Goal: Transaction & Acquisition: Purchase product/service

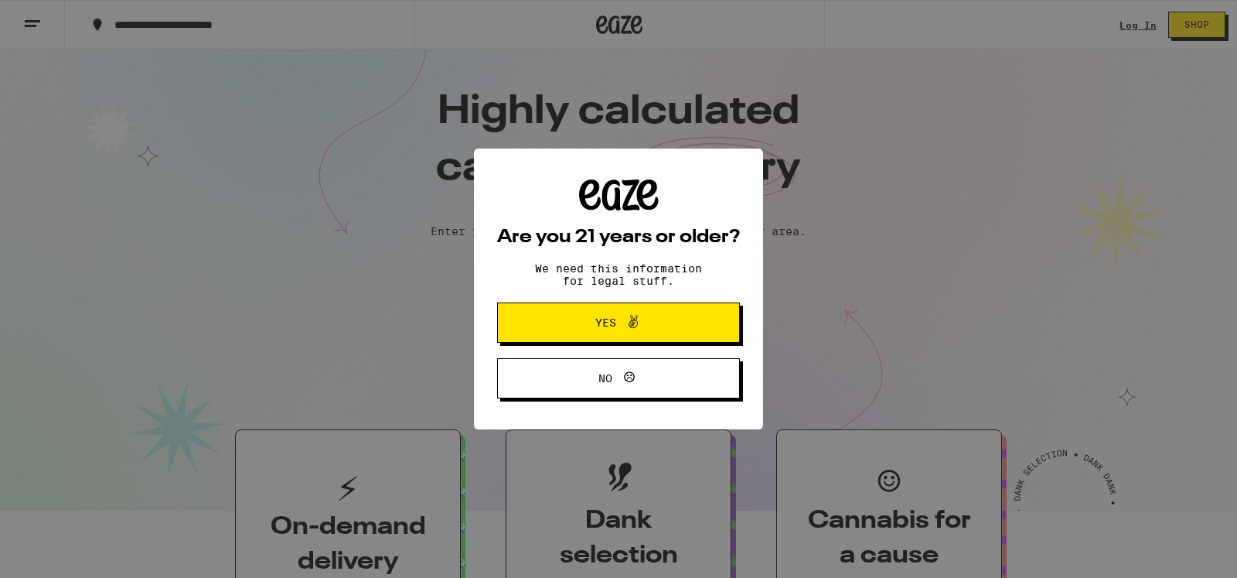
click at [579, 330] on span "Yes" at bounding box center [619, 322] width 118 height 20
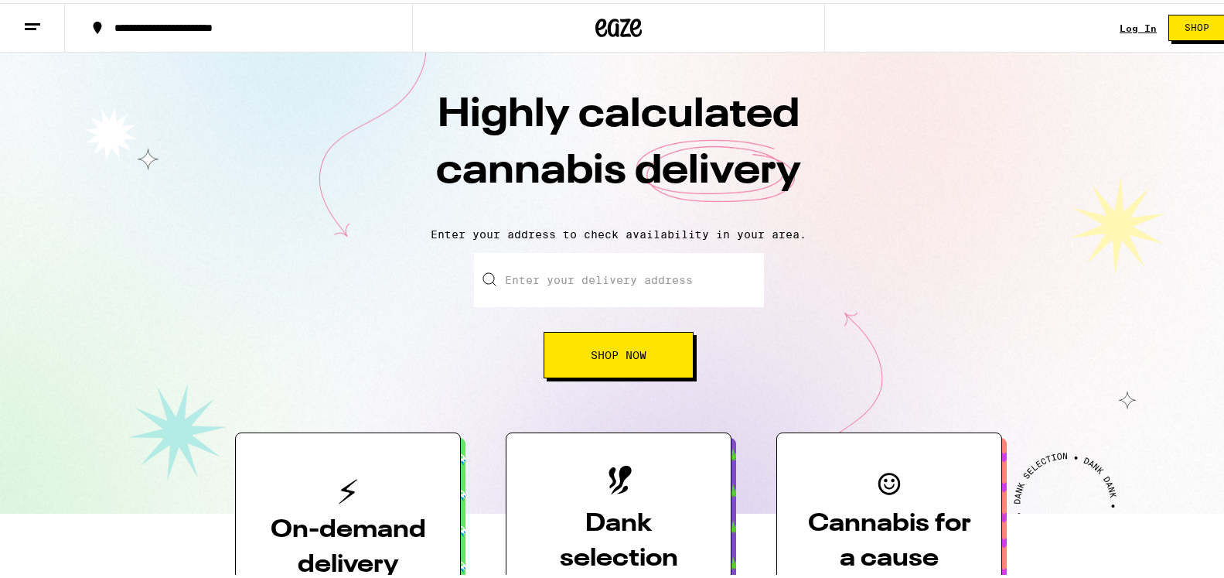
click at [537, 284] on input "Enter your delivery address" at bounding box center [619, 277] width 290 height 54
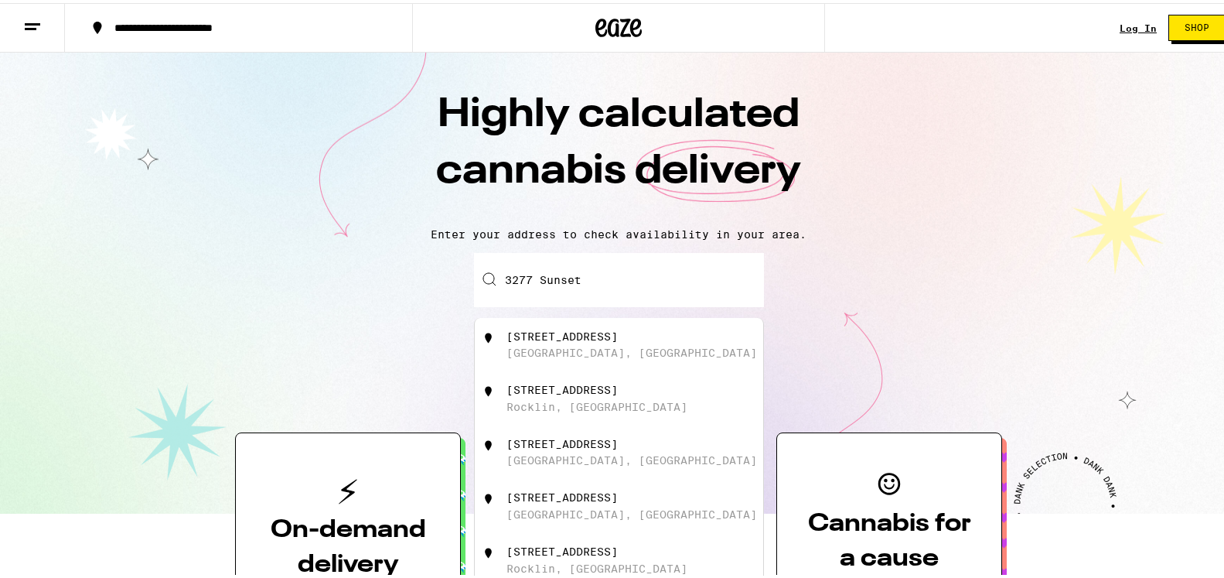
click at [571, 333] on div "3277 Sunset Terrace" at bounding box center [561, 333] width 111 height 12
type input "3277 Sunset Terrace, Auburn, CA"
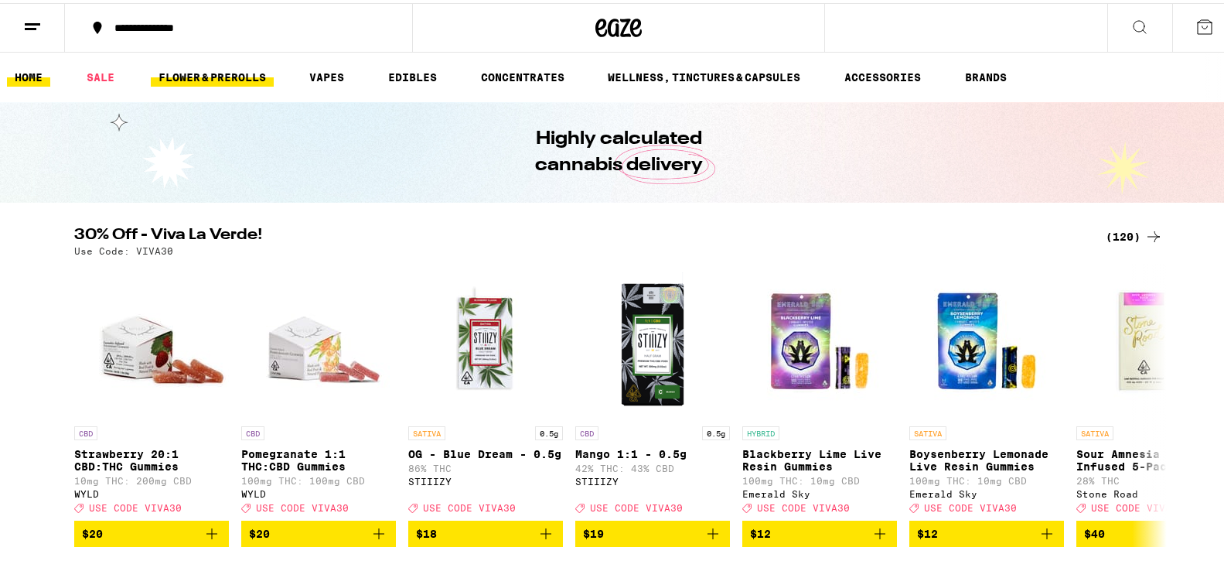
click at [227, 74] on link "FLOWER & PREROLLS" at bounding box center [212, 74] width 123 height 19
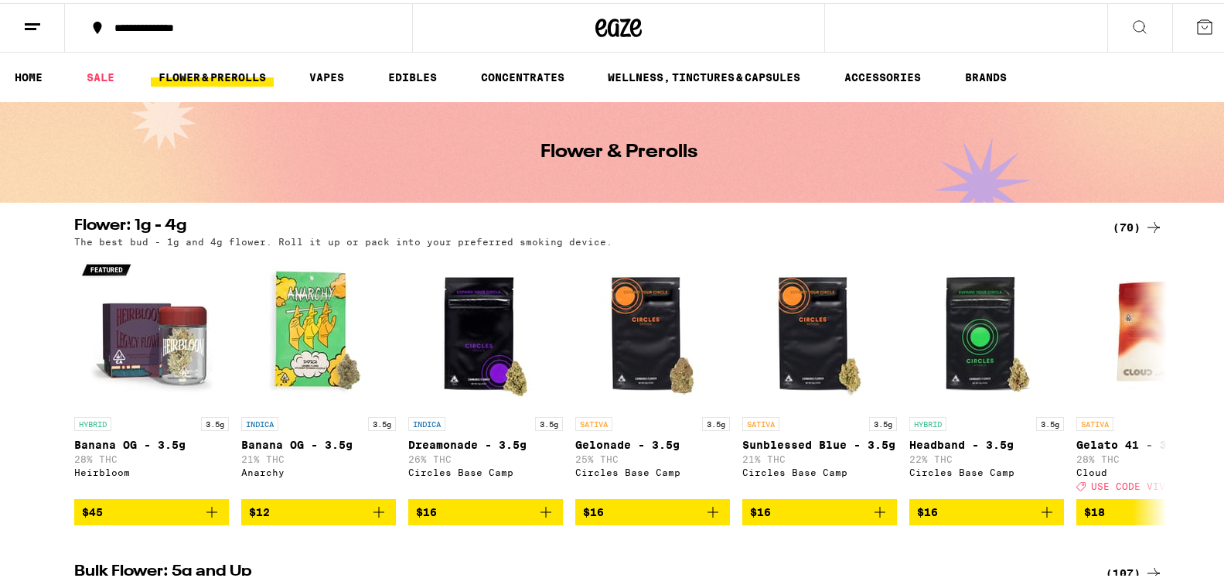
click at [1144, 219] on icon at bounding box center [1153, 224] width 19 height 19
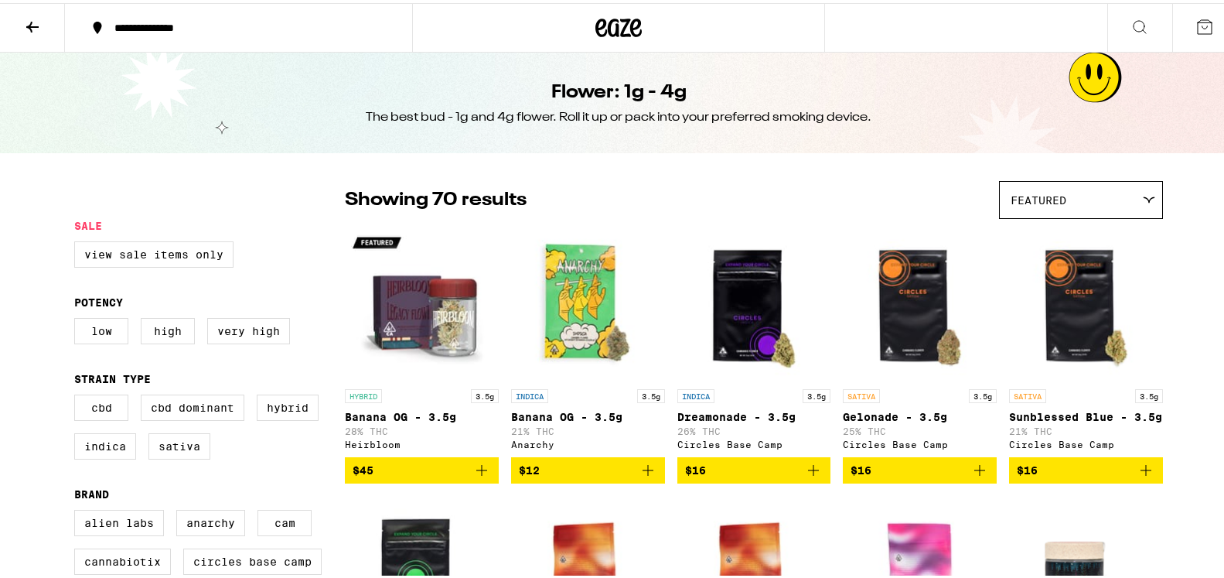
click at [1145, 198] on icon at bounding box center [1149, 196] width 12 height 7
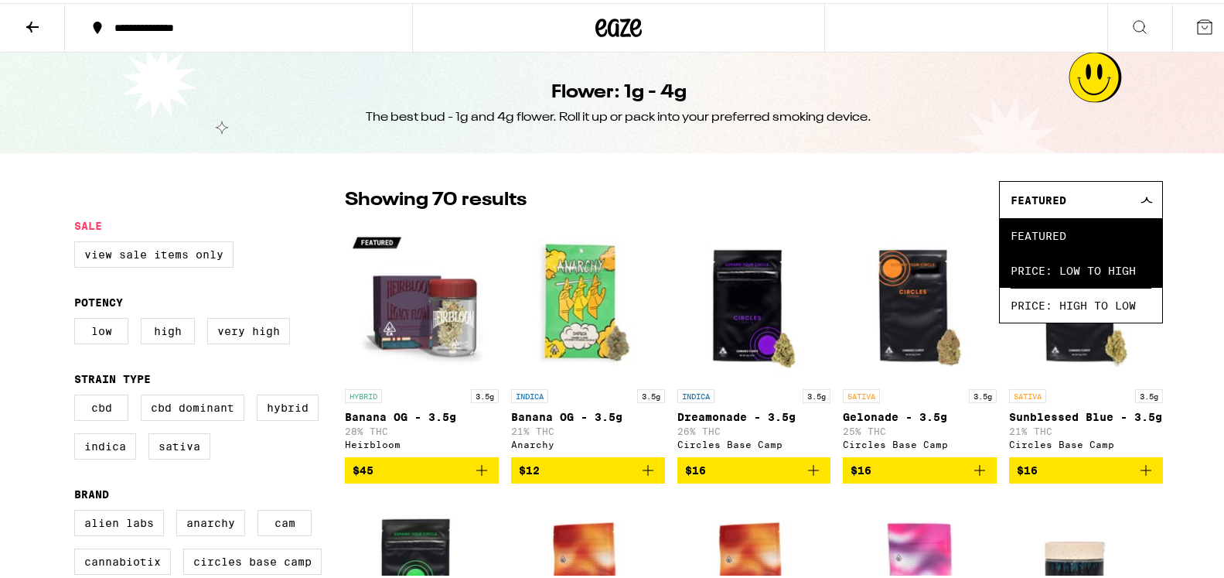
click at [1111, 264] on span "Price: Low to High" at bounding box center [1081, 267] width 141 height 35
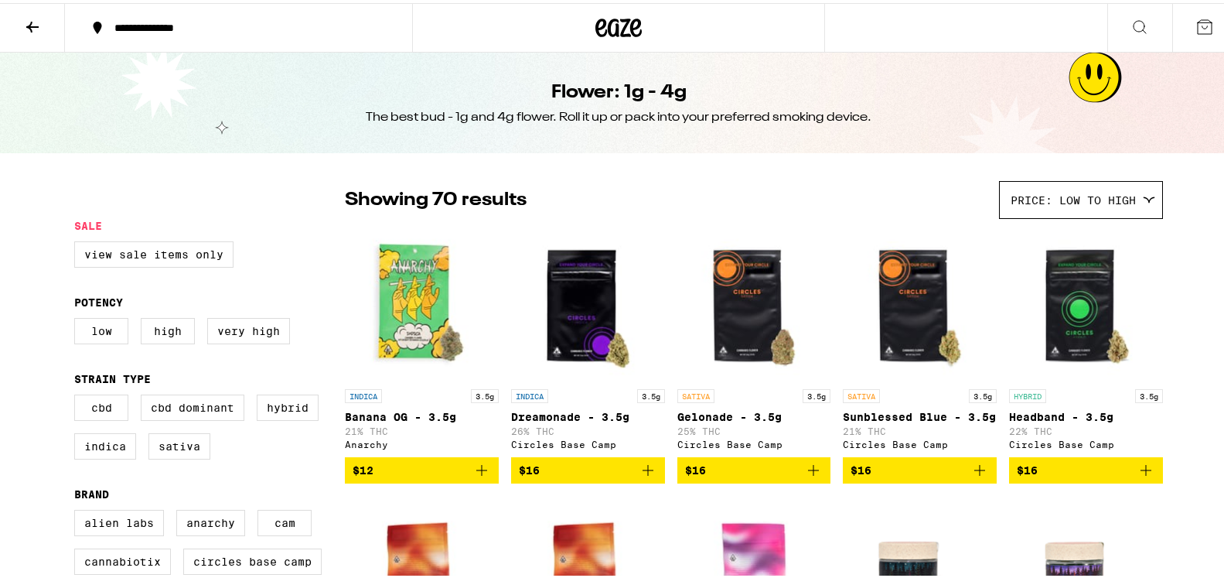
click at [1143, 195] on icon at bounding box center [1149, 196] width 12 height 7
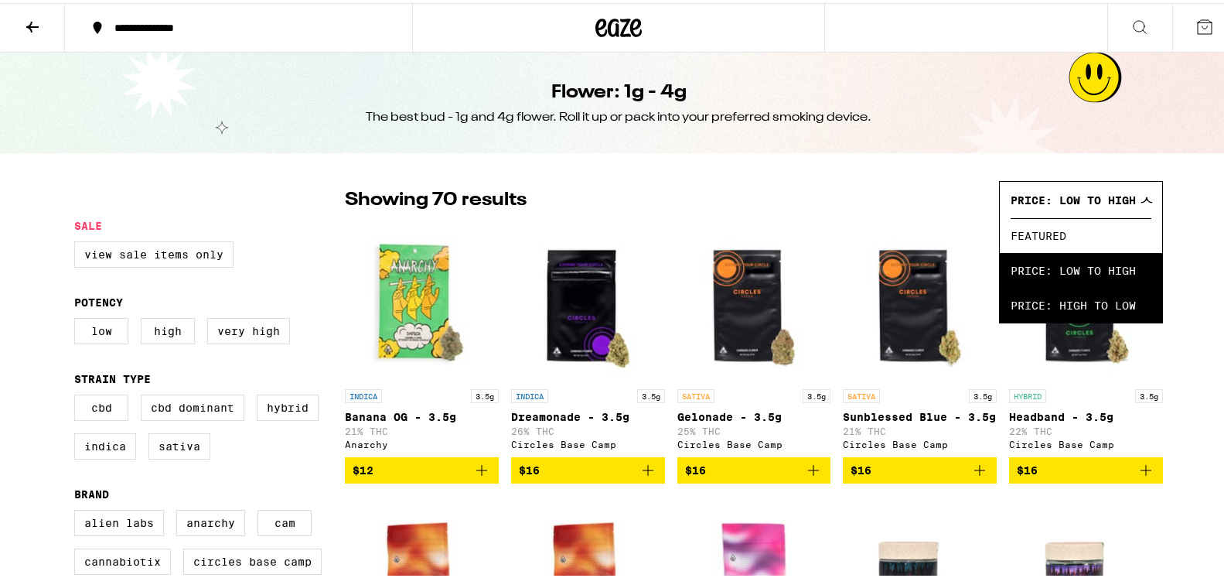
click at [1083, 306] on span "Price: High to Low" at bounding box center [1081, 302] width 141 height 35
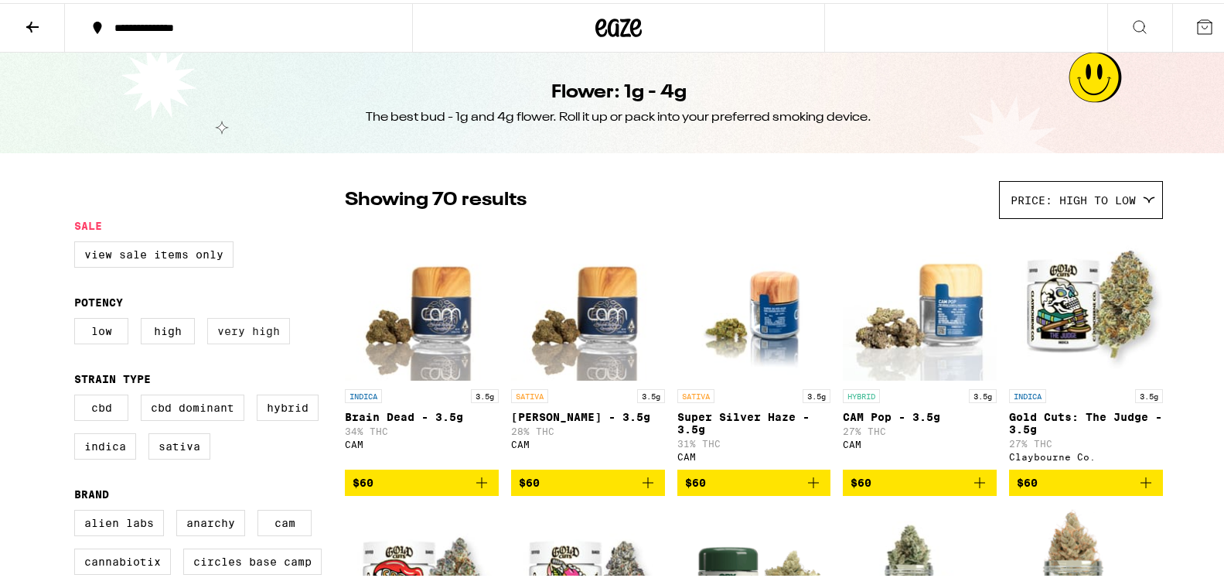
click at [247, 329] on label "Very High" at bounding box center [248, 328] width 83 height 26
click at [78, 318] on input "Very High" at bounding box center [77, 317] width 1 height 1
checkbox input "true"
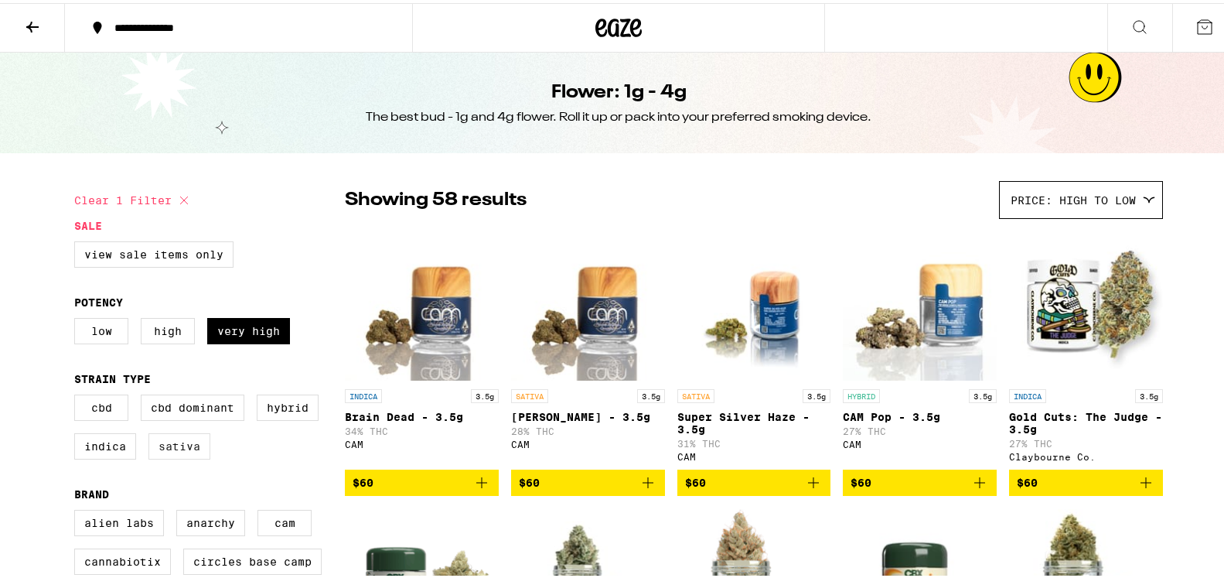
click at [168, 456] on label "Sativa" at bounding box center [179, 443] width 62 height 26
click at [78, 394] on input "Sativa" at bounding box center [77, 394] width 1 height 1
checkbox input "true"
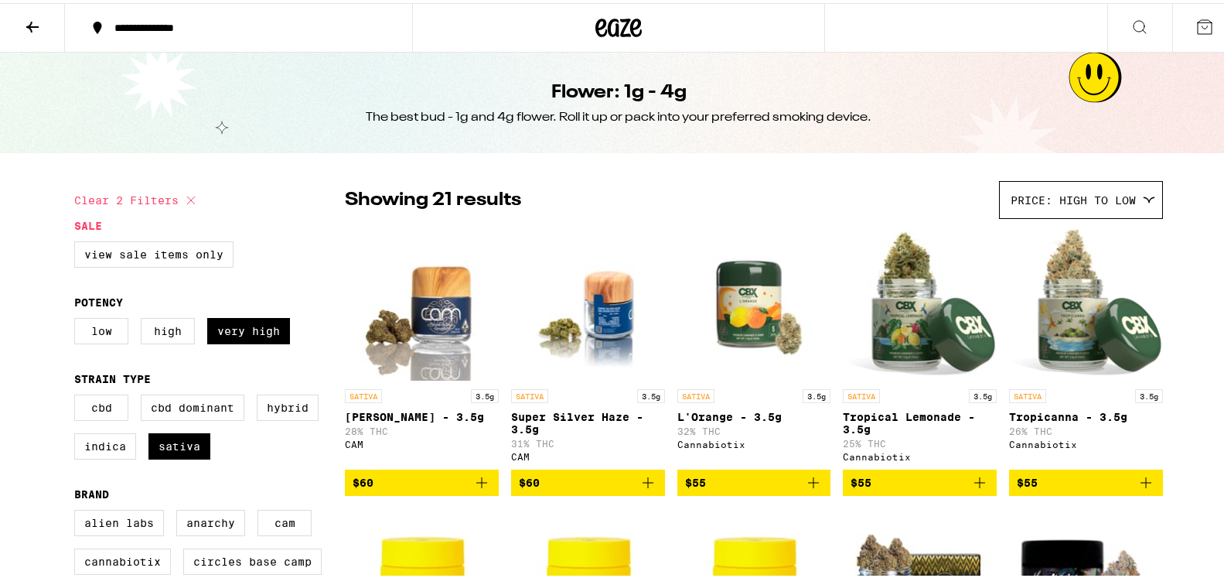
click at [640, 489] on icon "Add to bag" at bounding box center [648, 479] width 19 height 19
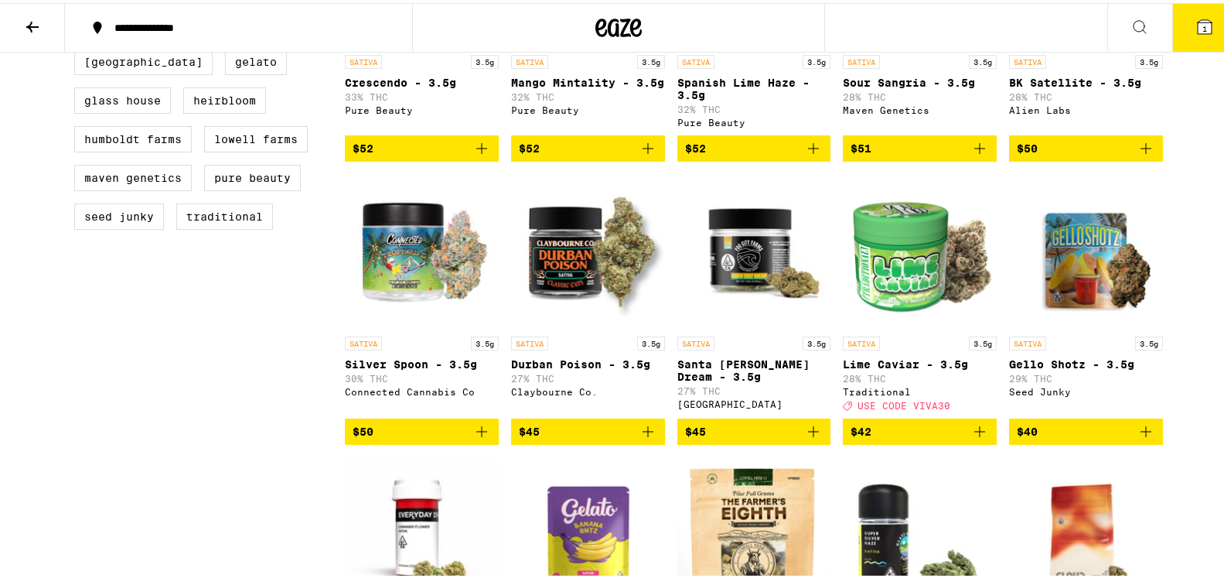
scroll to position [631, 0]
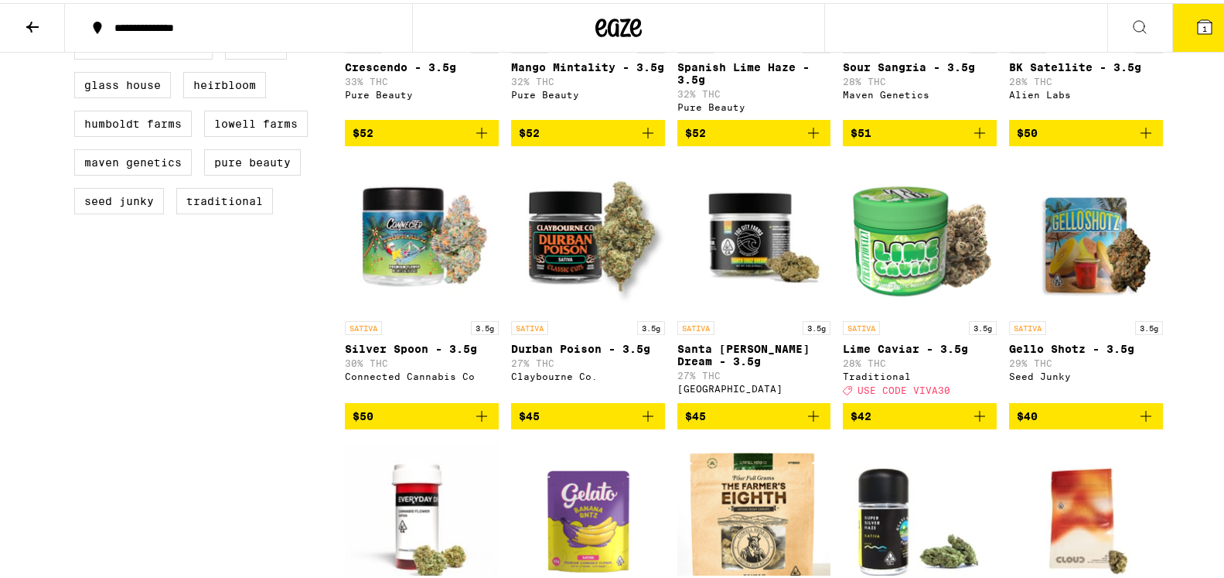
click at [900, 422] on span "$42" at bounding box center [919, 413] width 138 height 19
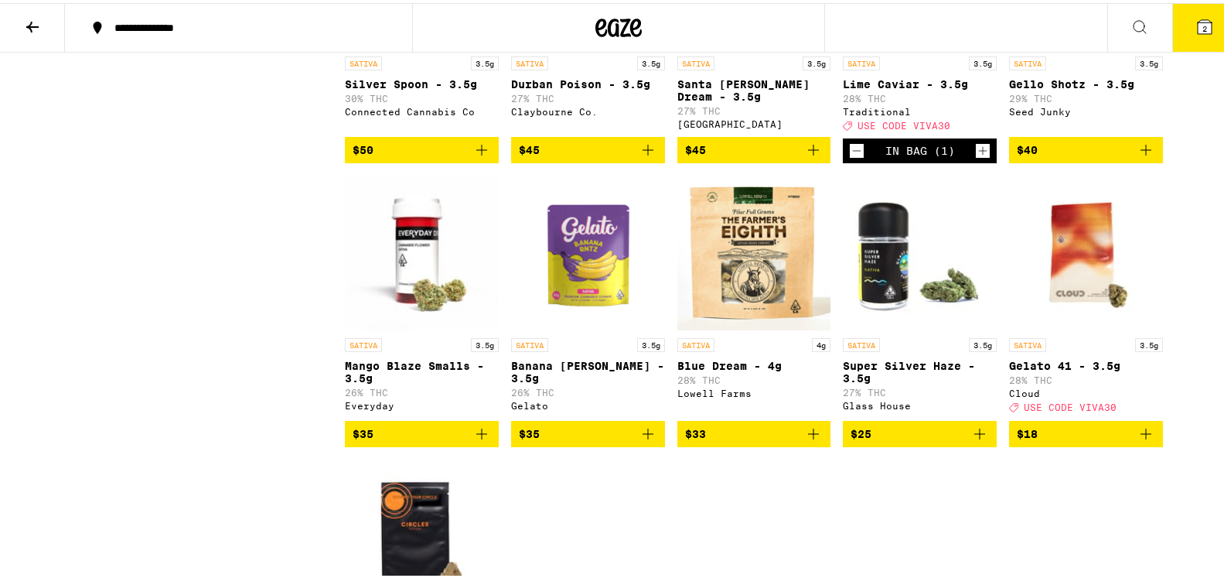
scroll to position [907, 0]
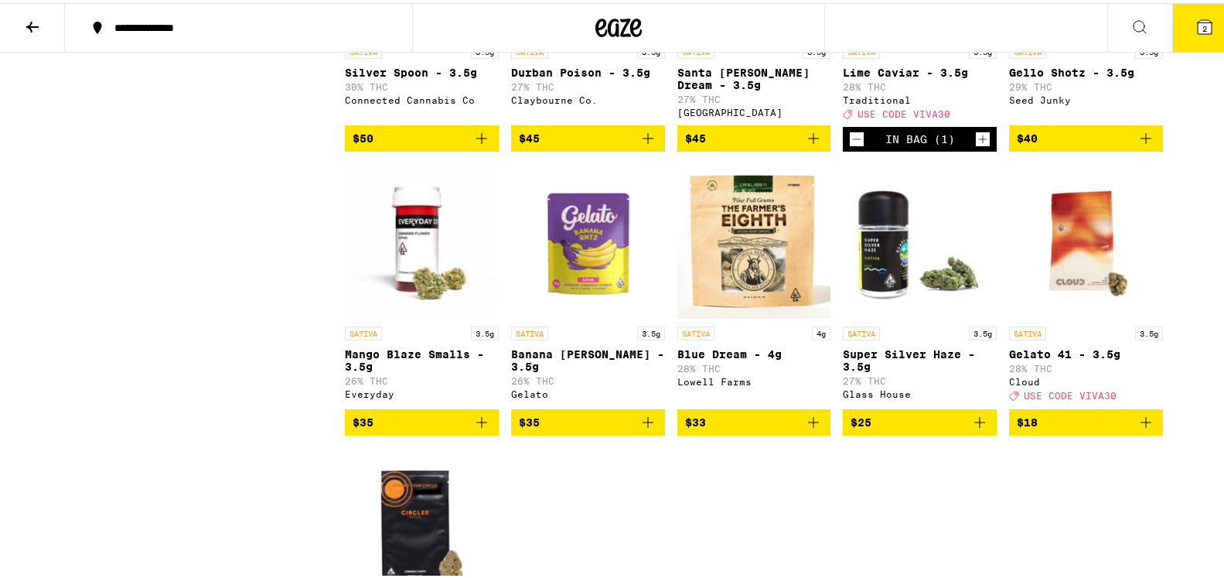
drag, startPoint x: 988, startPoint y: 103, endPoint x: 922, endPoint y: 155, distance: 84.8
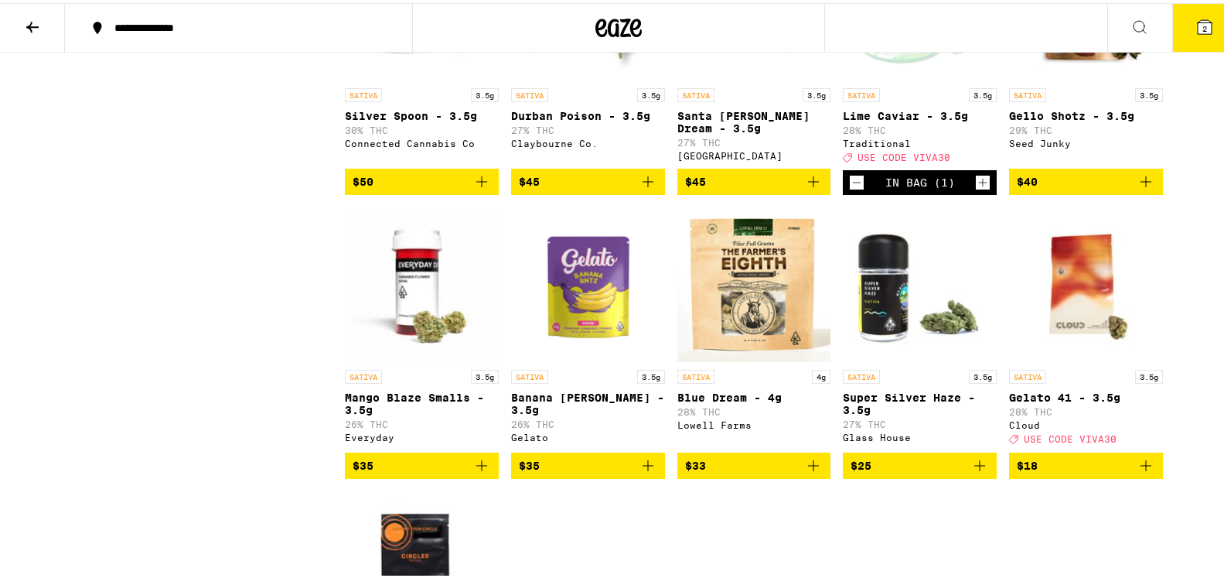
scroll to position [900, 0]
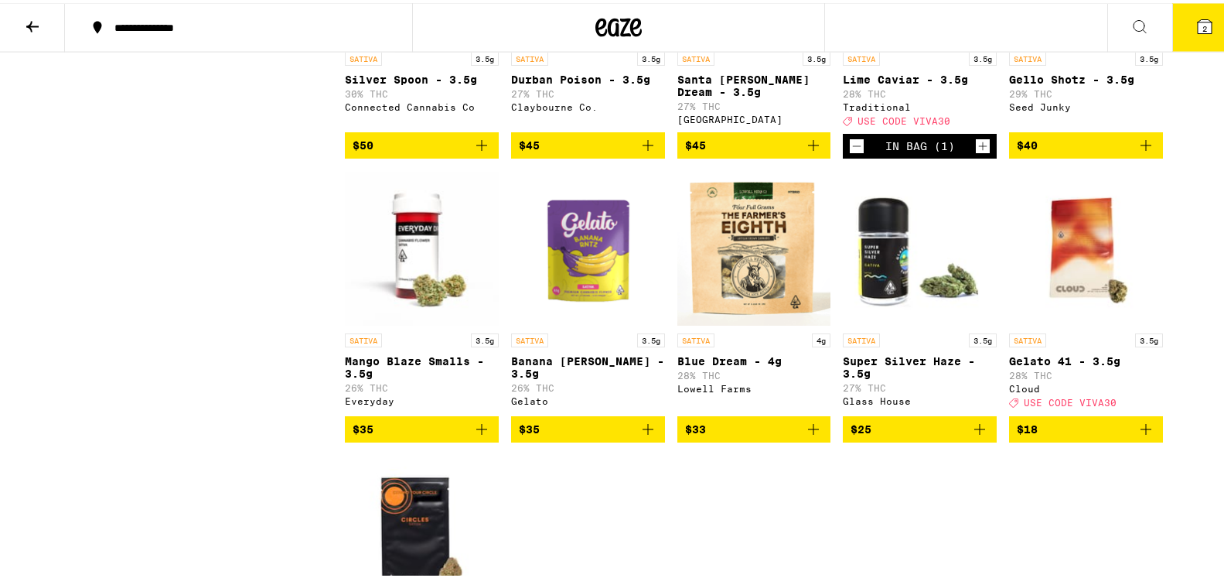
click at [745, 435] on span "$33" at bounding box center [754, 426] width 138 height 19
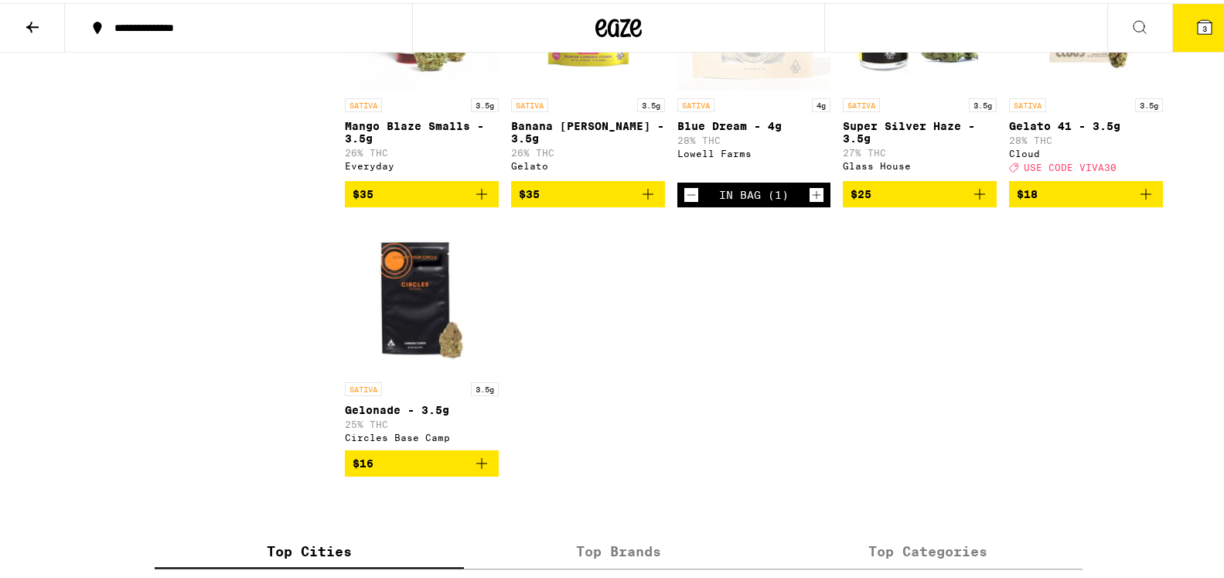
scroll to position [1150, 0]
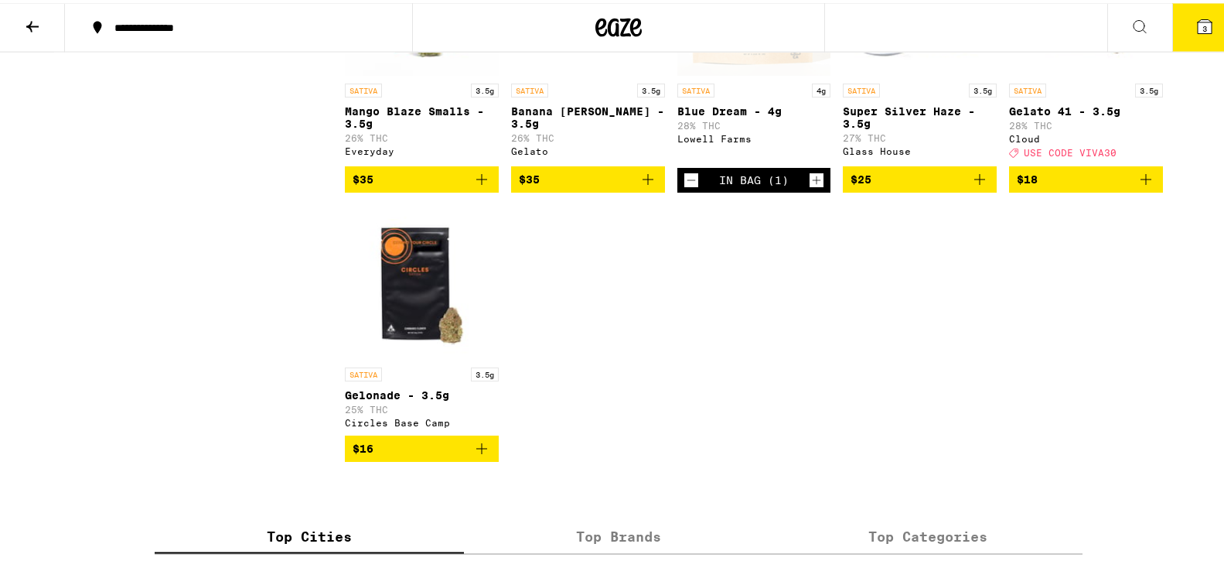
click at [724, 183] on div "In Bag (1)" at bounding box center [754, 177] width 70 height 12
click at [684, 186] on icon "Decrement" at bounding box center [691, 177] width 14 height 19
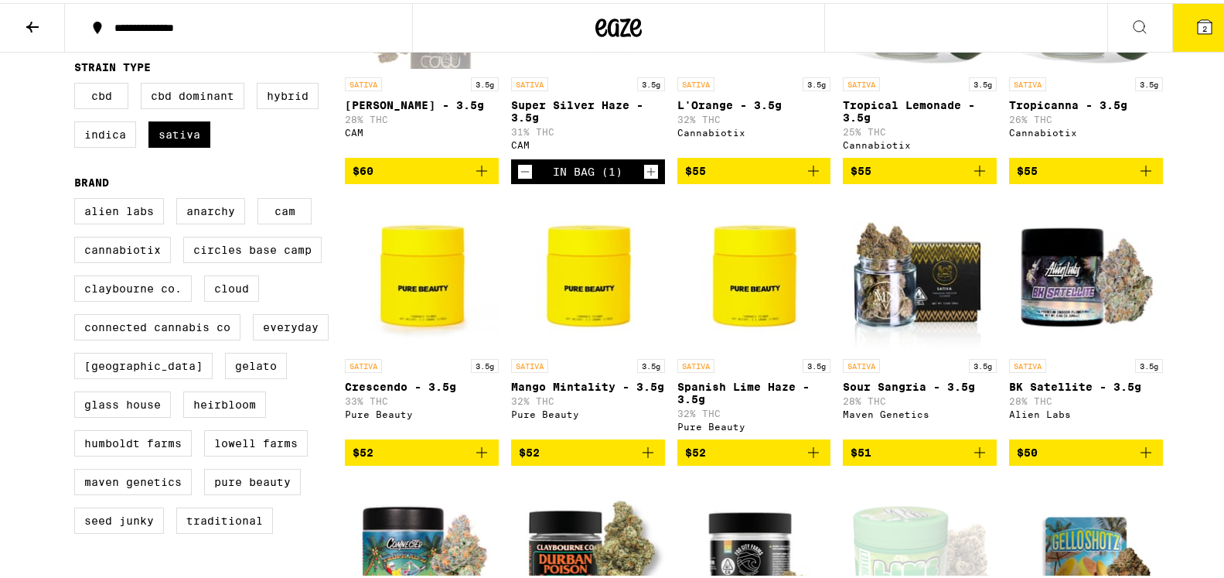
scroll to position [0, 0]
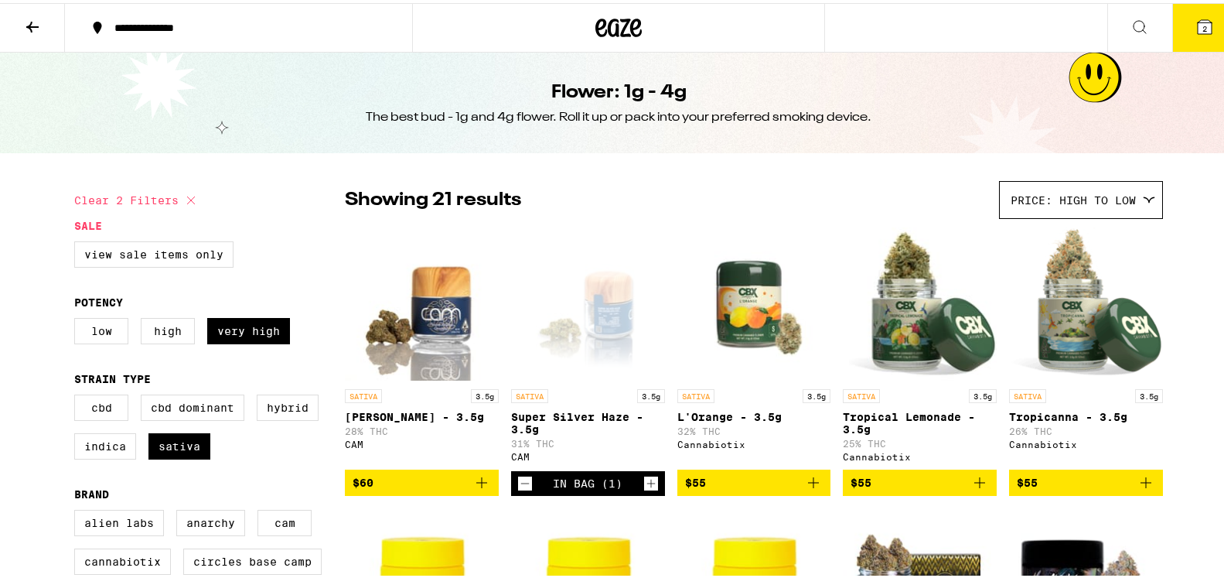
click at [157, 201] on button "Clear 2 filters" at bounding box center [137, 197] width 126 height 39
checkbox input "false"
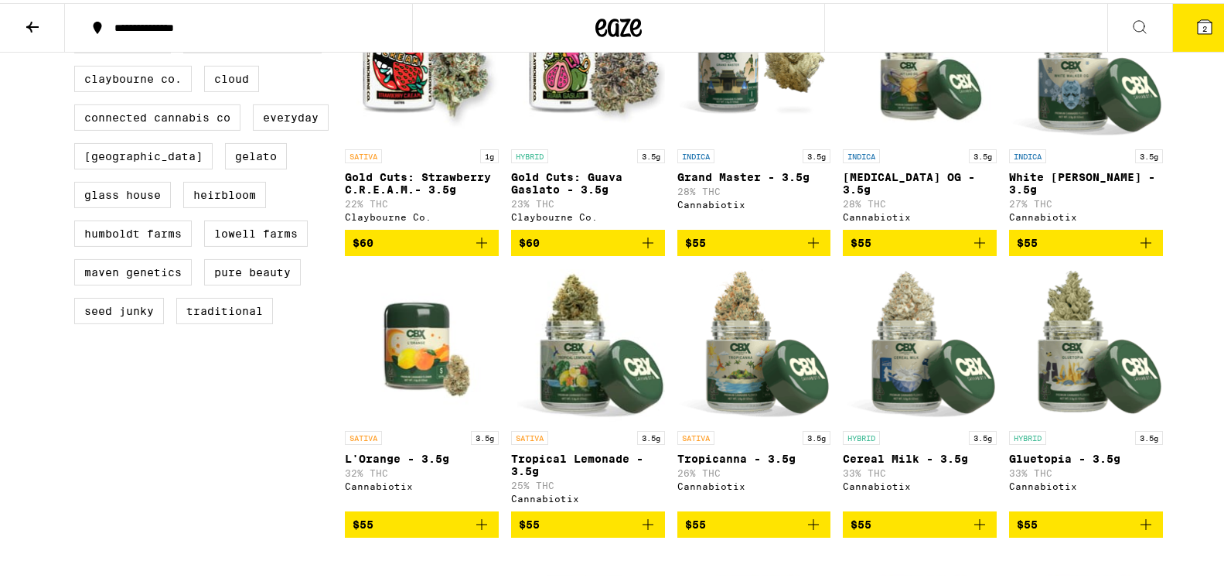
scroll to position [523, 0]
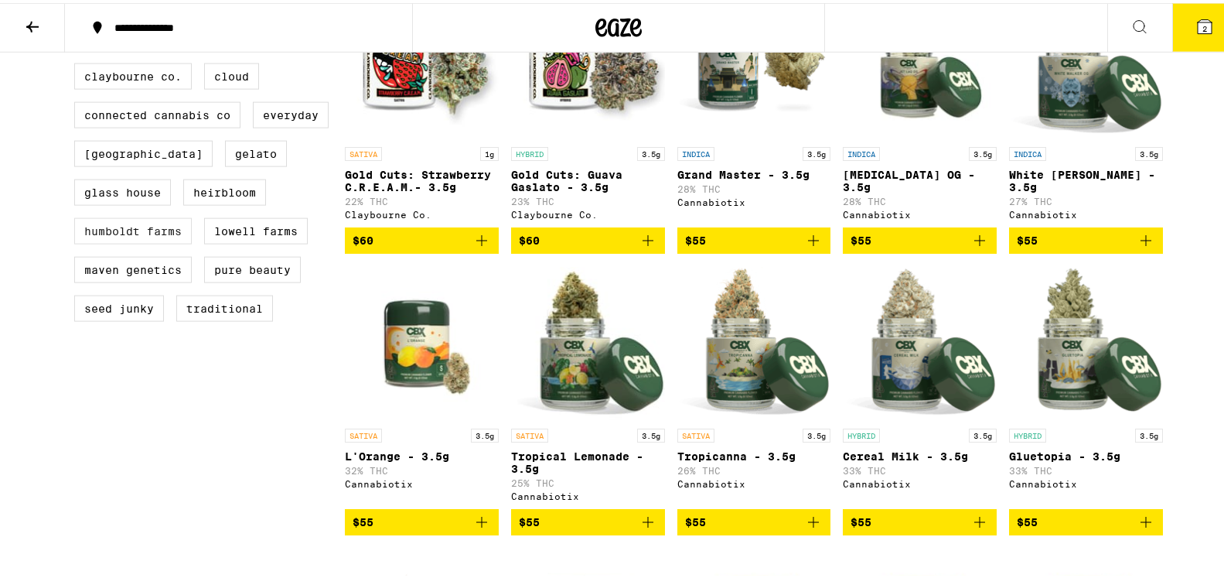
click at [112, 241] on label "Humboldt Farms" at bounding box center [133, 228] width 118 height 26
checkbox input "true"
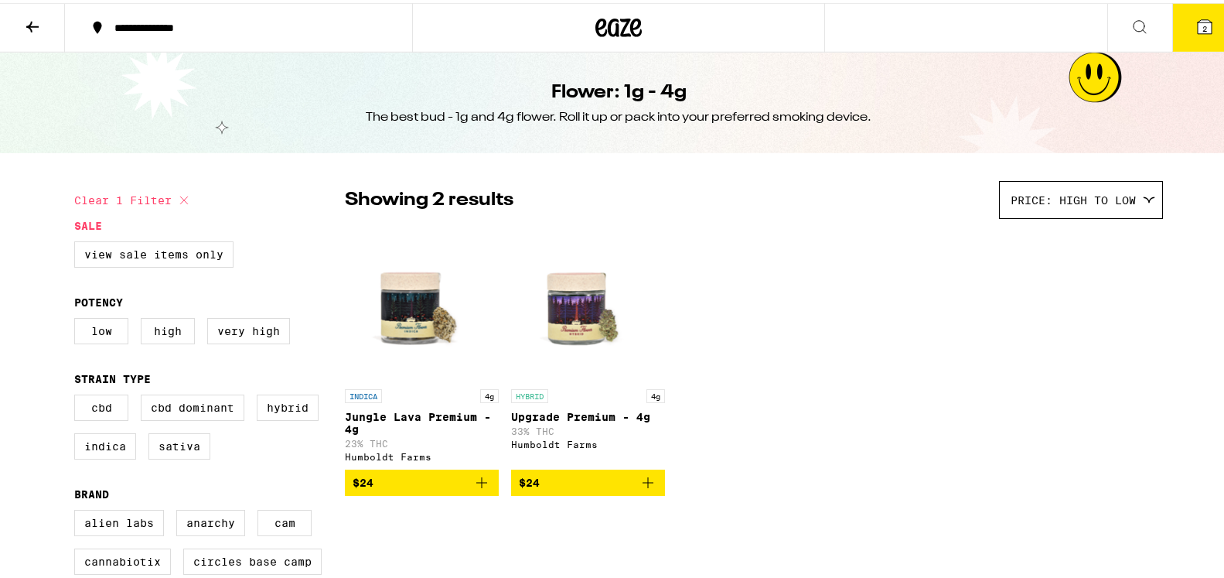
click at [409, 485] on span "$24" at bounding box center [422, 479] width 138 height 19
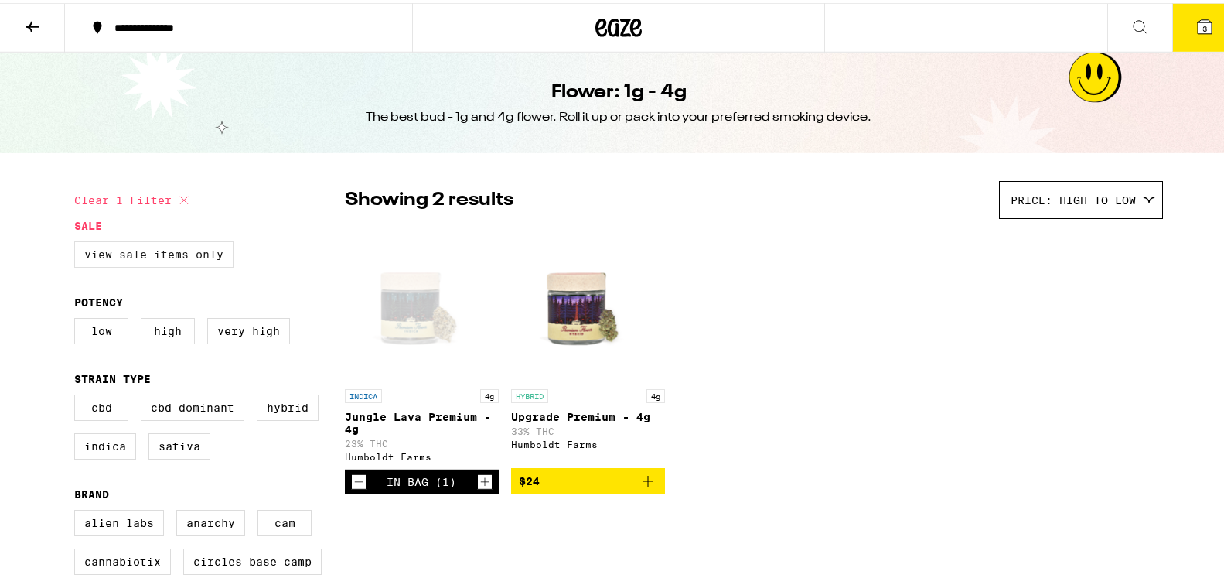
click at [163, 254] on label "View Sale Items Only" at bounding box center [153, 251] width 159 height 26
click at [78, 241] on input "View Sale Items Only" at bounding box center [77, 240] width 1 height 1
checkbox input "true"
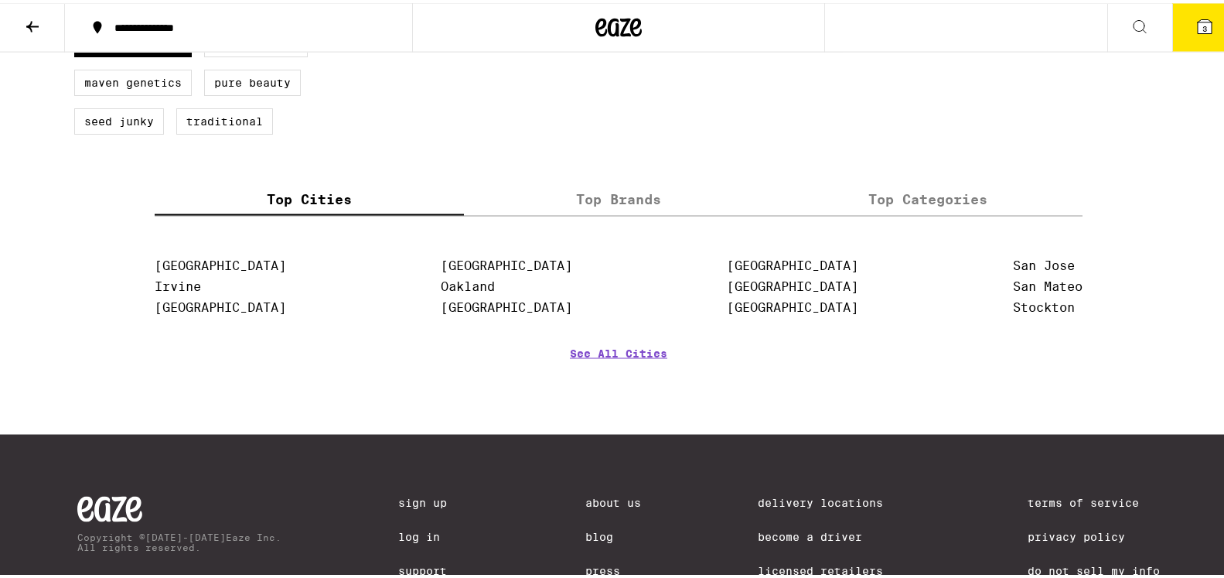
scroll to position [699, 0]
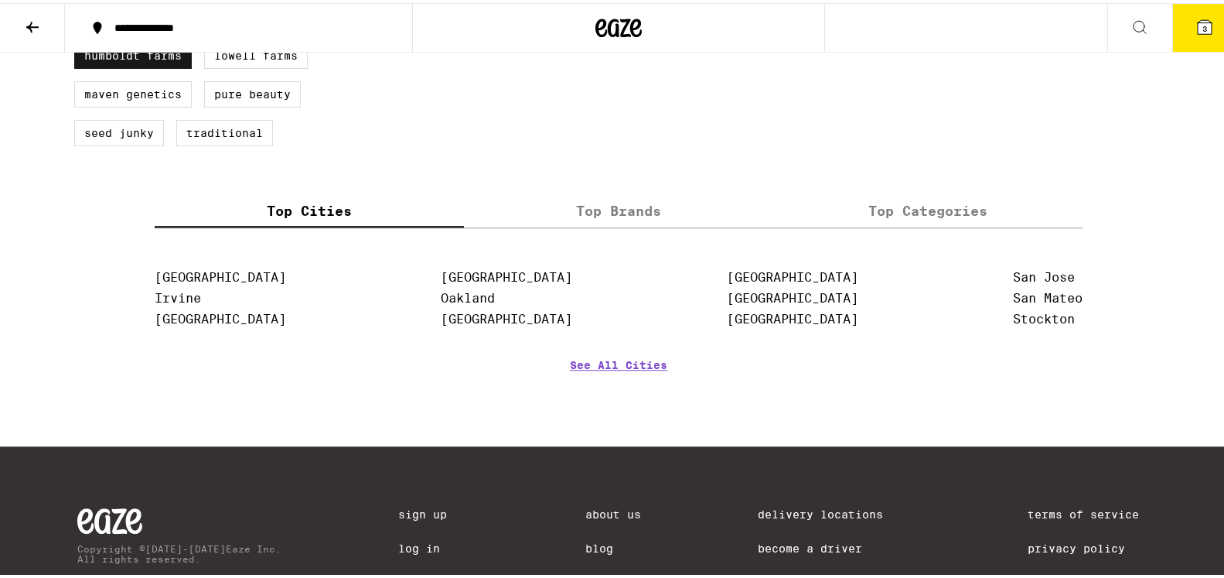
click at [152, 66] on label "Humboldt Farms" at bounding box center [133, 52] width 118 height 26
checkbox input "false"
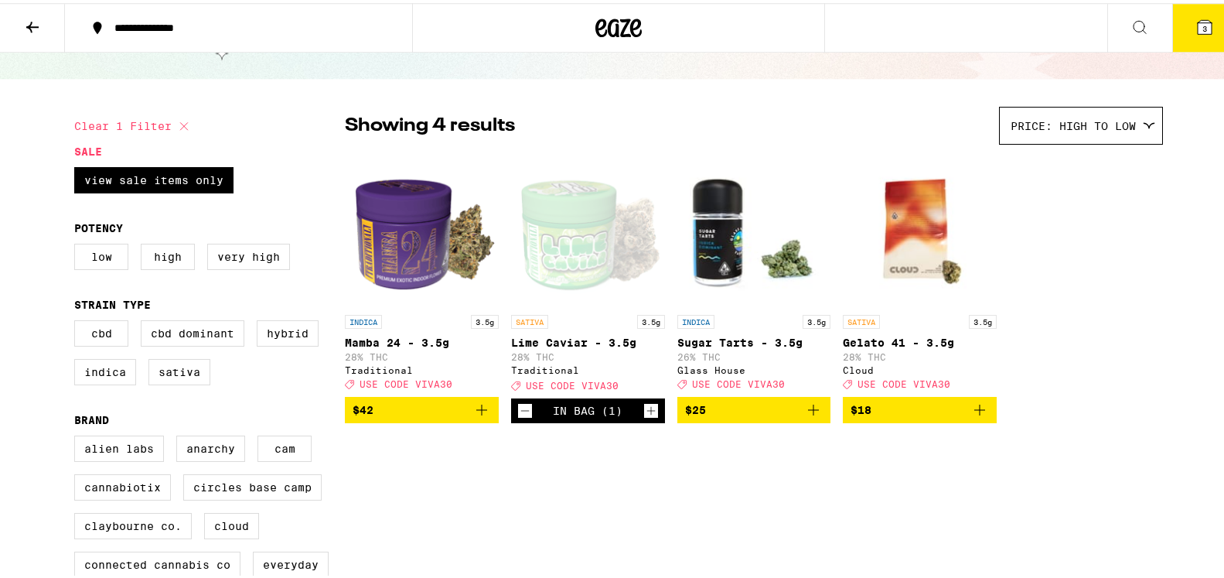
scroll to position [19, 0]
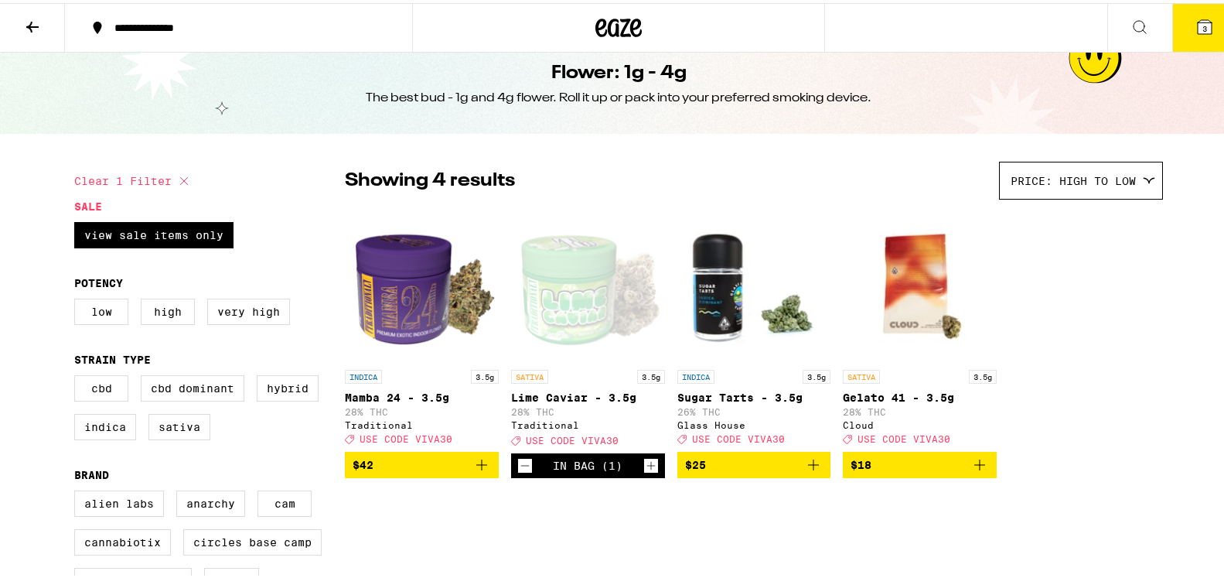
click at [407, 469] on span "$42" at bounding box center [422, 461] width 138 height 19
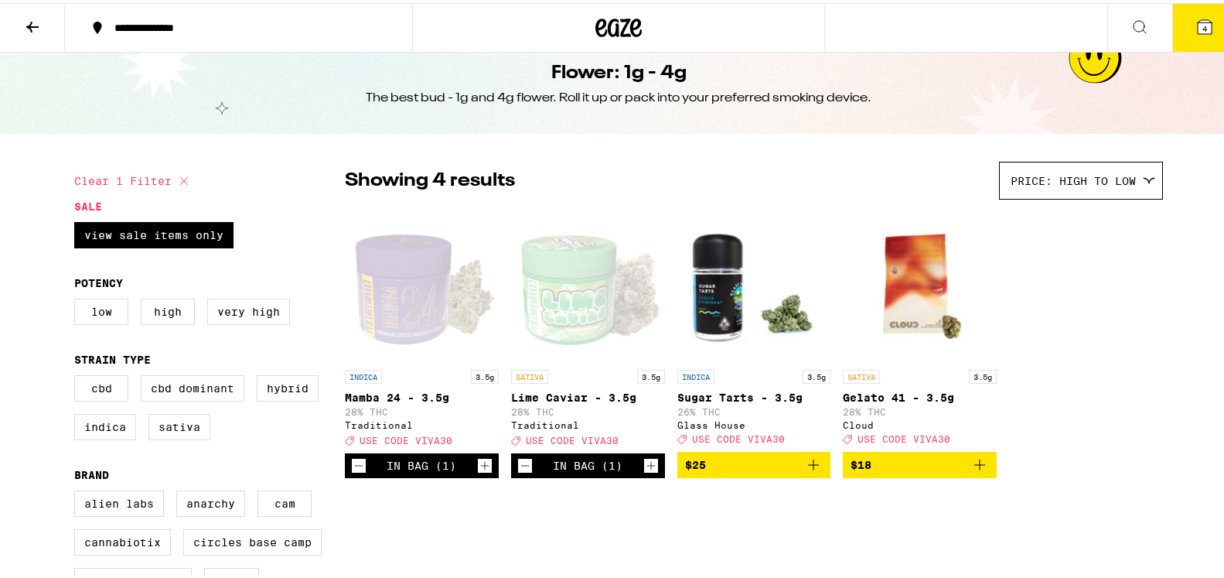
click at [520, 467] on icon "Decrement" at bounding box center [525, 462] width 14 height 19
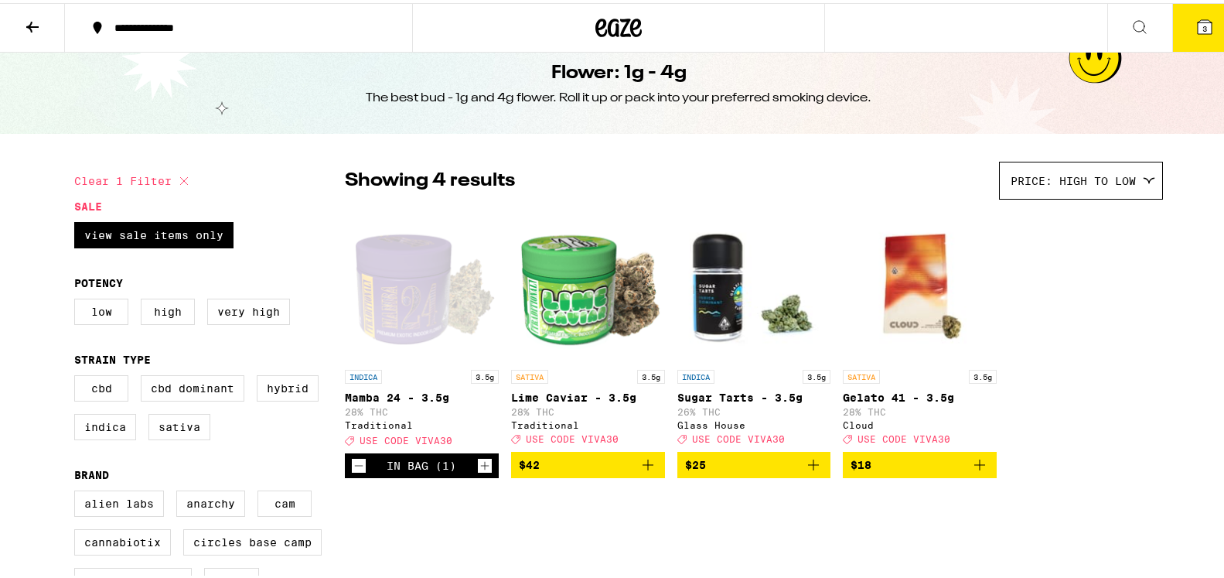
click at [1055, 310] on div "INDICA 3.5g Mamba 24 - 3.5g 28% THC Traditional Deal Created with Sketch. USE C…" at bounding box center [754, 339] width 818 height 271
drag, startPoint x: 1236, startPoint y: 164, endPoint x: 1188, endPoint y: 29, distance: 142.8
click at [151, 178] on button "Clear 1 filter" at bounding box center [133, 178] width 119 height 39
checkbox input "false"
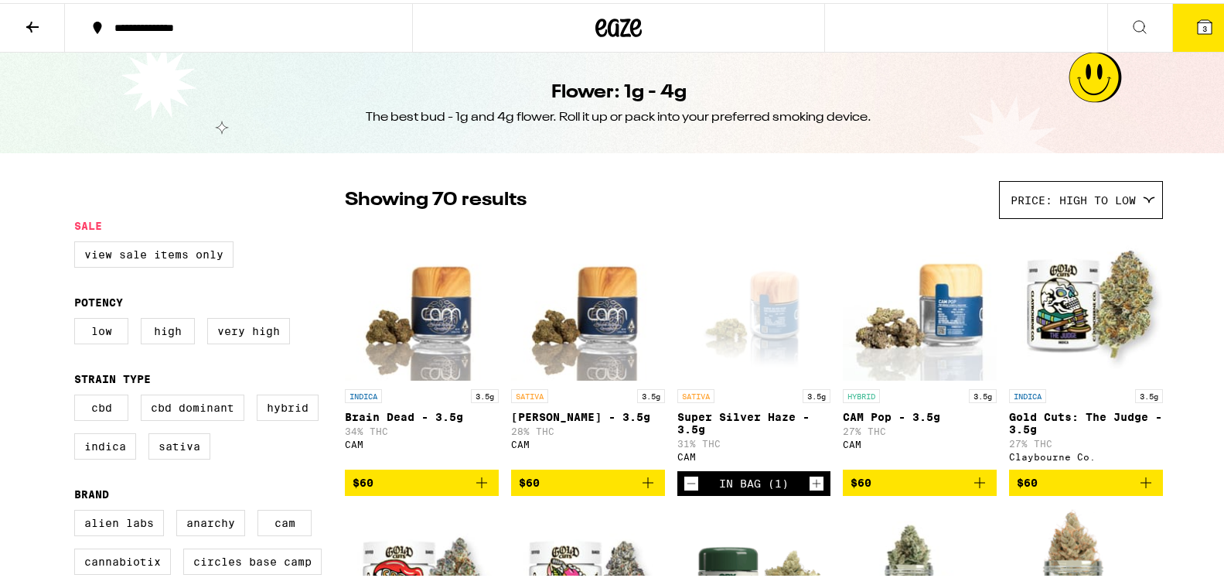
click at [30, 15] on icon at bounding box center [32, 24] width 19 height 19
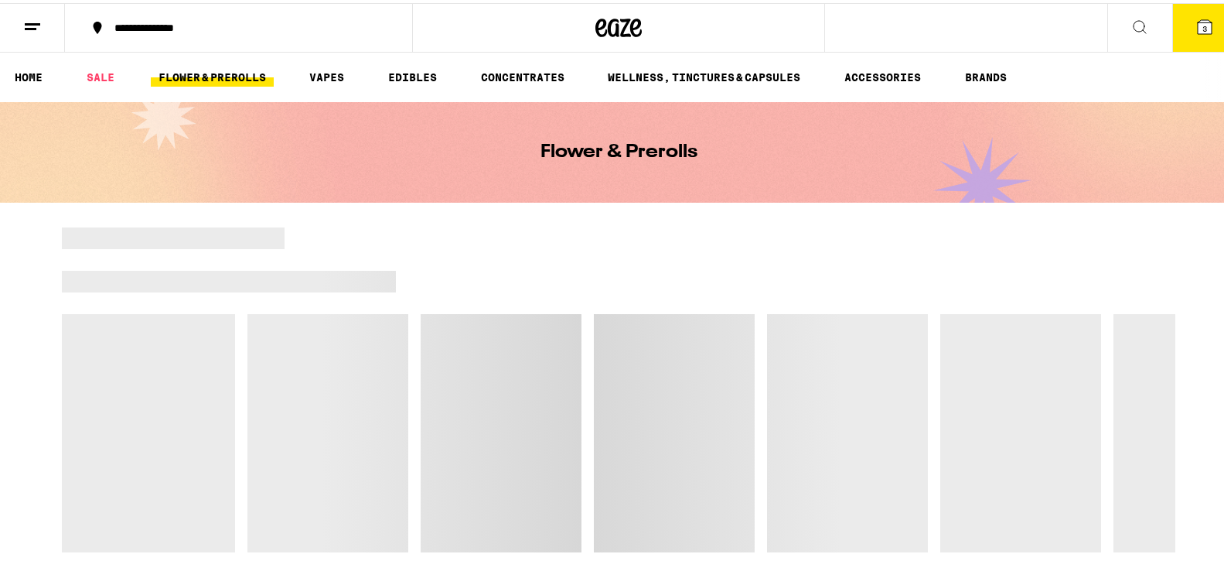
click at [29, 21] on line at bounding box center [32, 21] width 15 height 0
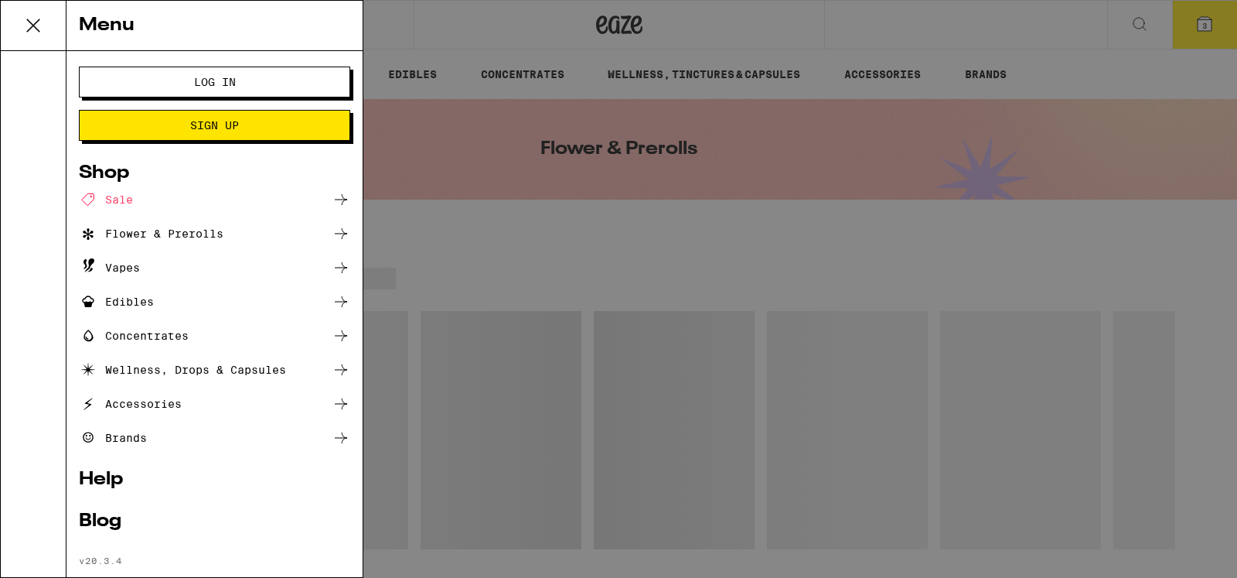
click at [457, 328] on div "Menu Log In Sign Up Shop Sale Flower & Prerolls Vapes Edibles Concentrates Well…" at bounding box center [618, 289] width 1237 height 578
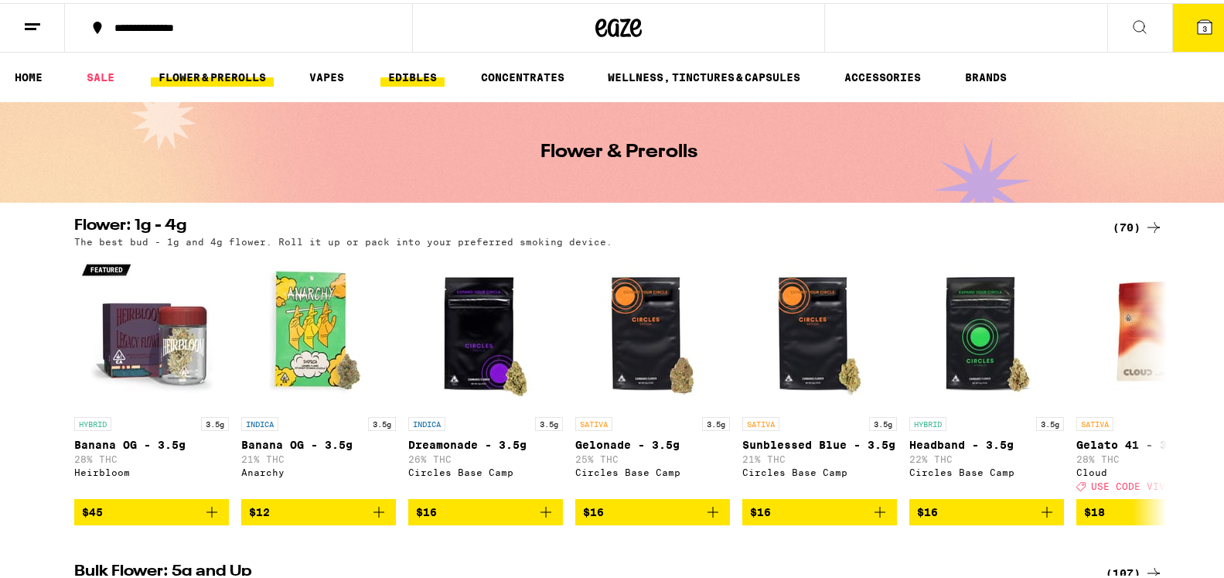
click at [404, 76] on link "EDIBLES" at bounding box center [412, 74] width 64 height 19
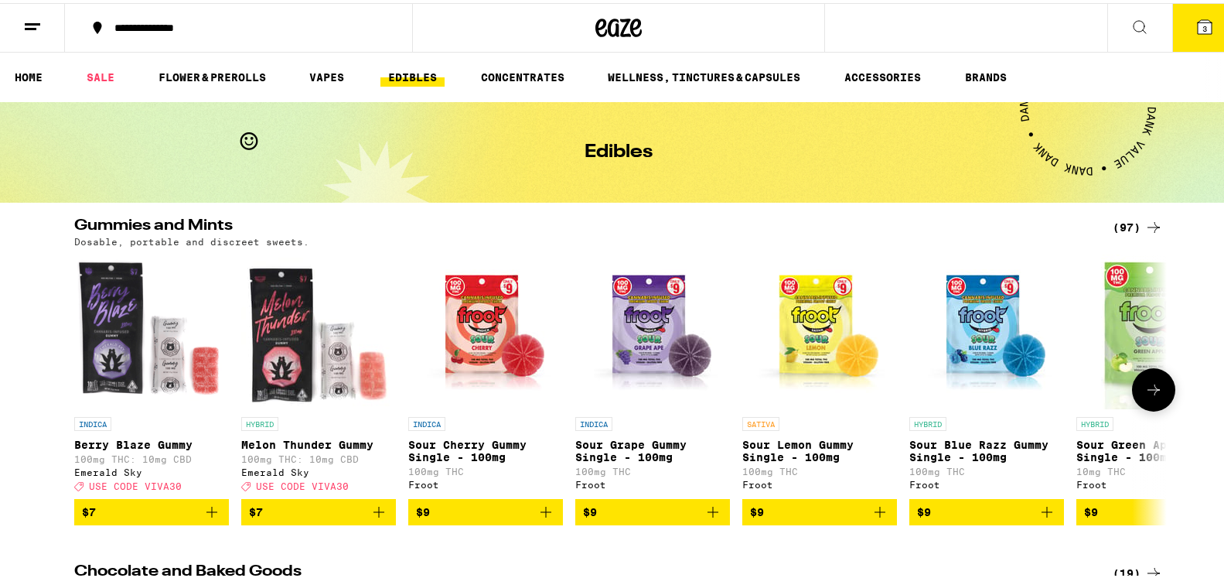
click at [779, 516] on span "$9" at bounding box center [819, 508] width 139 height 19
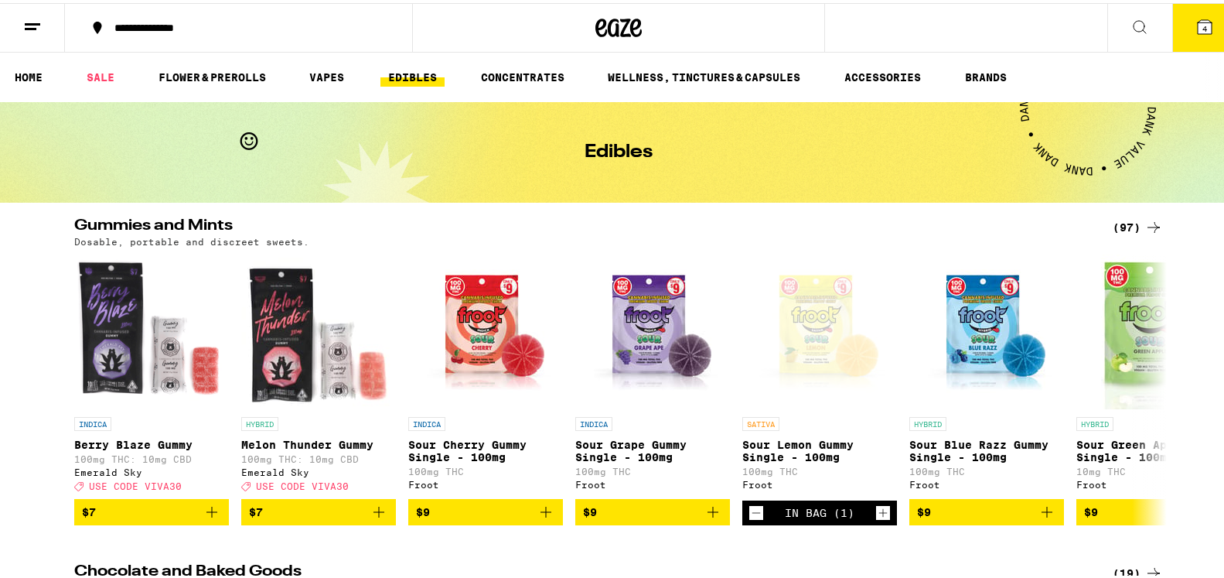
drag, startPoint x: 937, startPoint y: 19, endPoint x: 930, endPoint y: 33, distance: 16.3
click at [930, 33] on div "**********" at bounding box center [618, 24] width 1237 height 49
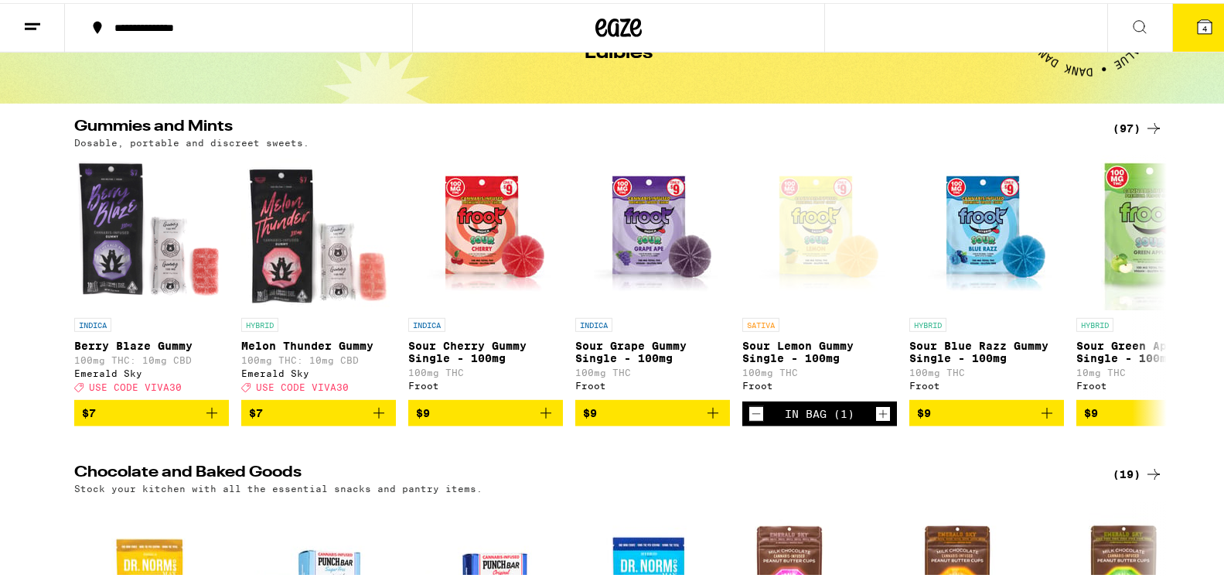
scroll to position [97, 0]
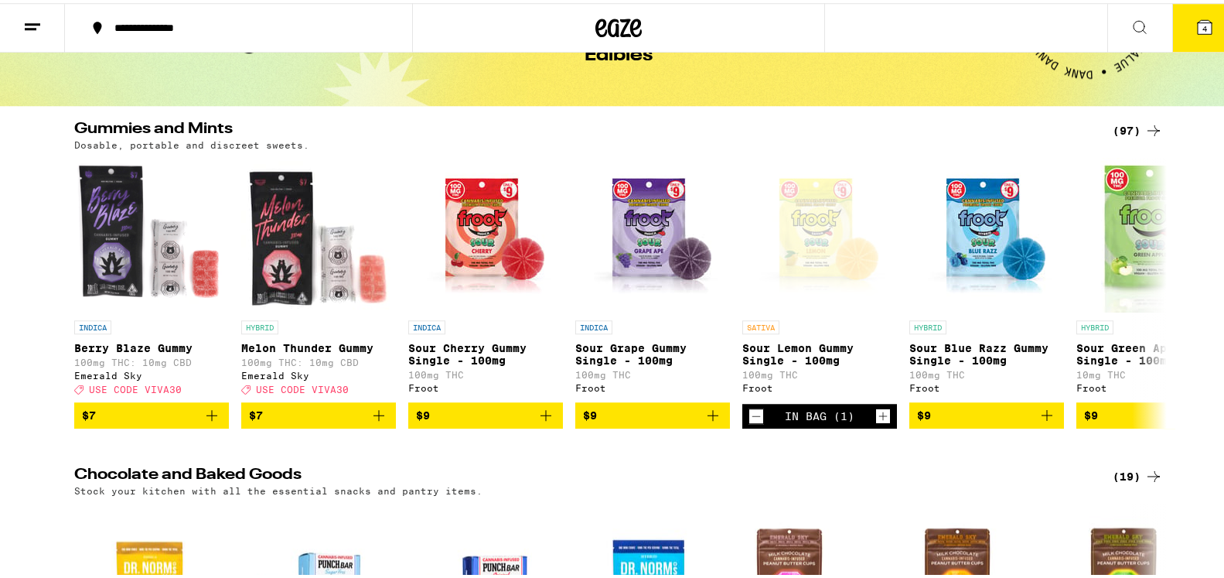
click at [1144, 121] on icon at bounding box center [1153, 127] width 19 height 19
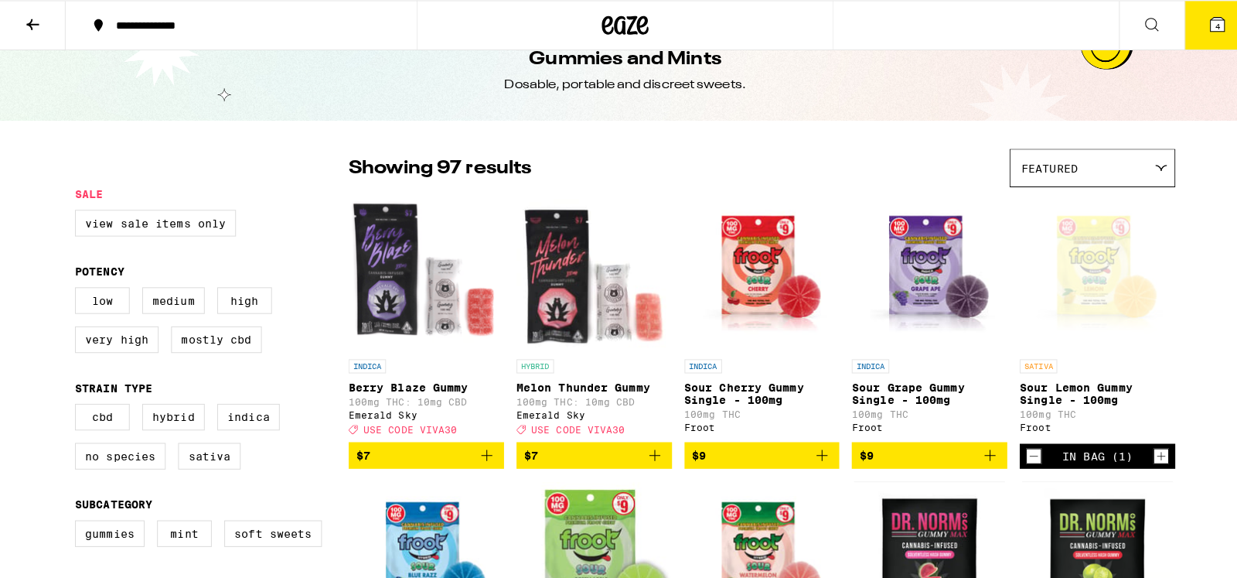
scroll to position [1, 0]
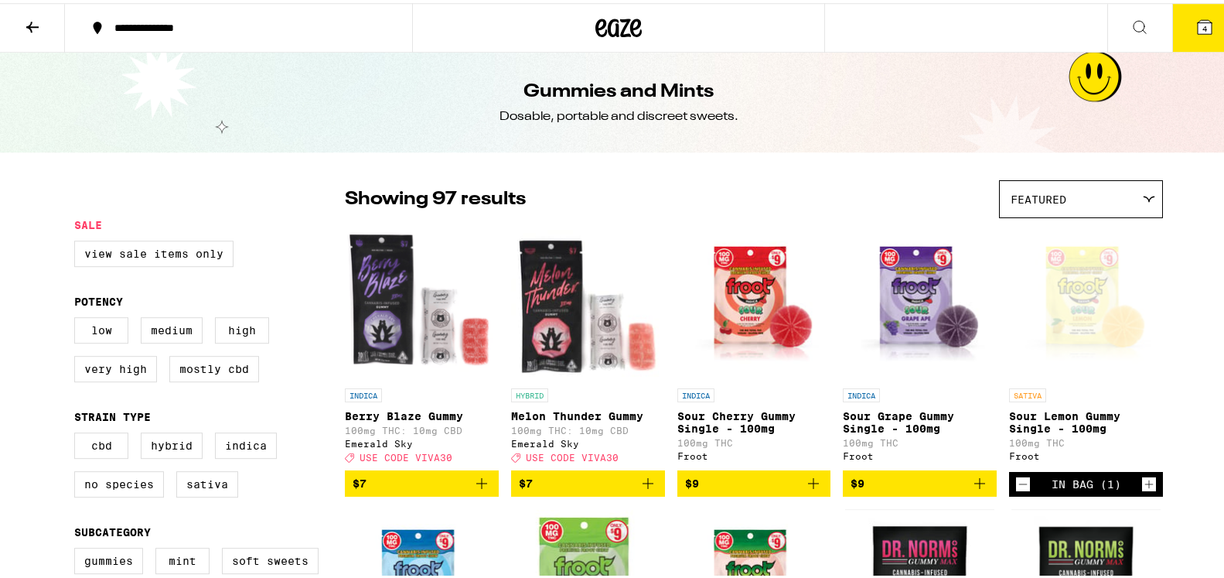
click at [1181, 15] on button "4" at bounding box center [1204, 25] width 65 height 48
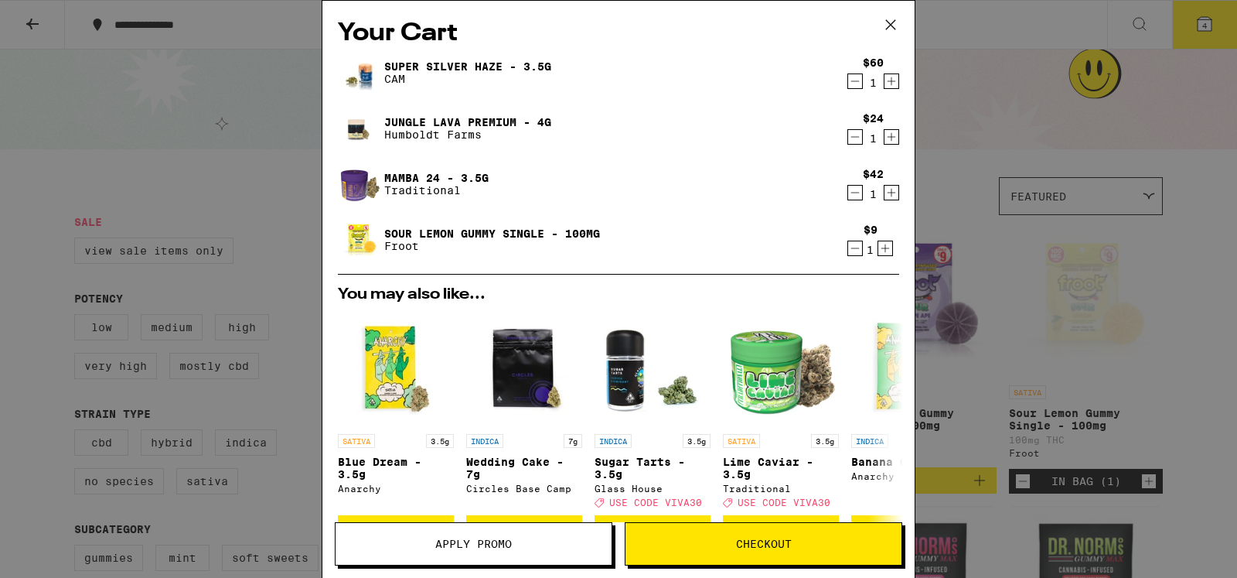
click at [455, 536] on button "Apply Promo" at bounding box center [474, 543] width 278 height 43
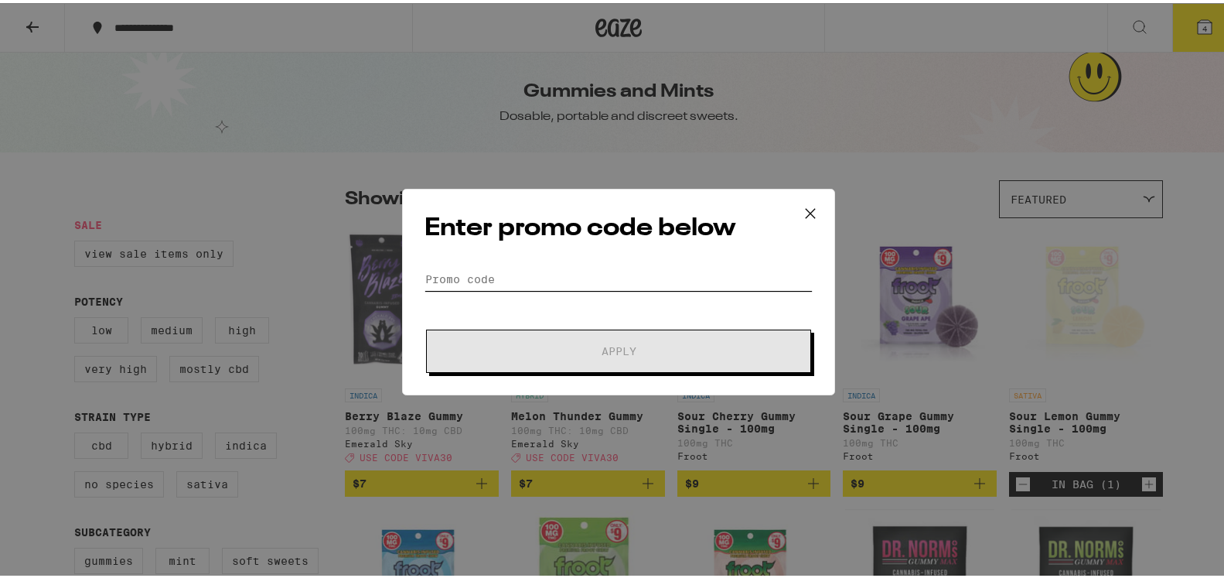
click at [472, 271] on input "Promo Code" at bounding box center [618, 275] width 388 height 23
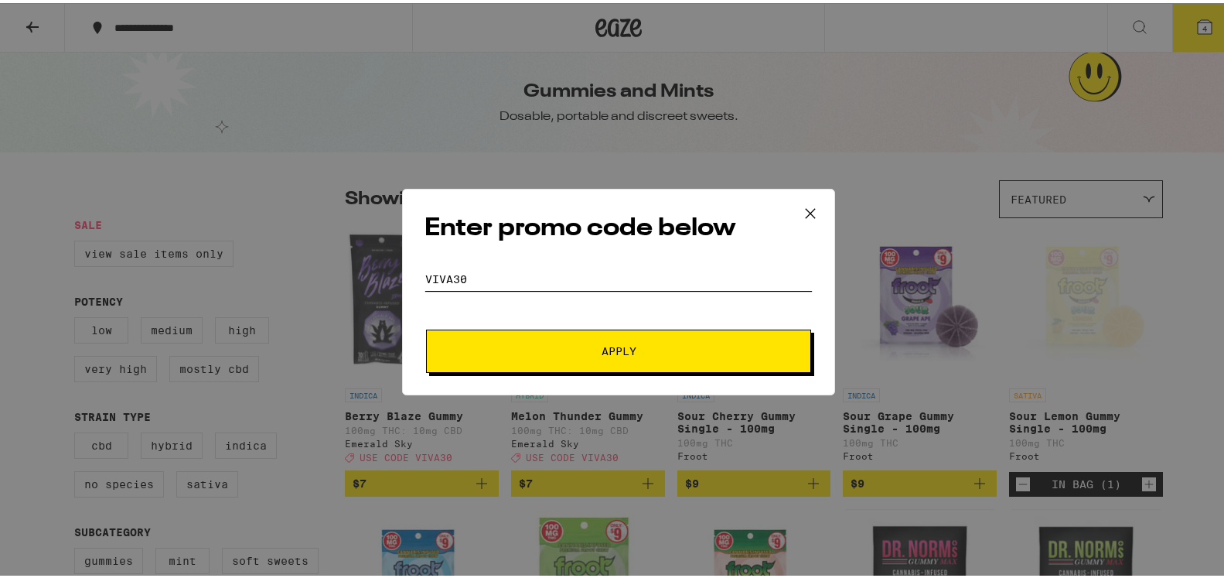
type input "VIVA30"
click at [602, 343] on span "Apply" at bounding box center [619, 348] width 35 height 11
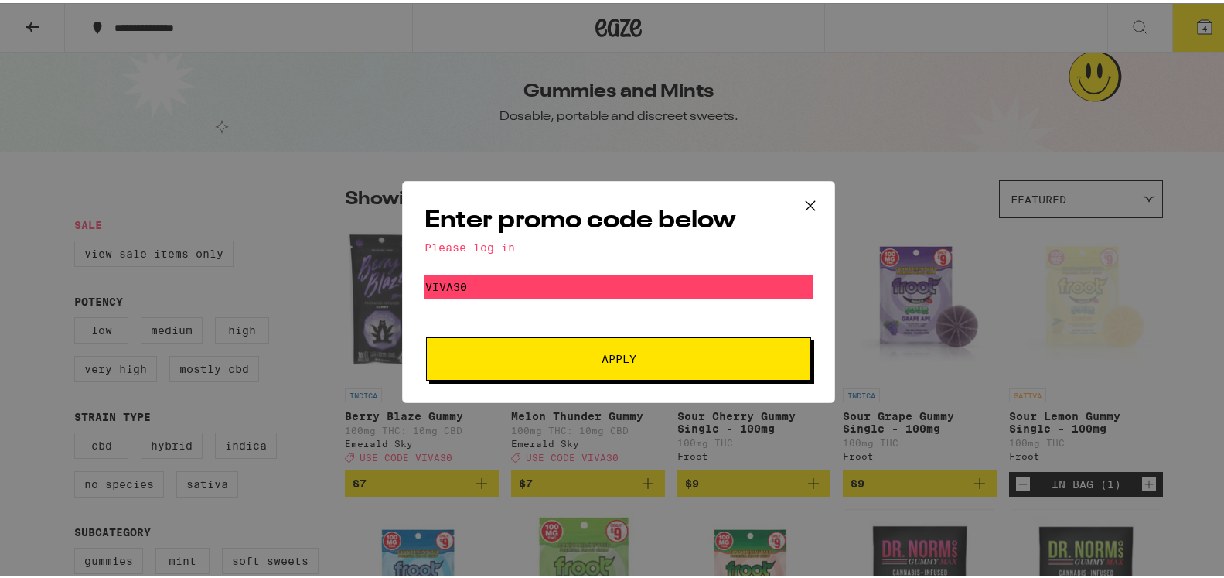
click at [557, 350] on button "Apply" at bounding box center [618, 355] width 385 height 43
click at [806, 202] on icon at bounding box center [810, 202] width 23 height 23
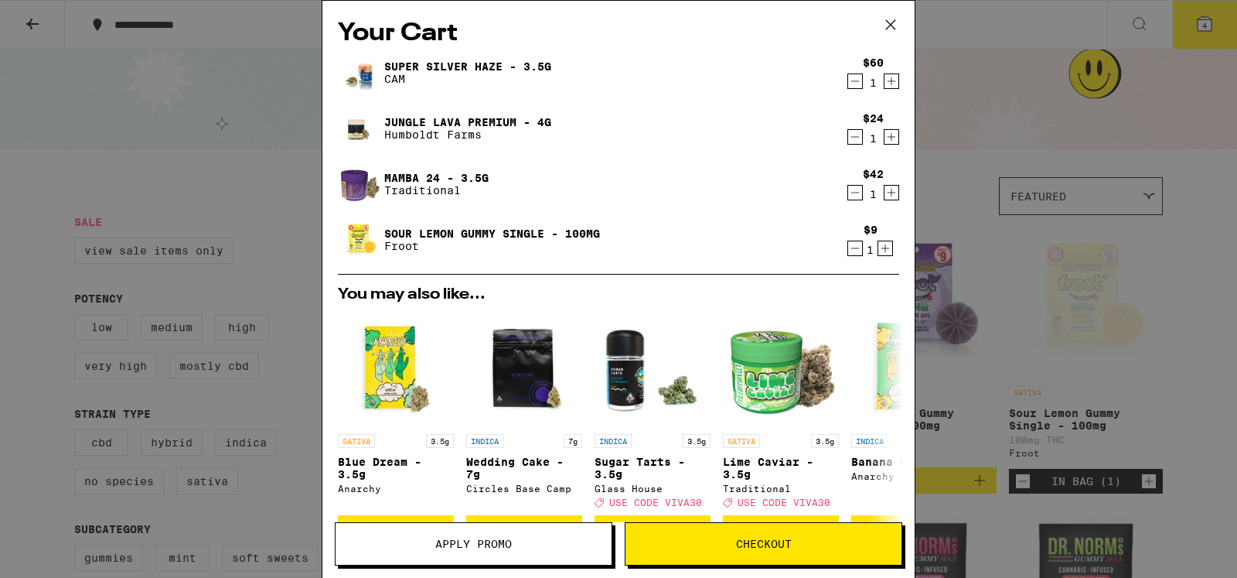
click at [468, 61] on link "Super Silver Haze - 3.5g" at bounding box center [467, 66] width 167 height 12
click at [435, 121] on link "Jungle Lava Premium - 4g" at bounding box center [467, 122] width 167 height 12
click at [848, 137] on icon "Decrement" at bounding box center [855, 137] width 14 height 19
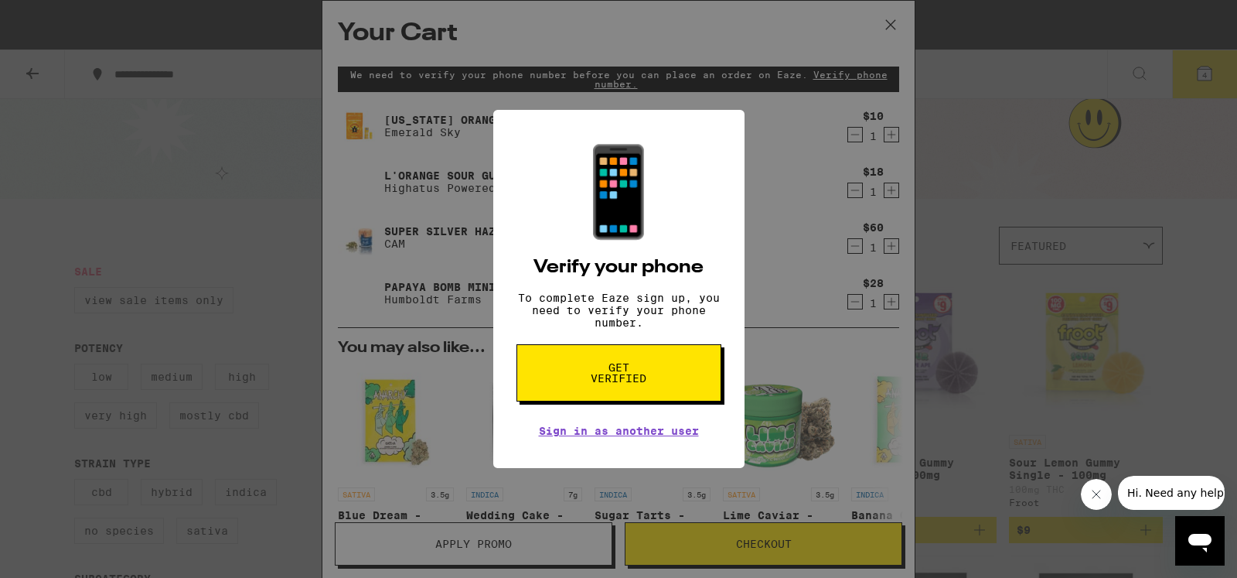
click at [1007, 336] on div "📱 Verify your phone To complete Eaze sign up, you need to verify your phone num…" at bounding box center [618, 289] width 1237 height 578
click at [1012, 176] on div "📱 Verify your phone To complete Eaze sign up, you need to verify your phone num…" at bounding box center [618, 289] width 1237 height 578
click at [1000, 149] on div "📱 Verify your phone To complete Eaze sign up, you need to verify your phone num…" at bounding box center [618, 289] width 1237 height 578
click at [1052, 275] on div "📱 Verify your phone To complete Eaze sign up, you need to verify your phone num…" at bounding box center [618, 289] width 1237 height 578
click at [974, 215] on div "📱 Verify your phone To complete Eaze sign up, you need to verify your phone num…" at bounding box center [618, 289] width 1237 height 578
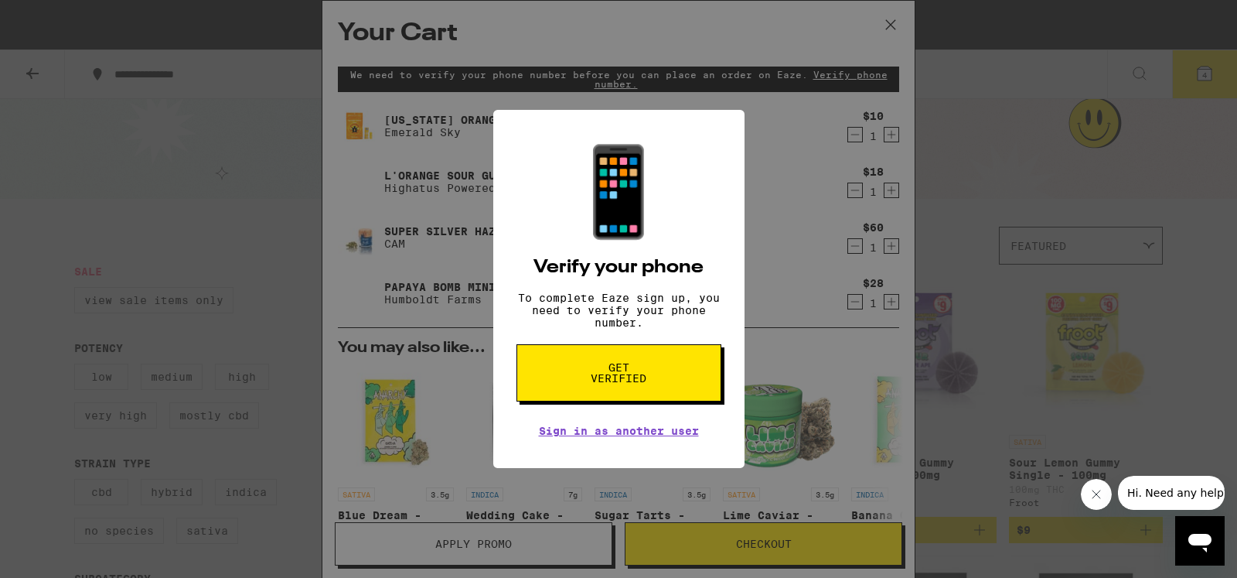
click at [733, 549] on div "📱 Verify your phone To complete Eaze sign up, you need to verify your phone num…" at bounding box center [618, 289] width 1237 height 578
click at [643, 368] on button "Get verified" at bounding box center [618, 372] width 205 height 57
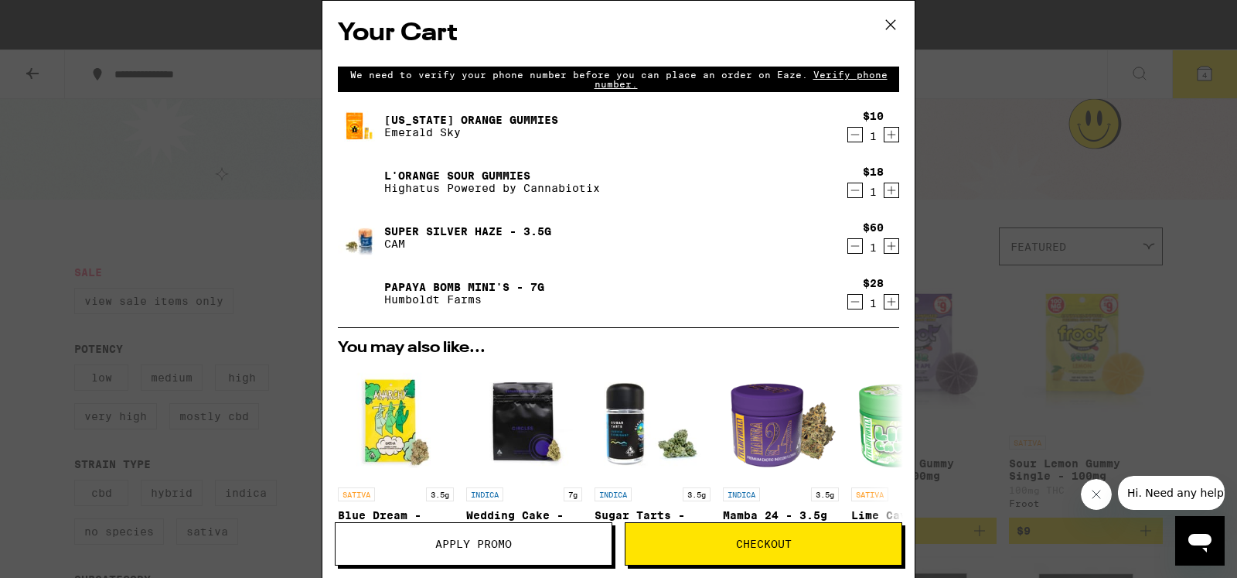
click at [755, 542] on span "Checkout" at bounding box center [764, 543] width 56 height 11
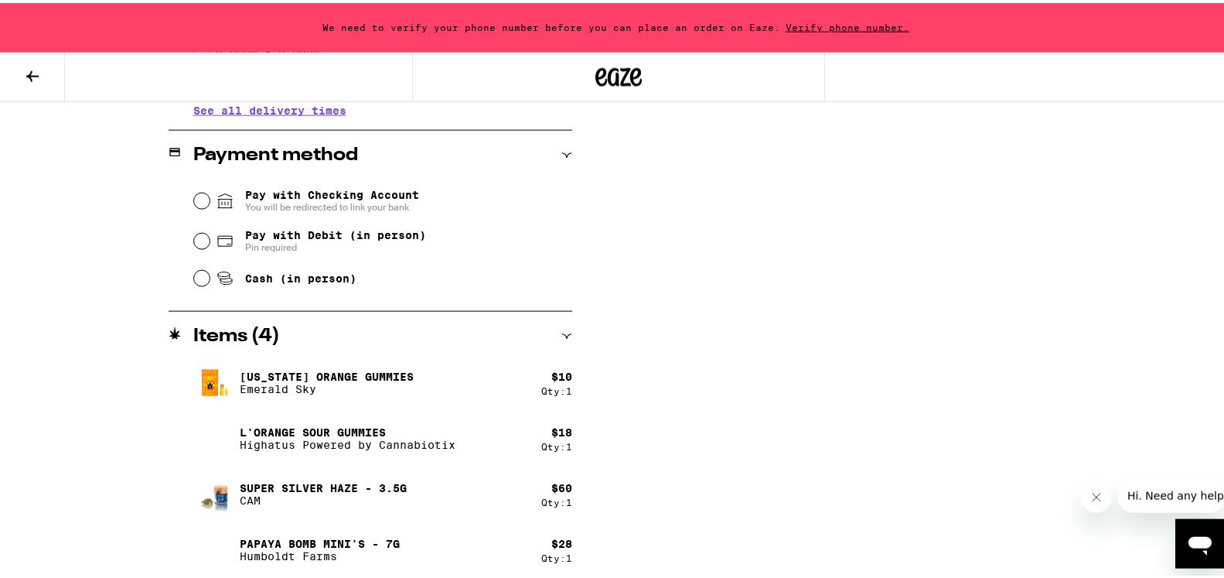
scroll to position [619, 0]
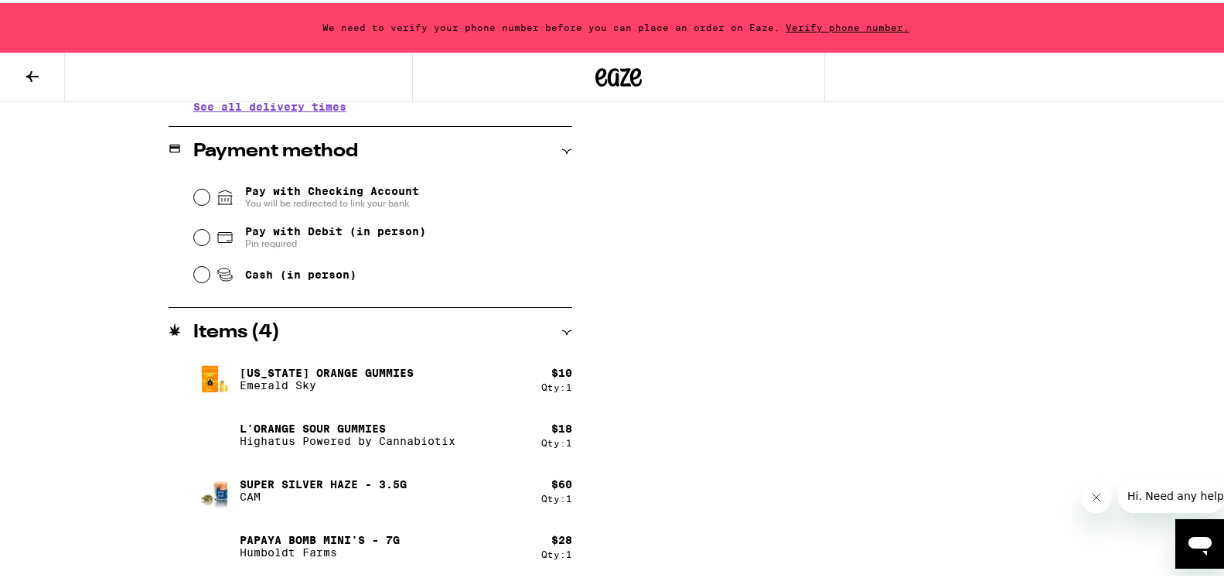
click at [1165, 493] on span "Hi. Need any help?" at bounding box center [1178, 495] width 102 height 12
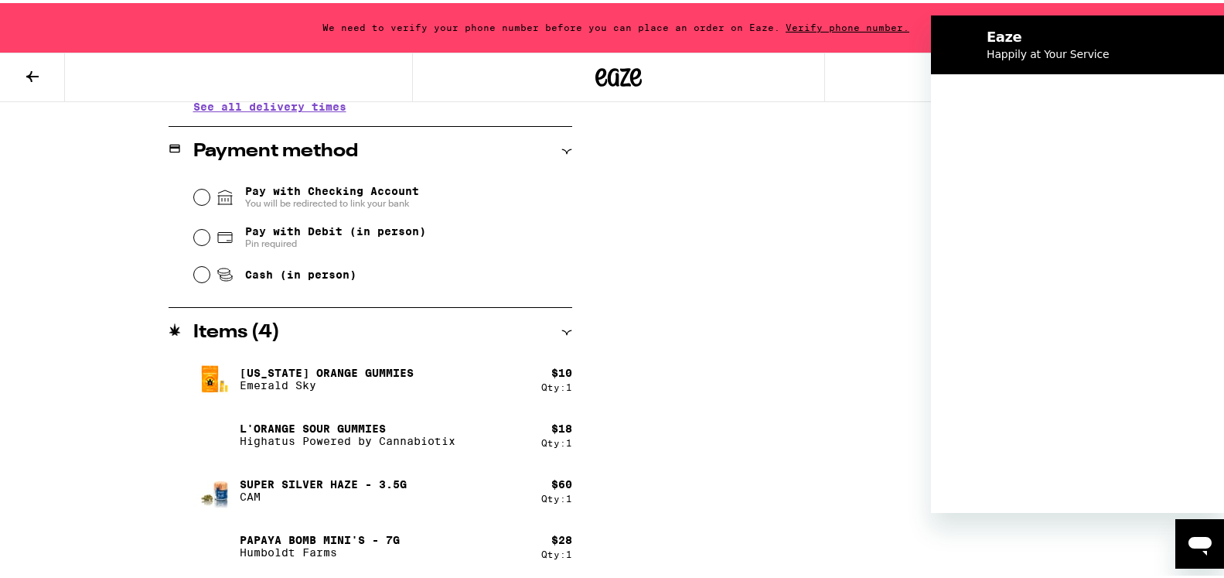
scroll to position [0, 0]
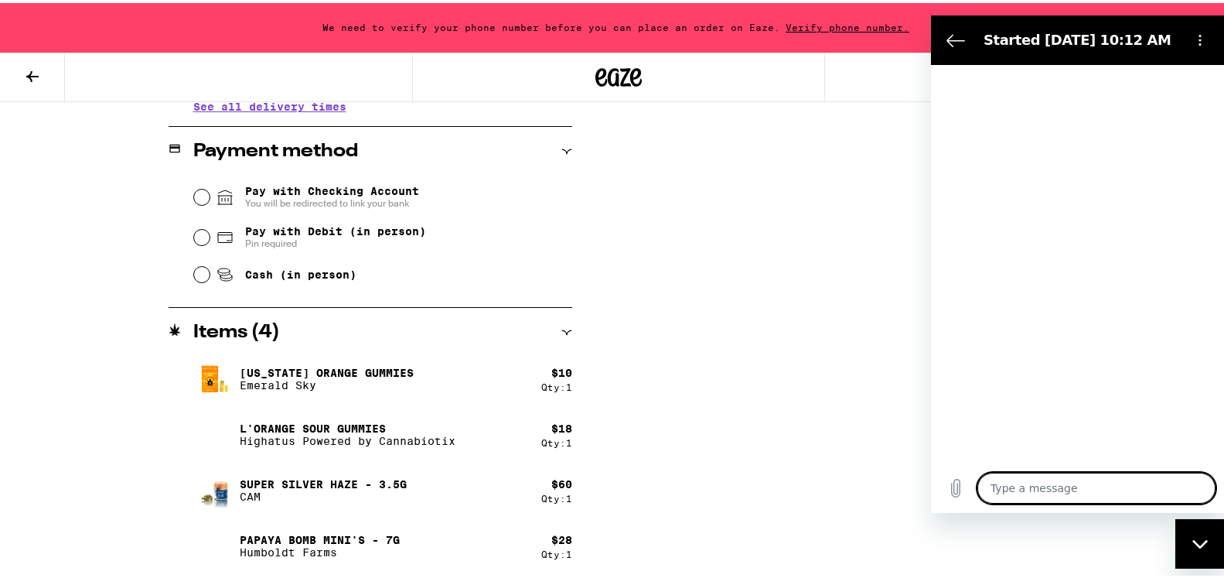
type textarea "x"
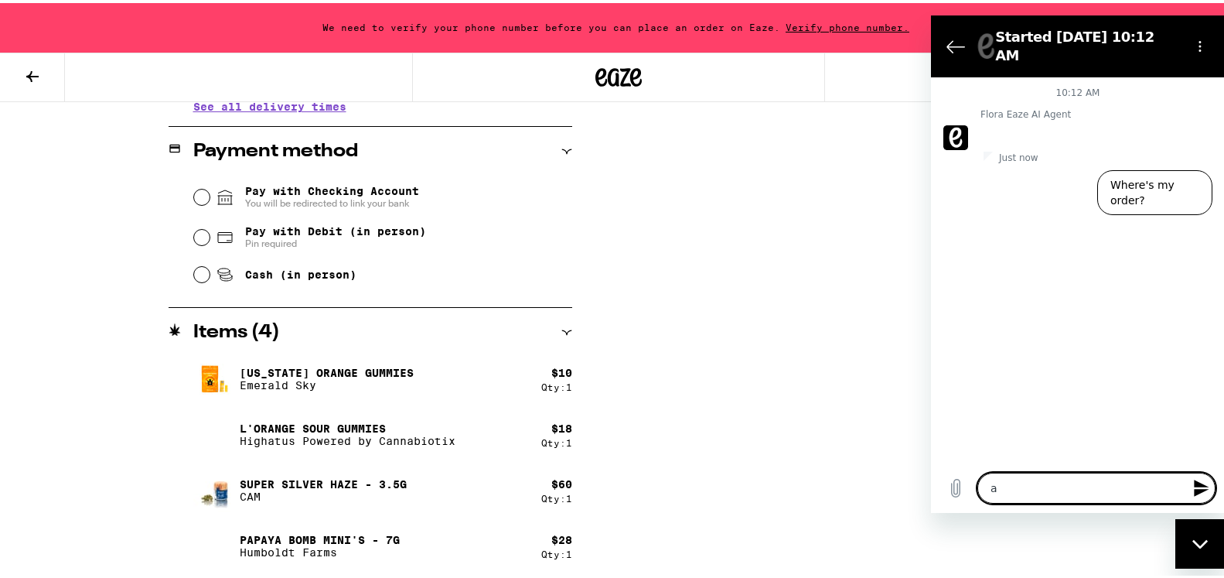
type textarea "a"
type textarea "x"
type textarea "ap"
type textarea "x"
type textarea "app"
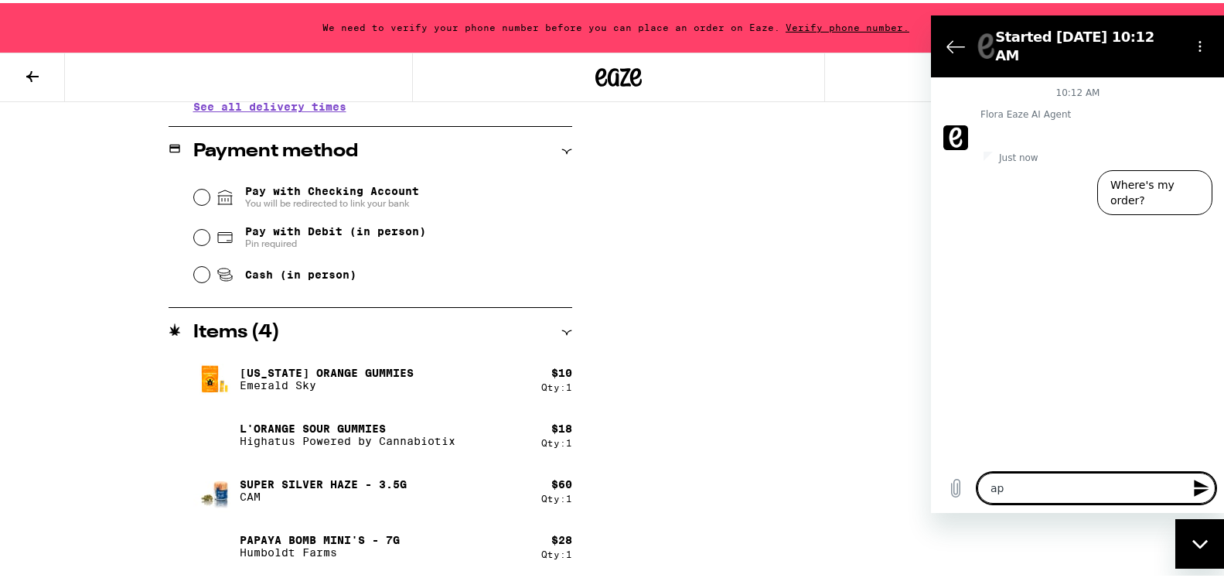
type textarea "x"
type textarea "appl"
type textarea "x"
type textarea "apply"
type textarea "x"
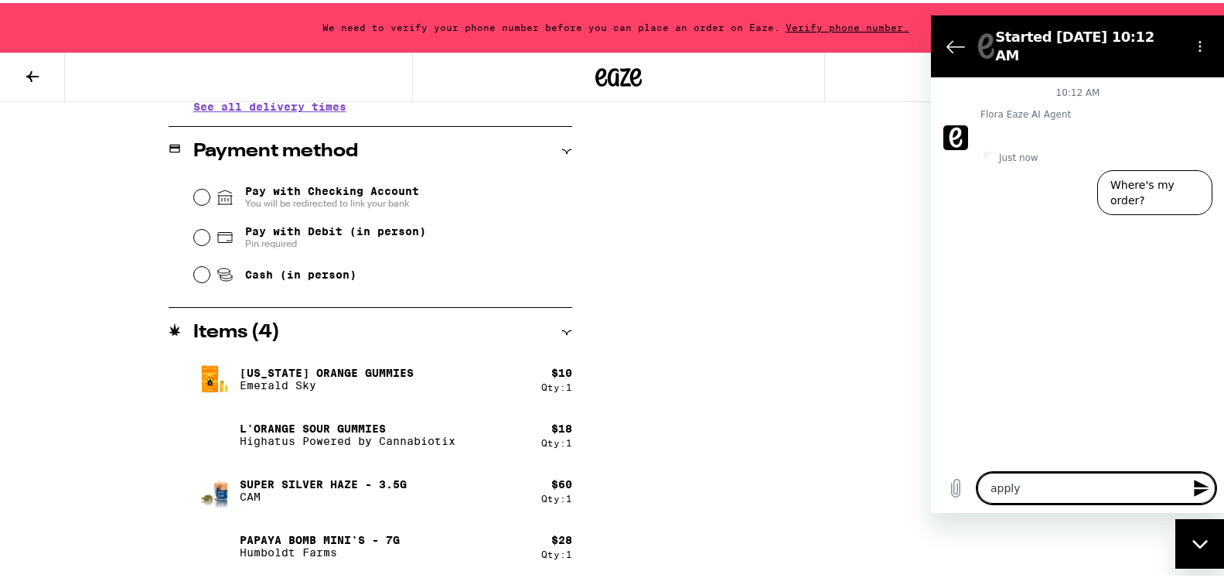
type textarea "apply"
type textarea "x"
type textarea "apply p"
type textarea "x"
type textarea "apply pr"
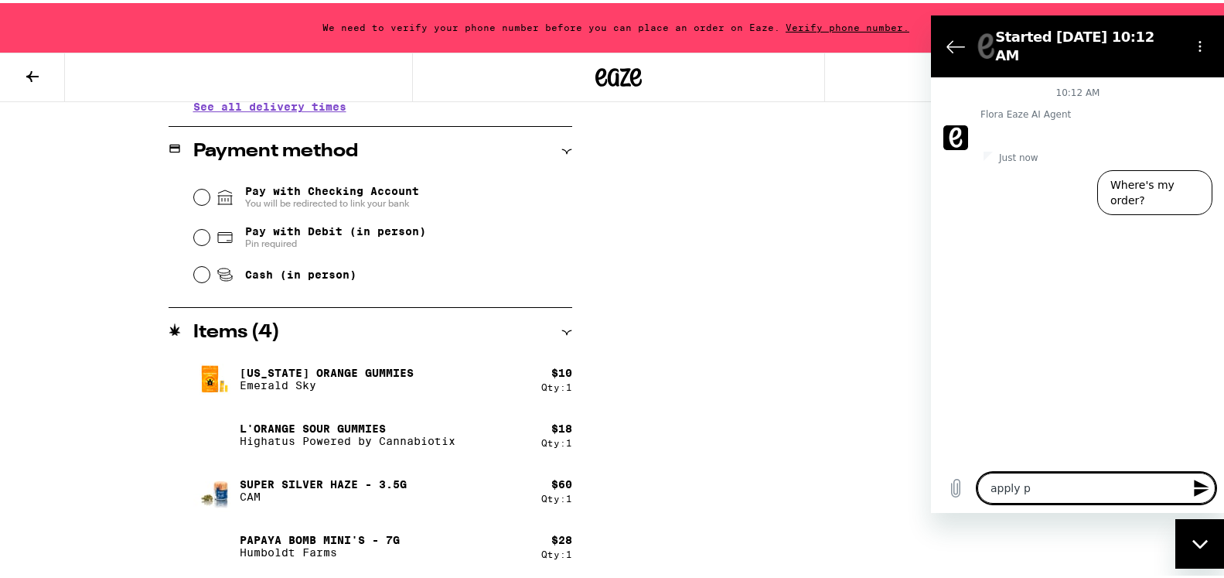
type textarea "x"
type textarea "apply pro"
type textarea "x"
type textarea "apply prom"
type textarea "x"
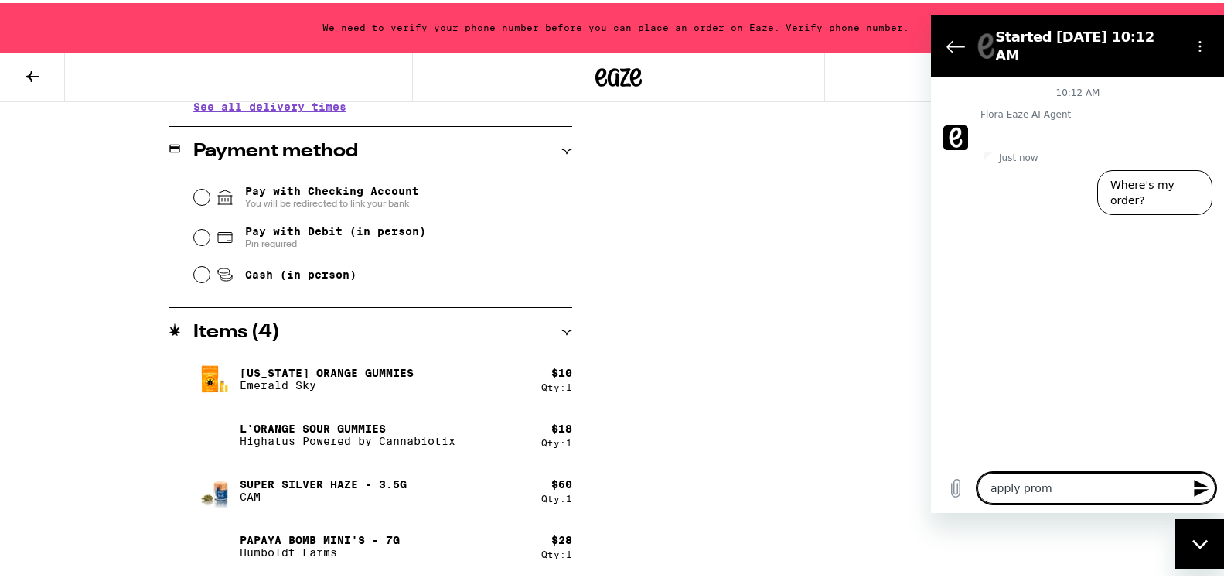
type textarea "apply promo"
type textarea "x"
type textarea "apply promo"
type textarea "x"
type textarea "apply promo c"
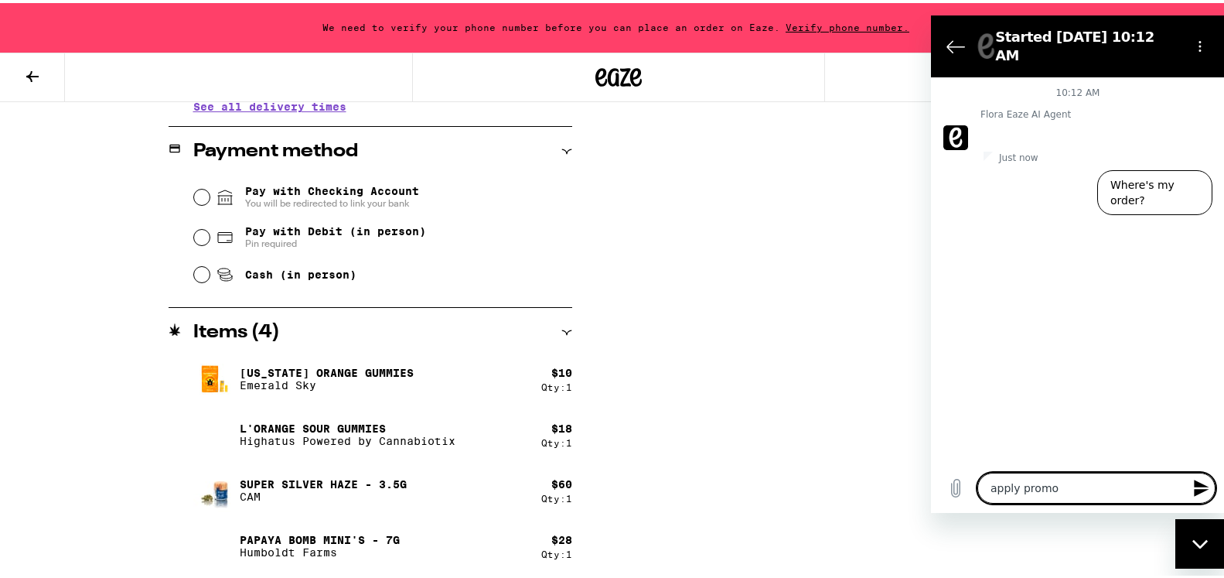
type textarea "x"
type textarea "apply promo co"
type textarea "x"
type textarea "apply promo cod"
type textarea "x"
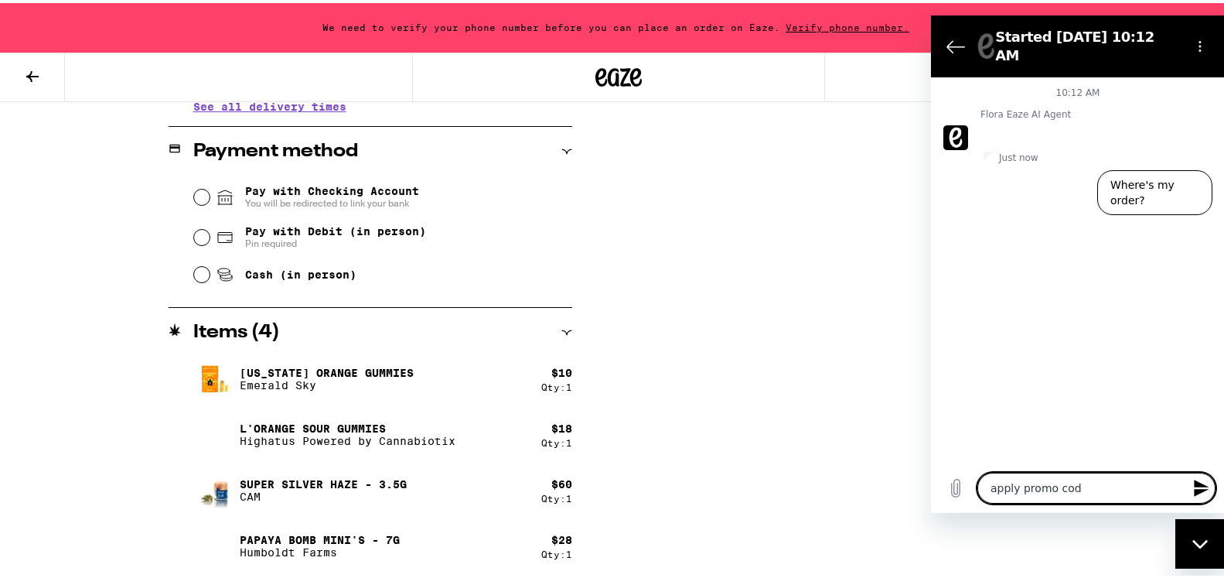
type textarea "apply promo code"
type textarea "x"
type textarea "apply promo code"
type textarea "x"
type textarea "apply promo code w"
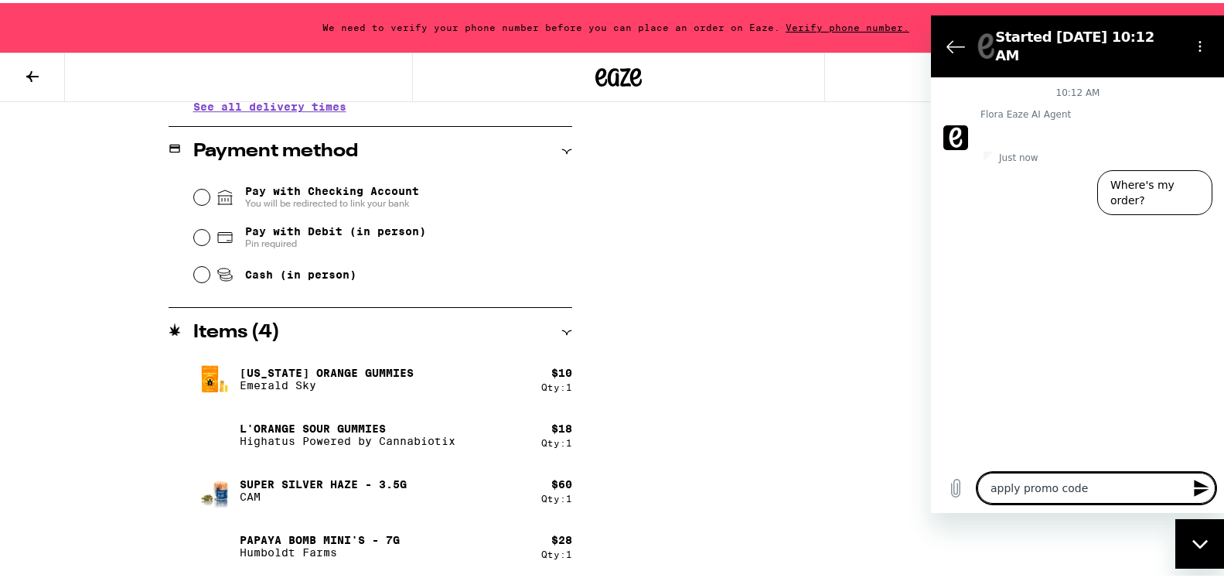
type textarea "x"
type textarea "apply promo code ww"
type textarea "x"
type textarea "apply promo code wwh"
type textarea "x"
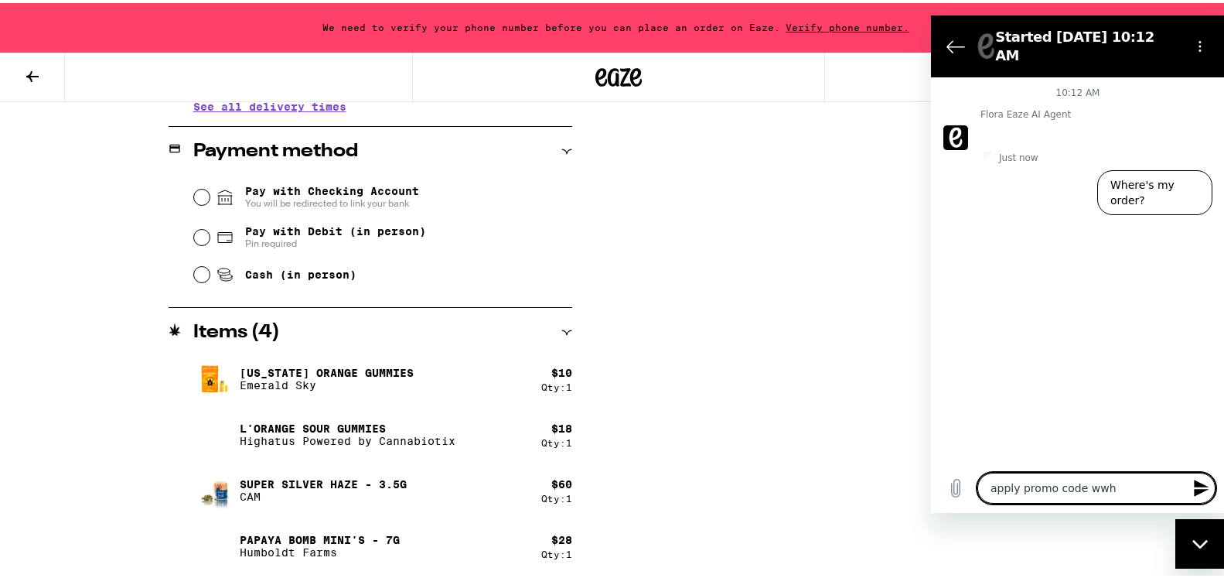
type textarea "apply promo code ww"
type textarea "x"
type textarea "apply promo code w"
type textarea "x"
type textarea "apply promo code"
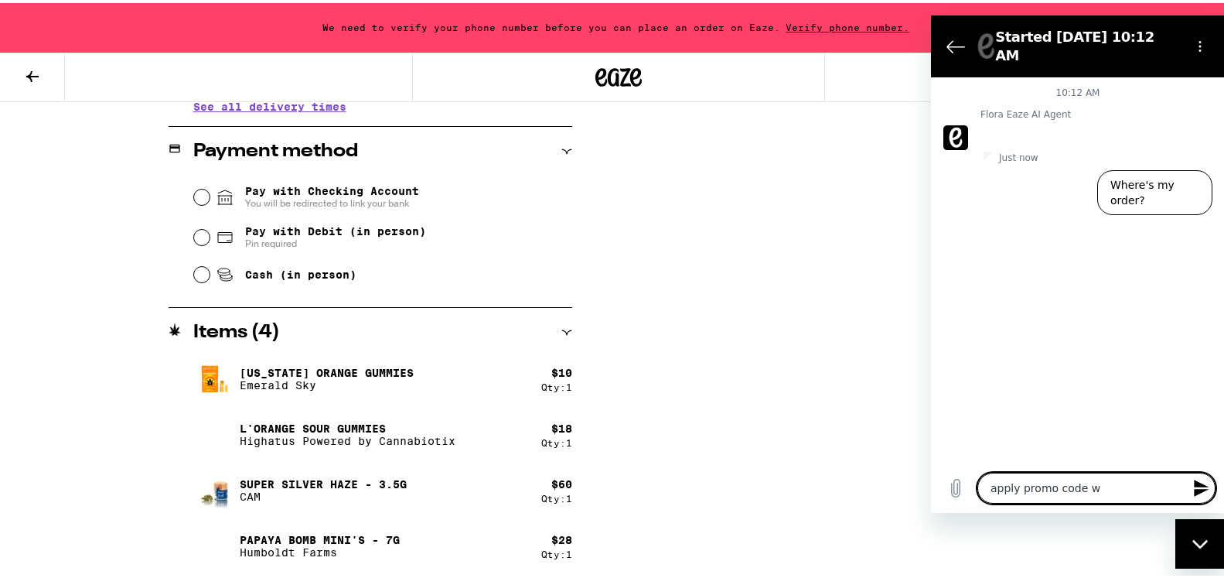
type textarea "x"
type textarea "apply promo code w"
type textarea "x"
type textarea "apply promo code wh"
type textarea "x"
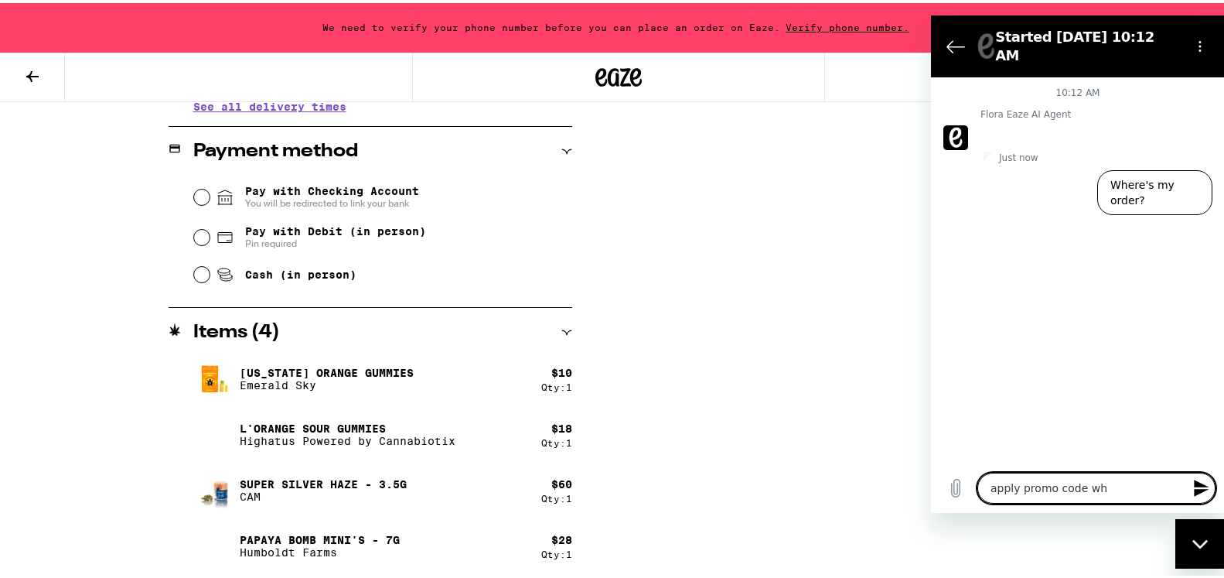
type textarea "apply promo code whe"
type textarea "x"
type textarea "apply promo code wher"
type textarea "x"
type textarea "apply promo code where"
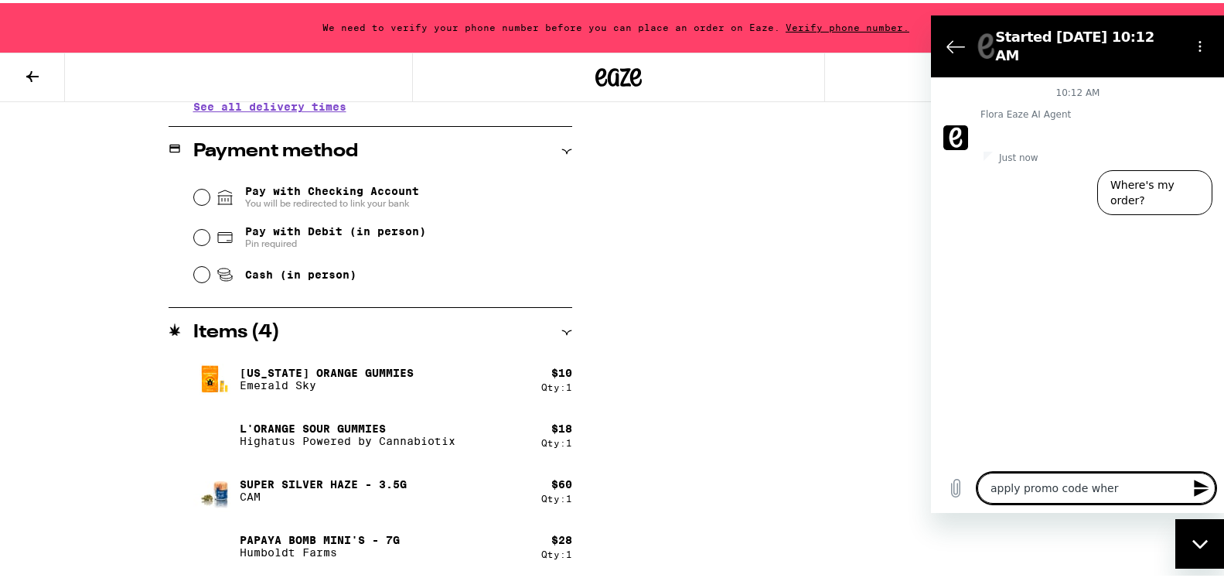
type textarea "x"
type textarea "apply promo code where?"
type textarea "x"
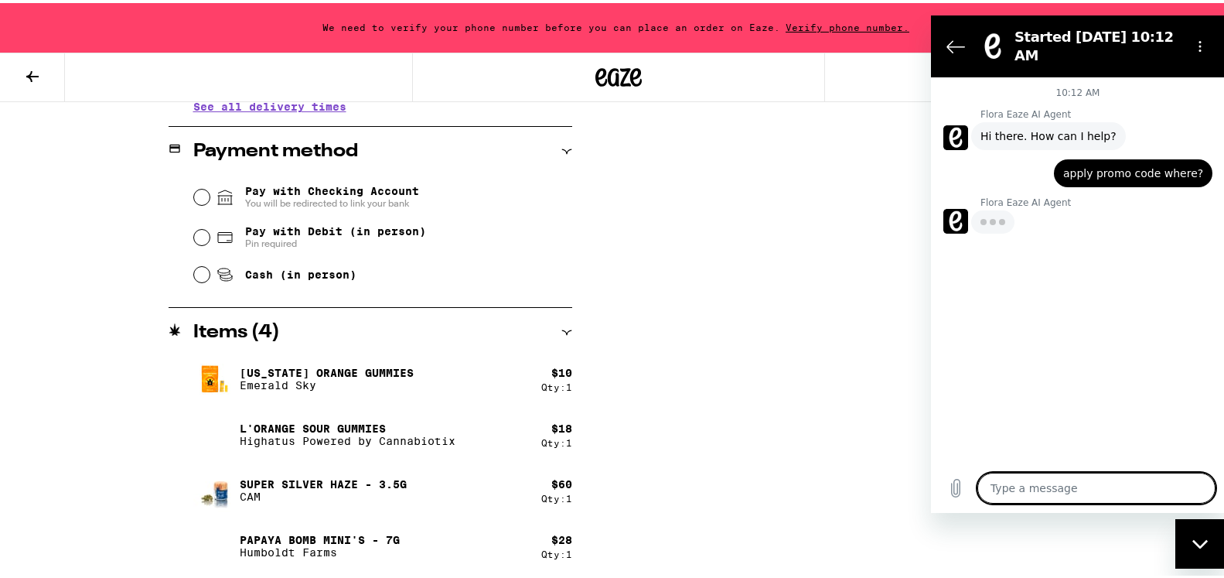
type textarea "x"
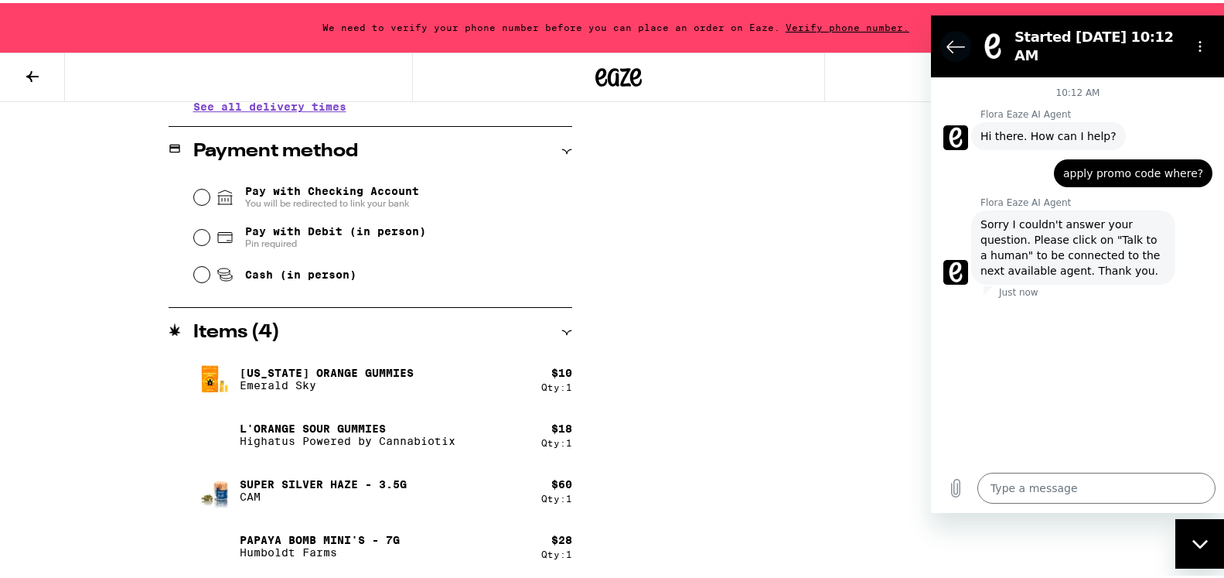
click at [951, 36] on icon "Back to the conversation list" at bounding box center [955, 45] width 19 height 19
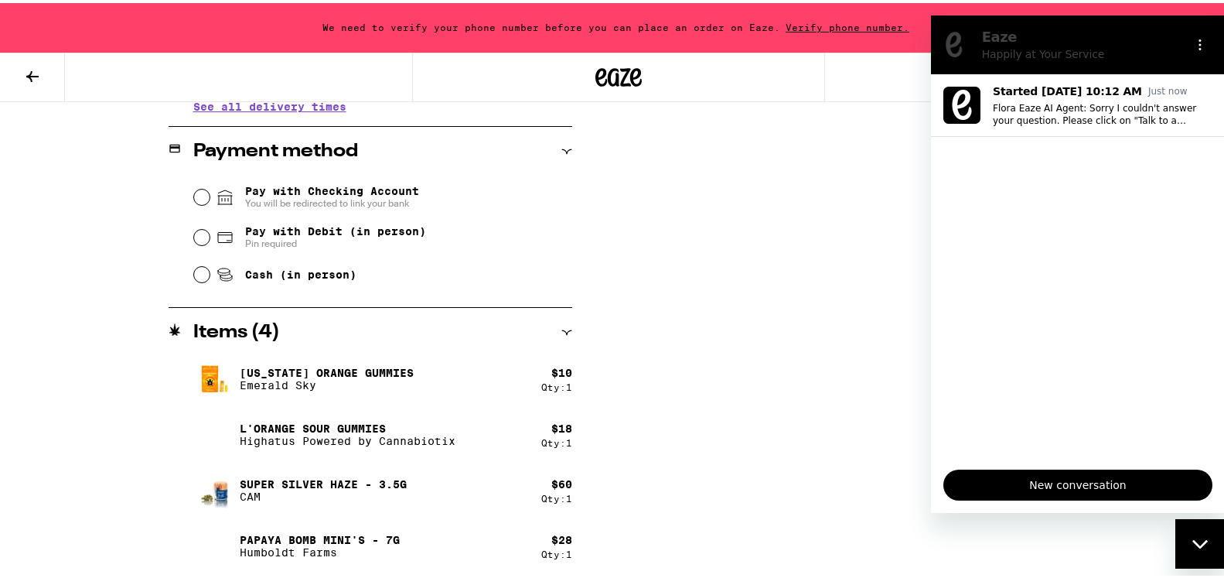
drag, startPoint x: 1216, startPoint y: 12, endPoint x: 1212, endPoint y: 19, distance: 8.0
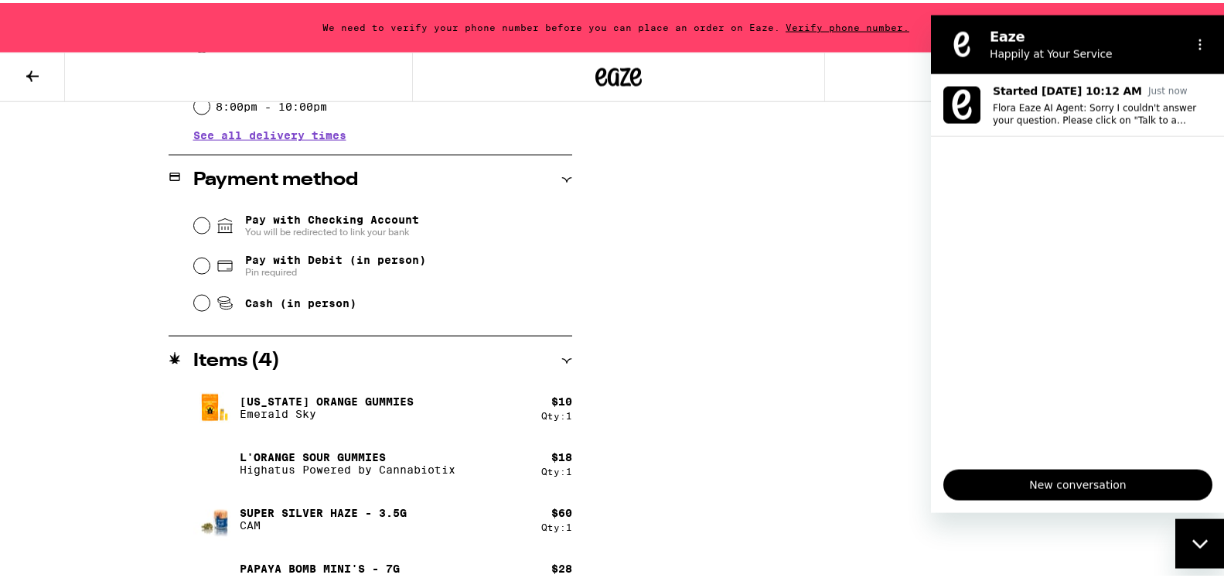
scroll to position [579, 0]
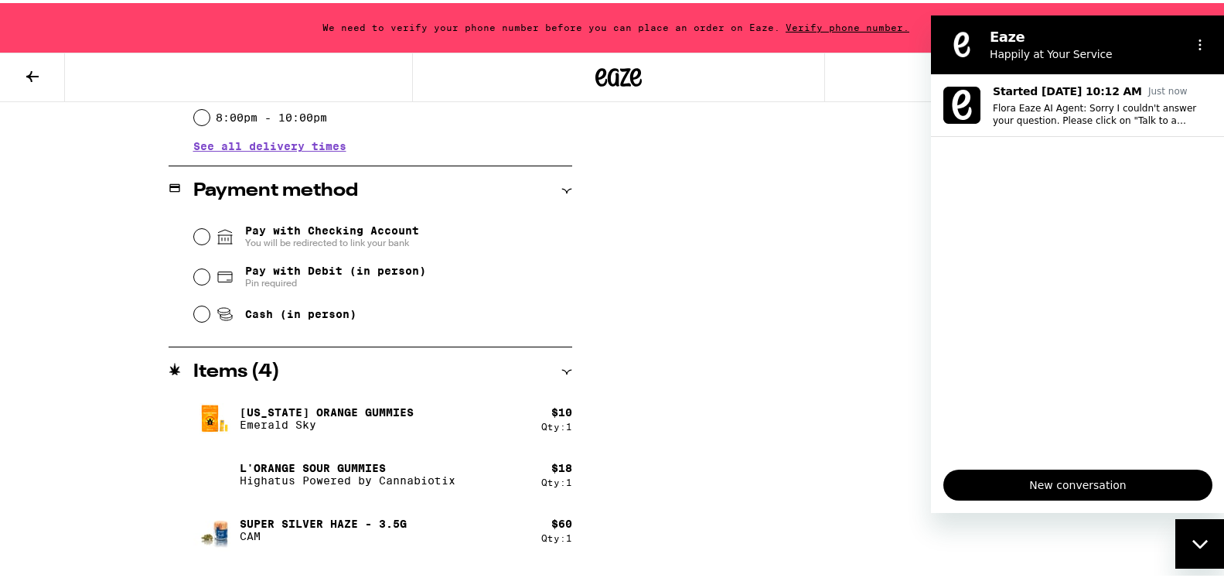
click at [883, 305] on div "Subtotal $116.00 Delivery $5.00 Free delivery with your first order! Taxes & Fe…" at bounding box center [914, 137] width 309 height 960
click at [1174, 36] on h2 "Eaze" at bounding box center [1084, 36] width 189 height 19
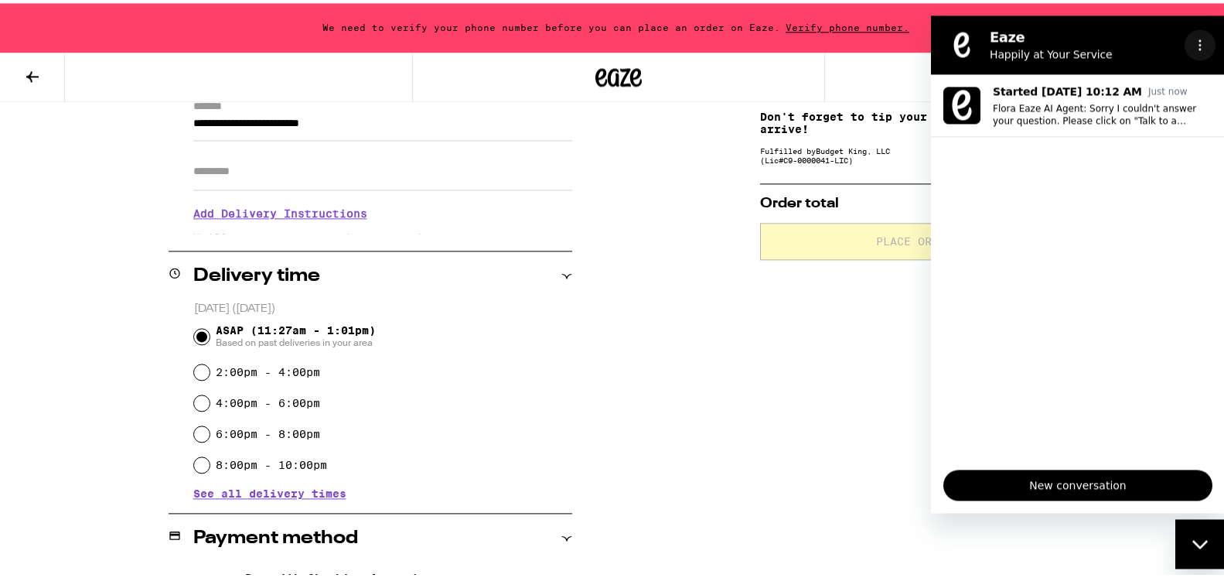
click at [1203, 43] on icon "Options menu" at bounding box center [1200, 45] width 12 height 12
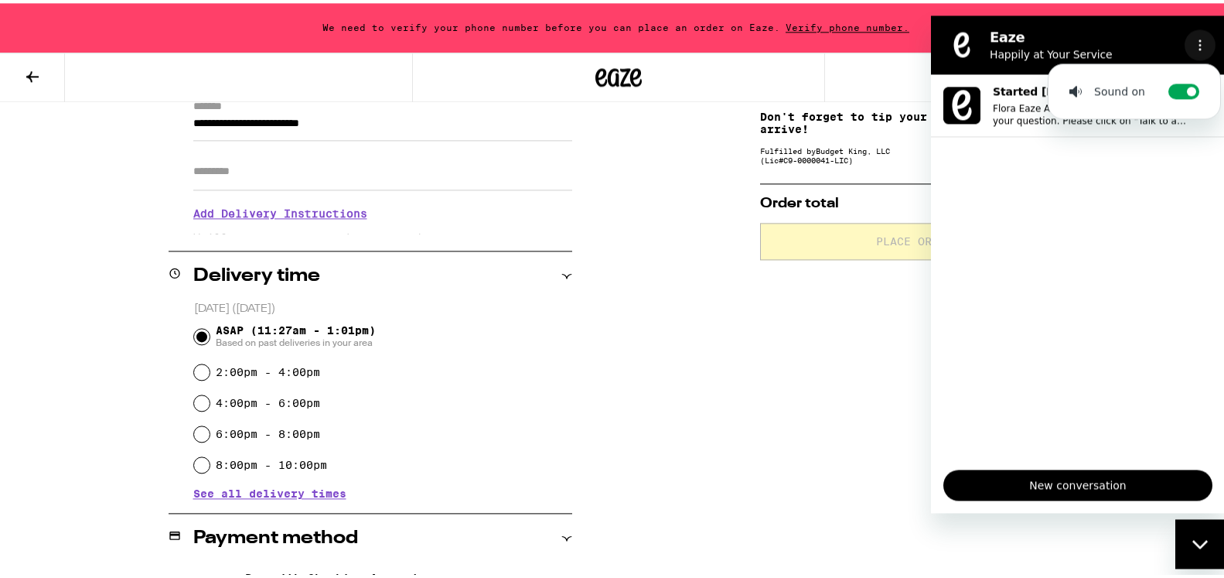
click at [1203, 39] on button "Options menu" at bounding box center [1199, 44] width 31 height 31
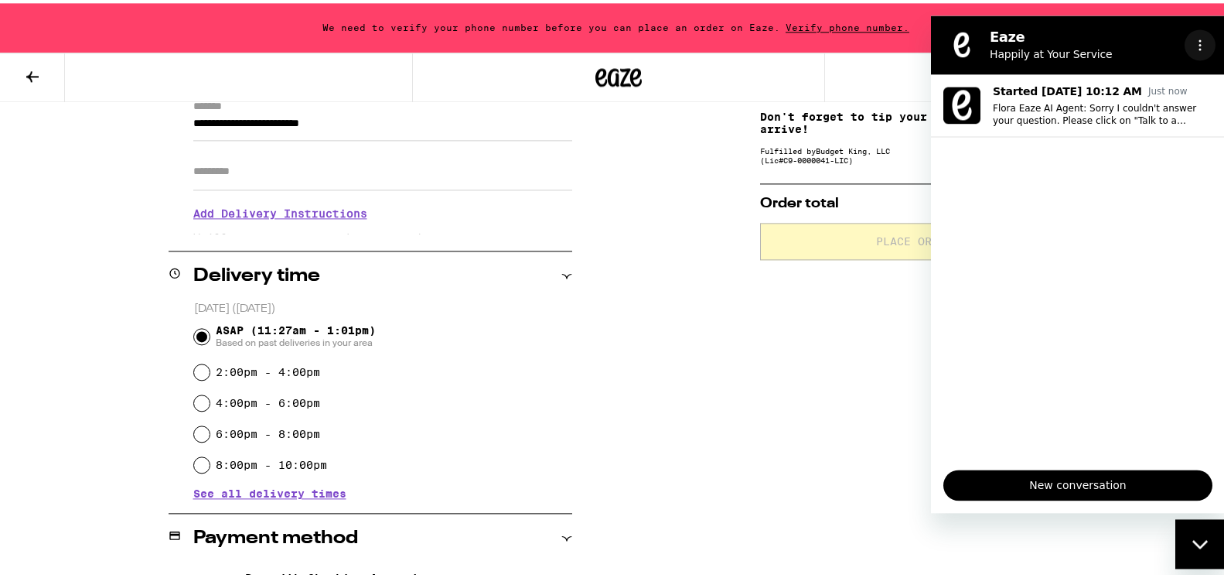
click at [1199, 41] on circle "Options menu" at bounding box center [1200, 40] width 2 height 2
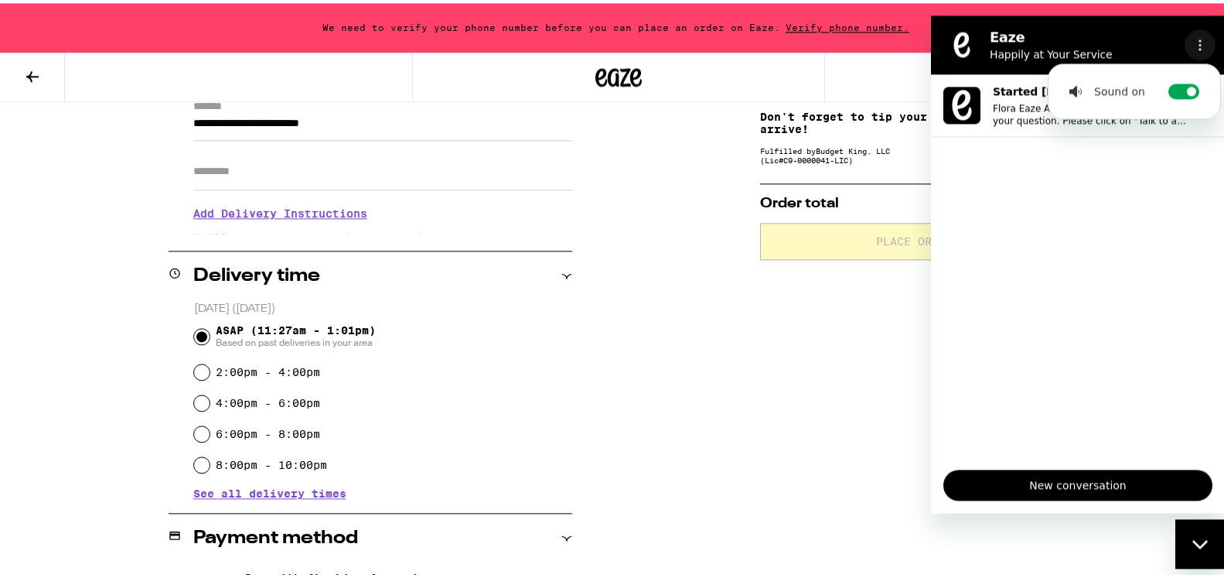
click at [1199, 41] on circle "Options menu" at bounding box center [1200, 40] width 2 height 2
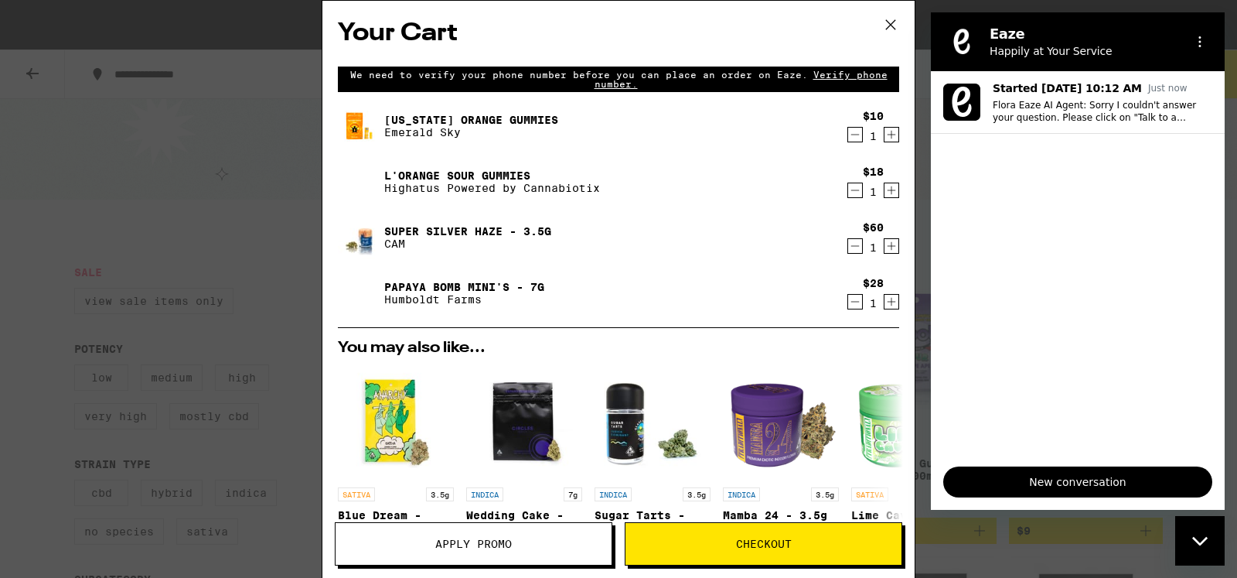
click at [505, 539] on span "Apply Promo" at bounding box center [473, 543] width 77 height 11
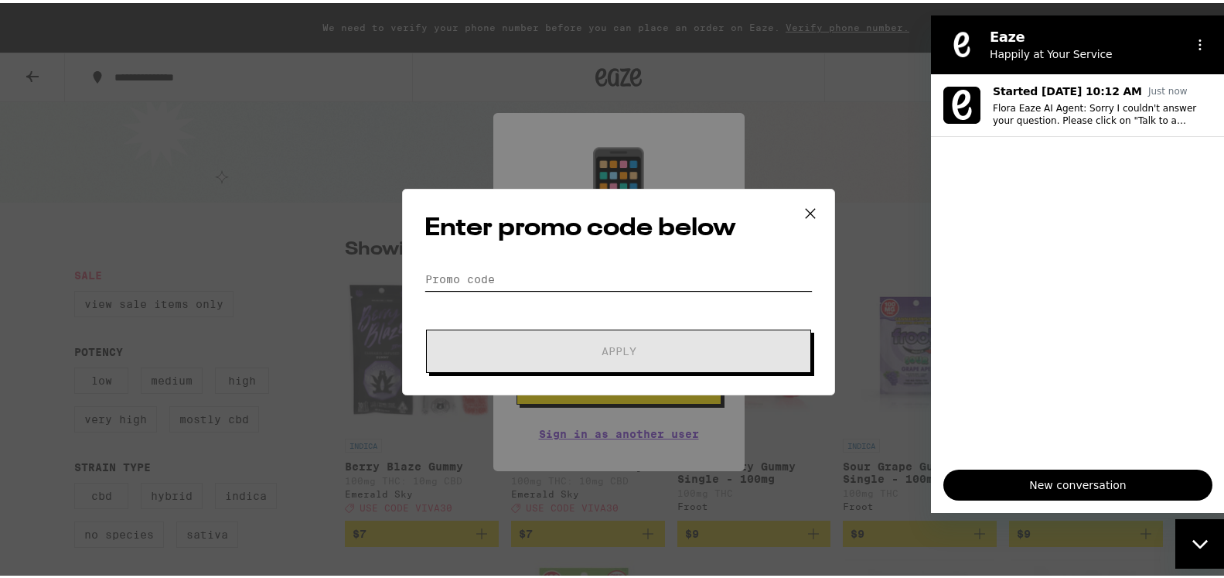
click at [533, 278] on input "Promo Code" at bounding box center [618, 275] width 388 height 23
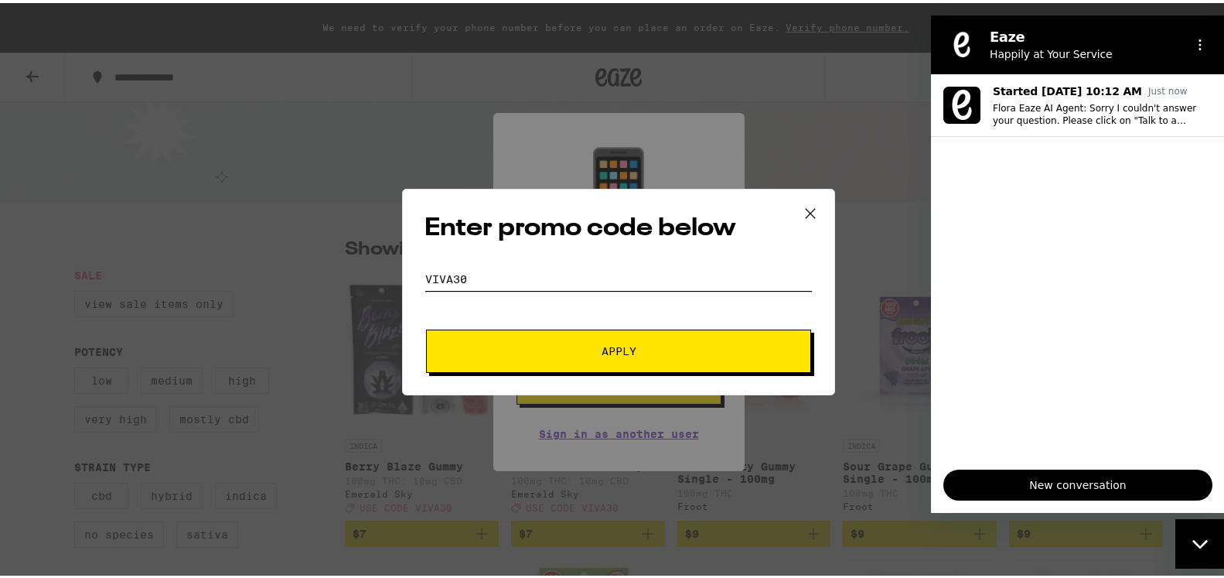
type input "VIVA30"
click at [602, 353] on span "Apply" at bounding box center [619, 348] width 35 height 11
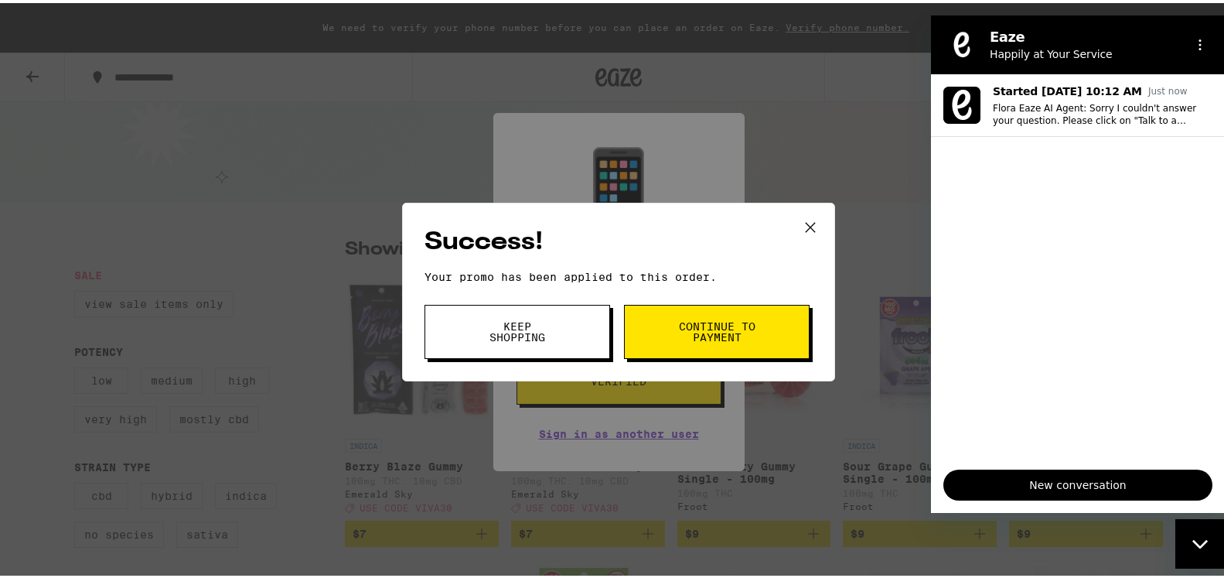
click at [677, 332] on span "Continue to payment" at bounding box center [716, 329] width 79 height 22
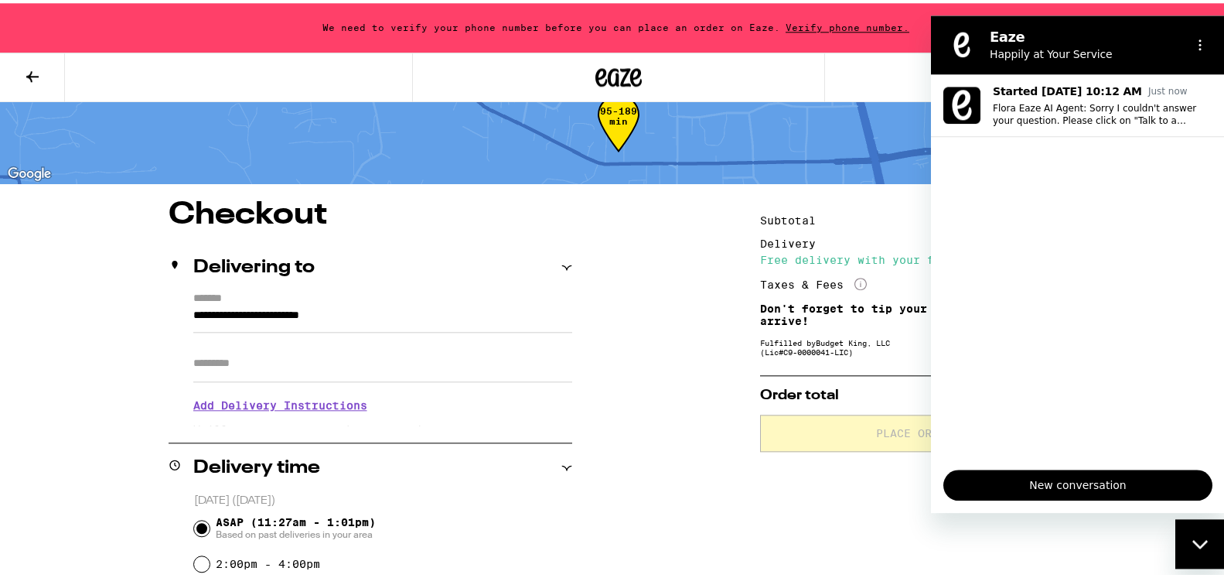
scroll to position [79, 0]
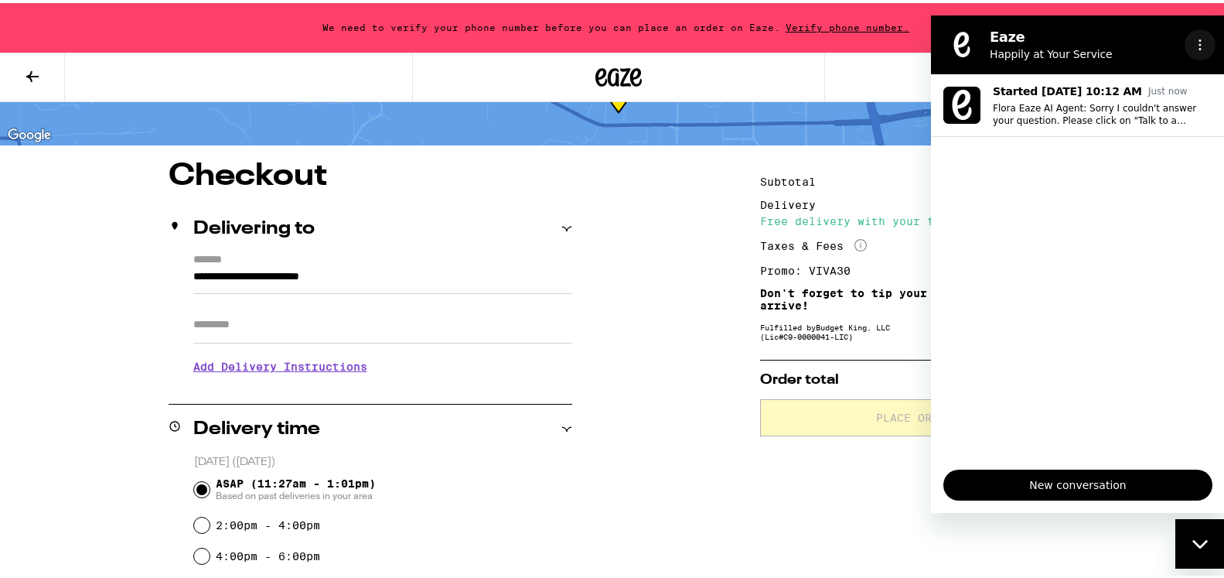
click at [1202, 36] on button "Options menu" at bounding box center [1199, 44] width 31 height 31
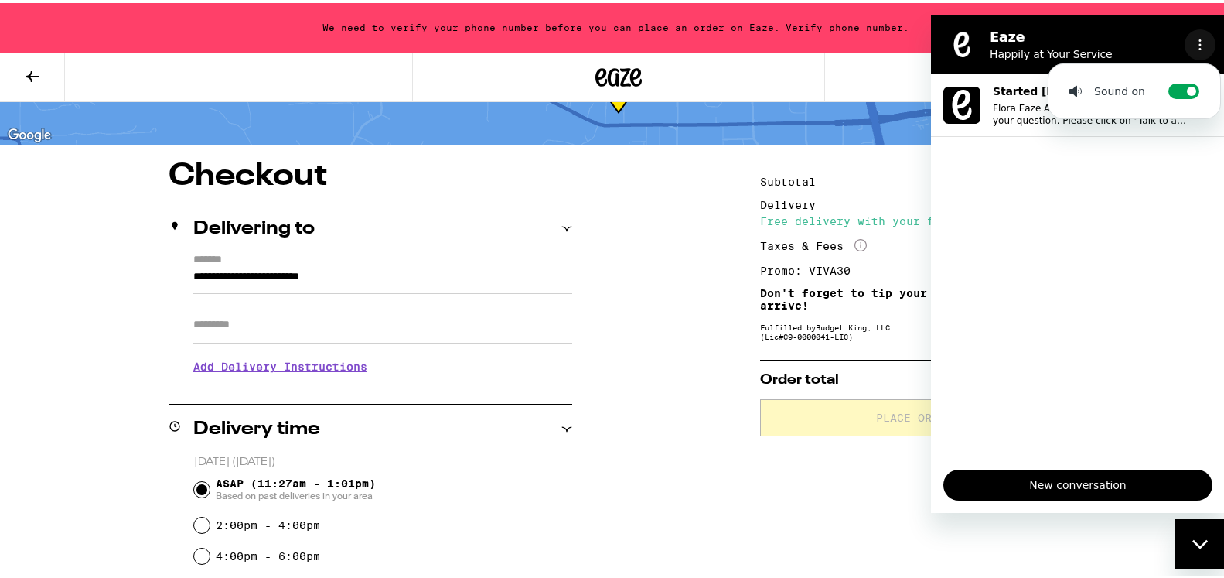
click at [1199, 37] on button "Options menu" at bounding box center [1199, 44] width 31 height 31
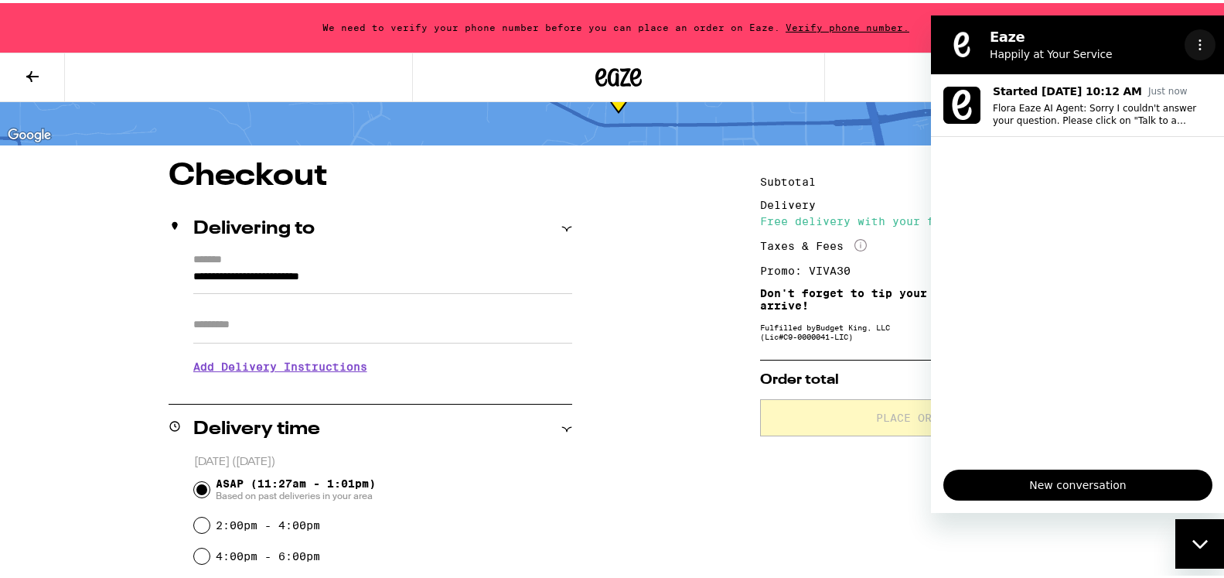
click at [1195, 40] on icon "Options menu" at bounding box center [1200, 44] width 12 height 12
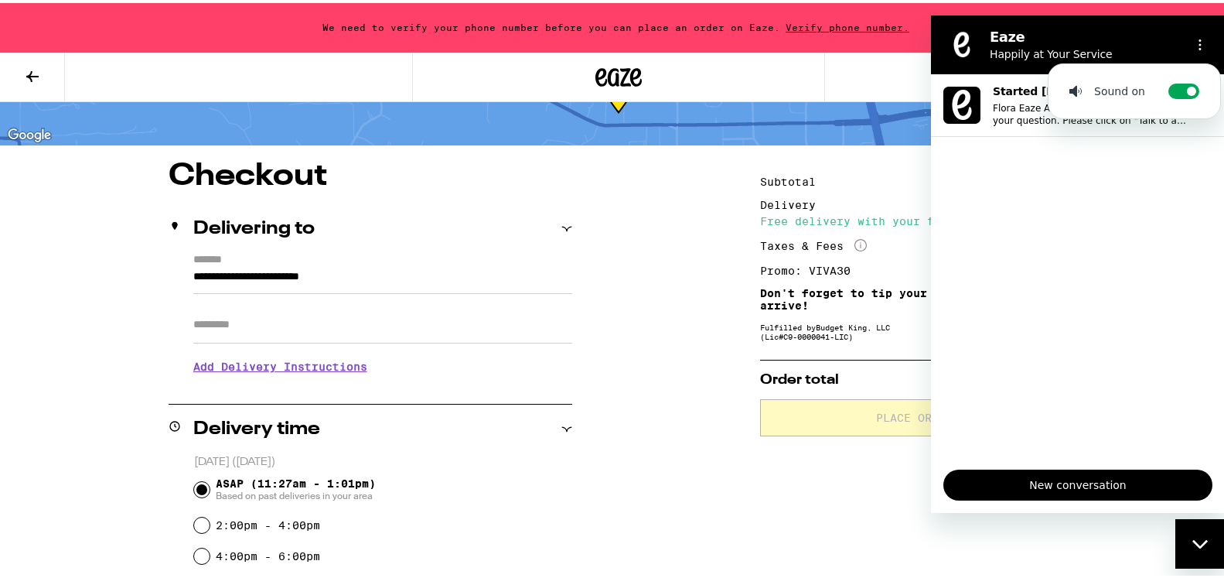
click at [1171, 380] on ul "Started Sep 16 at 10:12 AM Just now Flora Eaze AI Agent: Sorry I couldn't answe…" at bounding box center [1078, 264] width 294 height 383
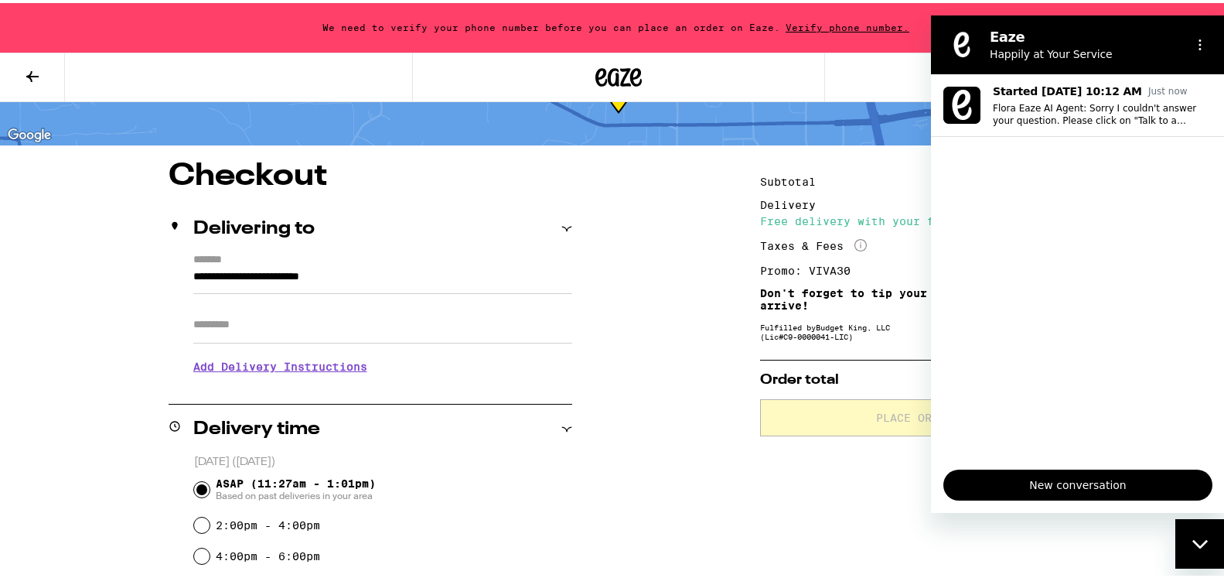
click at [1108, 261] on ul "Started Sep 16 at 10:12 AM Just now Flora Eaze AI Agent: Sorry I couldn't answe…" at bounding box center [1078, 264] width 294 height 383
click at [1071, 210] on ul "Started Sep 16 at 10:12 AM Just now Flora Eaze AI Agent: Sorry I couldn't answe…" at bounding box center [1078, 264] width 294 height 383
click at [946, 32] on div "Eaze Happily at Your Service" at bounding box center [1059, 44] width 238 height 40
click at [1116, 482] on span "New conversation" at bounding box center [1077, 484] width 243 height 19
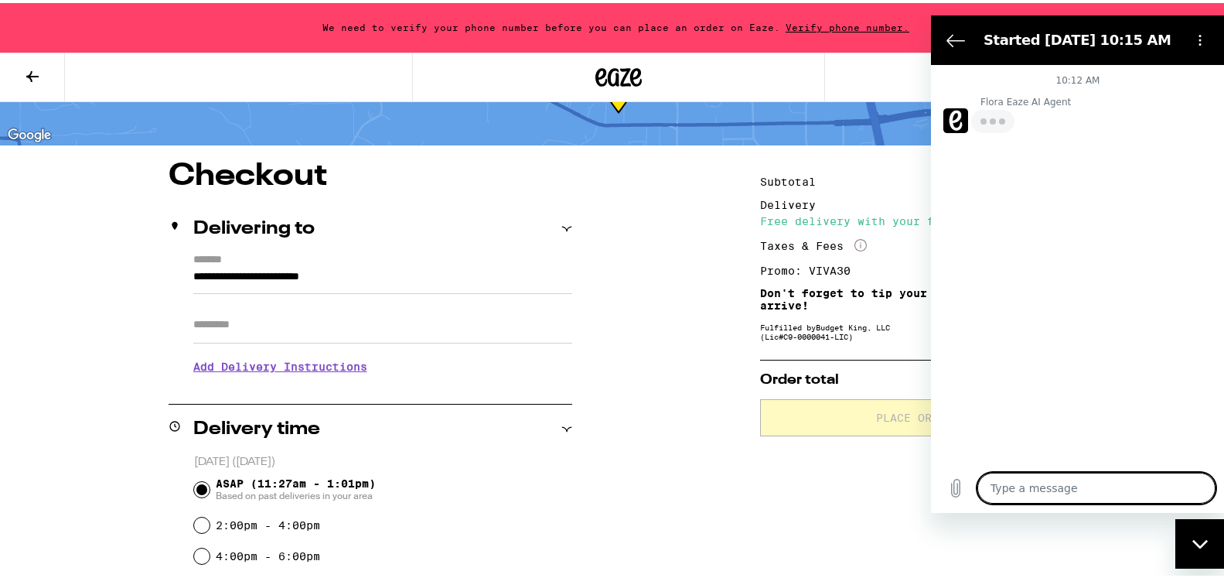
type textarea "x"
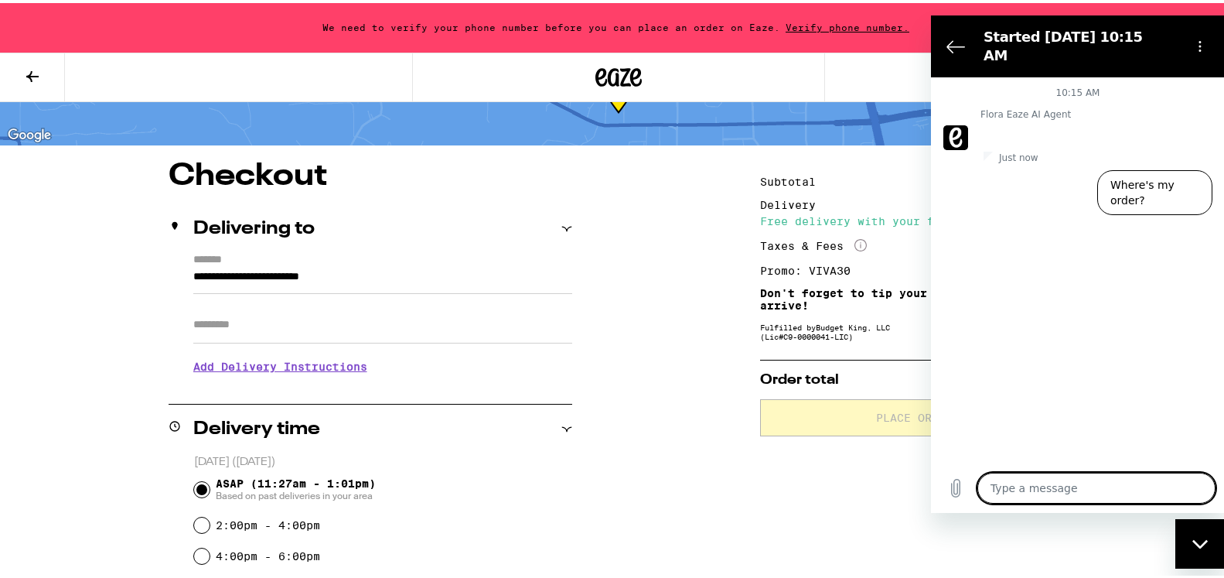
type textarea "o"
type textarea "x"
type textarea "of"
type textarea "x"
type textarea "off"
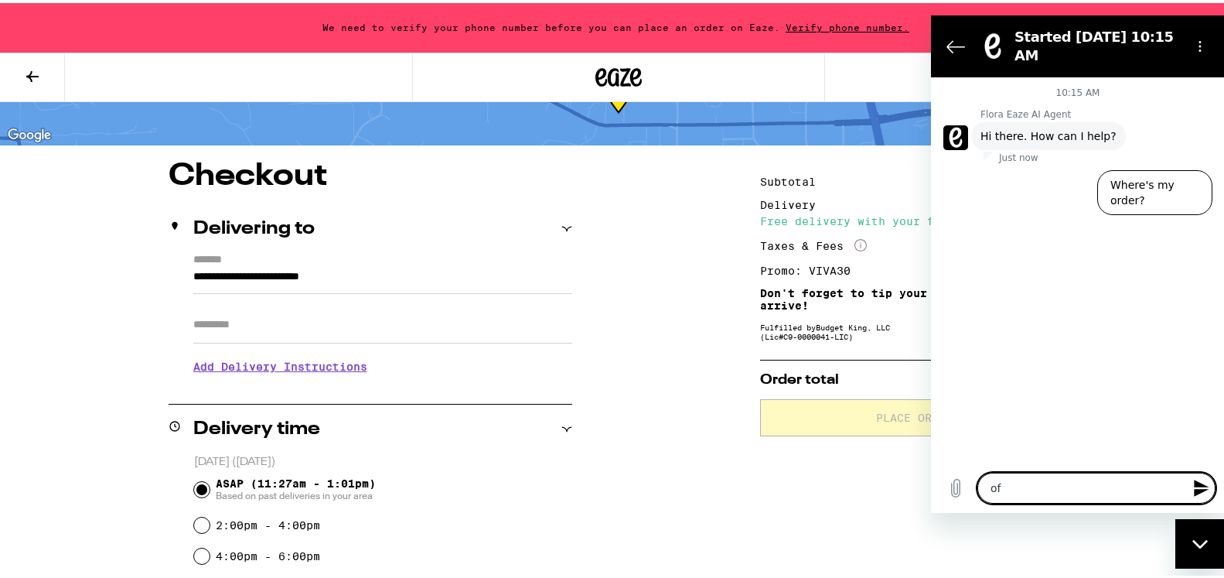
type textarea "x"
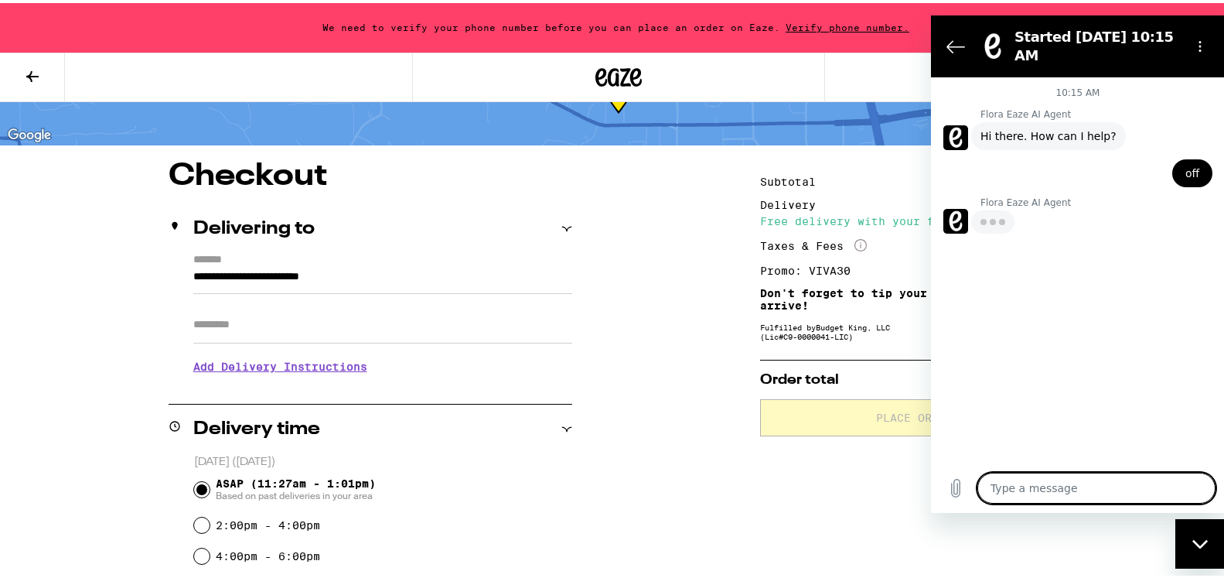
type textarea "x"
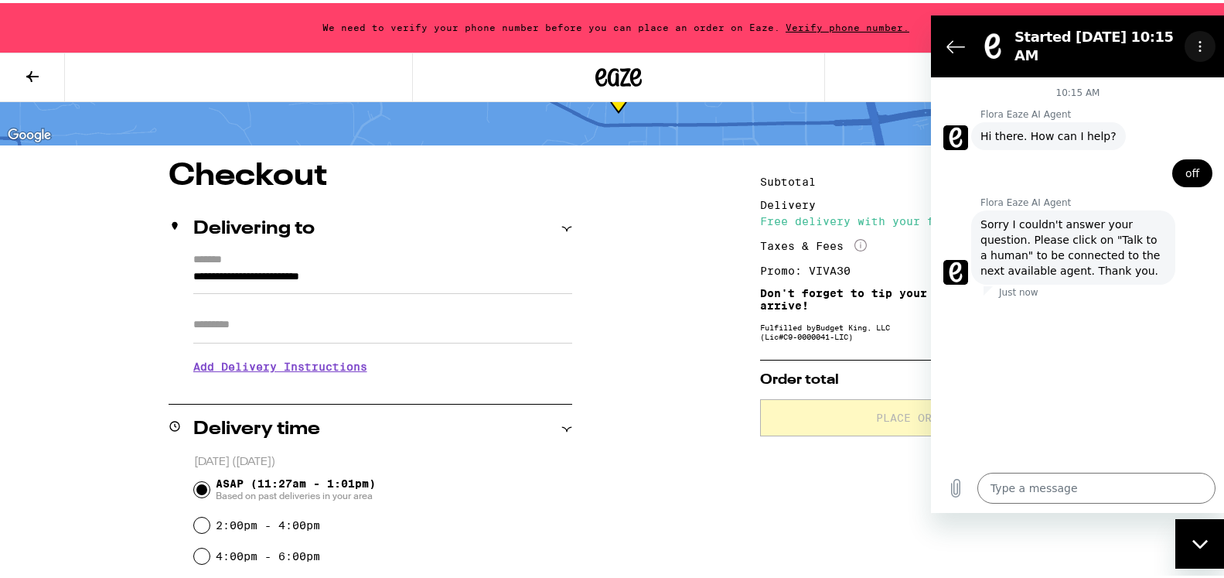
click at [1200, 39] on icon "Options menu" at bounding box center [1200, 45] width 12 height 12
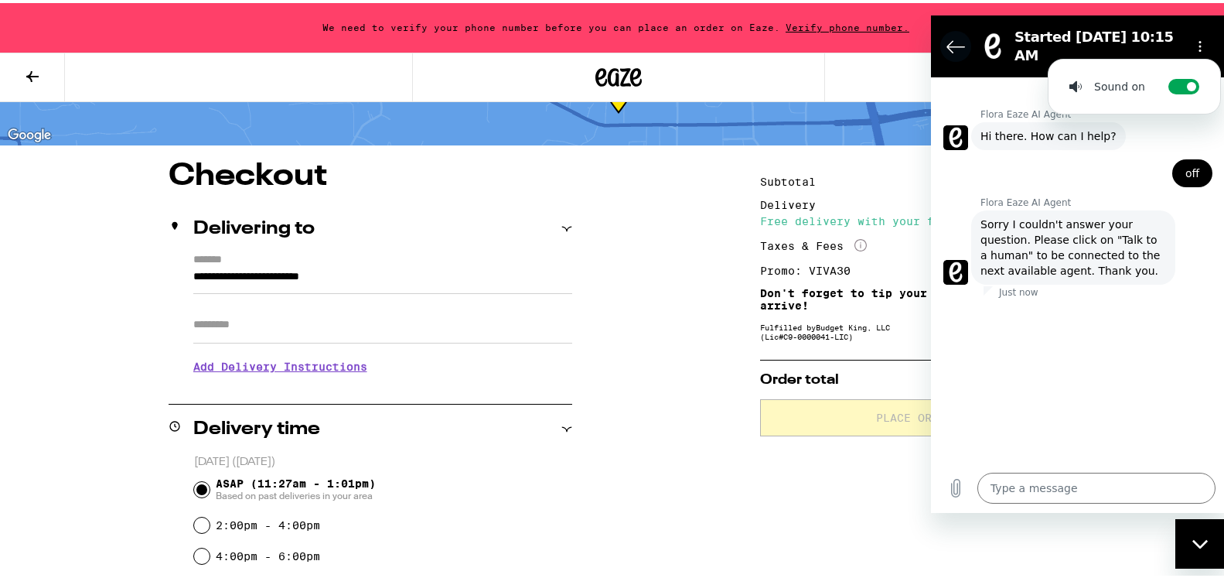
click at [949, 36] on icon "Back to the conversation list" at bounding box center [955, 45] width 19 height 19
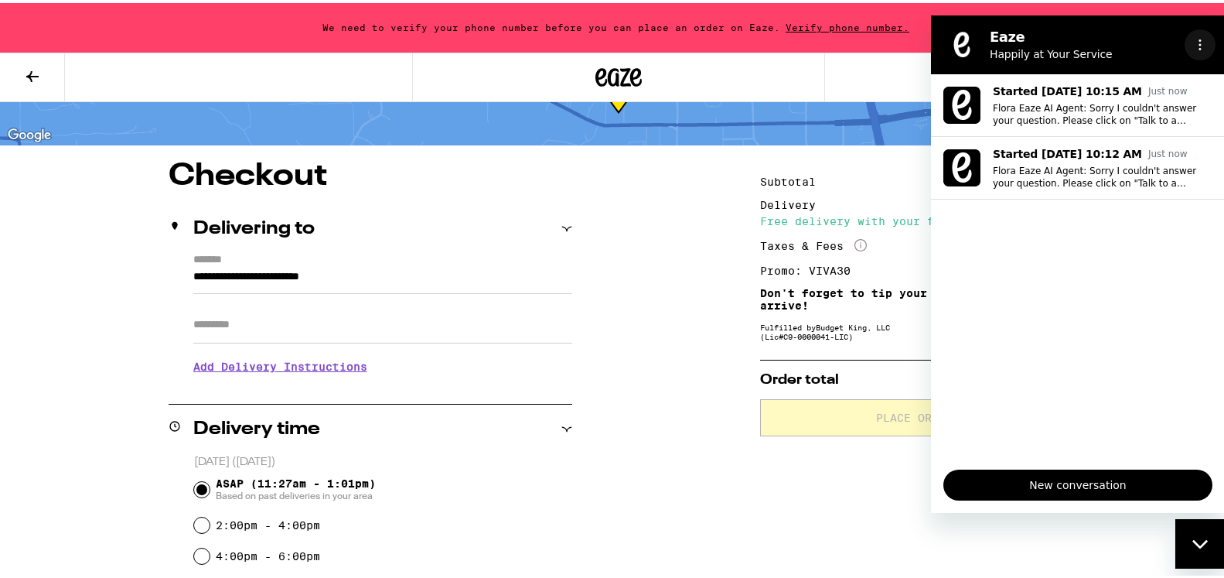
click at [1197, 41] on icon "Options menu" at bounding box center [1200, 44] width 12 height 12
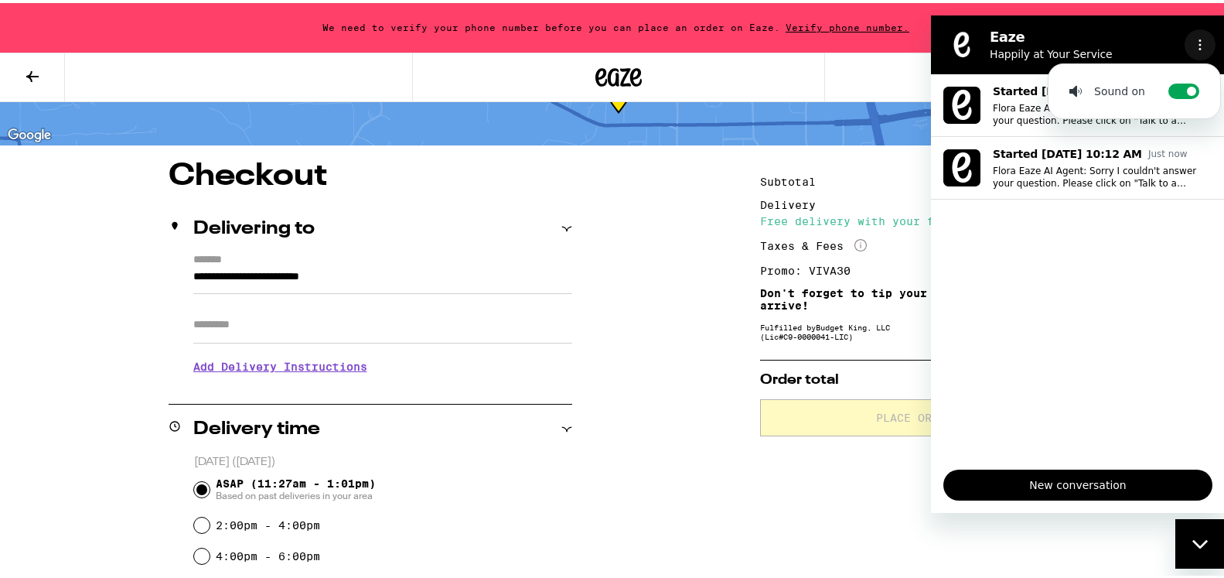
click at [1197, 41] on icon "Options menu" at bounding box center [1200, 44] width 12 height 12
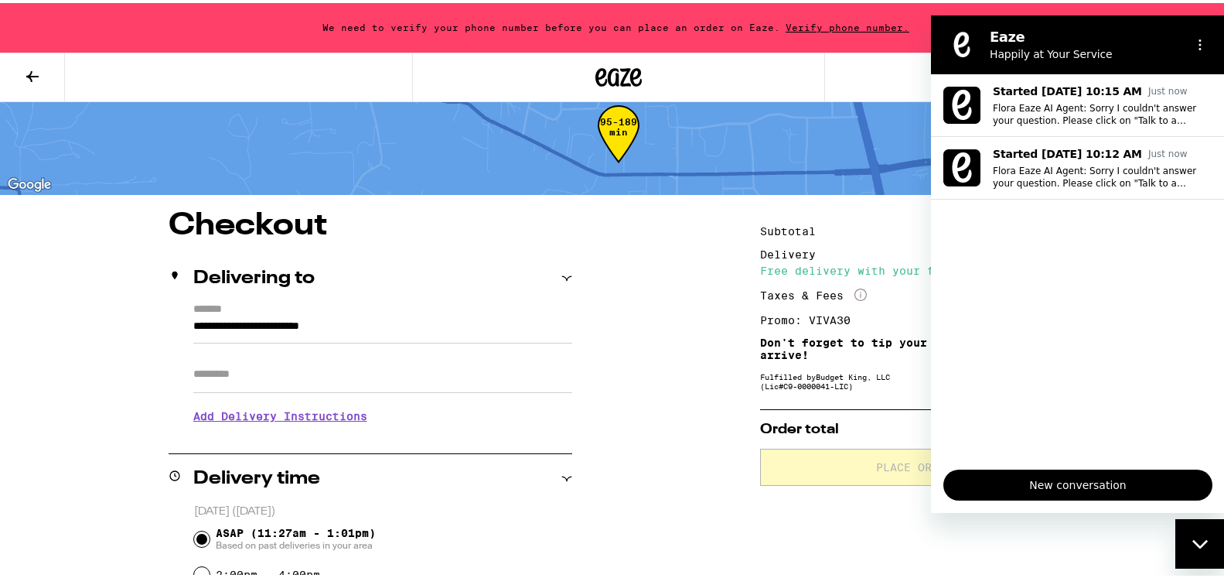
scroll to position [35, 0]
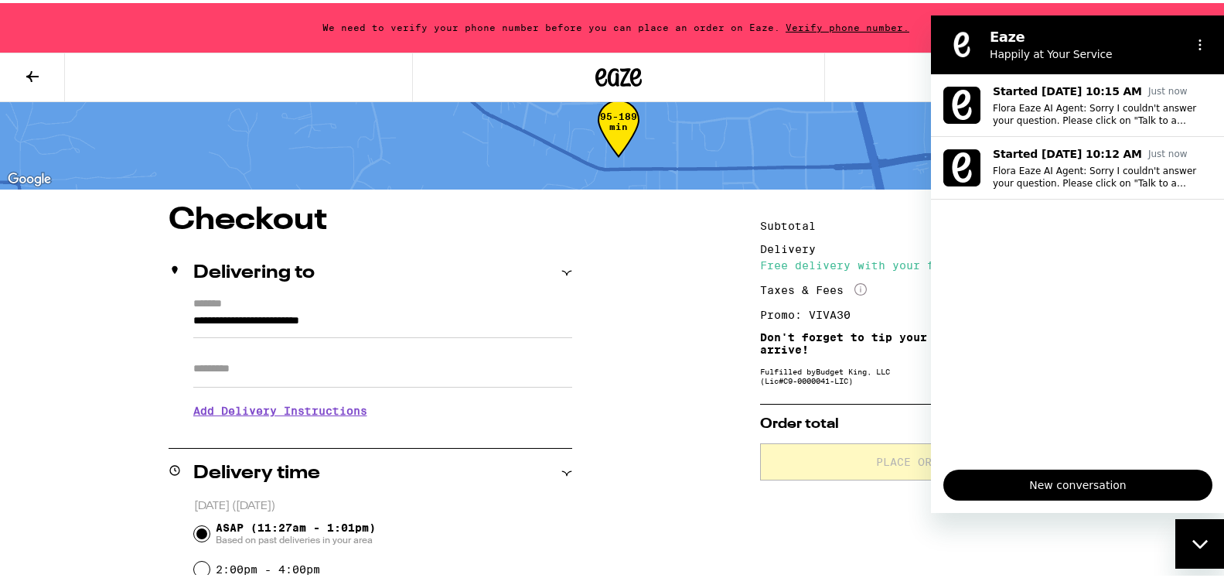
drag, startPoint x: 641, startPoint y: 402, endPoint x: 656, endPoint y: 387, distance: 21.3
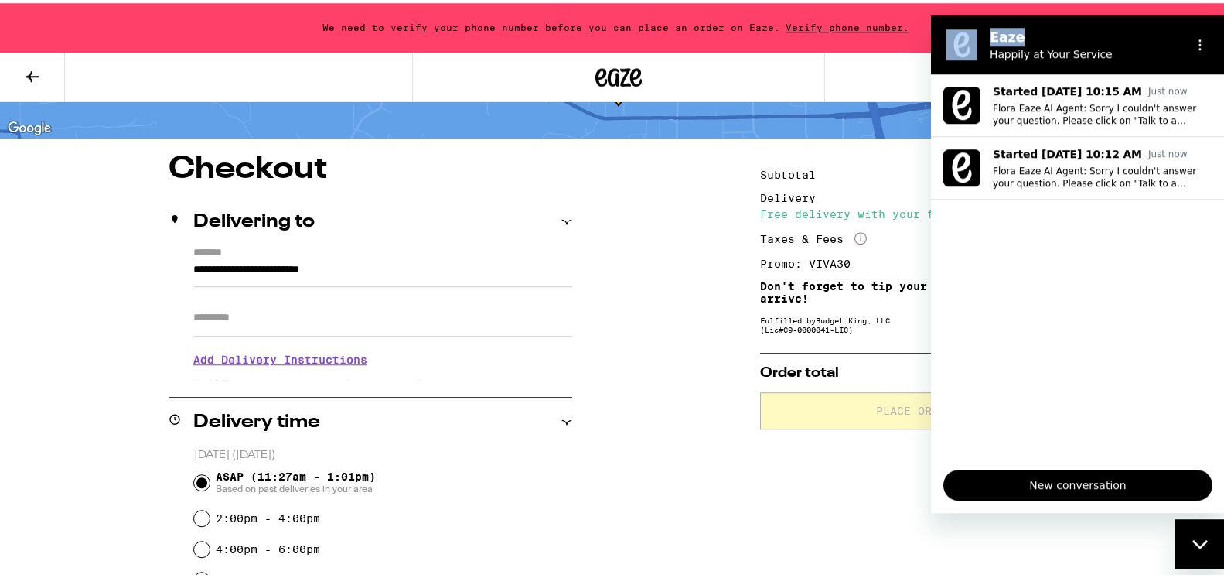
drag, startPoint x: 1157, startPoint y: 33, endPoint x: 792, endPoint y: 70, distance: 367.5
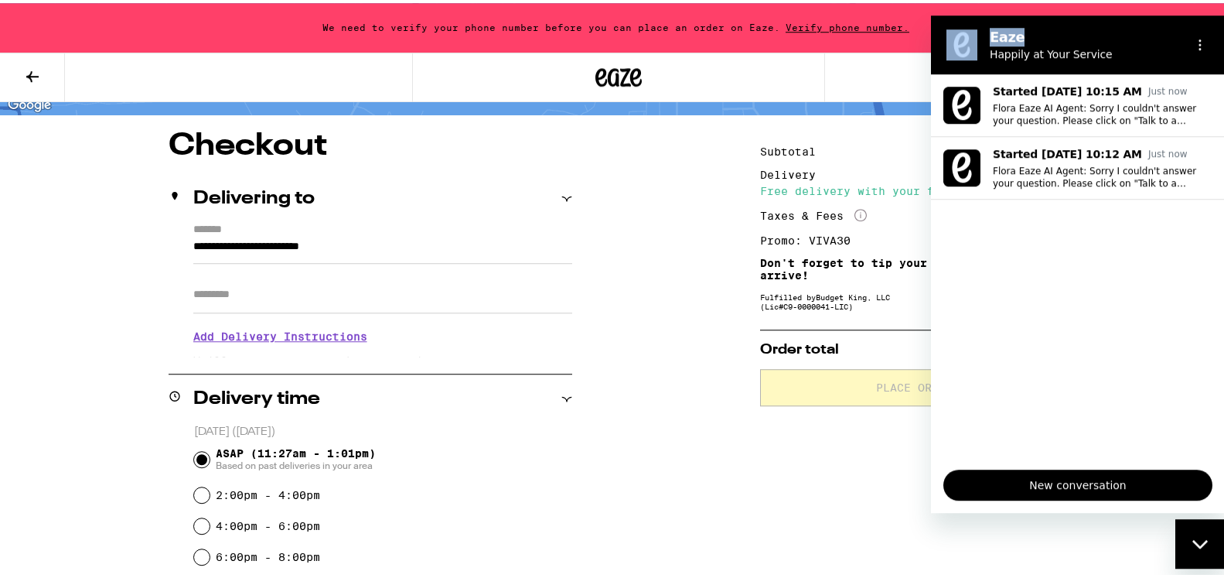
click at [1137, 29] on h2 "Eaze" at bounding box center [1084, 37] width 189 height 19
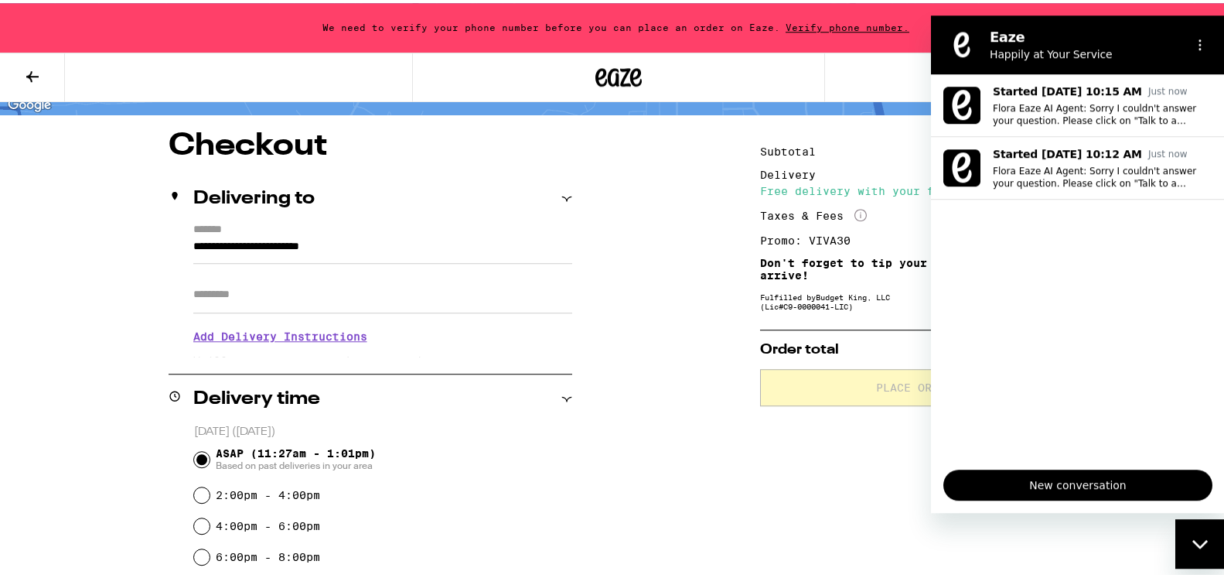
click at [1026, 314] on ul "Started Sep 16 at 10:15 AM Just now Flora Eaze AI Agent: Sorry I couldn't answe…" at bounding box center [1078, 265] width 294 height 383
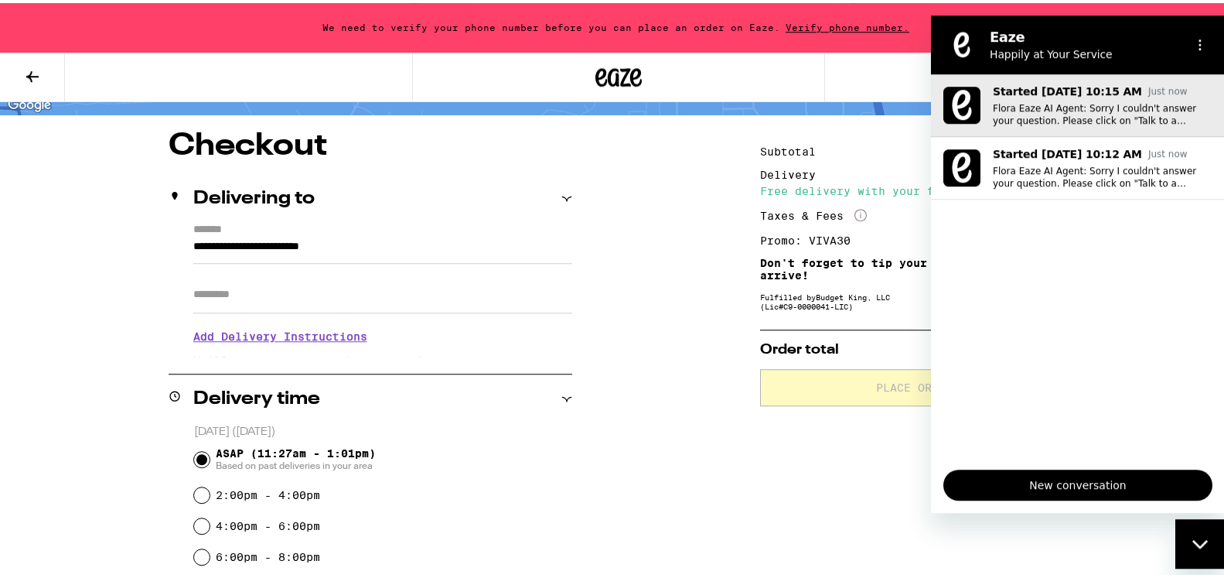
click at [975, 104] on img at bounding box center [961, 105] width 37 height 37
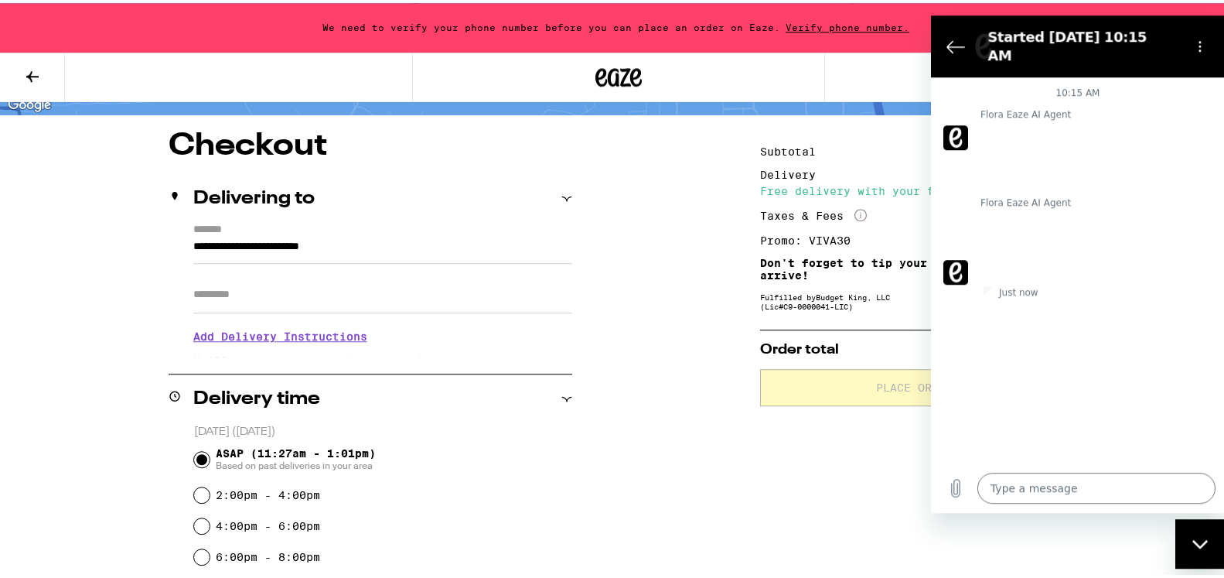
click at [939, 127] on div "10:15 AM Flora Eaze AI Agent Flora Eaze AI Agent says: Hi there. How can I help…" at bounding box center [1078, 270] width 294 height 386
click at [958, 125] on figure at bounding box center [955, 137] width 25 height 25
click at [948, 262] on figure at bounding box center [955, 272] width 25 height 25
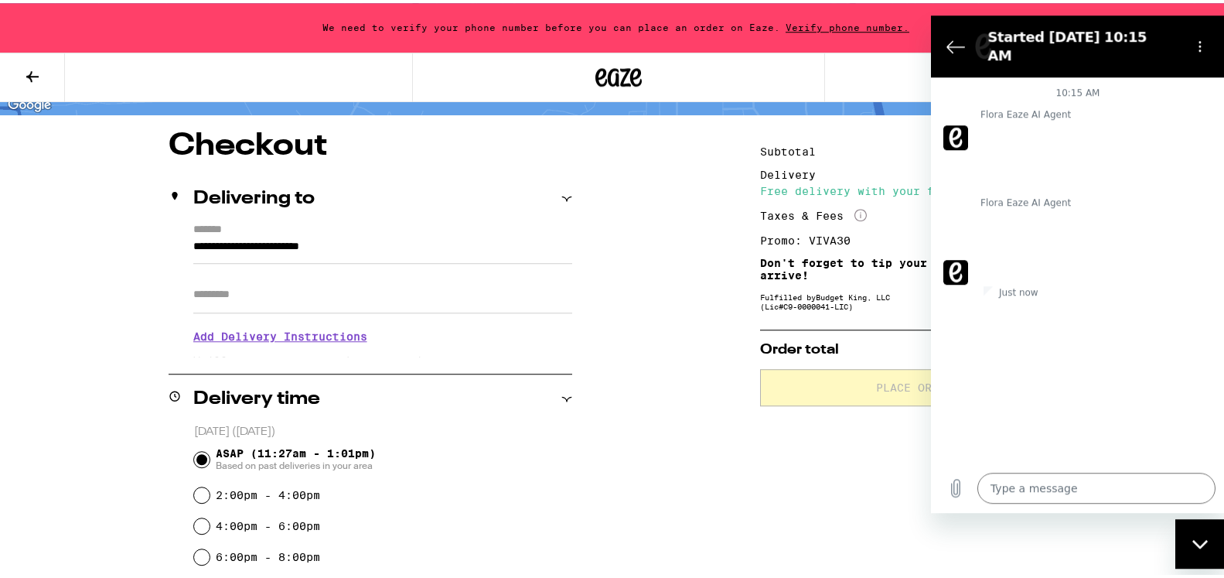
click at [948, 262] on figure at bounding box center [955, 272] width 25 height 25
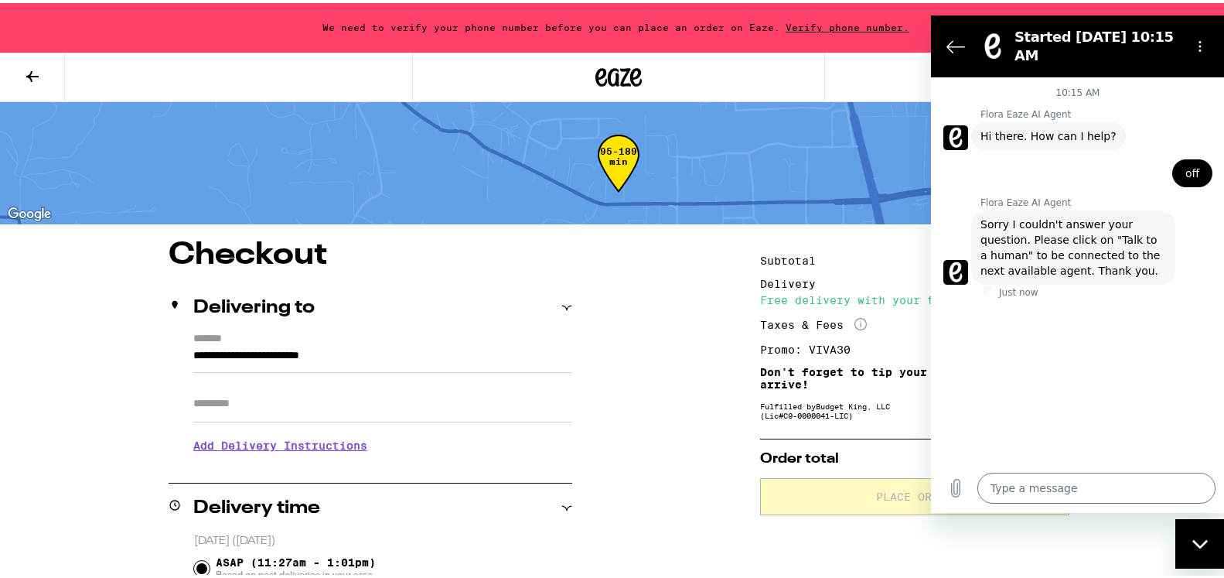
drag, startPoint x: 1111, startPoint y: 35, endPoint x: 1021, endPoint y: 22, distance: 91.3
click at [1110, 35] on h2 "Started Sep 16 at 10:15 AM" at bounding box center [1096, 45] width 164 height 37
click at [954, 36] on icon "Back to the conversation list" at bounding box center [955, 45] width 19 height 19
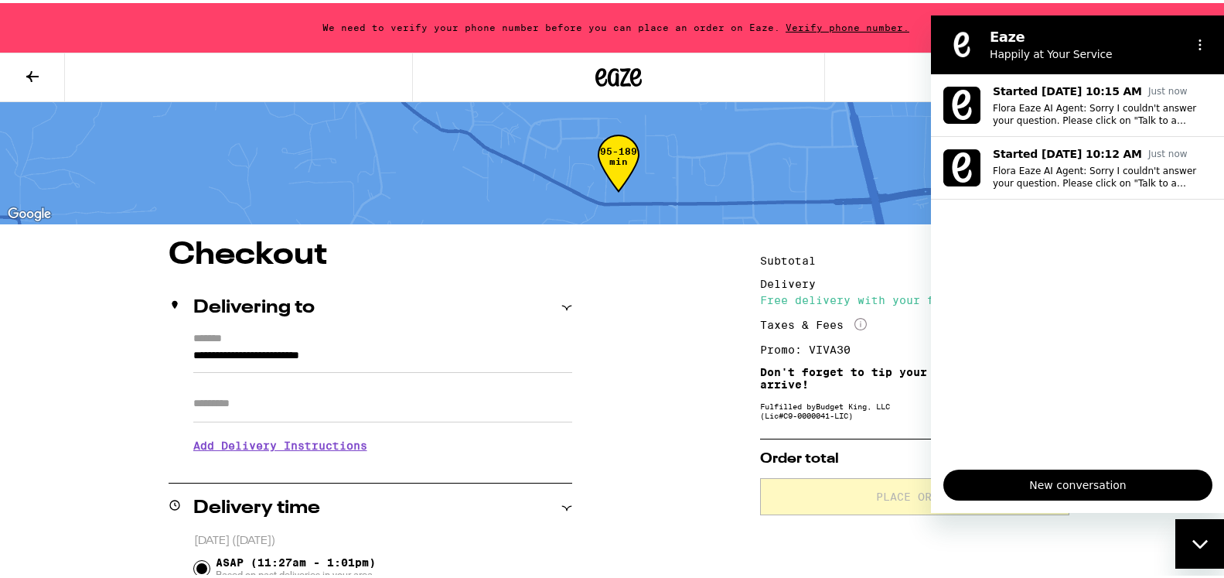
click at [917, 163] on div "95-189 min" at bounding box center [1237, 508] width 1237 height 696
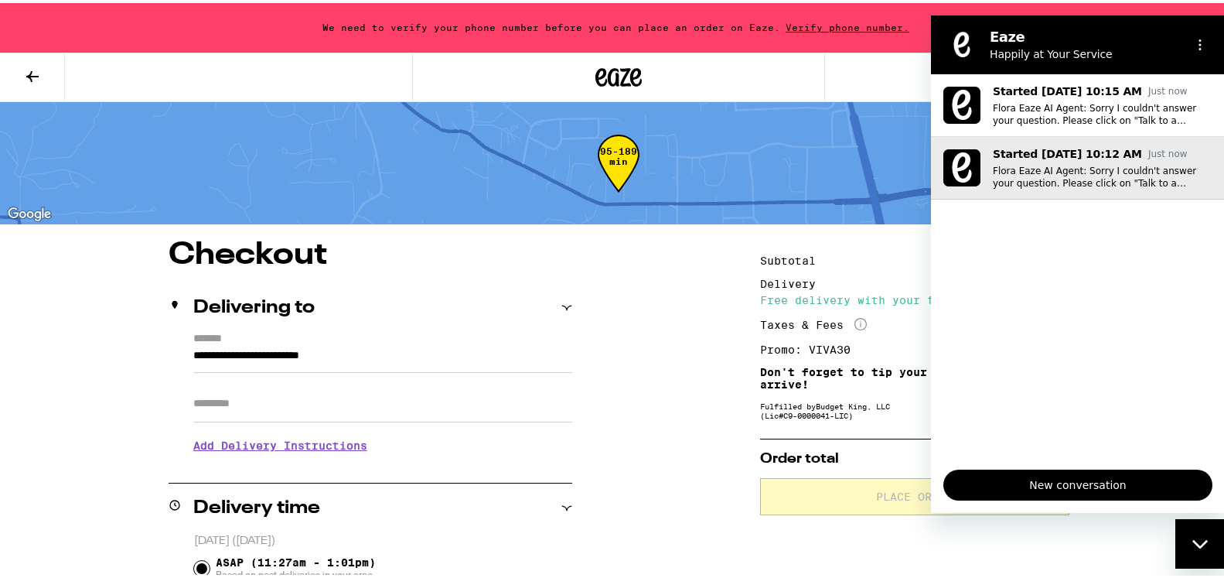
click at [939, 162] on button "Started Sep 16 at 10:12 AM Just now Flora Eaze AI Agent: Sorry I couldn't answe…" at bounding box center [1078, 167] width 294 height 63
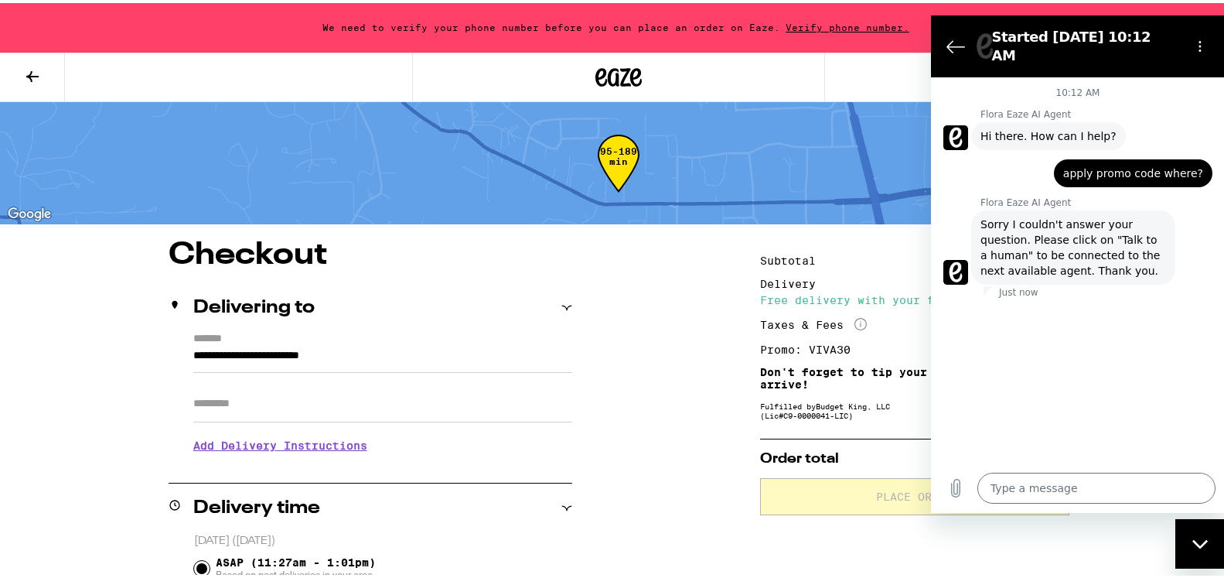
click at [974, 29] on div "Started Sep 16 at 10:12 AM" at bounding box center [1074, 45] width 207 height 43
click at [963, 41] on icon "Back to the conversation list" at bounding box center [955, 45] width 19 height 19
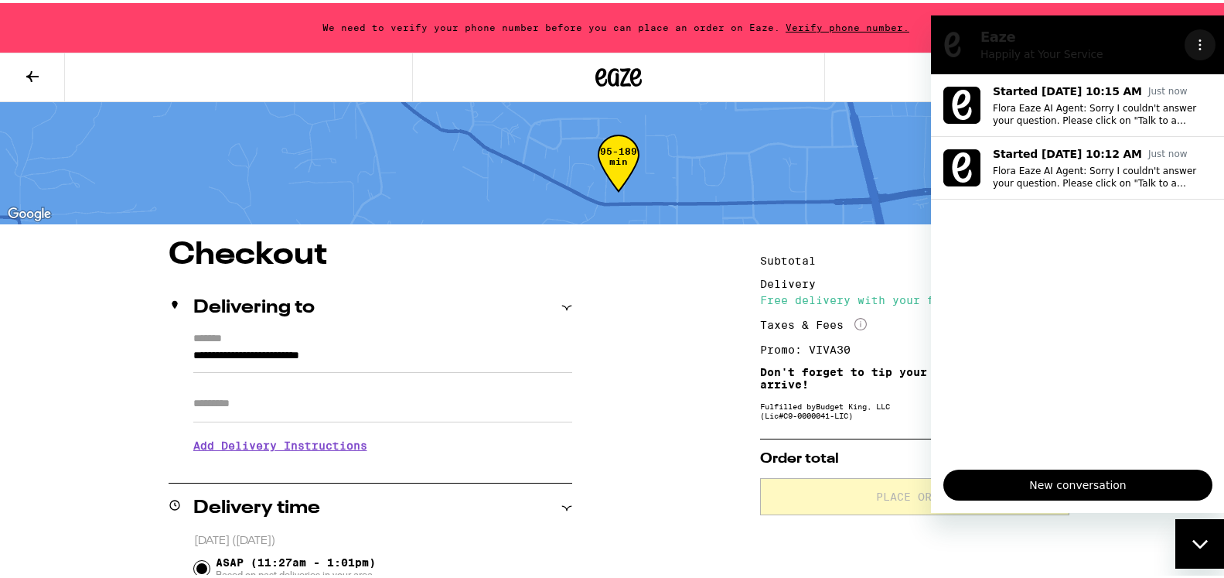
click at [1201, 39] on icon "Options menu" at bounding box center [1200, 44] width 12 height 12
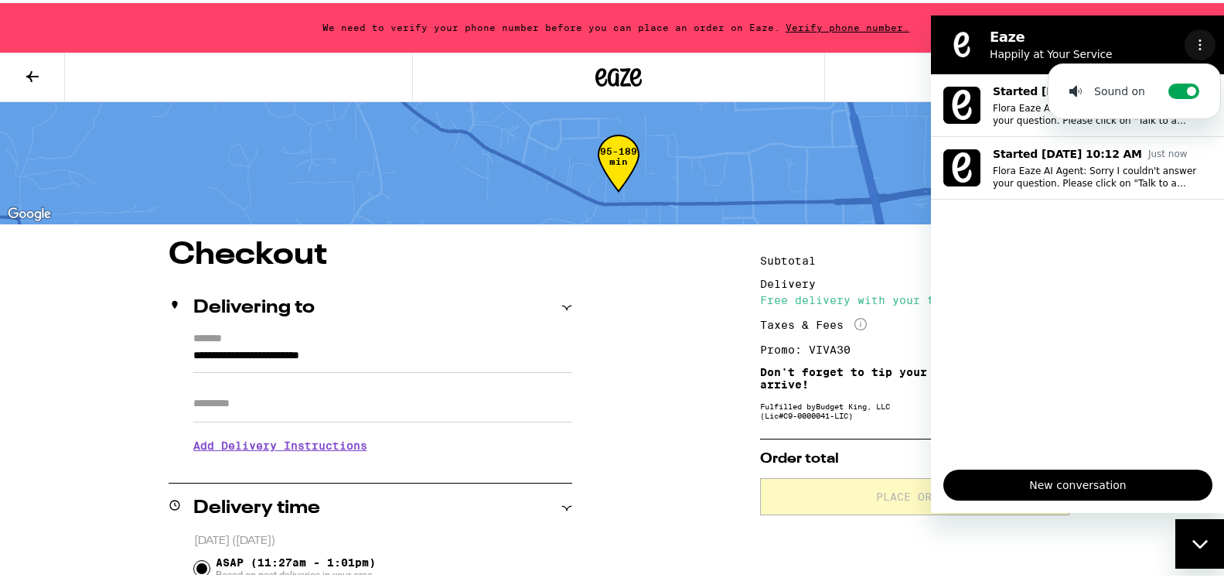
click at [1207, 36] on button "Options menu" at bounding box center [1199, 44] width 31 height 31
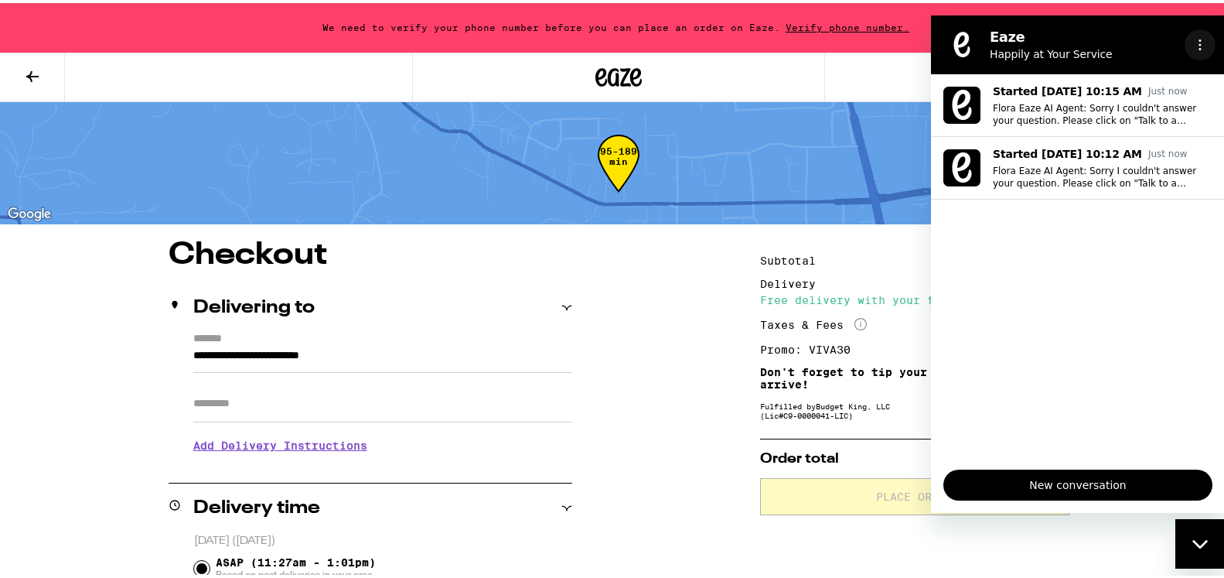
click at [1202, 39] on icon "Options menu" at bounding box center [1200, 44] width 12 height 12
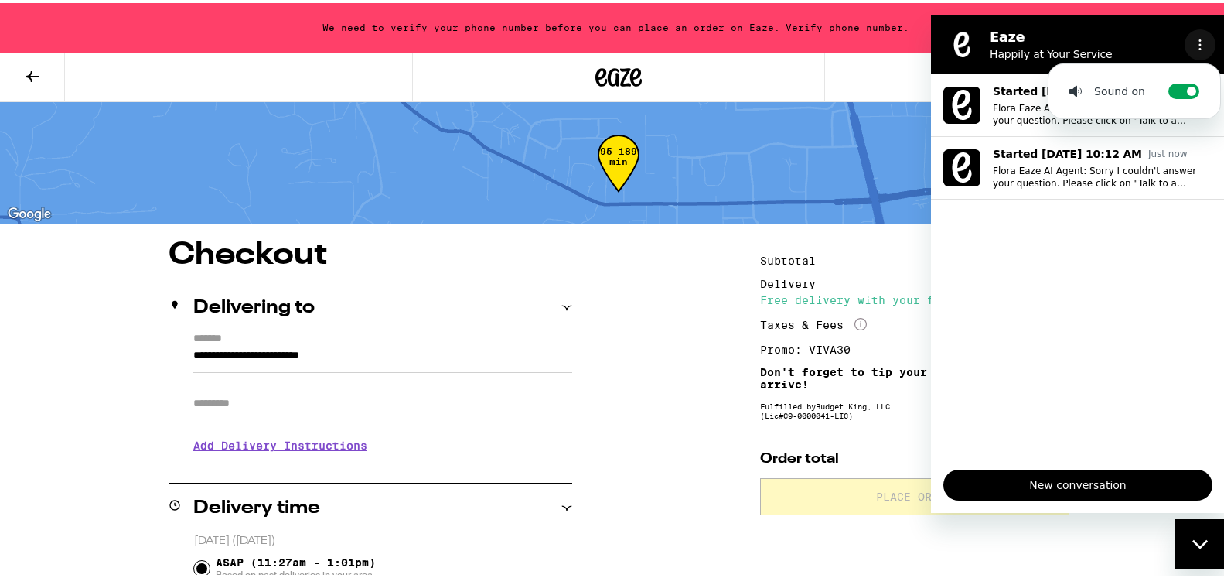
click at [1202, 39] on icon "Options menu" at bounding box center [1200, 44] width 12 height 12
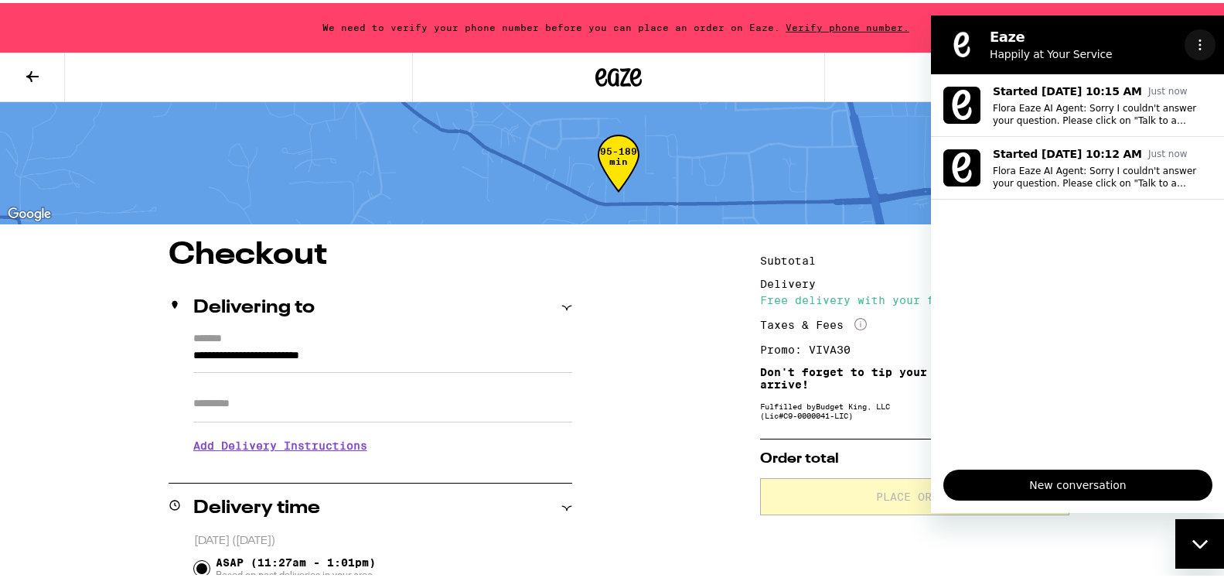
click at [1202, 39] on icon "Options menu" at bounding box center [1200, 44] width 12 height 12
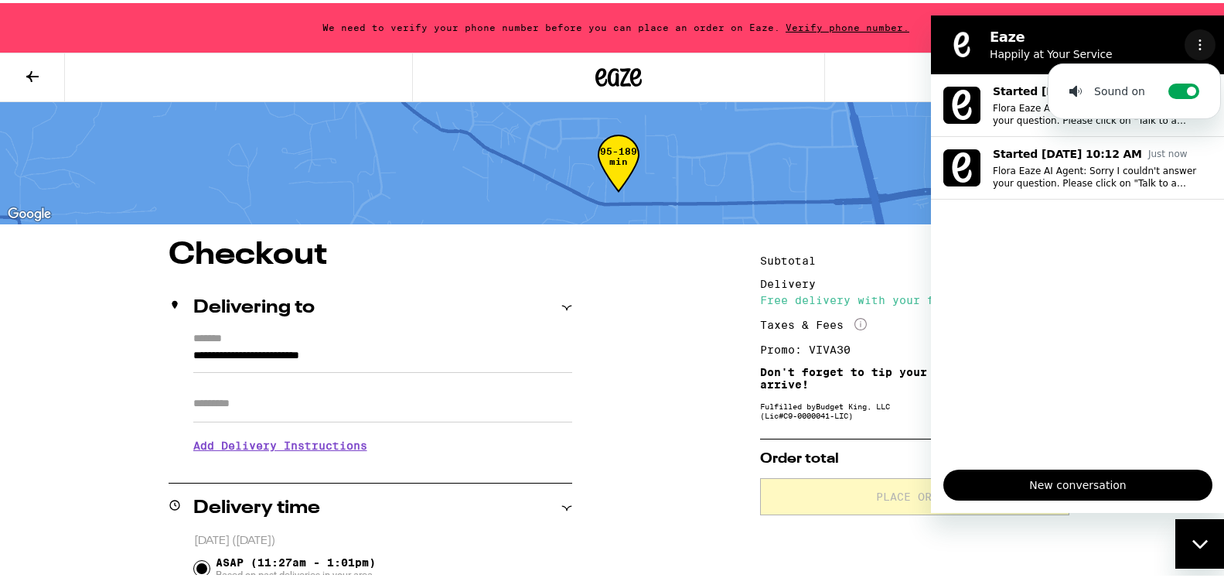
click at [1202, 39] on icon "Options menu" at bounding box center [1200, 44] width 12 height 12
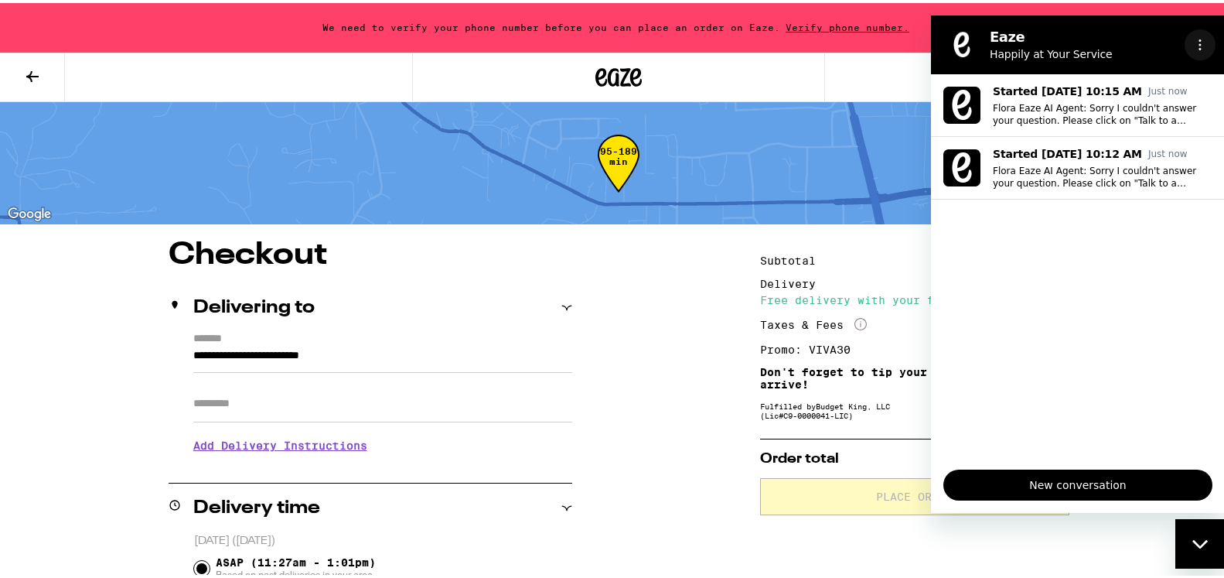
click at [1202, 39] on icon "Options menu" at bounding box center [1200, 44] width 12 height 12
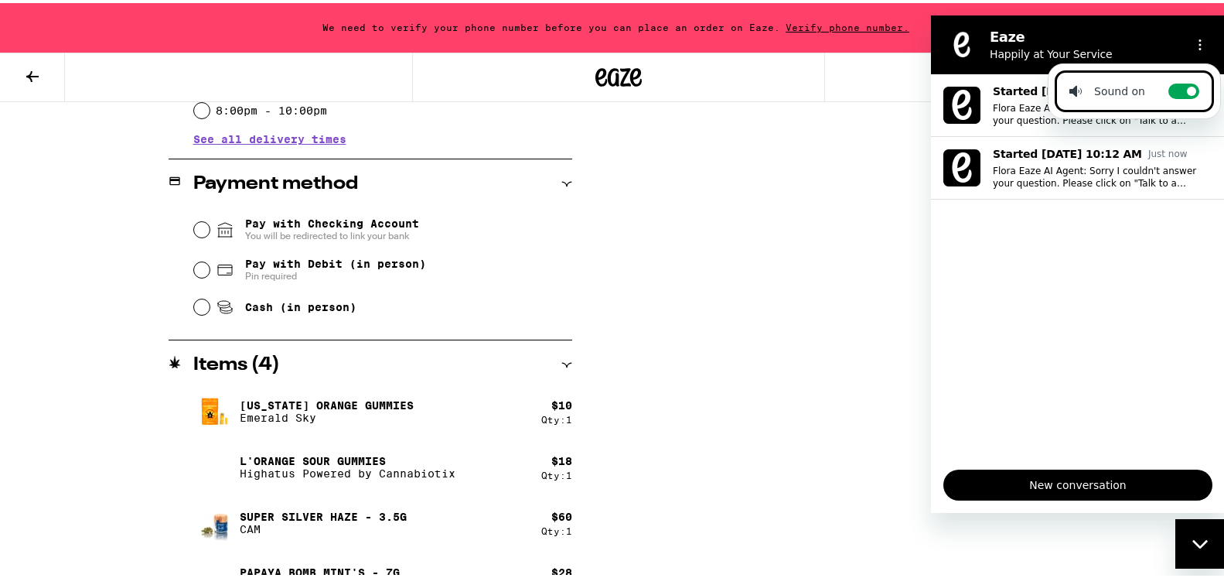
drag, startPoint x: 1233, startPoint y: 573, endPoint x: 1230, endPoint y: 555, distance: 18.0
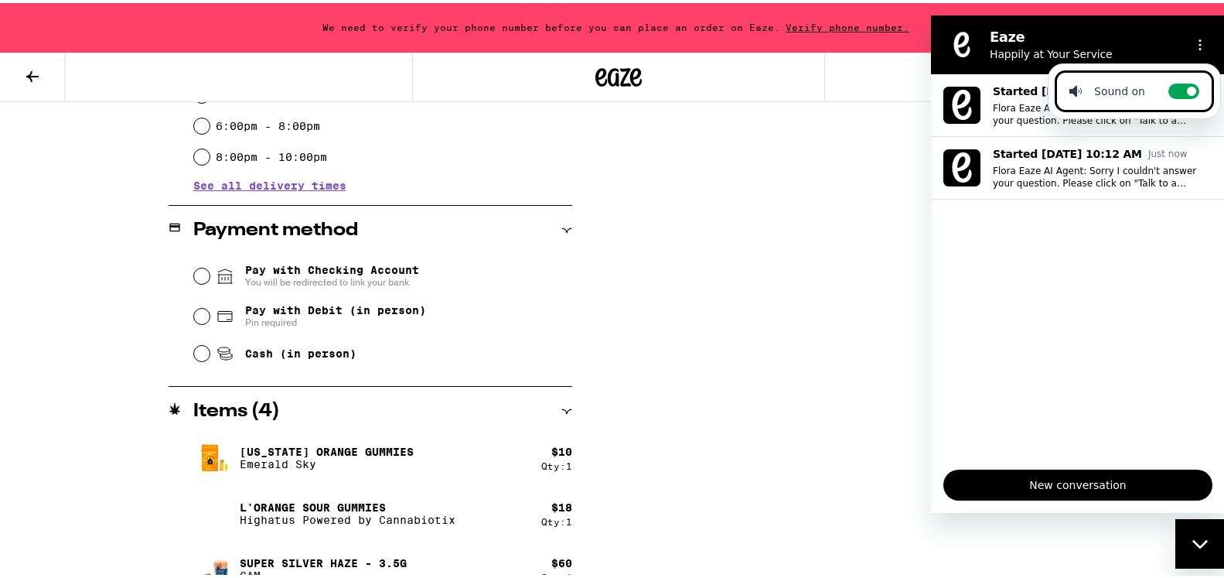
click at [1163, 36] on h2 "Eaze" at bounding box center [1084, 36] width 189 height 19
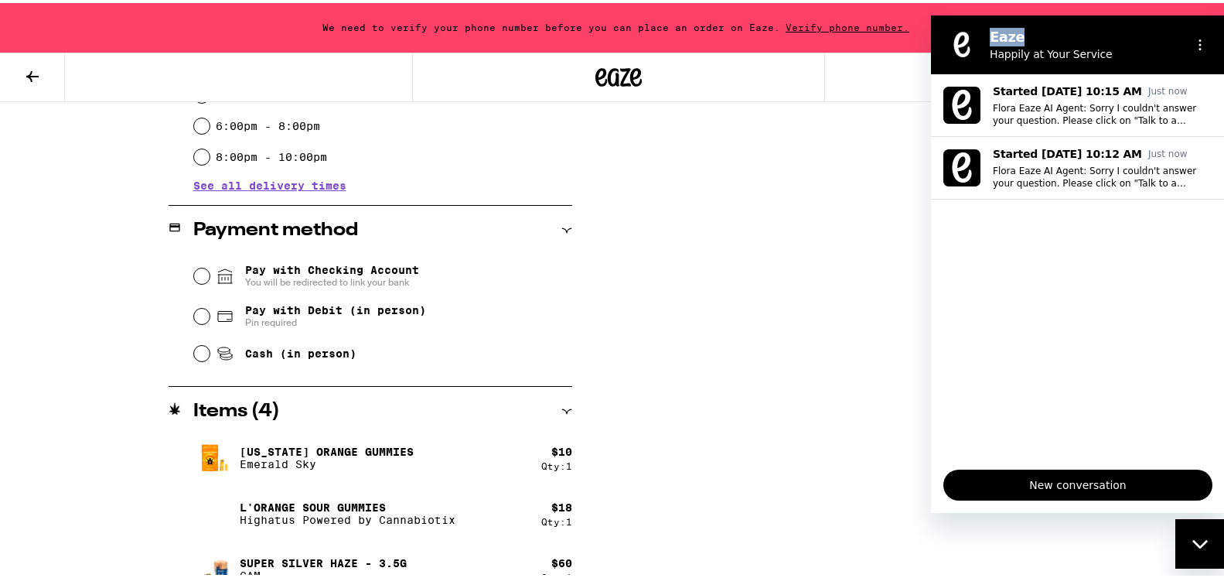
click at [1163, 36] on h2 "Eaze" at bounding box center [1084, 36] width 189 height 19
click at [1087, 291] on ul "Started Sep 16 at 10:15 AM Just now Flora Eaze AI Agent: Sorry I couldn't answe…" at bounding box center [1078, 264] width 294 height 383
click at [935, 359] on ul "Started Sep 16 at 10:15 AM Just now Flora Eaze AI Agent: Sorry I couldn't answe…" at bounding box center [1078, 264] width 294 height 383
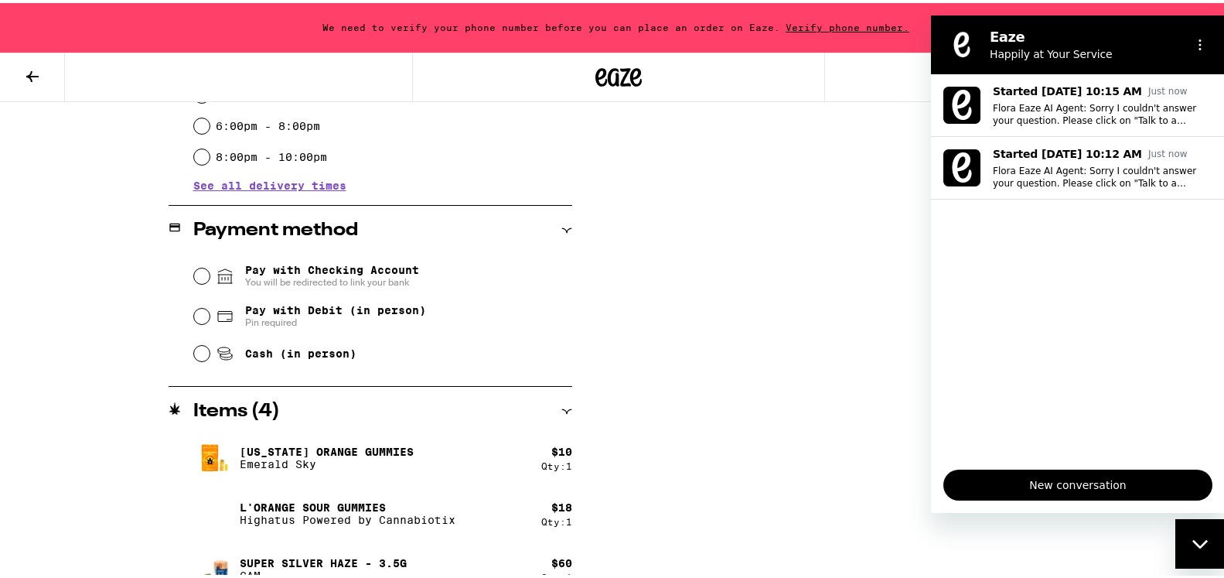
click at [1007, 305] on ul "Started Sep 16 at 10:15 AM Just now Flora Eaze AI Agent: Sorry I couldn't answe…" at bounding box center [1078, 264] width 294 height 383
click at [1025, 482] on span "New conversation" at bounding box center [1077, 484] width 243 height 19
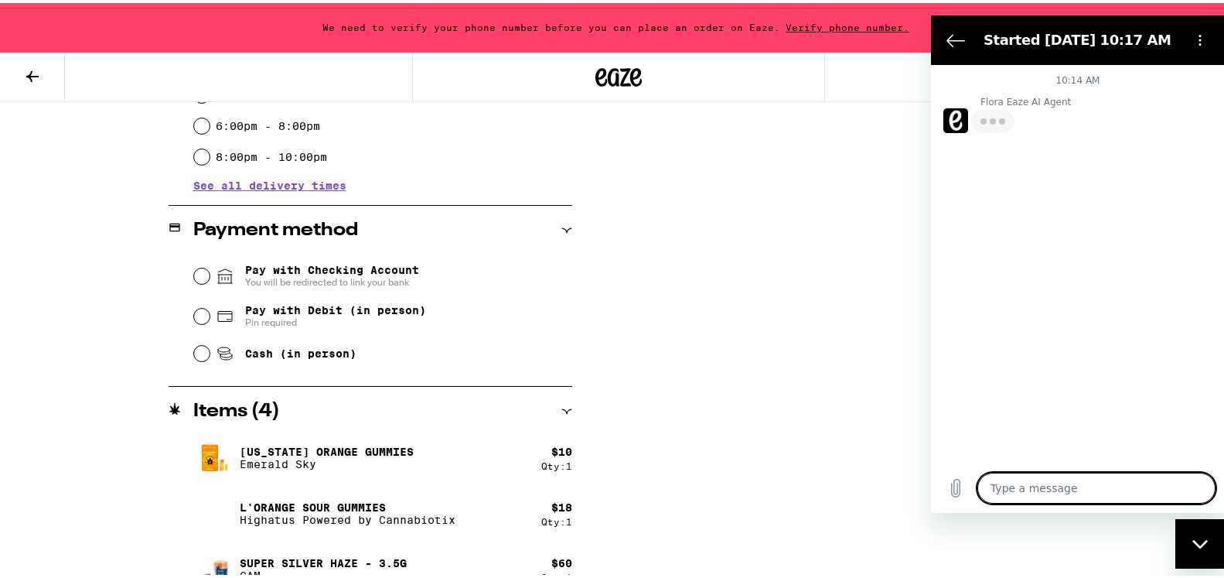
type textarea "x"
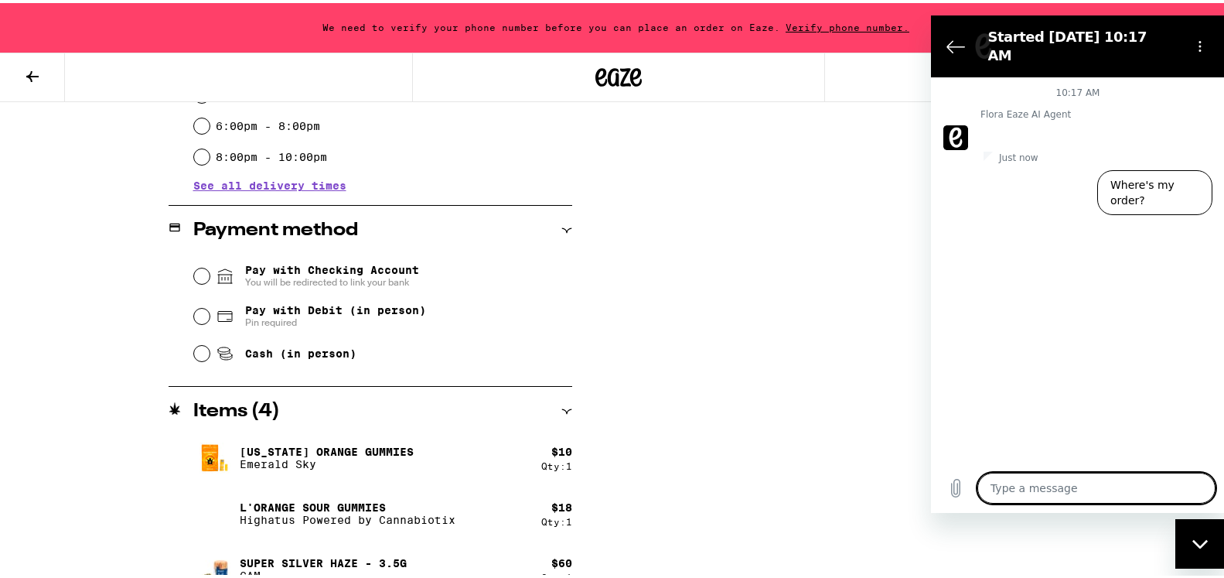
type textarea "r"
type textarea "x"
type textarea "re"
type textarea "x"
type textarea "rem"
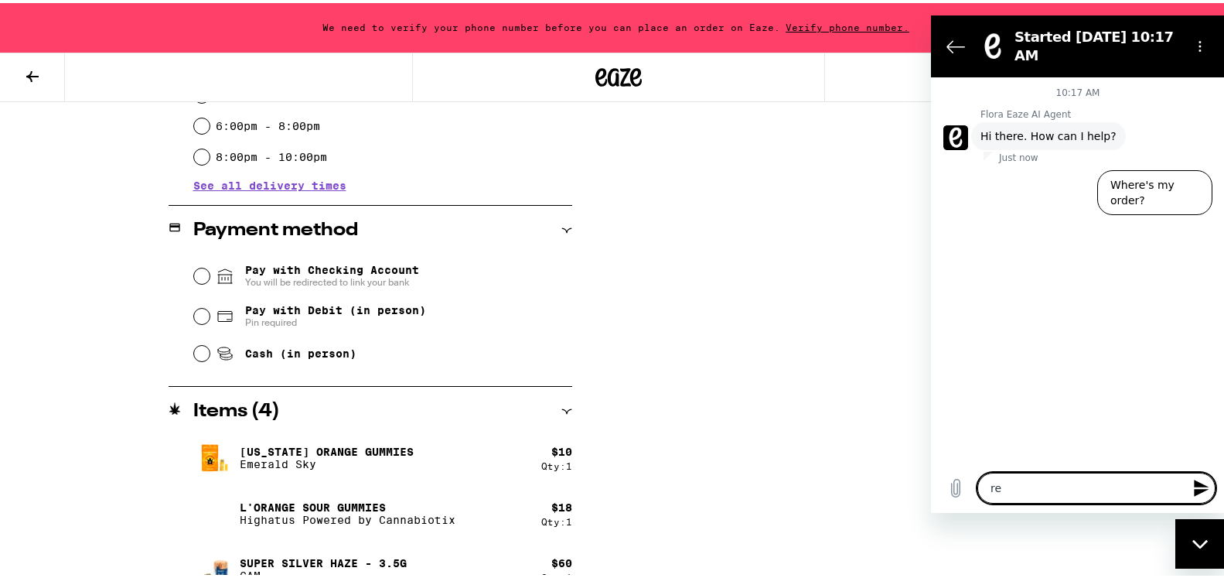
type textarea "x"
type textarea "remo"
type textarea "x"
type textarea "remov"
type textarea "x"
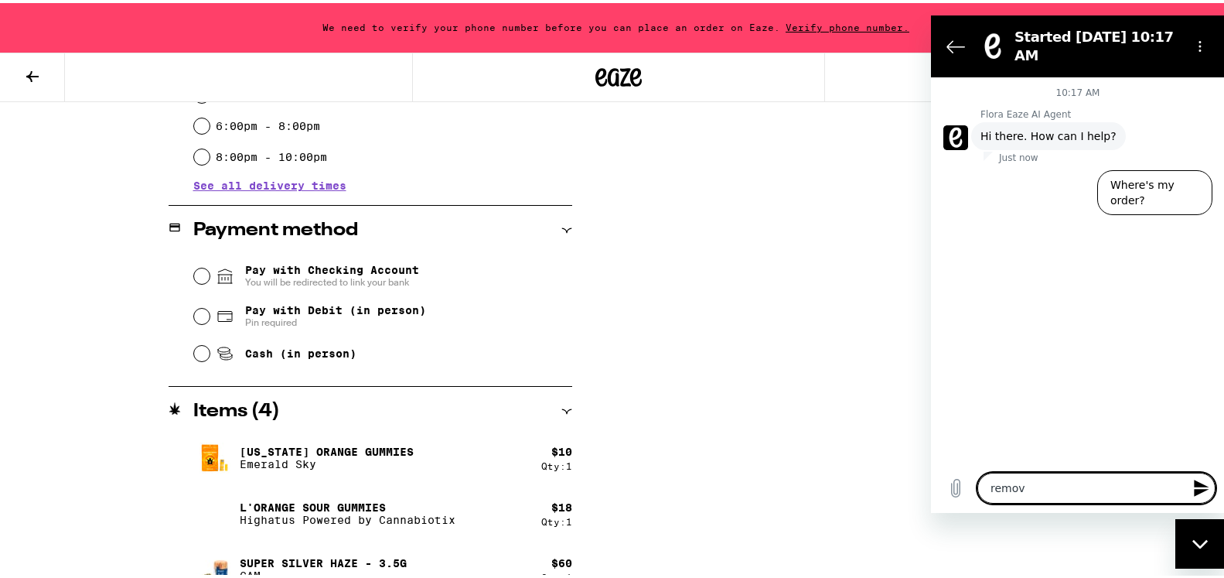
type textarea "remove"
type textarea "x"
type textarea "remove"
type textarea "x"
type textarea "remove t"
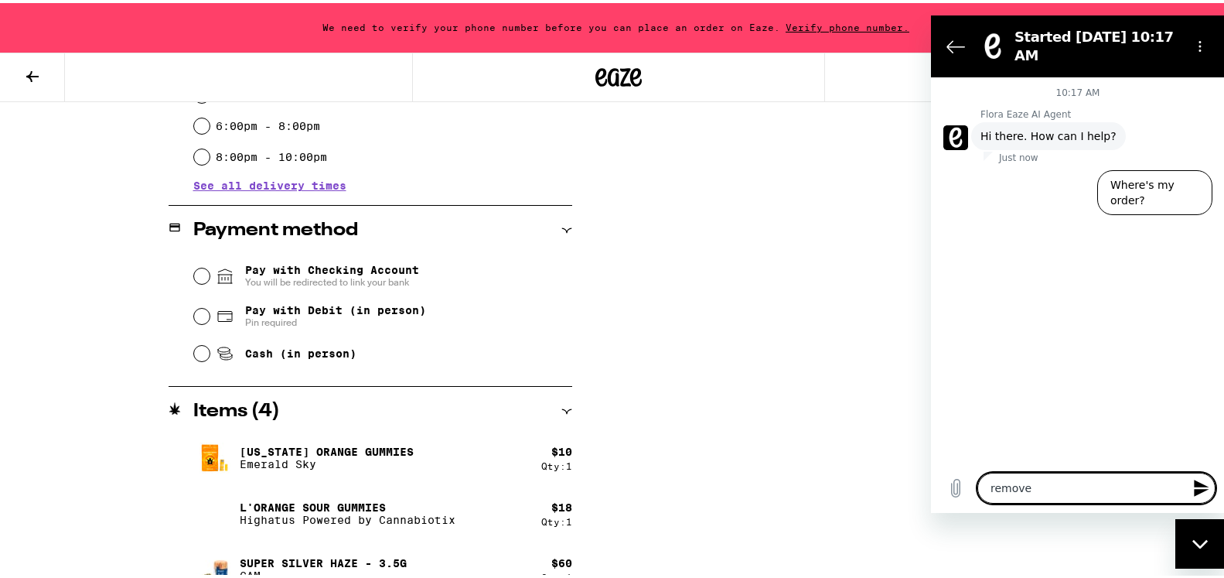
type textarea "x"
type textarea "remove th"
type textarea "x"
type textarea "remove thi"
type textarea "x"
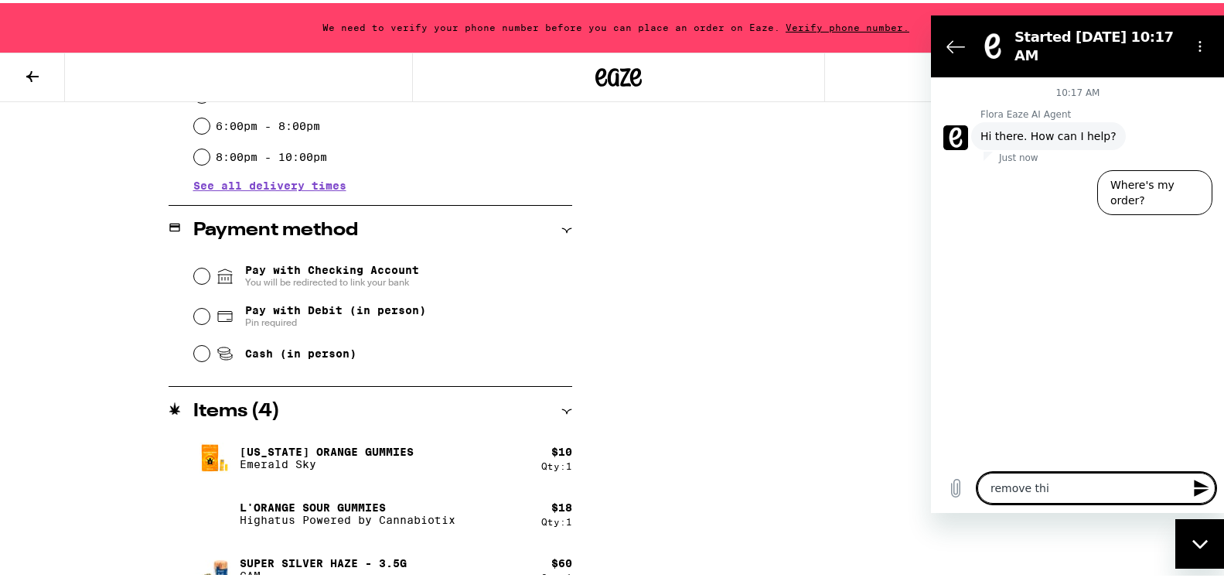
type textarea "remove this"
type textarea "x"
type textarea "remove this"
type textarea "x"
type textarea "remove this a"
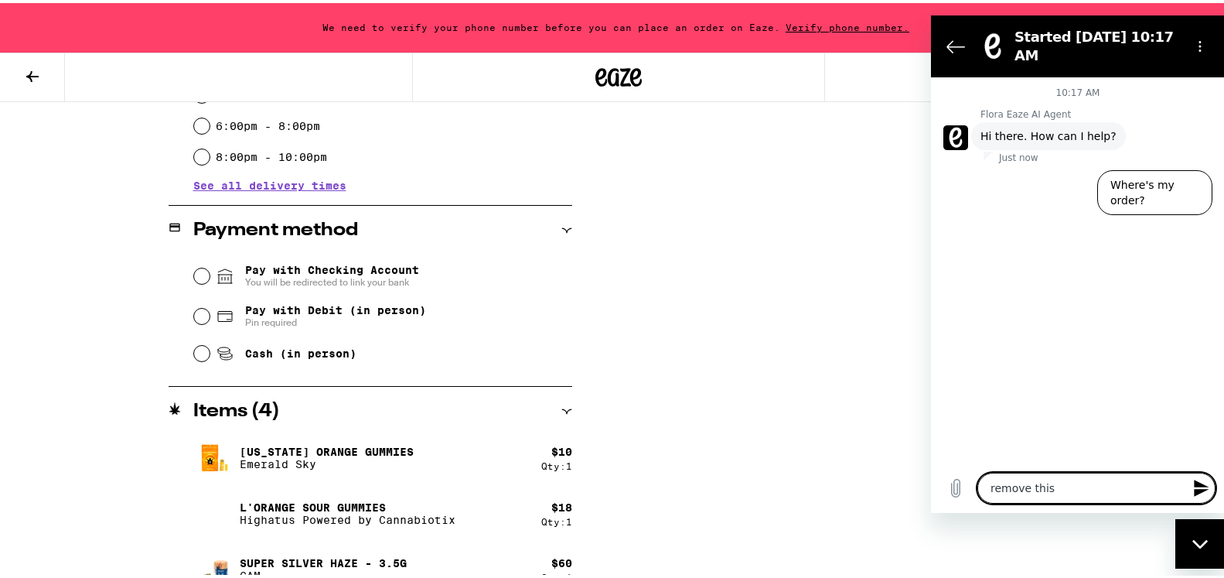
type textarea "x"
type textarea "remove this ar"
type textarea "x"
type textarea "remove this are"
type textarea "x"
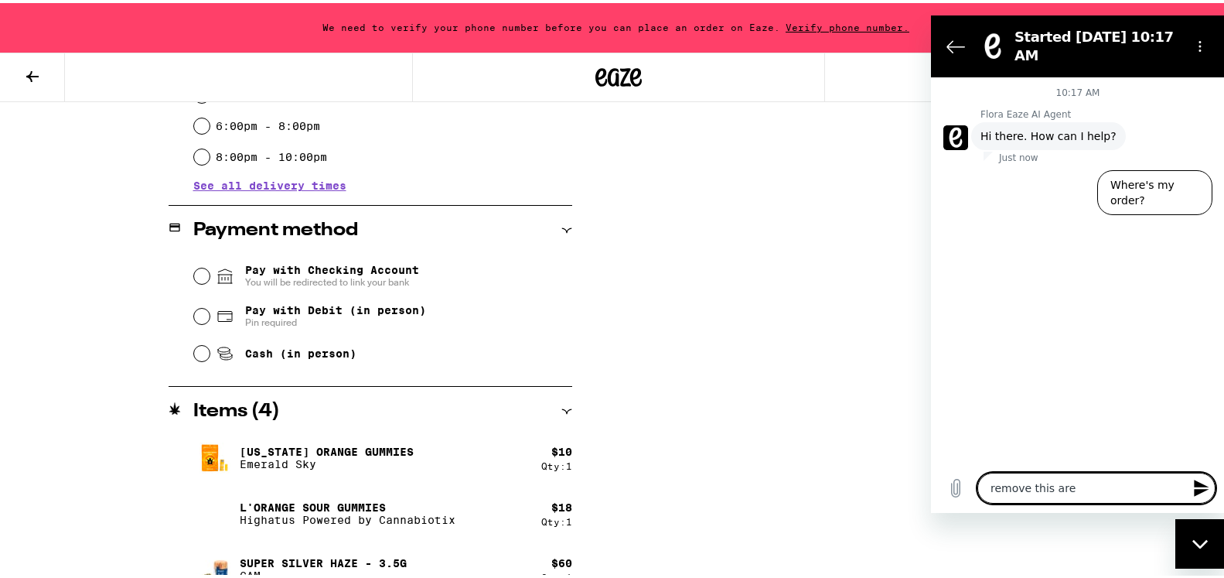
type textarea "remove this area"
type textarea "x"
type textarea "remove this area"
type textarea "x"
type textarea "remove this area s"
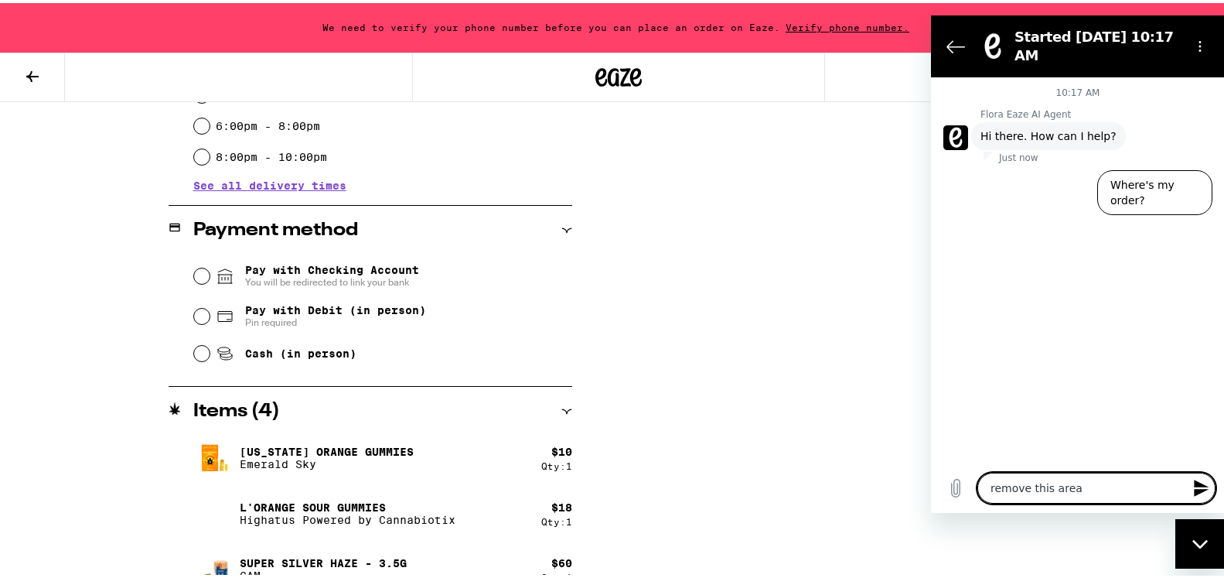
type textarea "x"
type textarea "remove this area so"
type textarea "x"
type textarea "remove this area so"
type textarea "x"
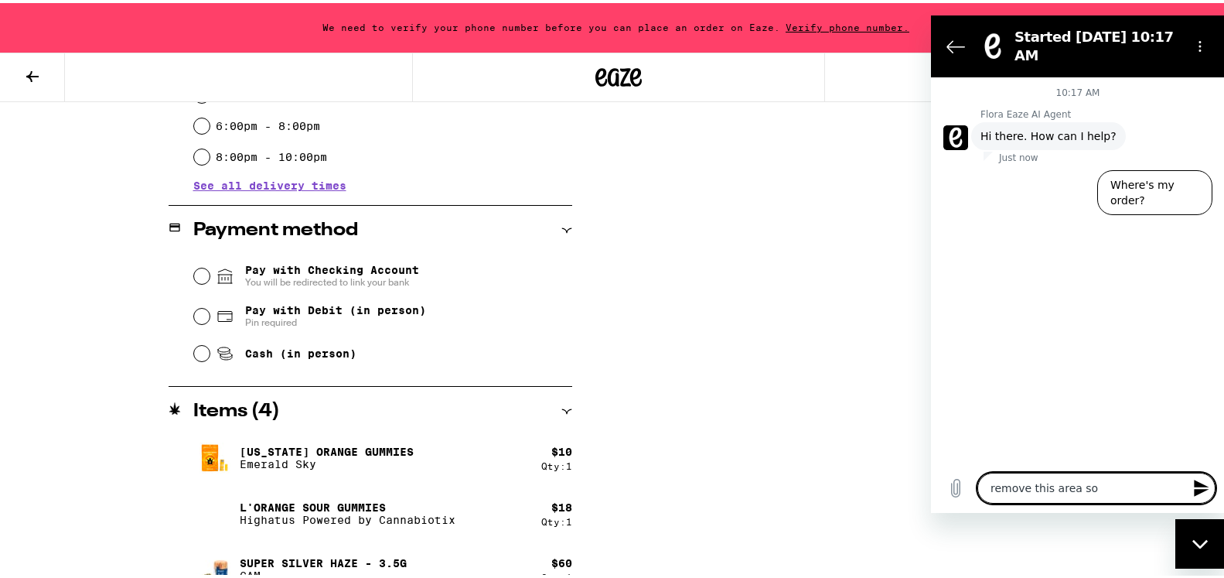
type textarea "remove this area so a"
type textarea "x"
type textarea "remove this area so ai"
type textarea "x"
type textarea "remove this area so ai"
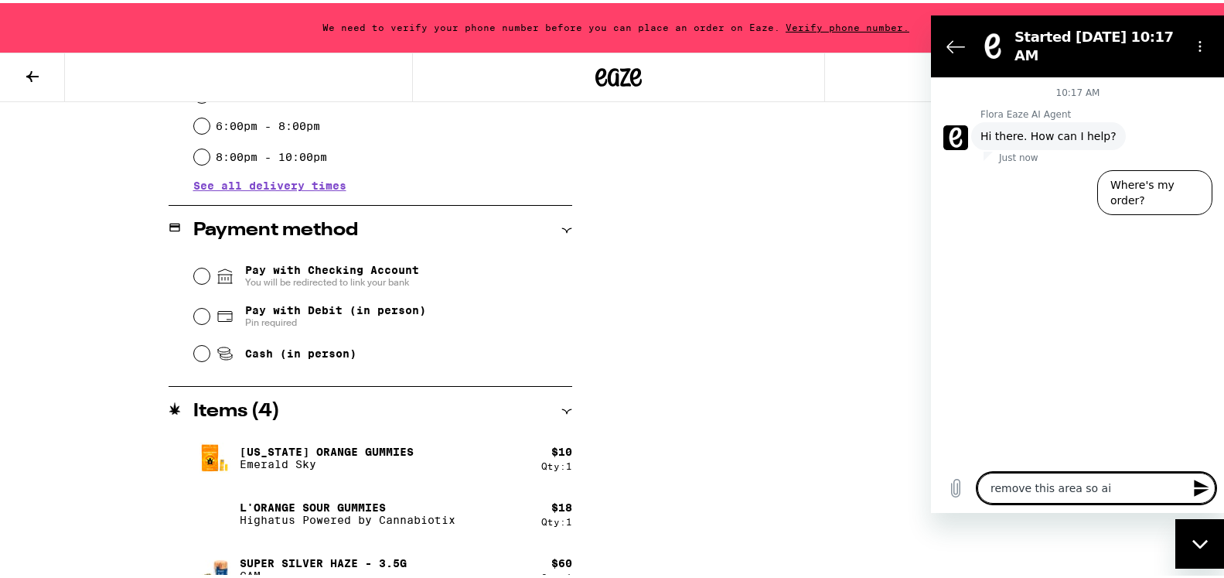
type textarea "x"
type textarea "remove this area so ai c"
type textarea "x"
type textarea "remove this area so ai ca"
type textarea "x"
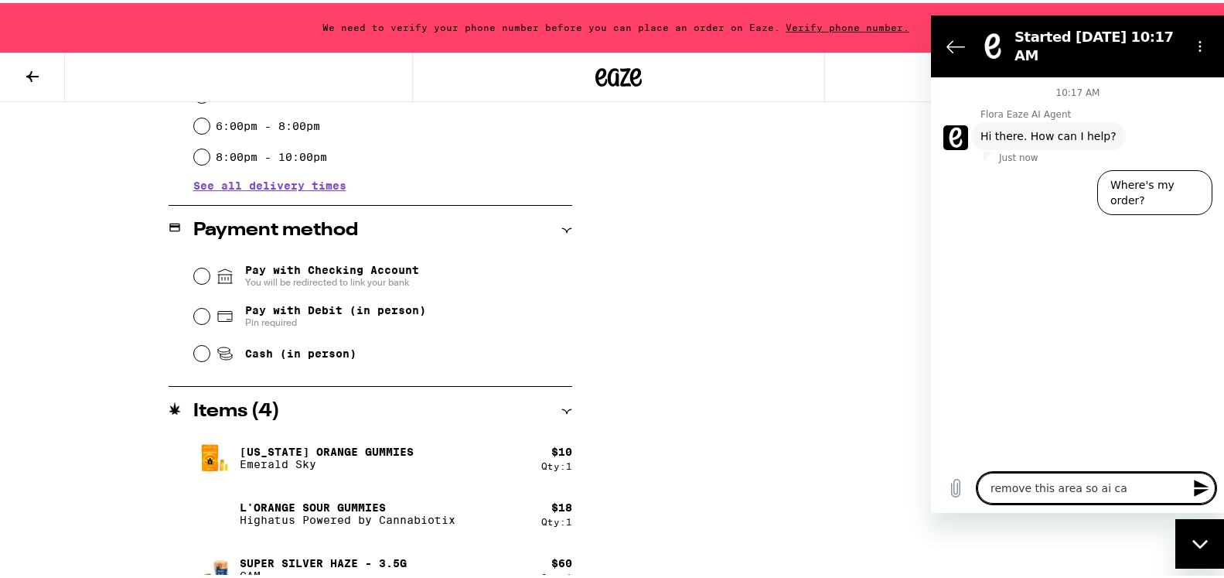
type textarea "remove this area so ai can"
type textarea "x"
type textarea "remove this area so ai can"
type textarea "x"
type textarea "remove this area so ai can o"
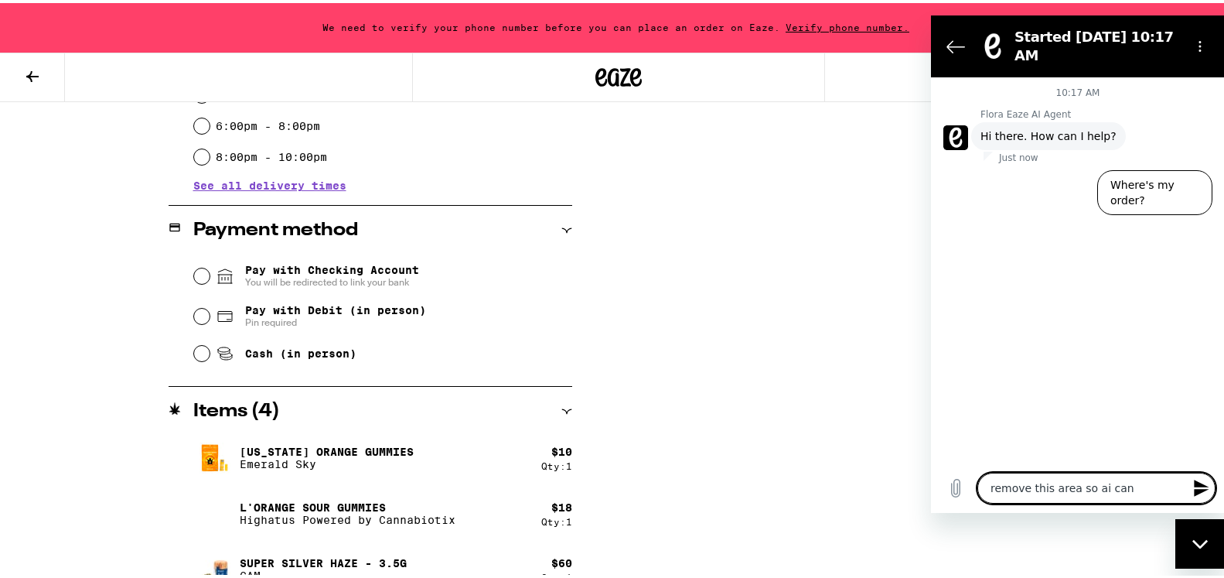
type textarea "x"
type textarea "remove this area so ai can or"
type textarea "x"
type textarea "remove this area so ai can ord"
type textarea "x"
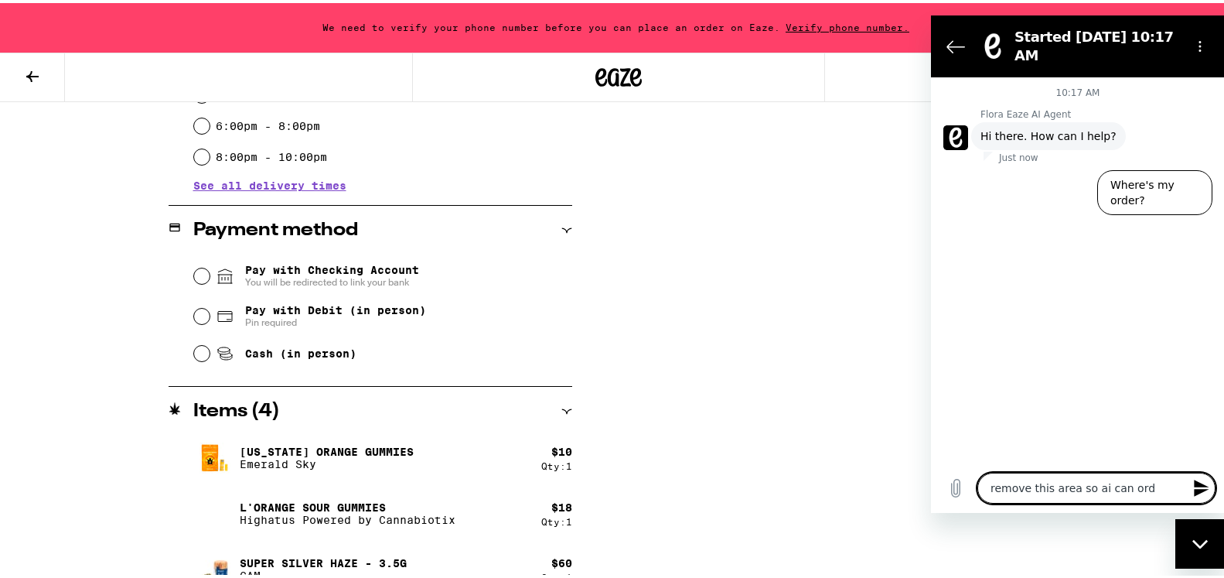
type textarea "remove this area so ai can orde"
type textarea "x"
type textarea "remove this area so ai can order"
type textarea "x"
type textarea "remove this area so ai can order4"
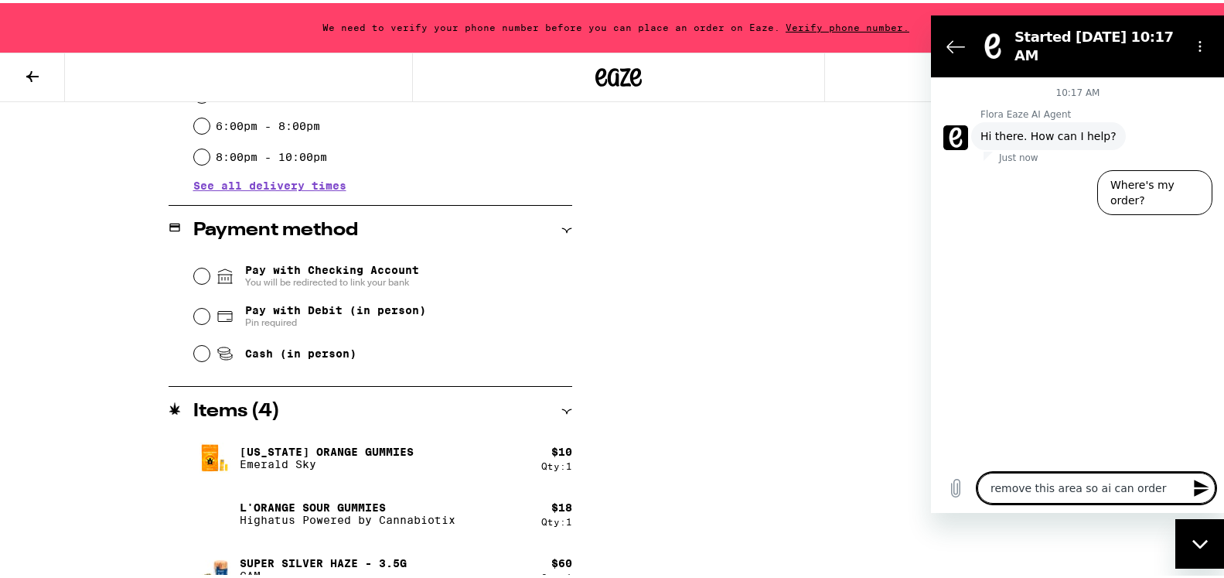
type textarea "x"
type textarea "remove this area so ai can order"
type textarea "x"
type textarea "remove this area so ai can order"
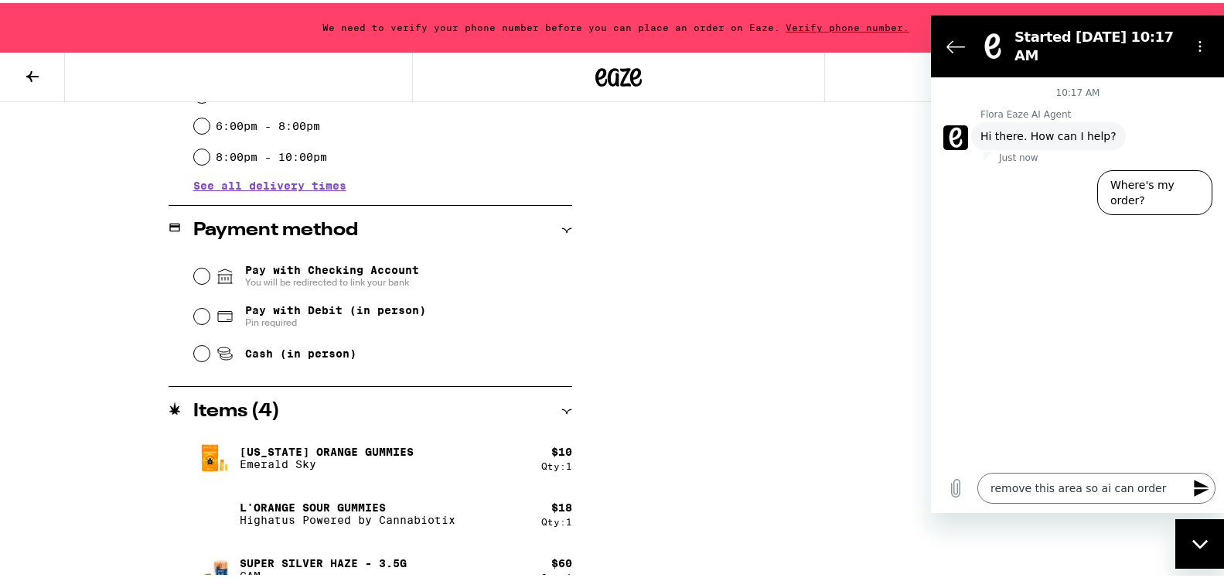
click at [1198, 486] on icon "Send message" at bounding box center [1201, 487] width 19 height 19
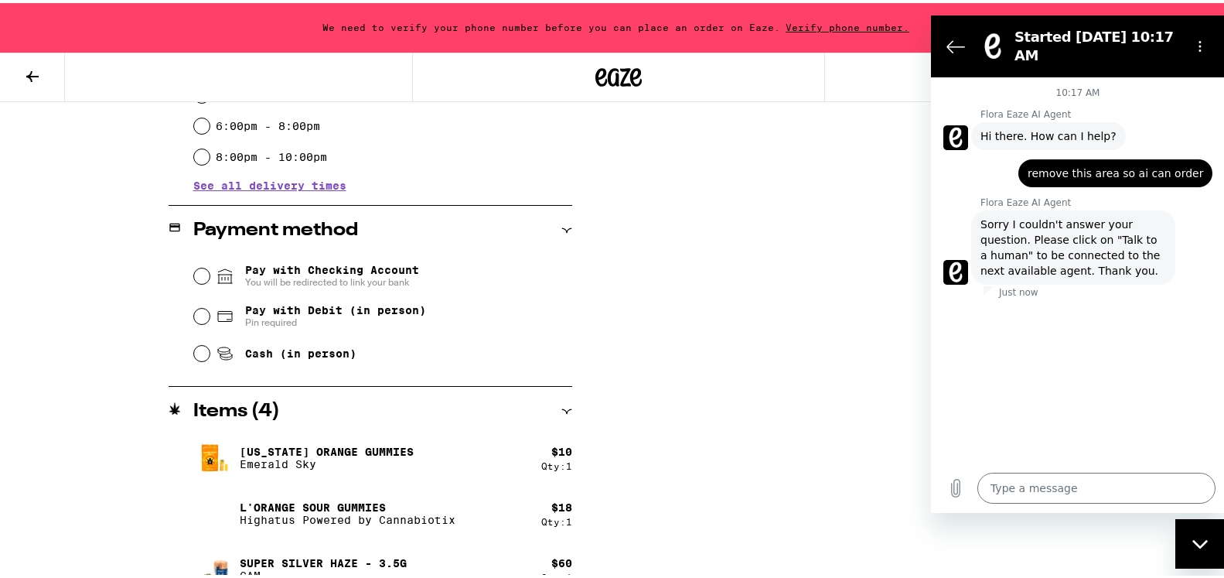
click at [1202, 537] on div "Close messaging window" at bounding box center [1200, 543] width 46 height 46
type textarea "x"
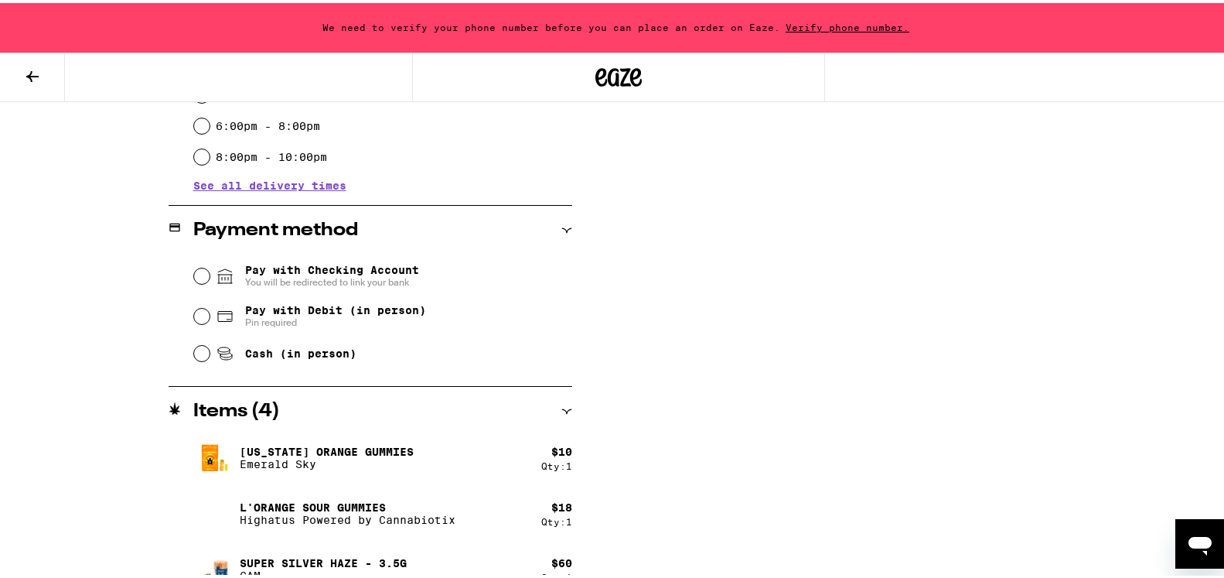
drag, startPoint x: 1226, startPoint y: -22, endPoint x: 1222, endPoint y: -5, distance: 16.9
click at [1134, 246] on div "**********" at bounding box center [618, 177] width 1113 height 960
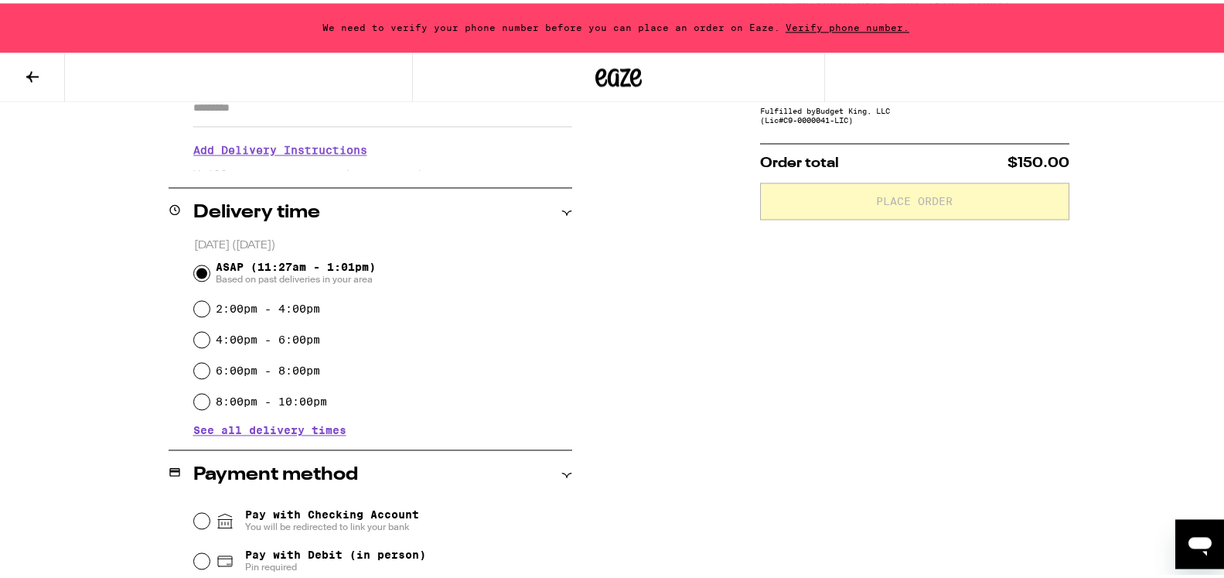
scroll to position [302, 0]
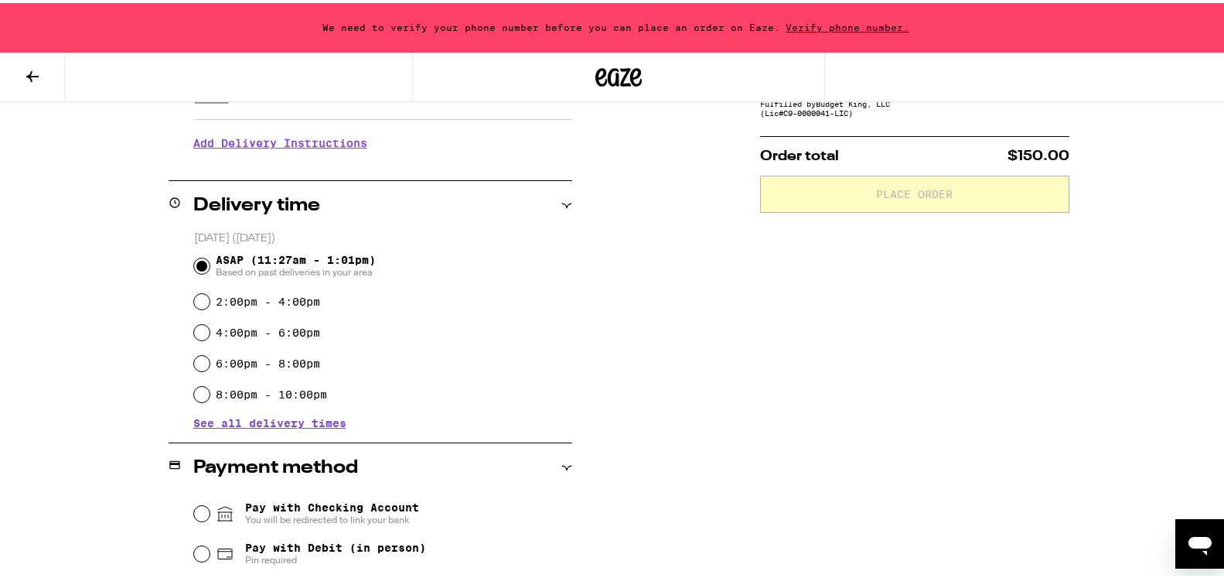
click at [1223, 567] on div "**********" at bounding box center [618, 296] width 1237 height 1196
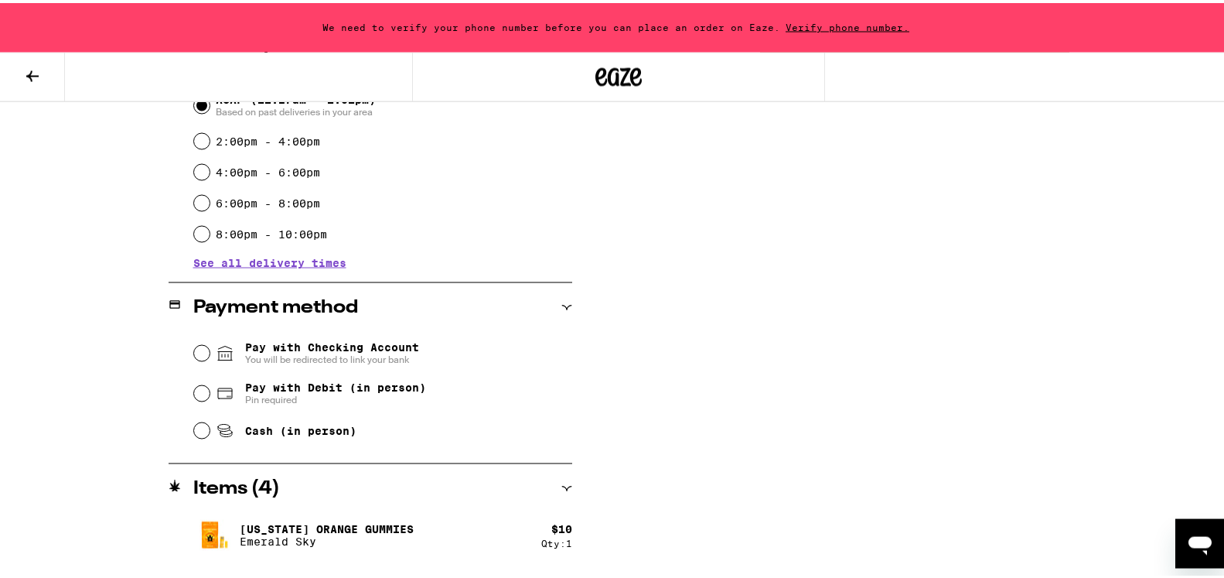
scroll to position [473, 0]
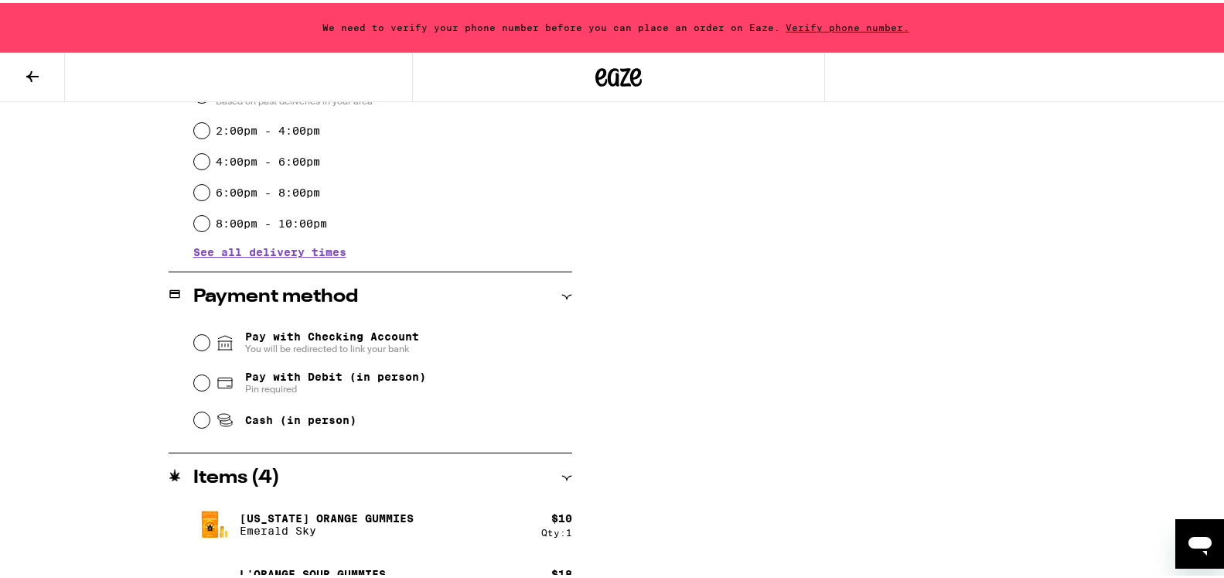
click at [194, 391] on div "Pay with Debit (in person) Pin required" at bounding box center [383, 380] width 378 height 40
click at [196, 377] on input "Pay with Debit (in person) Pin required" at bounding box center [201, 379] width 15 height 15
radio input "true"
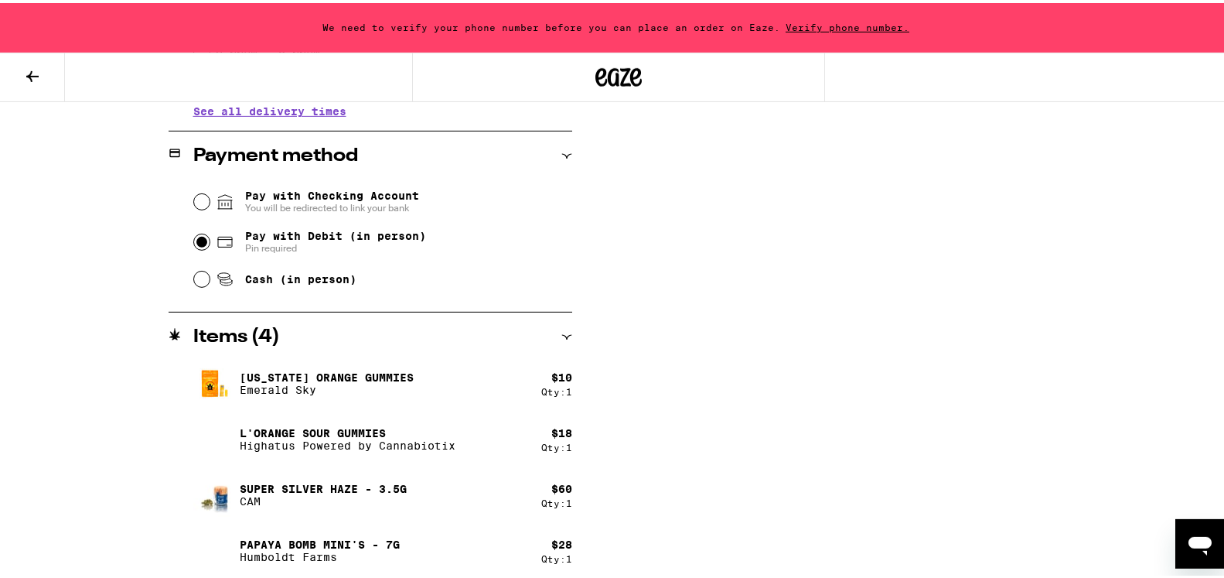
scroll to position [619, 0]
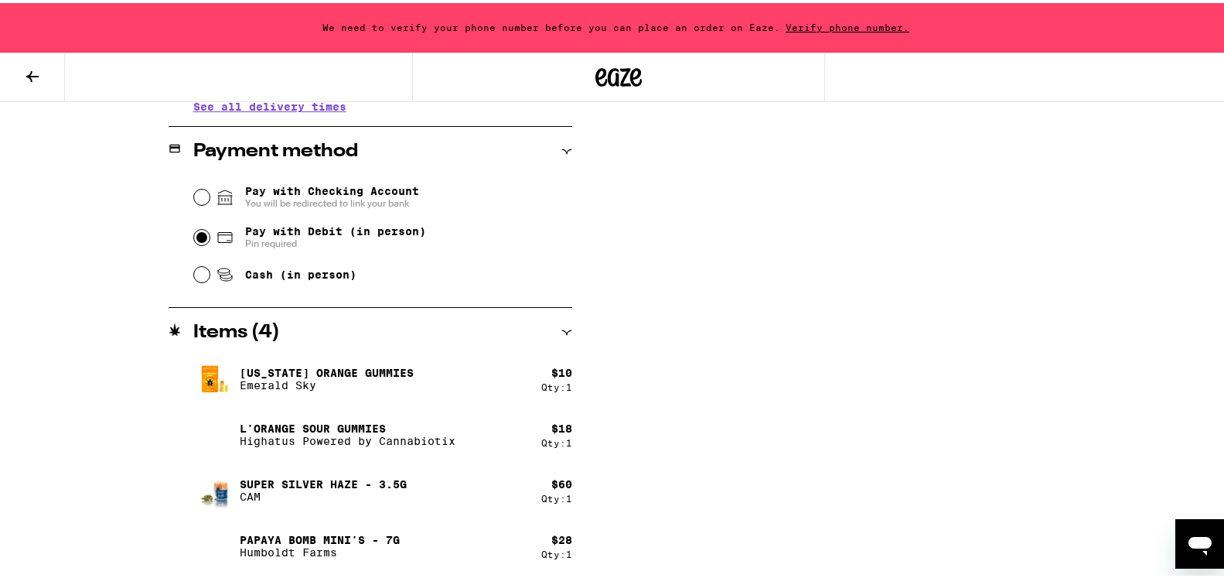
drag, startPoint x: 1215, startPoint y: 53, endPoint x: 956, endPoint y: 59, distance: 259.1
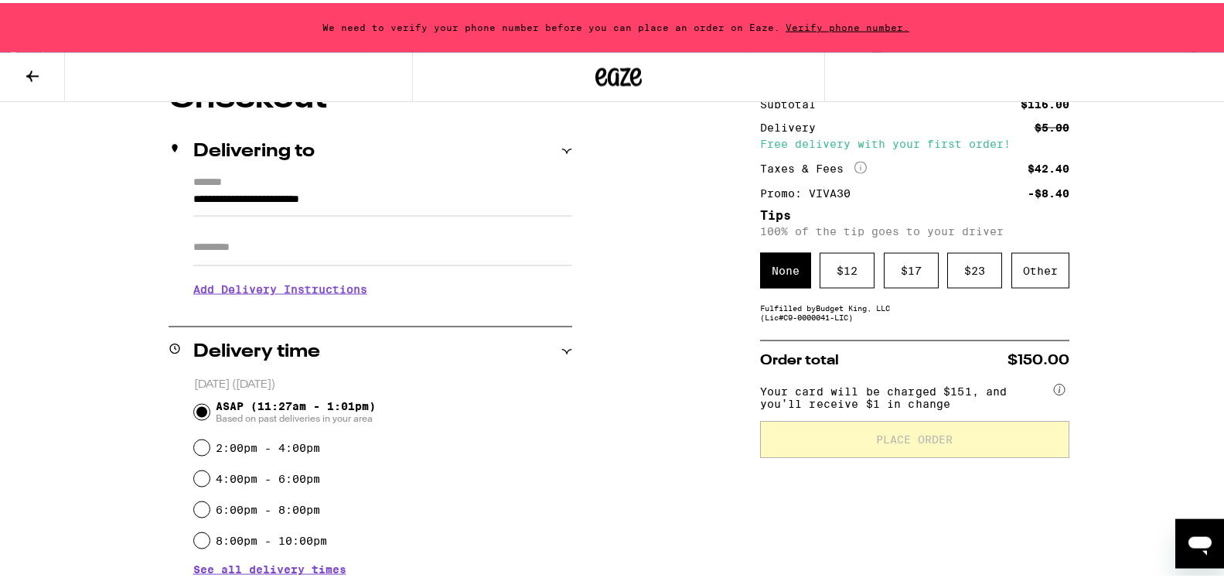
scroll to position [0, 0]
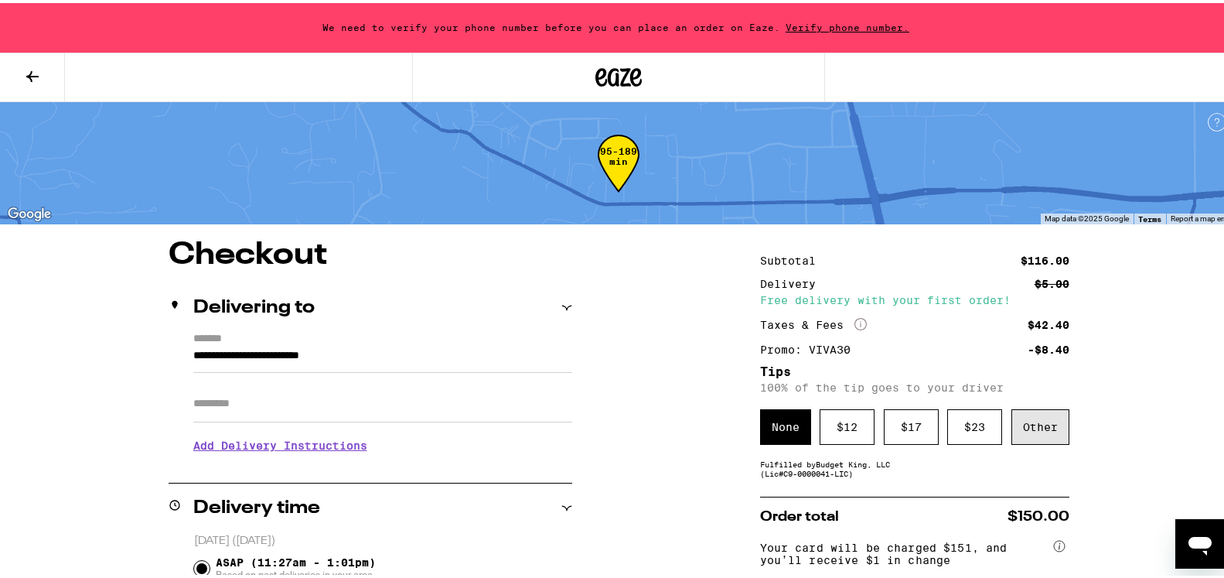
click at [1036, 424] on div "Other" at bounding box center [1040, 424] width 58 height 36
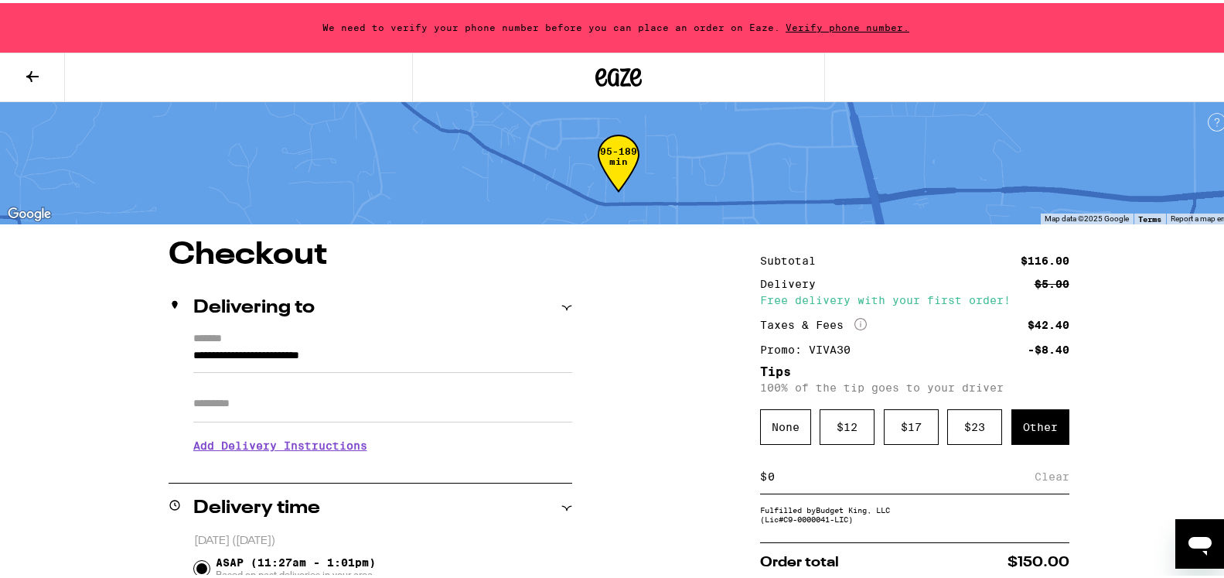
click at [1021, 426] on div "Other" at bounding box center [1040, 424] width 58 height 36
click at [1046, 439] on div "Other" at bounding box center [1040, 424] width 58 height 36
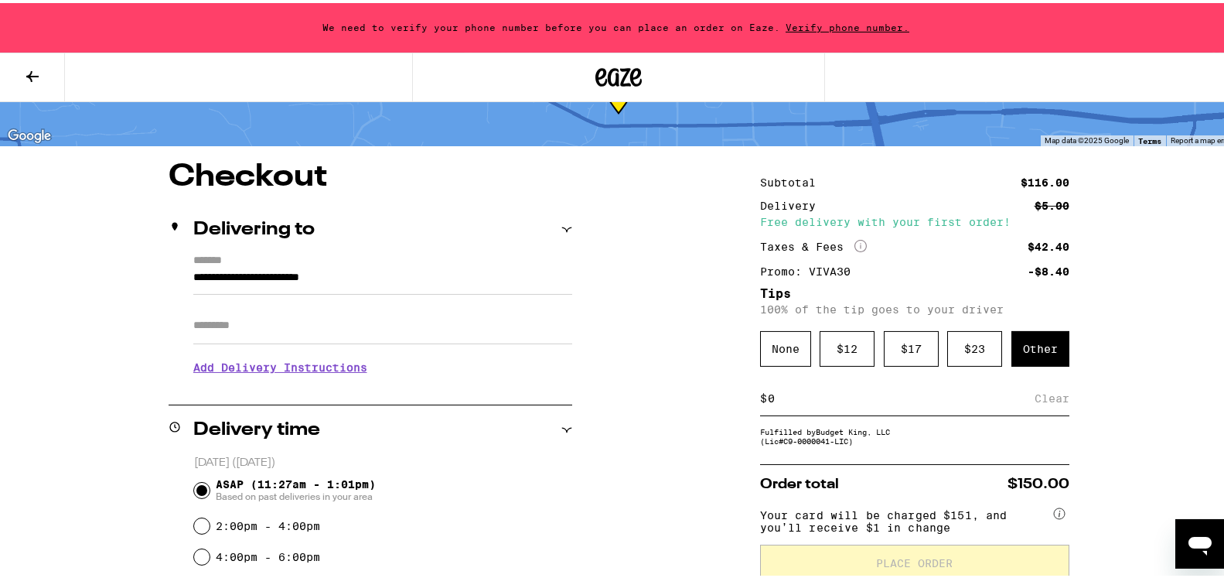
scroll to position [79, 0]
click at [767, 399] on input "500" at bounding box center [904, 394] width 274 height 14
type input "5"
click at [1055, 403] on div "Save" at bounding box center [1055, 394] width 28 height 34
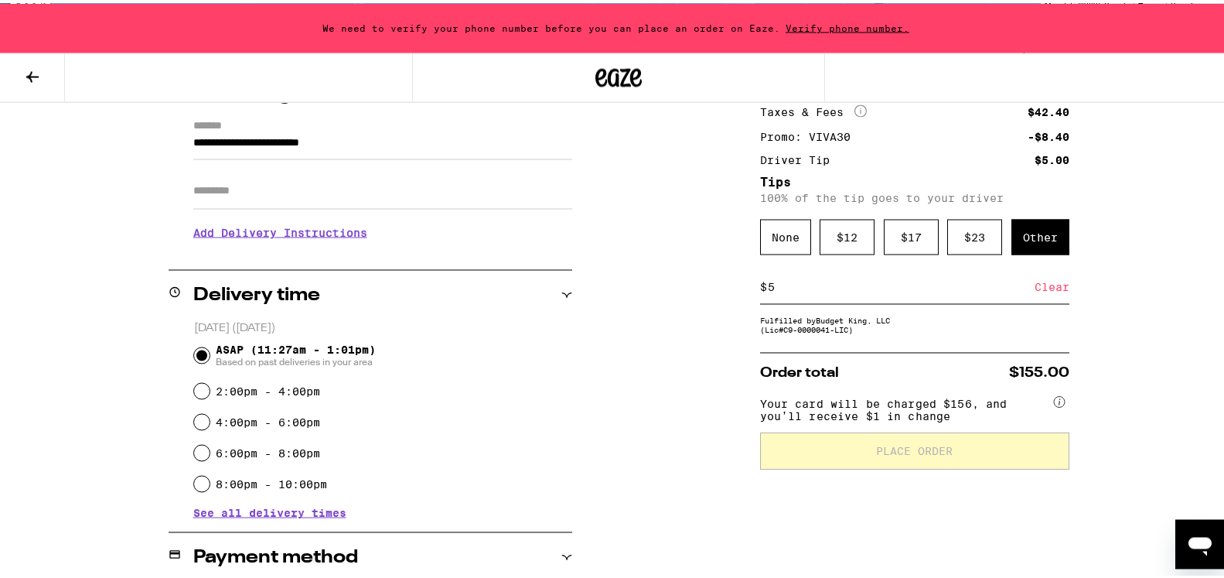
scroll to position [263, 0]
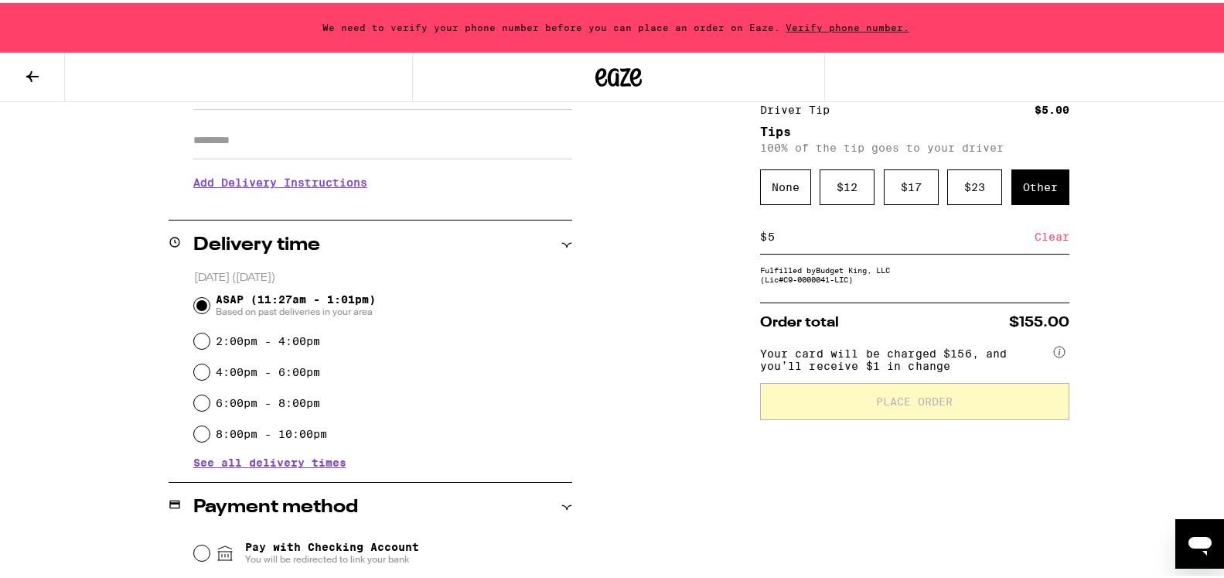
click at [218, 340] on label "2:00pm - 4:00pm" at bounding box center [268, 338] width 104 height 12
click at [210, 340] on input "2:00pm - 4:00pm" at bounding box center [201, 337] width 15 height 15
radio input "true"
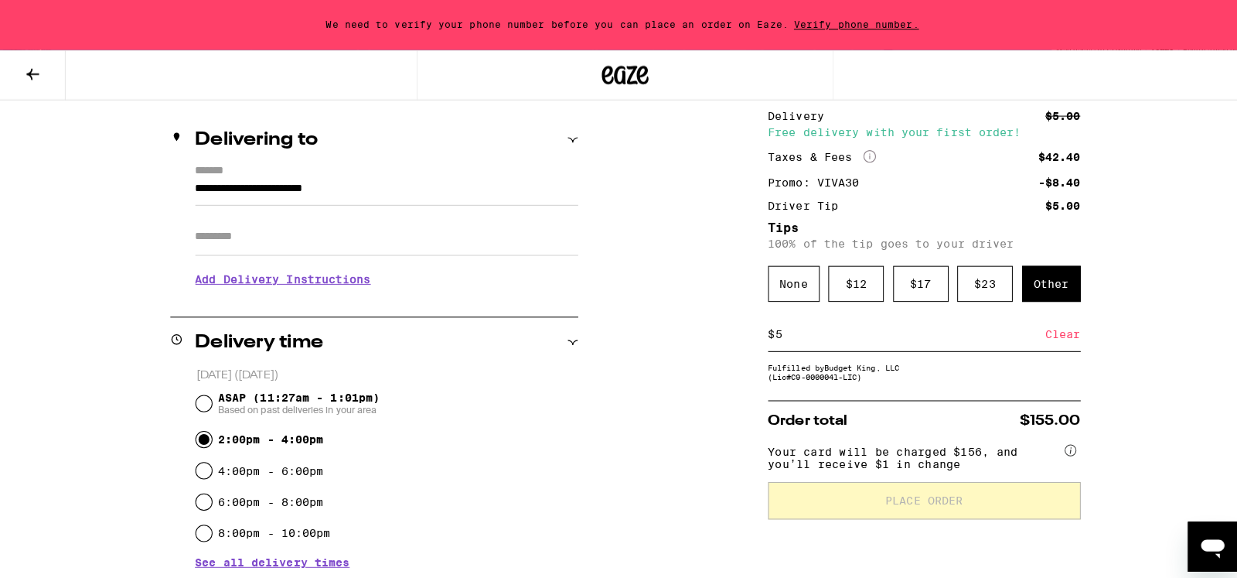
scroll to position [0, 0]
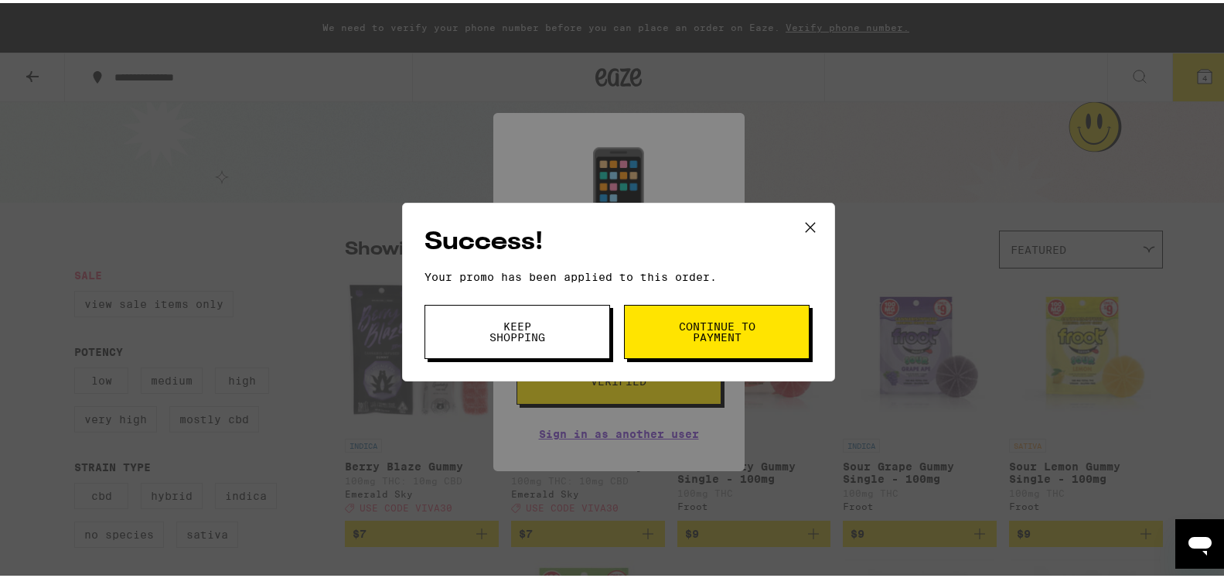
click at [527, 331] on span "Keep Shopping" at bounding box center [517, 329] width 79 height 22
drag, startPoint x: 538, startPoint y: 328, endPoint x: 581, endPoint y: 298, distance: 51.7
click at [539, 326] on span "Keep Shopping" at bounding box center [517, 329] width 79 height 22
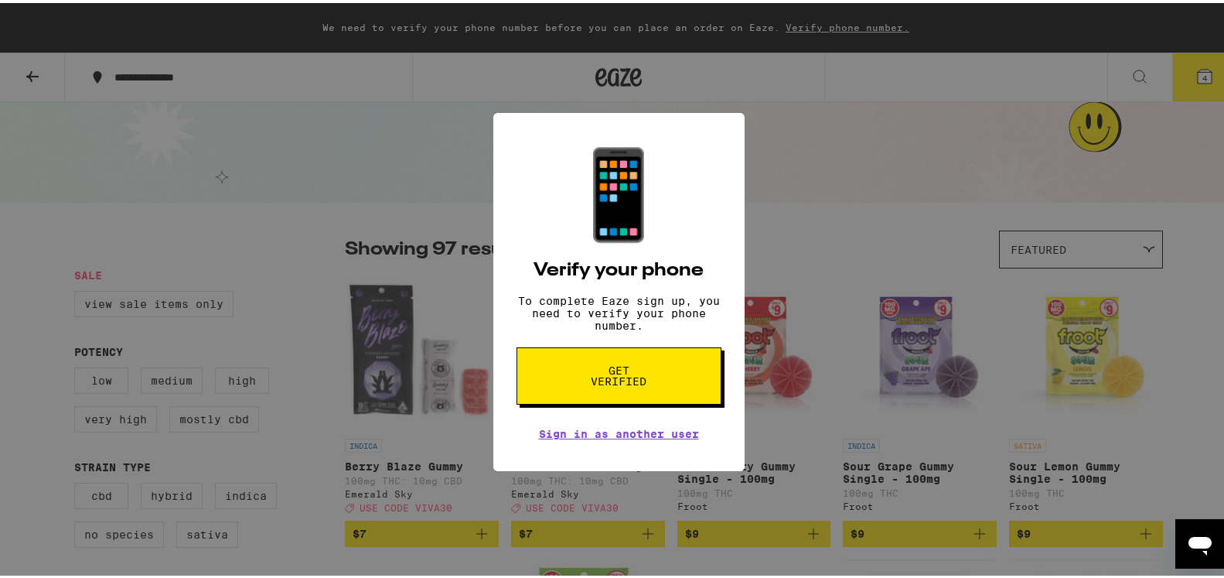
click at [604, 363] on button "Get verified" at bounding box center [618, 372] width 205 height 57
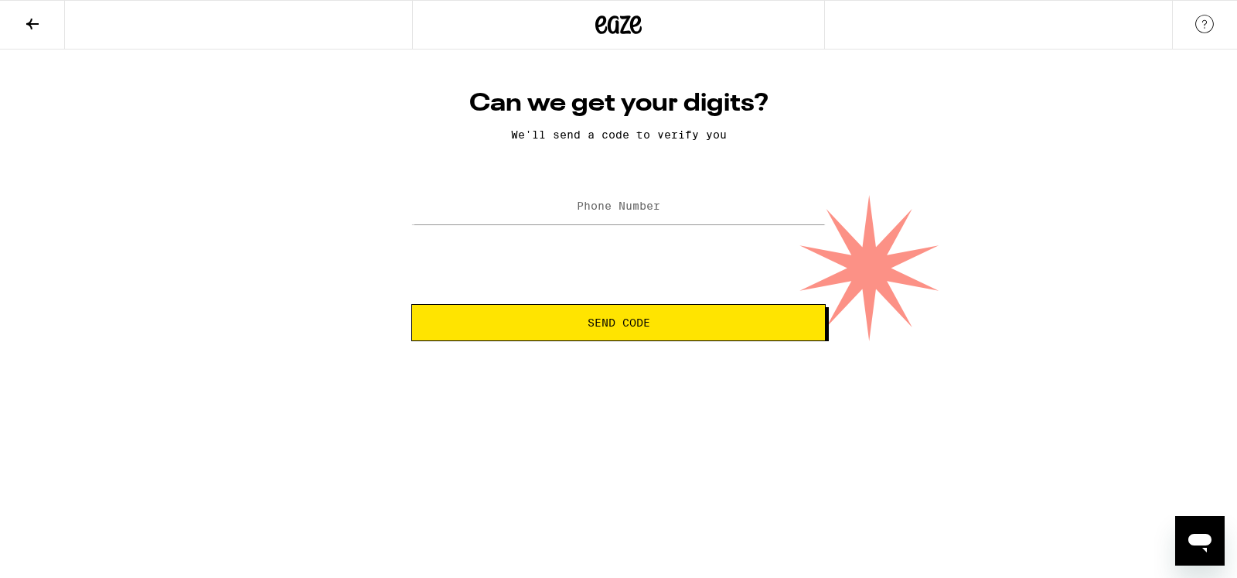
click at [597, 208] on label "Phone Number" at bounding box center [619, 205] width 84 height 12
type input "(350) 537-2231"
click at [632, 326] on span "Send Code" at bounding box center [619, 322] width 63 height 11
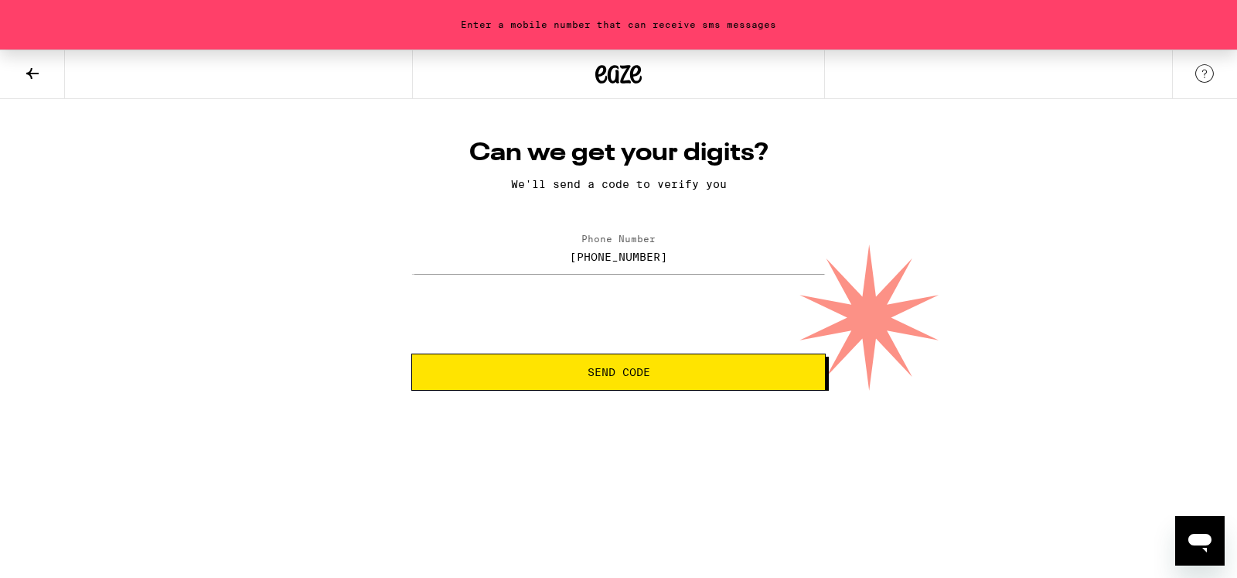
drag, startPoint x: 704, startPoint y: 111, endPoint x: 700, endPoint y: 124, distance: 14.3
click at [961, 190] on div "Enter a mobile number that can receive sms messages Can we get your digits? We'…" at bounding box center [618, 219] width 1237 height 341
click at [957, 390] on html "Enter a mobile number that can receive sms messages Can we get your digits? We'…" at bounding box center [618, 195] width 1237 height 390
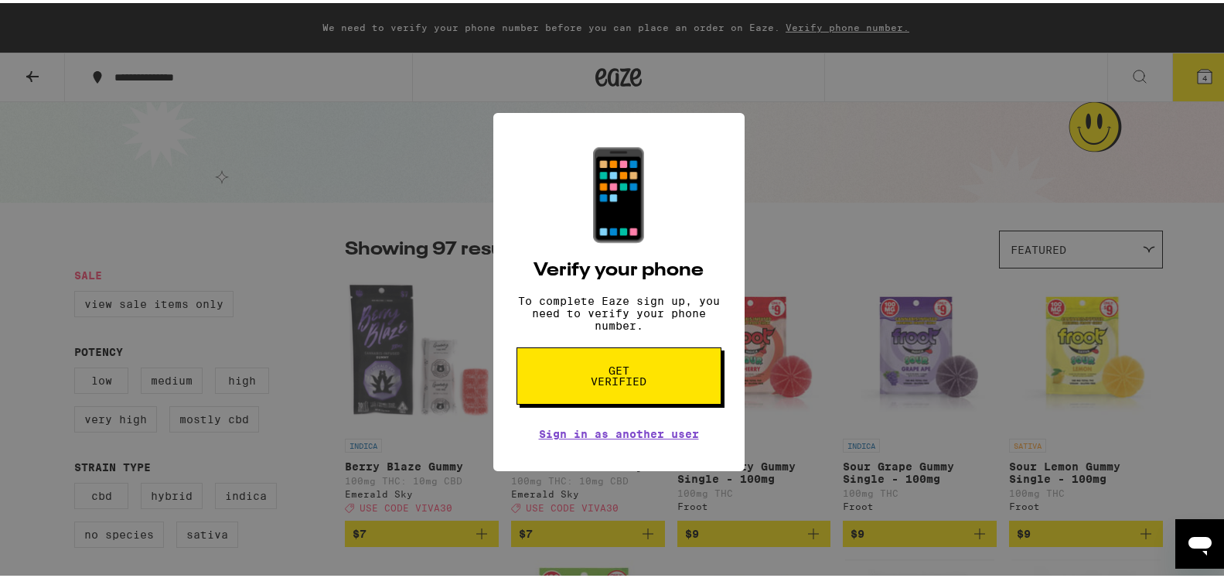
click at [1172, 291] on div "📱 Verify your phone To complete Eaze sign up, you need to verify your phone num…" at bounding box center [618, 289] width 1237 height 578
drag, startPoint x: 998, startPoint y: 130, endPoint x: 844, endPoint y: 144, distance: 155.3
click at [1198, 75] on div "📱 Verify your phone To complete Eaze sign up, you need to verify your phone num…" at bounding box center [618, 289] width 1237 height 578
click at [1184, 76] on div "📱 Verify your phone To complete Eaze sign up, you need to verify your phone num…" at bounding box center [618, 289] width 1237 height 578
click at [1198, 74] on div "📱 Verify your phone To complete Eaze sign up, you need to verify your phone num…" at bounding box center [618, 289] width 1237 height 578
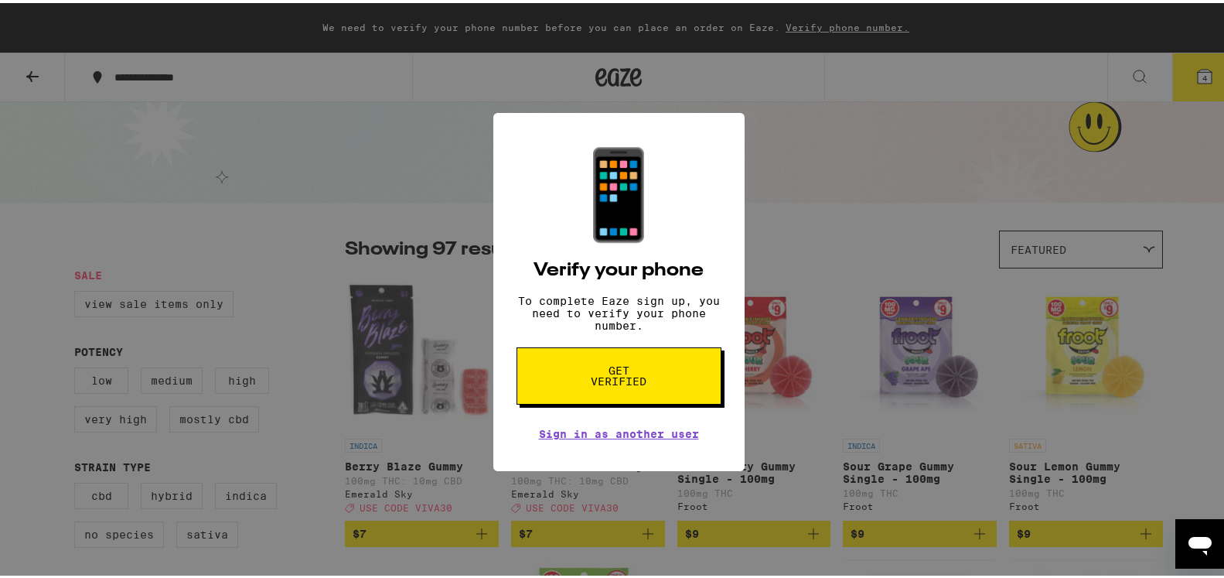
click at [1195, 75] on div "📱 Verify your phone To complete Eaze sign up, you need to verify your phone num…" at bounding box center [618, 289] width 1237 height 578
click at [1167, 465] on div "📱 Verify your phone To complete Eaze sign up, you need to verify your phone num…" at bounding box center [618, 289] width 1237 height 578
click at [675, 382] on button "Get verified" at bounding box center [618, 372] width 205 height 57
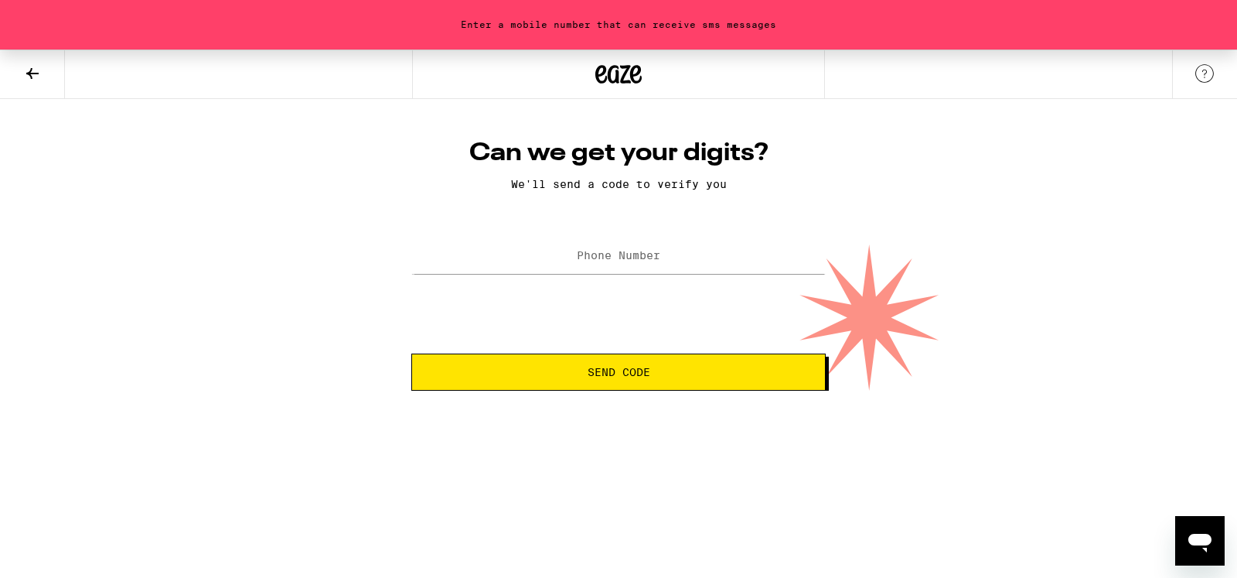
click at [596, 96] on div at bounding box center [618, 73] width 412 height 49
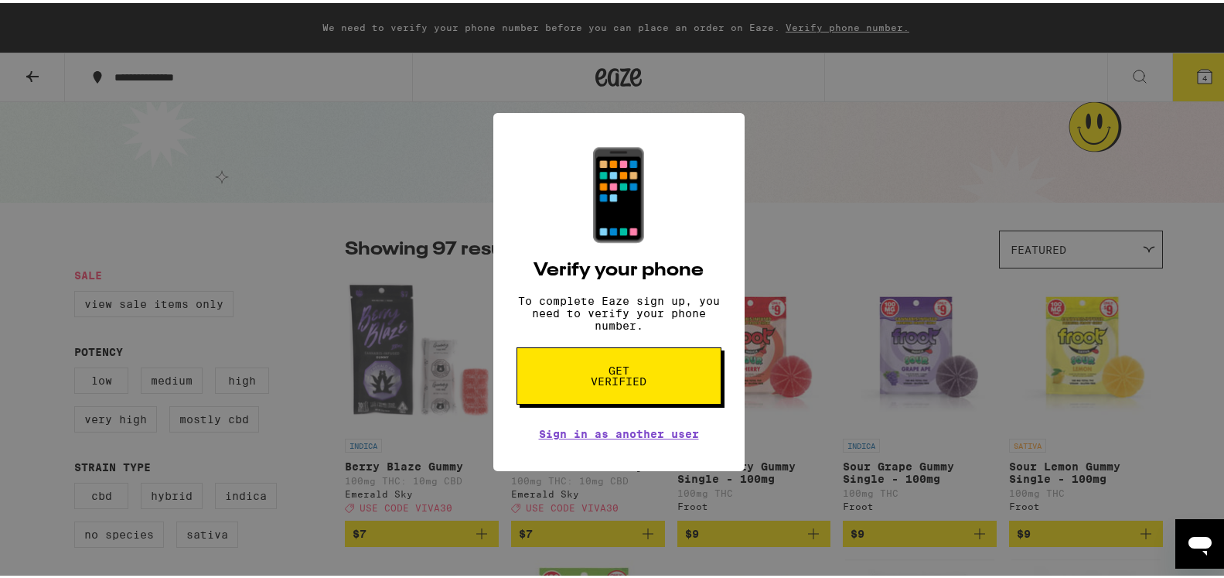
click at [1139, 149] on div "📱 Verify your phone To complete Eaze sign up, you need to verify your phone num…" at bounding box center [618, 289] width 1237 height 578
click at [1190, 72] on div "📱 Verify your phone To complete Eaze sign up, you need to verify your phone num…" at bounding box center [618, 289] width 1237 height 578
click at [1184, 80] on div "📱 Verify your phone To complete Eaze sign up, you need to verify your phone num…" at bounding box center [618, 289] width 1237 height 578
click at [851, 225] on div "📱 Verify your phone To complete Eaze sign up, you need to verify your phone num…" at bounding box center [618, 289] width 1237 height 578
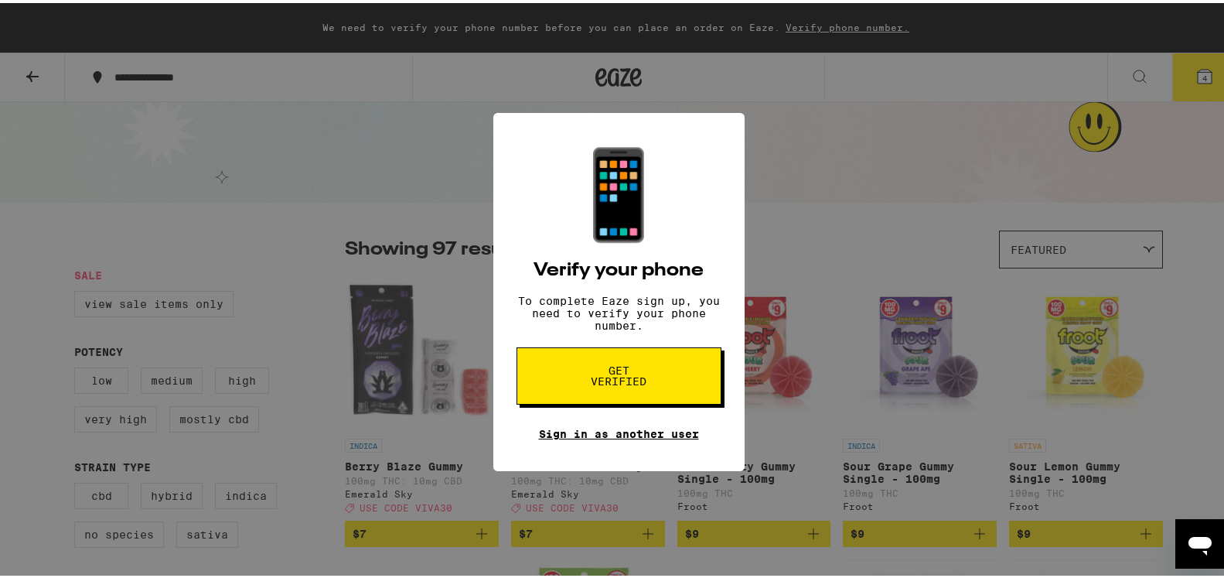
click at [596, 436] on link "Sign in as another user" at bounding box center [619, 430] width 160 height 12
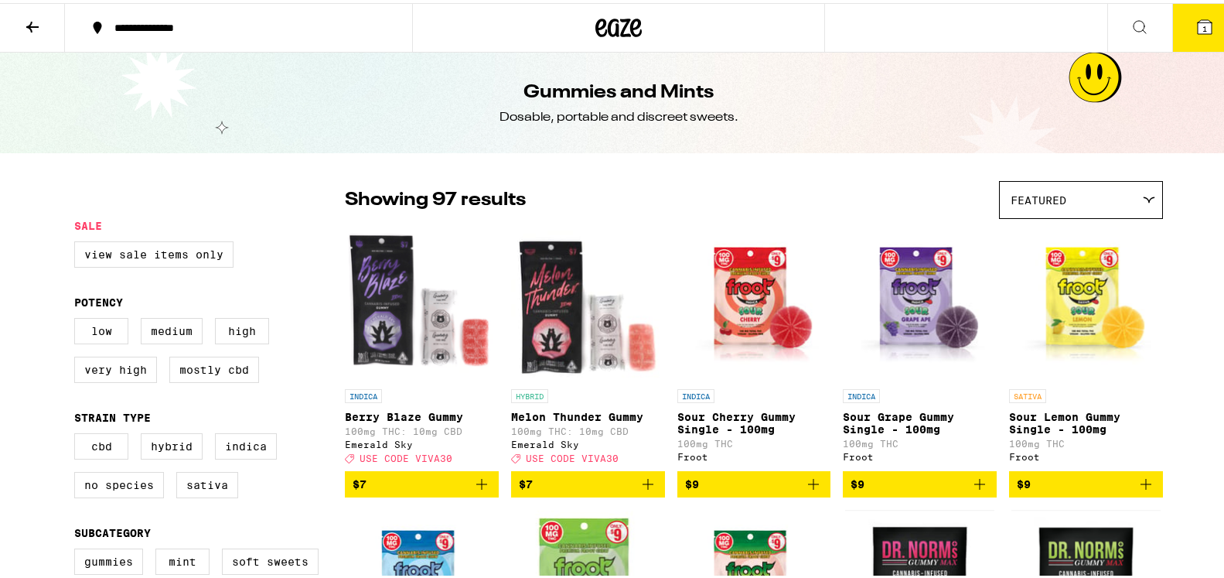
click at [1202, 24] on span "1" at bounding box center [1204, 25] width 5 height 9
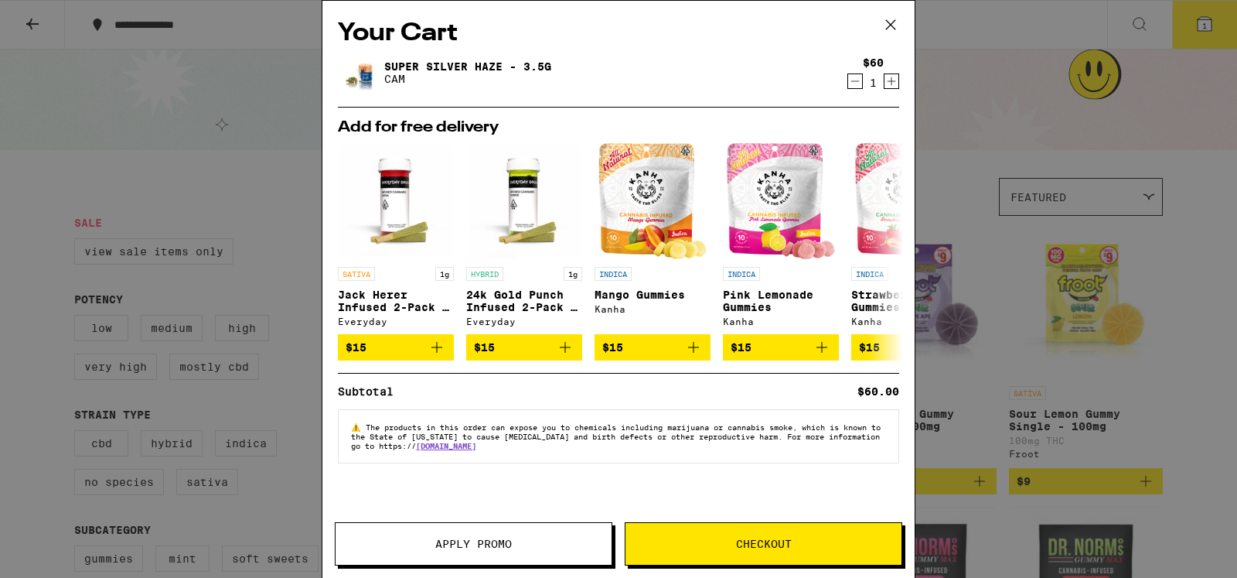
click at [413, 60] on link "Super Silver Haze - 3.5g" at bounding box center [467, 66] width 167 height 12
click at [890, 257] on icon at bounding box center [890, 252] width 19 height 19
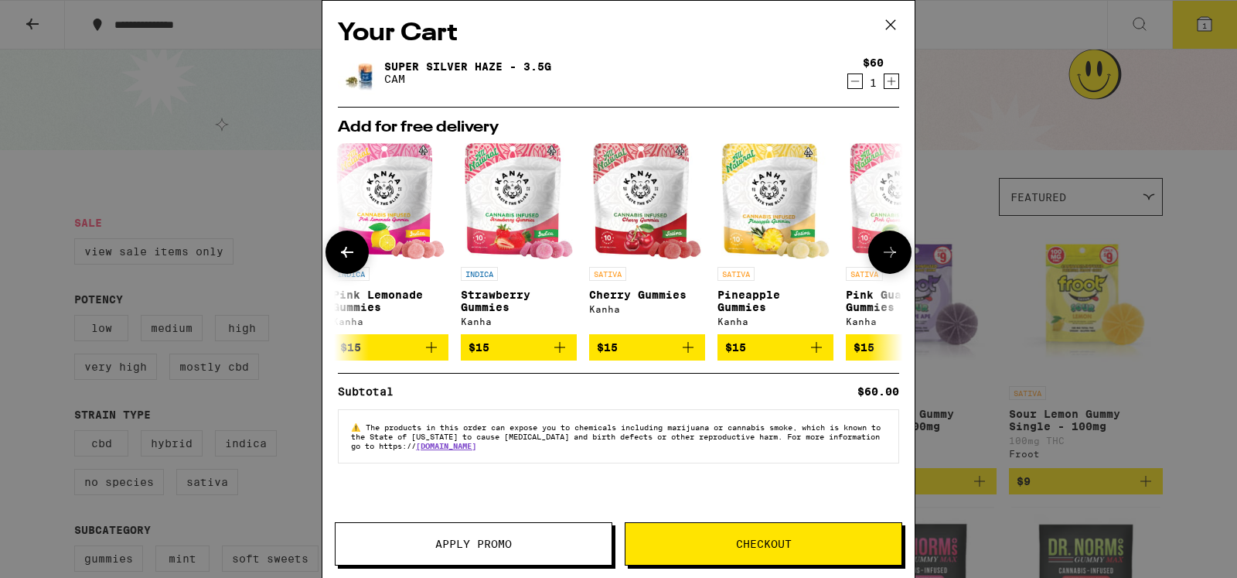
scroll to position [0, 393]
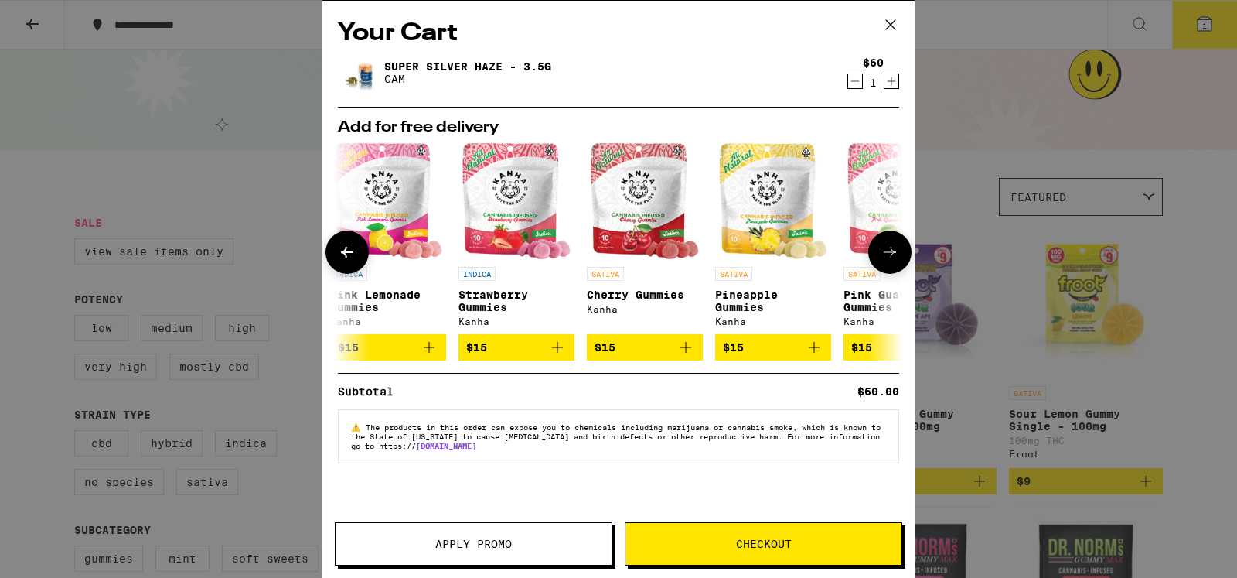
click at [340, 257] on icon at bounding box center [347, 252] width 19 height 19
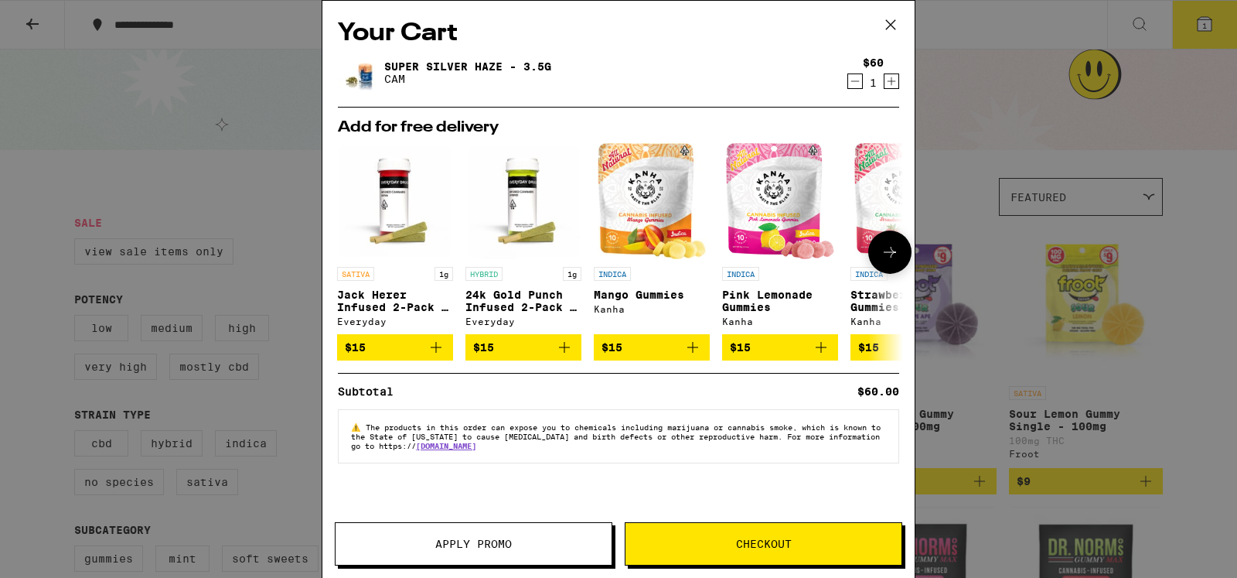
scroll to position [0, 0]
click at [887, 256] on icon at bounding box center [890, 252] width 19 height 19
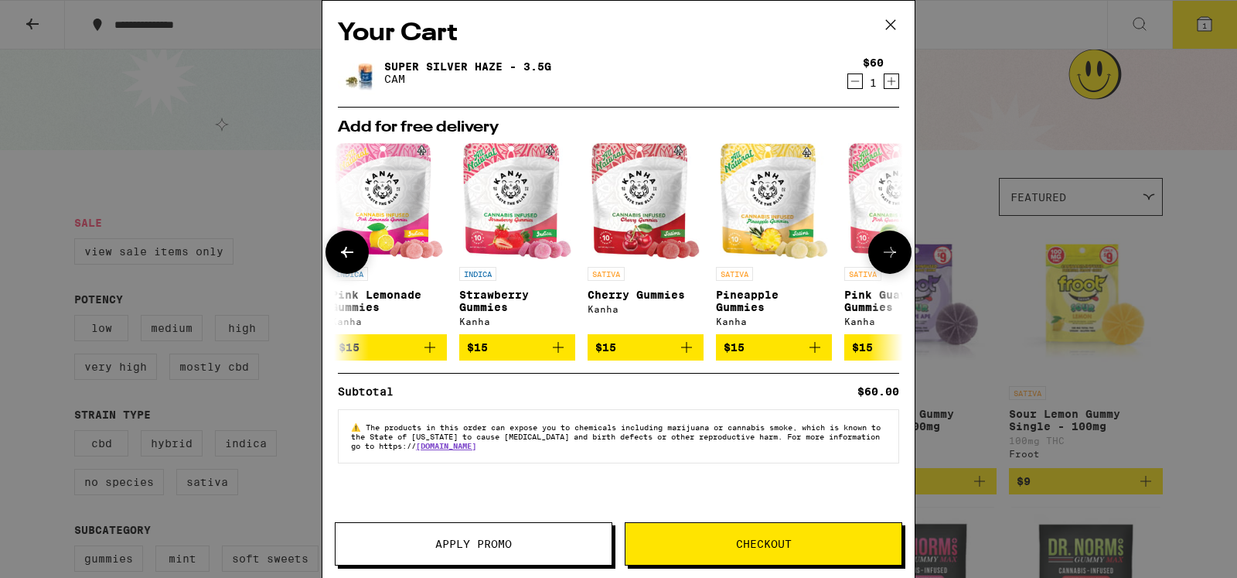
scroll to position [0, 393]
click at [887, 256] on icon at bounding box center [890, 252] width 19 height 19
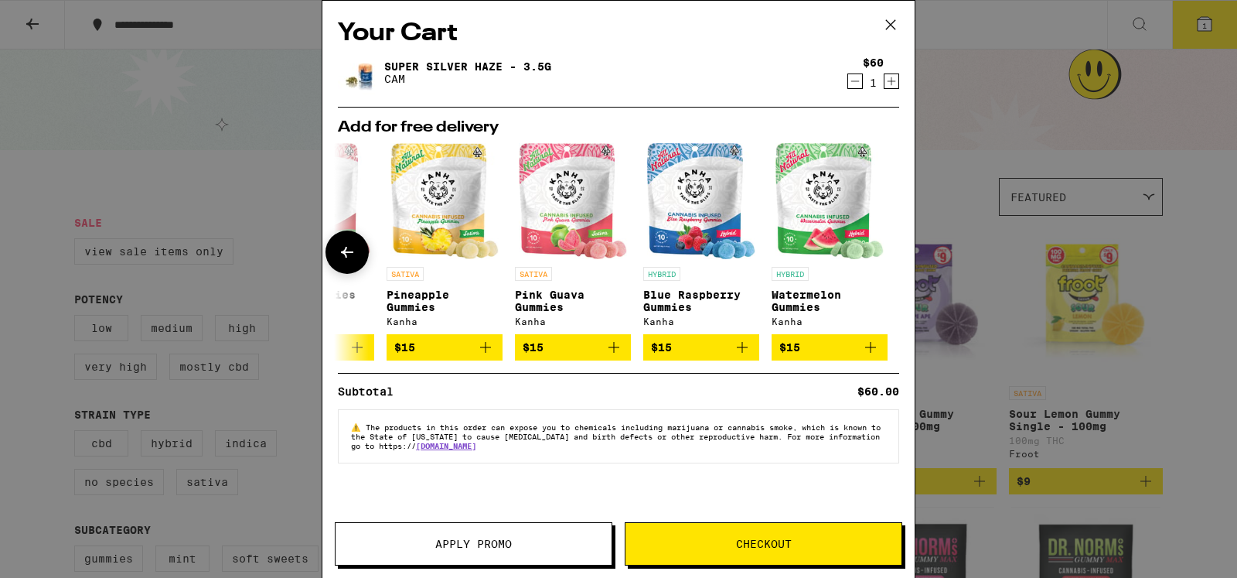
scroll to position [0, 722]
click at [349, 254] on icon at bounding box center [347, 252] width 19 height 19
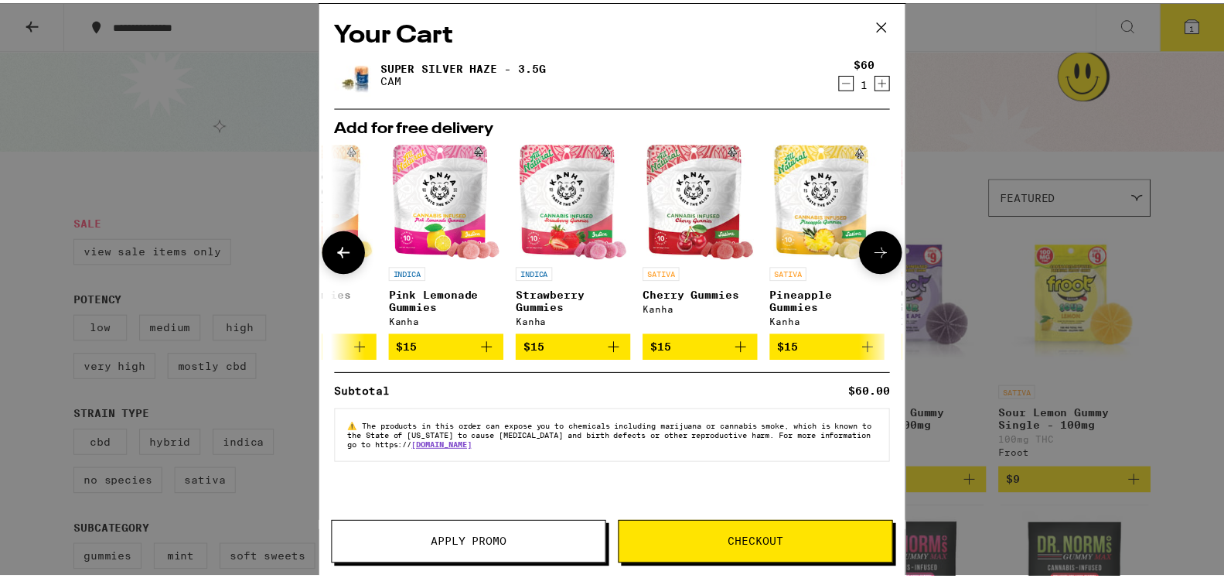
scroll to position [0, 329]
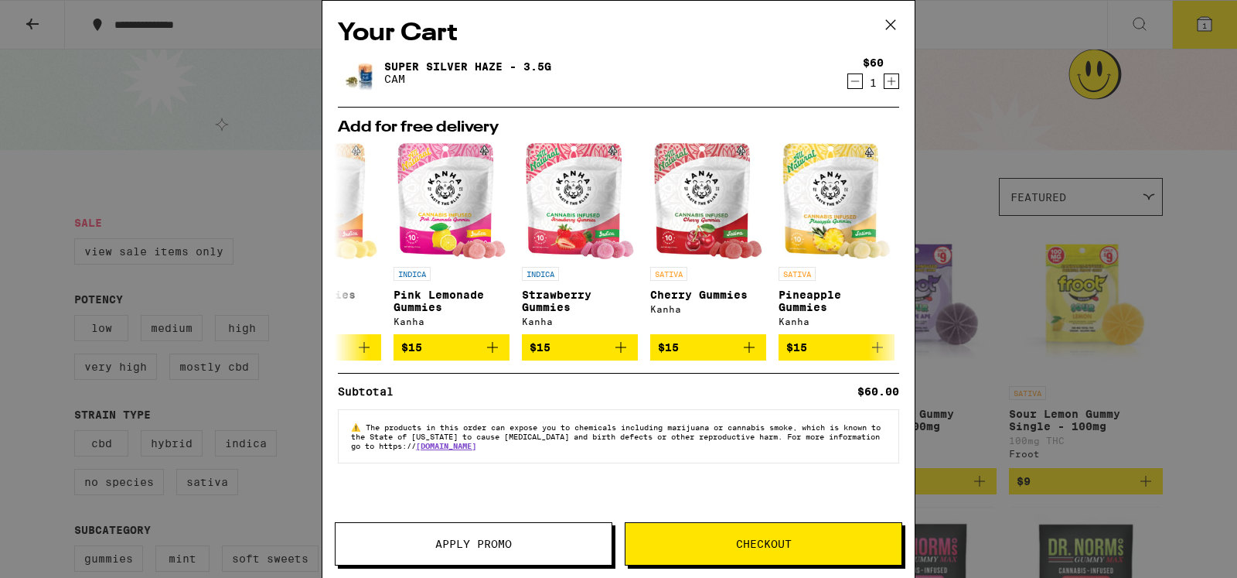
click at [886, 26] on icon at bounding box center [890, 24] width 23 height 23
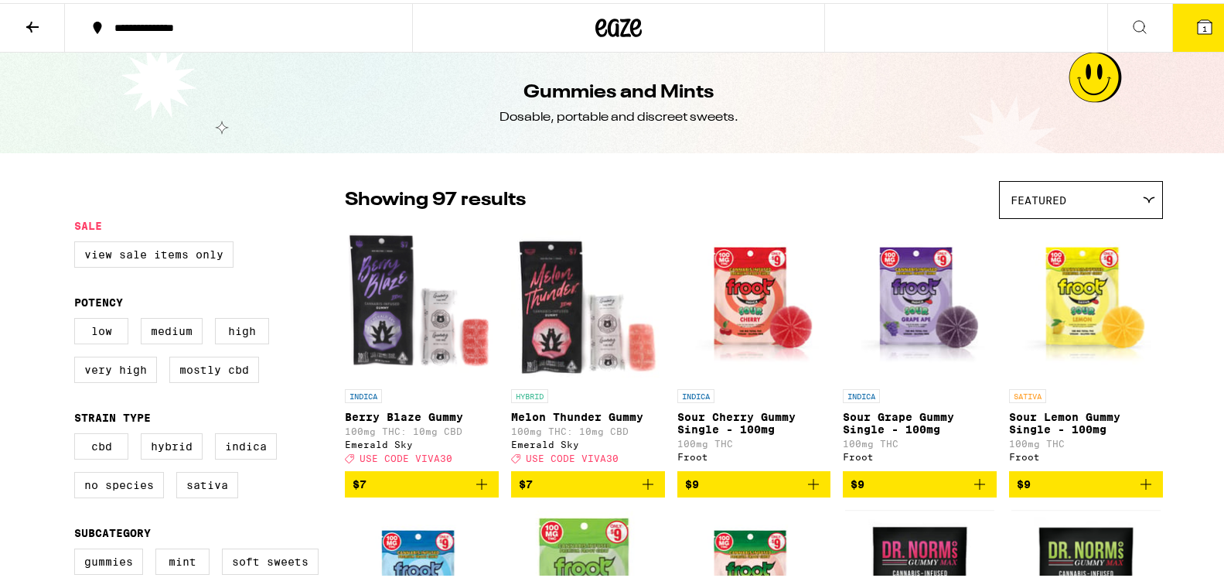
click at [886, 26] on div "**********" at bounding box center [618, 24] width 1237 height 49
click at [224, 99] on div "Gummies and Mints Dosable, portable and discreet sweets." at bounding box center [618, 99] width 1237 height 101
click at [100, 254] on label "View Sale Items Only" at bounding box center [153, 251] width 159 height 26
click at [78, 241] on input "View Sale Items Only" at bounding box center [77, 240] width 1 height 1
checkbox input "true"
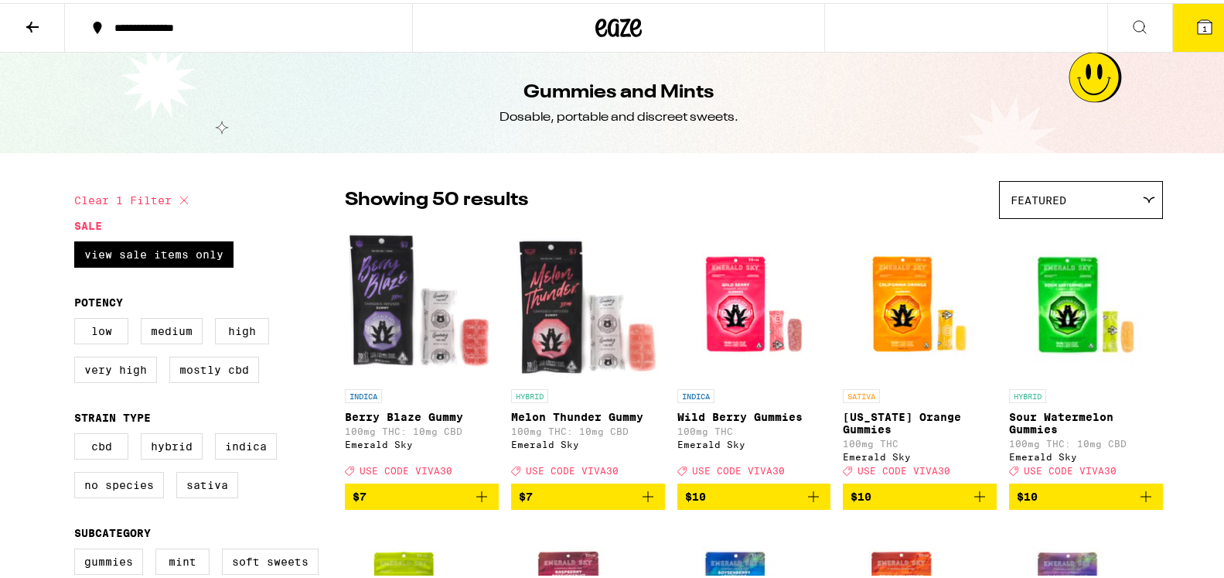
click at [898, 503] on span "$10" at bounding box center [919, 493] width 138 height 19
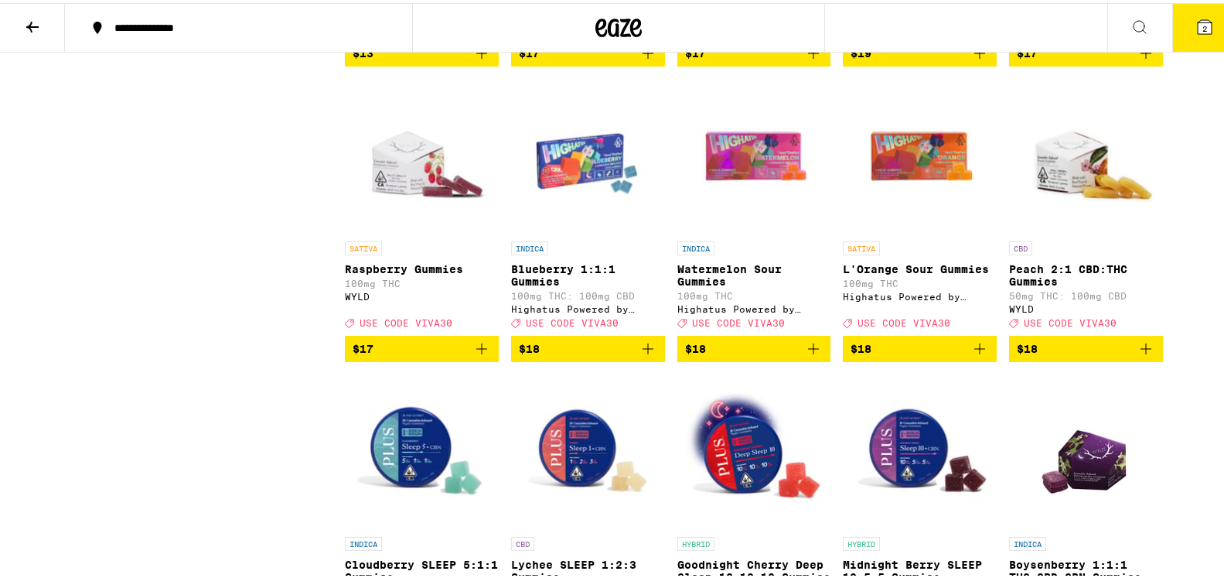
scroll to position [993, 0]
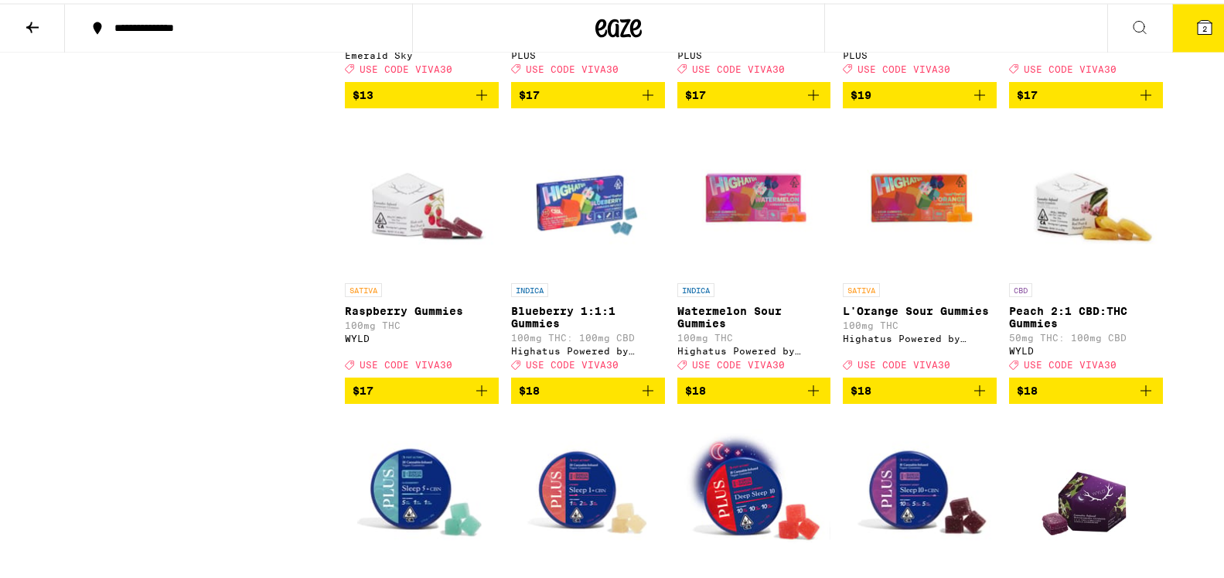
click at [896, 397] on span "$18" at bounding box center [919, 387] width 138 height 19
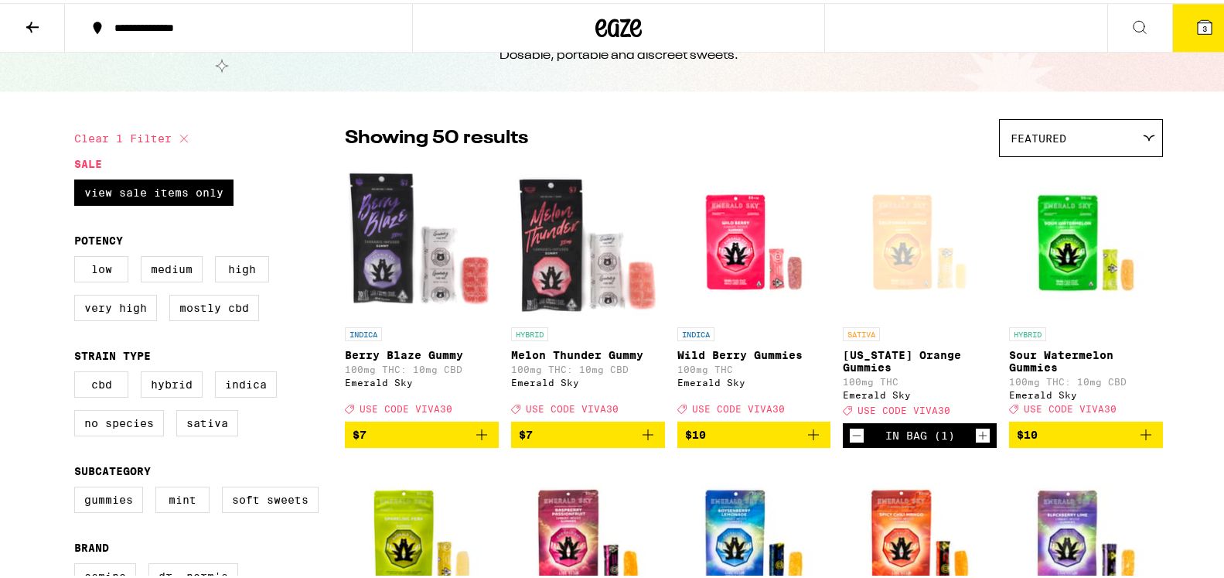
scroll to position [0, 0]
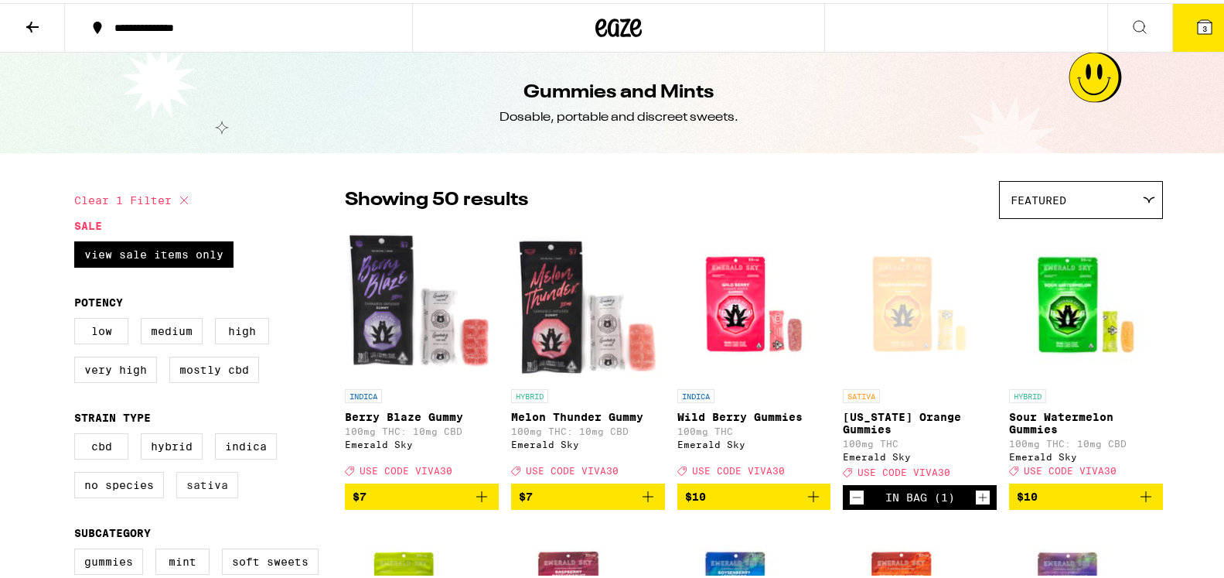
click at [196, 495] on label "Sativa" at bounding box center [207, 482] width 62 height 26
click at [78, 433] on input "Sativa" at bounding box center [77, 432] width 1 height 1
checkbox input "true"
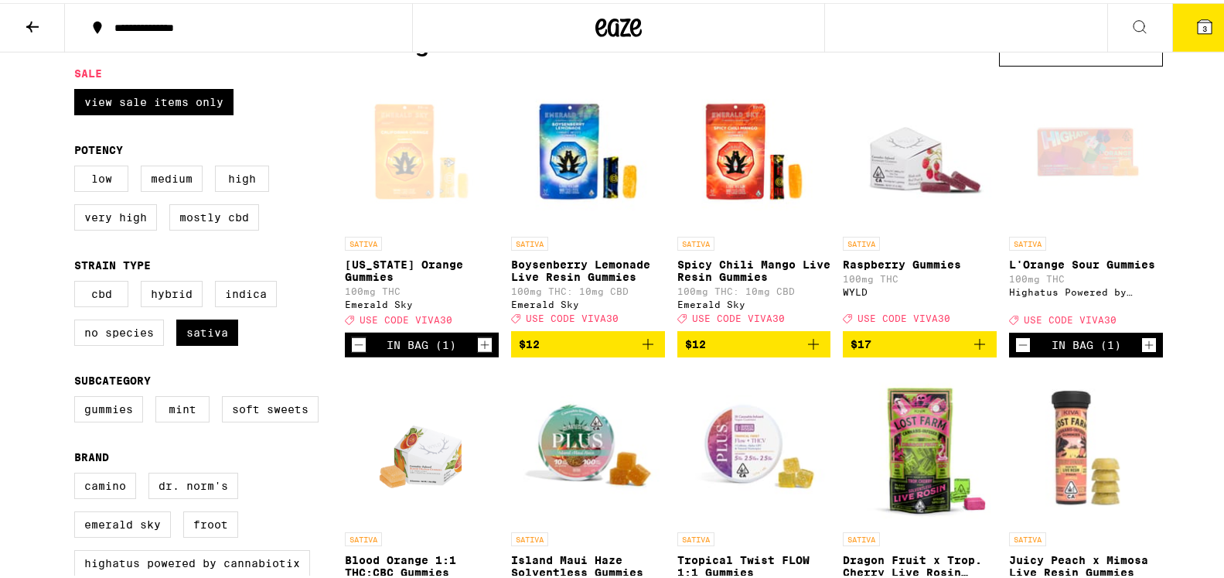
scroll to position [87, 0]
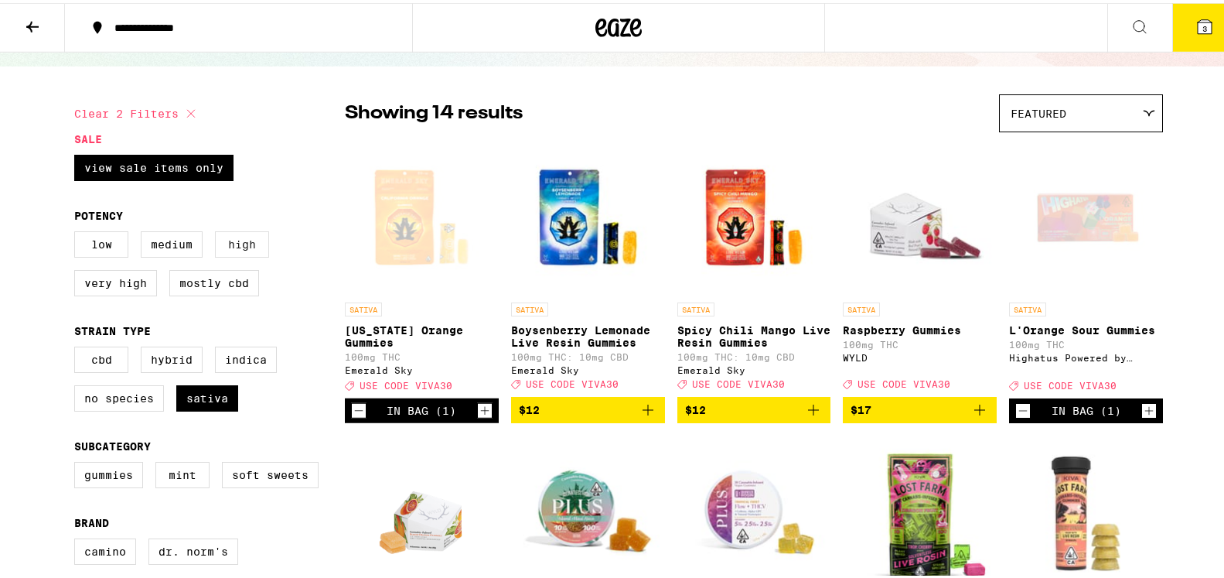
click at [231, 242] on label "High" at bounding box center [242, 241] width 54 height 26
click at [78, 231] on input "High" at bounding box center [77, 230] width 1 height 1
checkbox input "true"
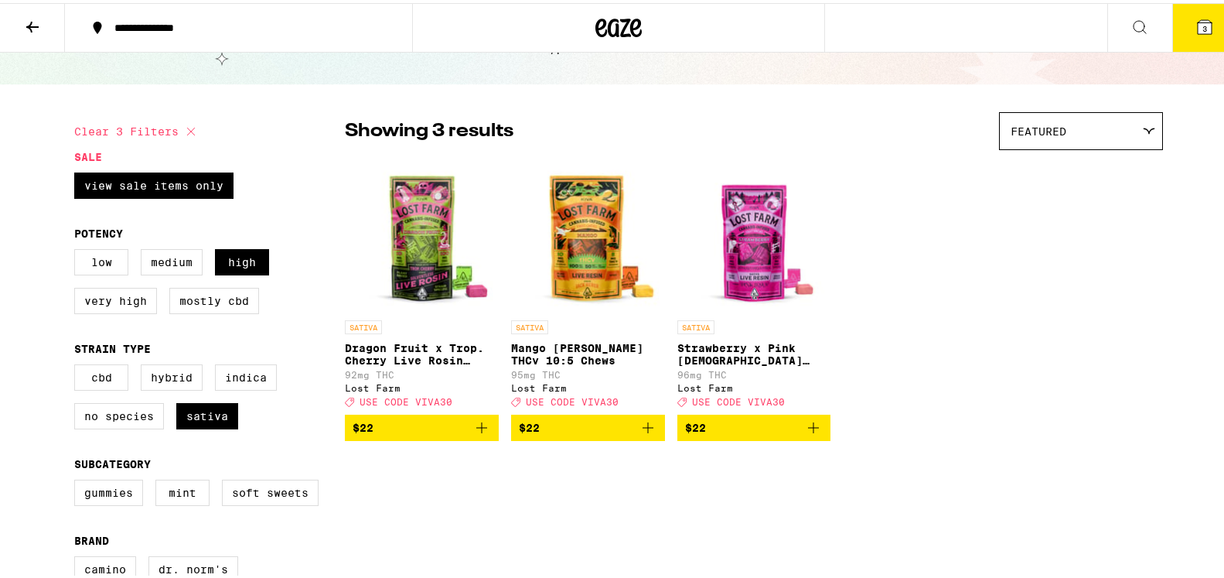
scroll to position [48, 0]
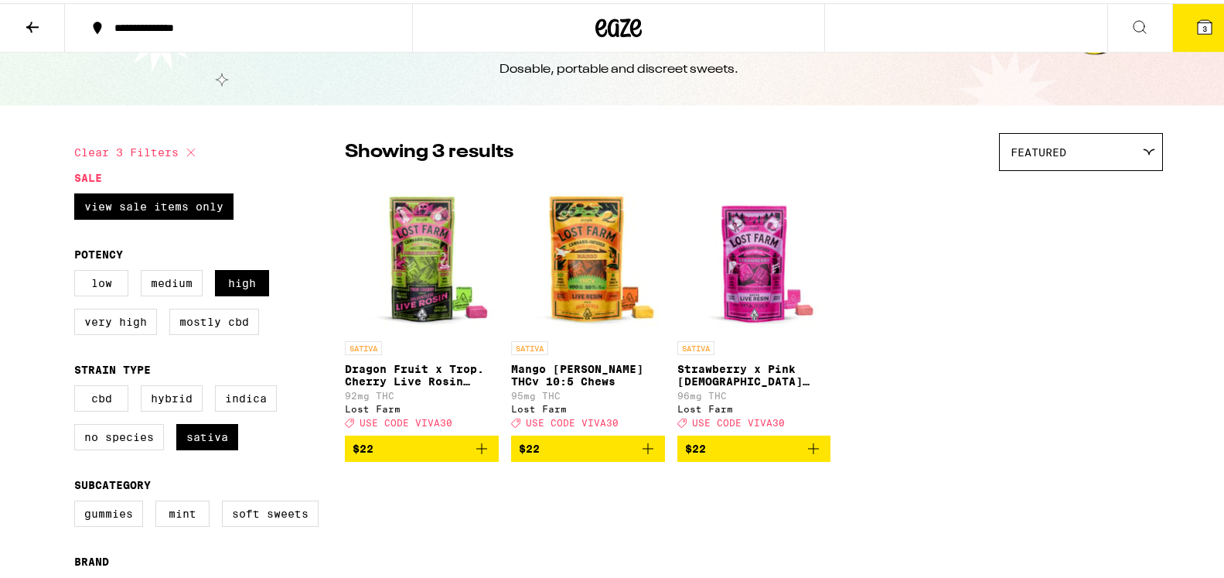
click at [31, 17] on icon at bounding box center [32, 24] width 19 height 19
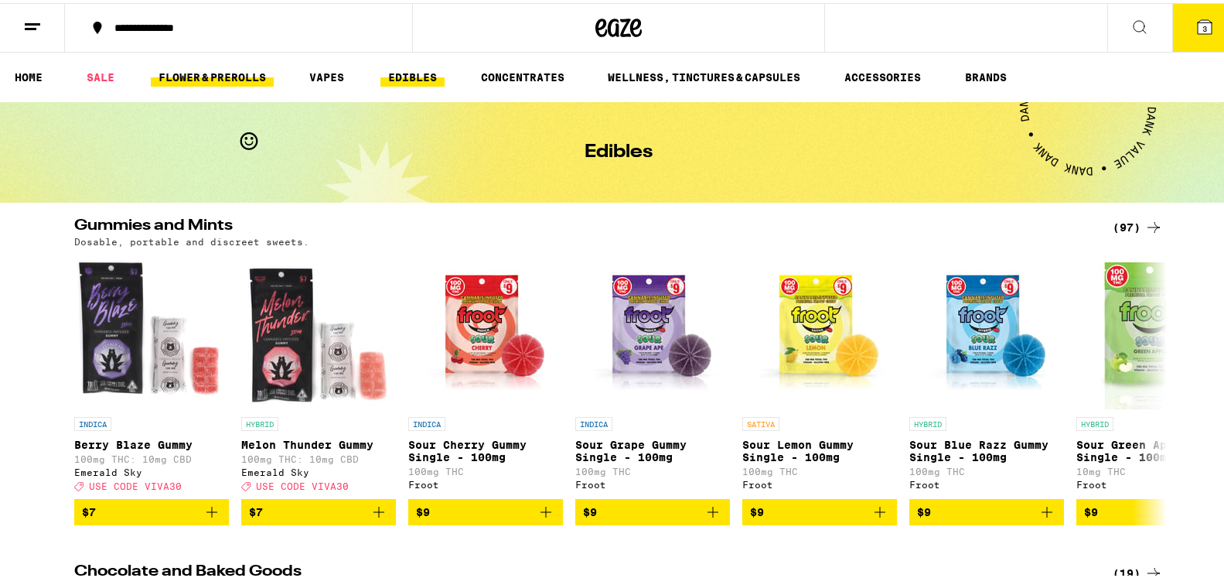
click at [194, 74] on link "FLOWER & PREROLLS" at bounding box center [212, 74] width 123 height 19
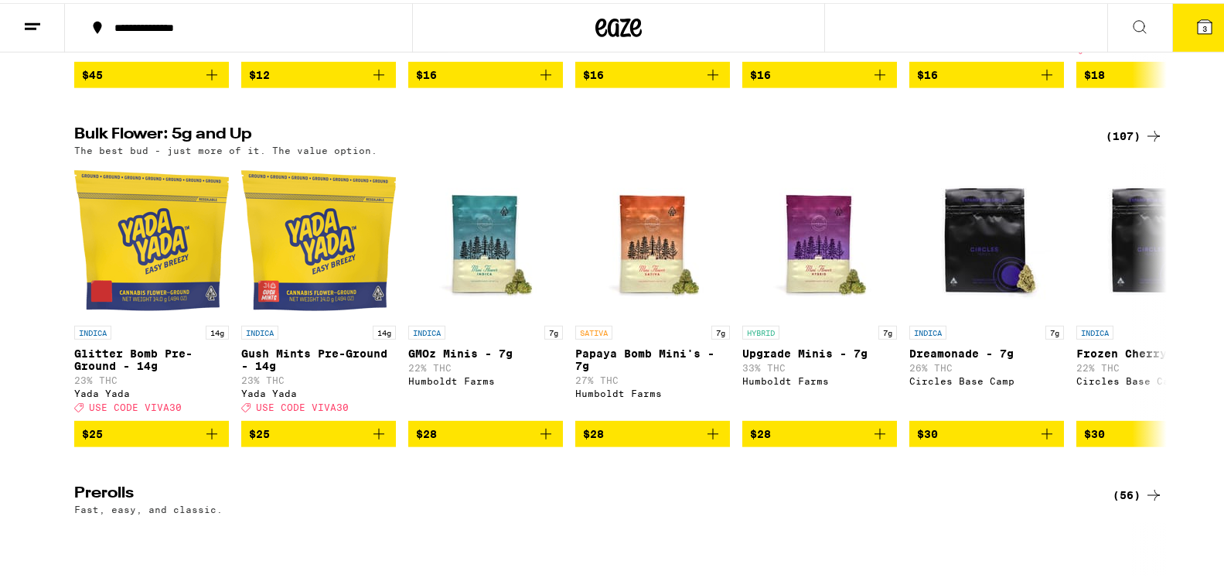
scroll to position [465, 0]
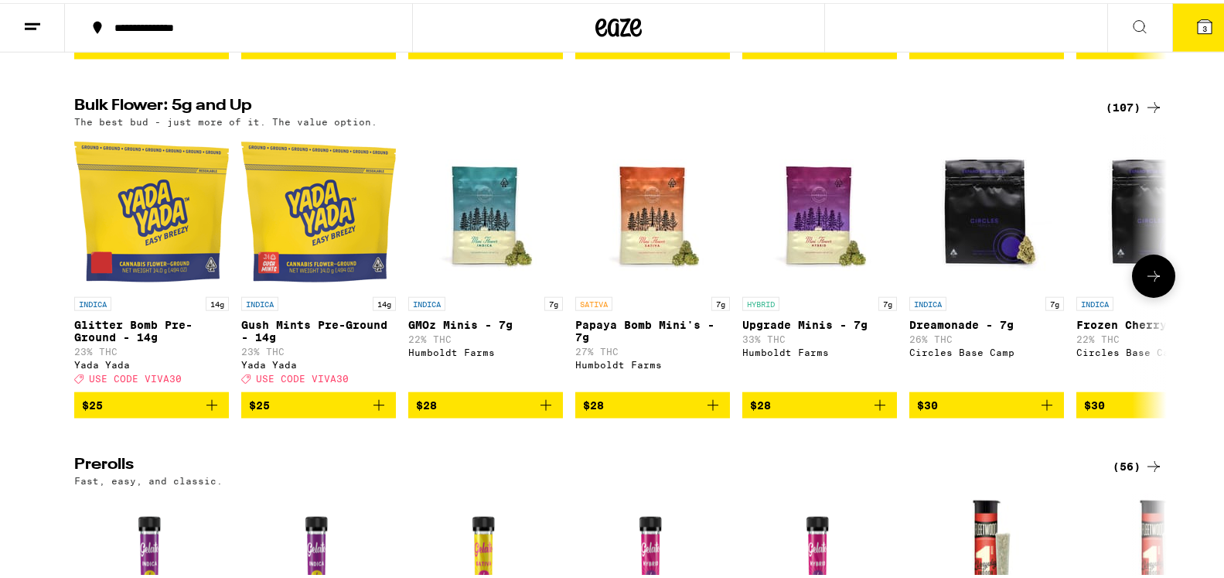
click at [704, 411] on icon "Add to bag" at bounding box center [713, 402] width 19 height 19
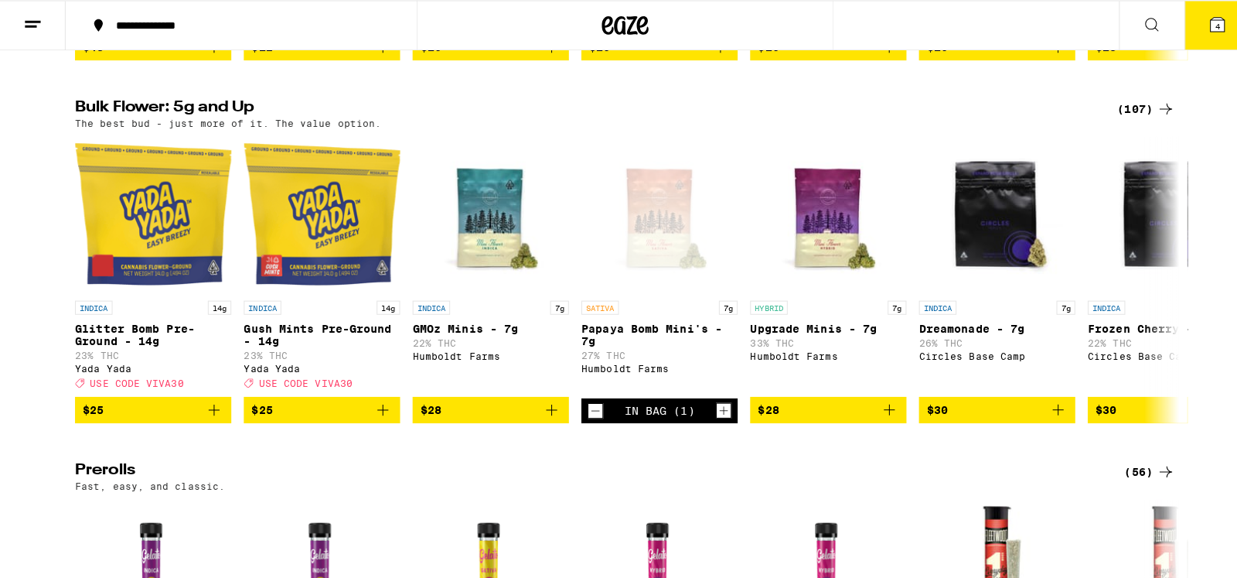
scroll to position [116, 0]
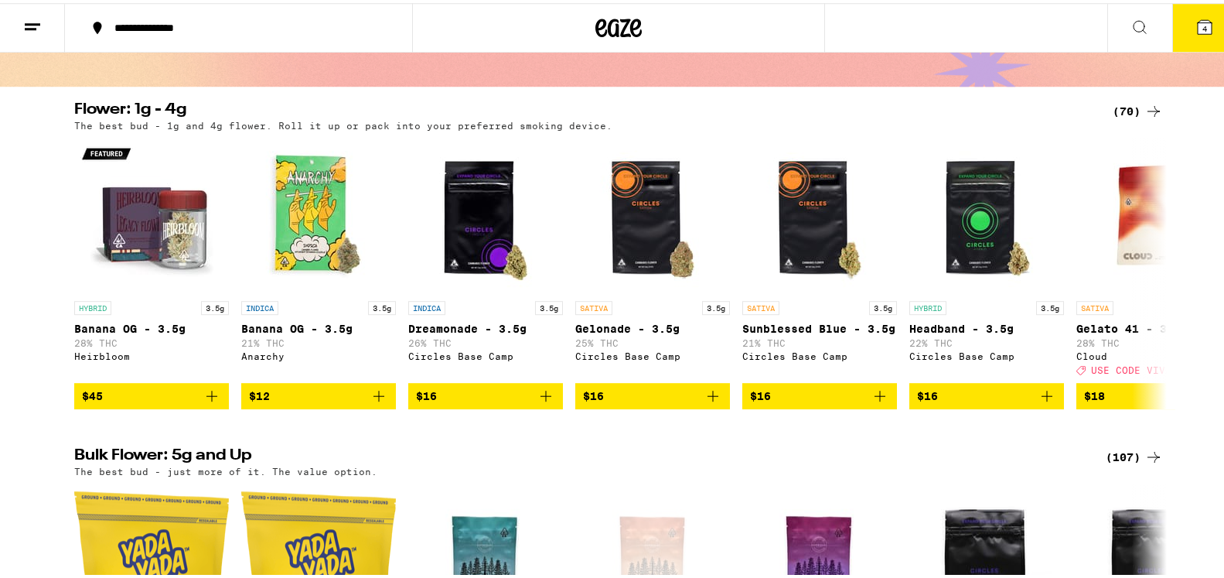
click at [1205, 15] on button "4" at bounding box center [1204, 25] width 65 height 48
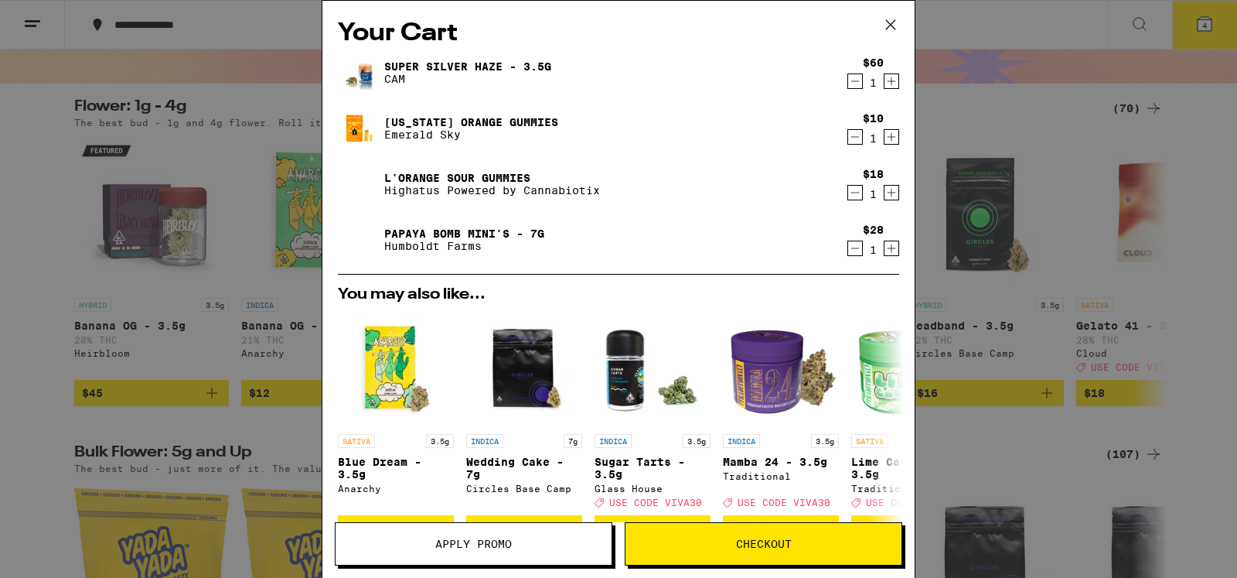
click at [763, 533] on button "Checkout" at bounding box center [764, 543] width 278 height 43
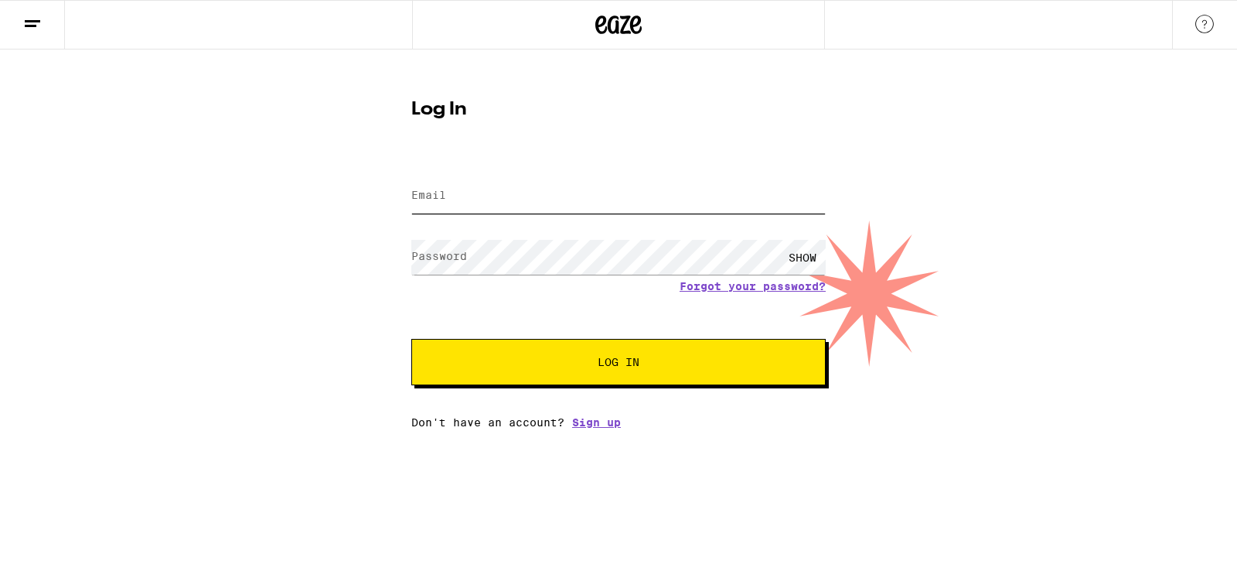
click at [476, 193] on input "Email" at bounding box center [618, 196] width 414 height 35
type input "nagleda215@gmail.com"
click at [430, 256] on label "Password" at bounding box center [439, 256] width 56 height 12
click at [798, 251] on div "SHOW" at bounding box center [802, 257] width 46 height 35
click at [798, 249] on div "HIDE" at bounding box center [802, 257] width 46 height 35
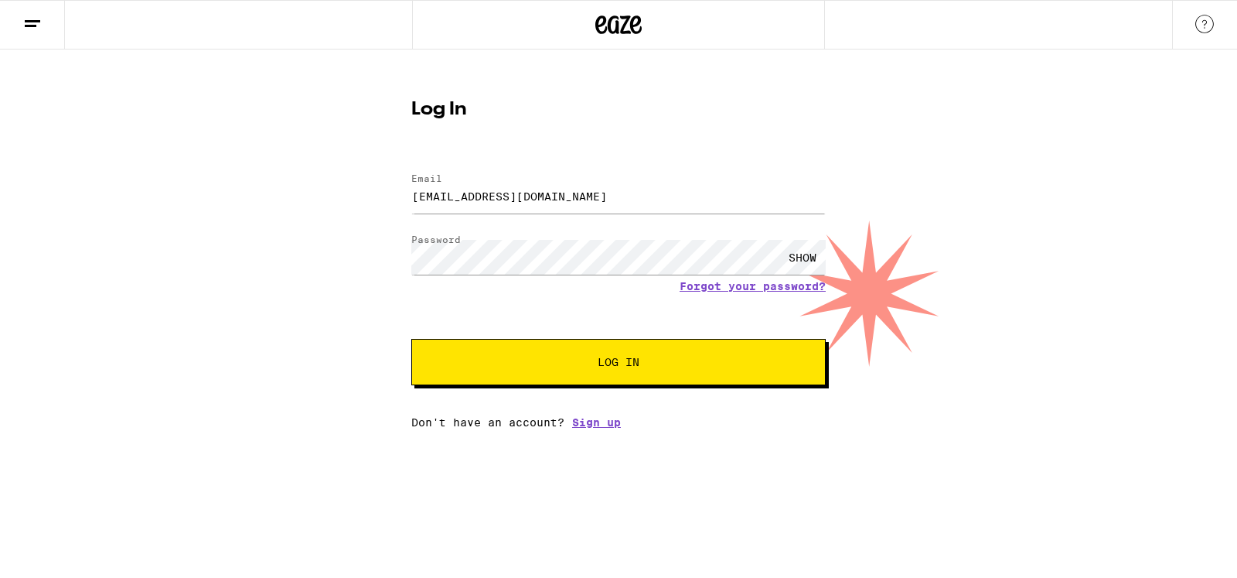
click at [647, 359] on span "Log In" at bounding box center [618, 361] width 289 height 11
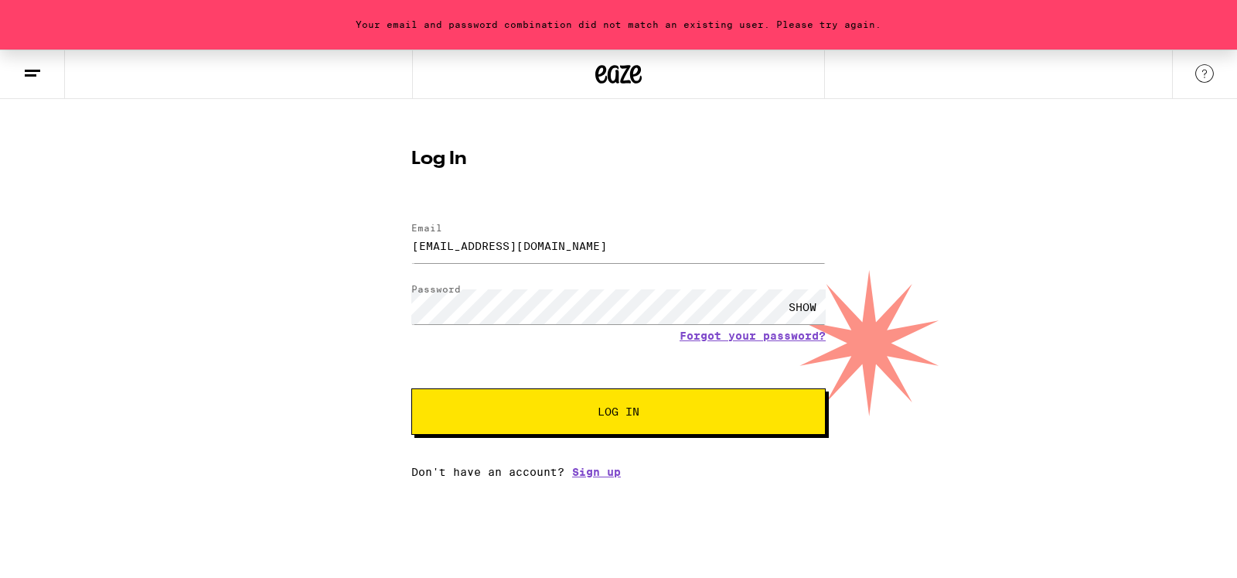
click at [799, 304] on div "SHOW" at bounding box center [802, 306] width 46 height 35
click at [800, 303] on div "HIDE" at bounding box center [802, 306] width 46 height 35
click at [650, 404] on button "Log In" at bounding box center [618, 411] width 414 height 46
click at [775, 335] on link "Forgot your password?" at bounding box center [753, 335] width 146 height 12
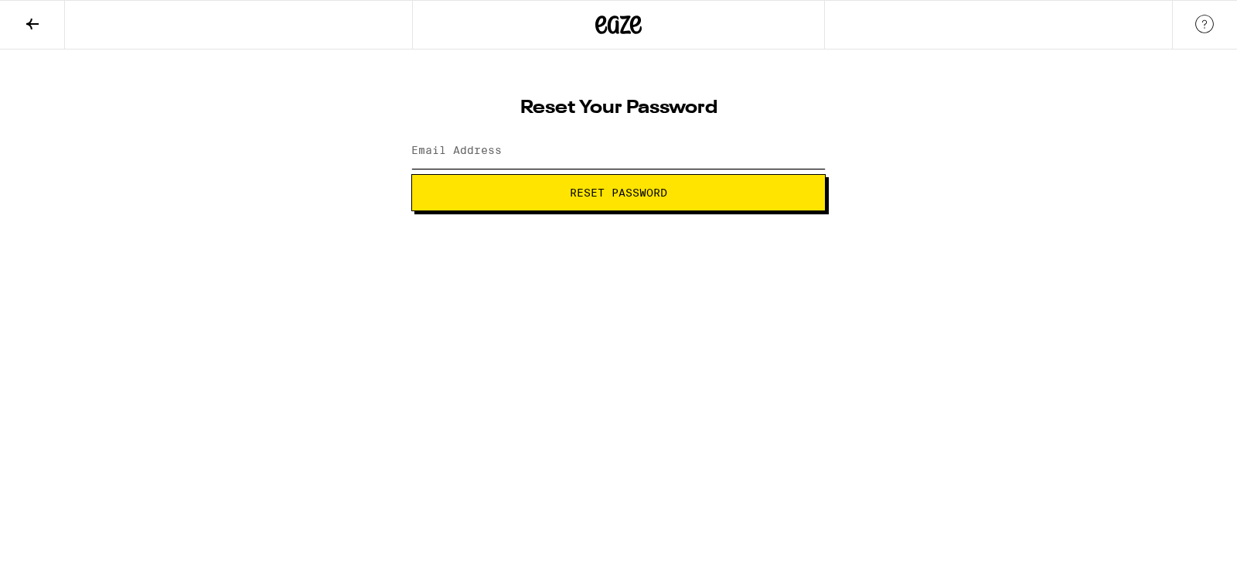
click at [510, 152] on input "Email Address" at bounding box center [618, 151] width 414 height 35
type input "nagleda215@gmail.com"
click at [696, 196] on span "Reset Password" at bounding box center [618, 192] width 388 height 11
click at [484, 155] on label "New password" at bounding box center [453, 150] width 84 height 12
click at [810, 155] on div "SHOW" at bounding box center [802, 151] width 46 height 35
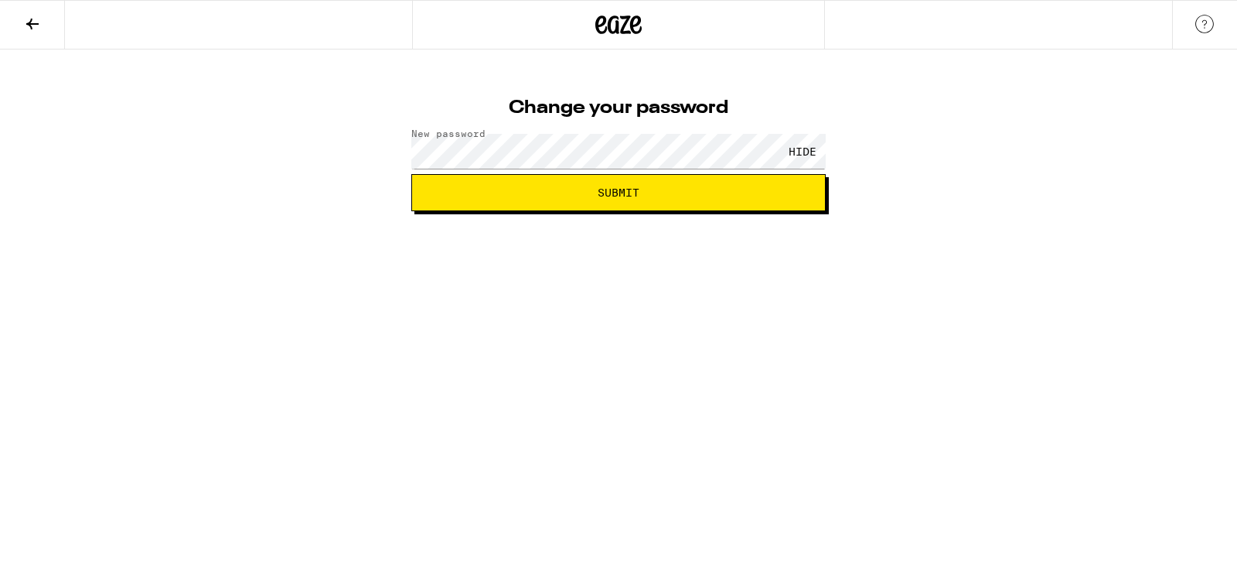
click at [616, 187] on span "Submit" at bounding box center [619, 192] width 42 height 11
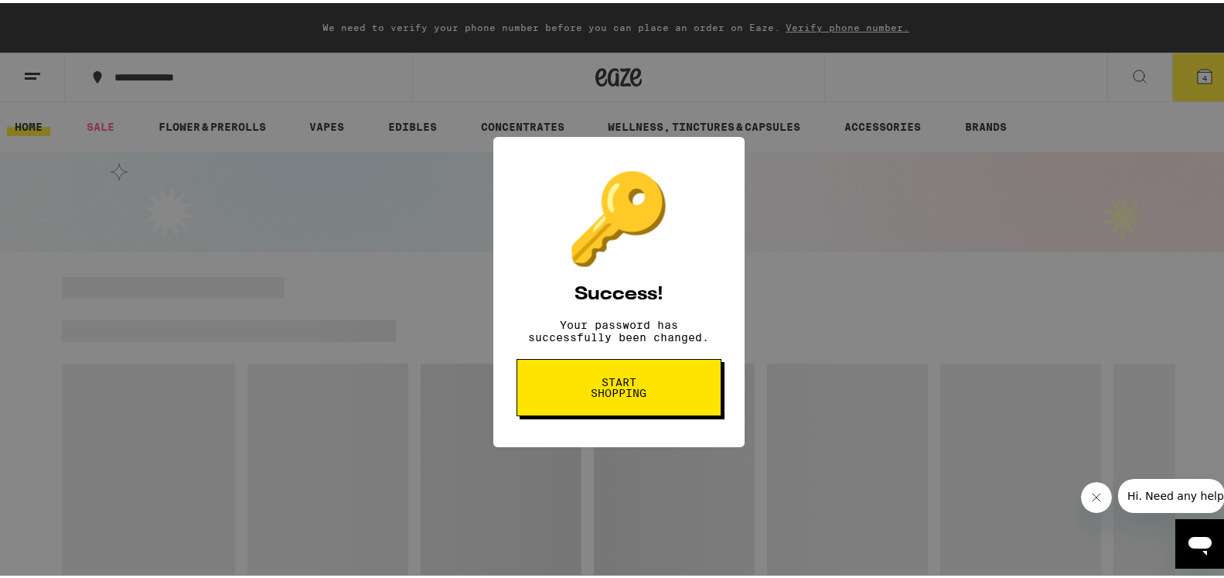
click at [612, 393] on span "Start shopping" at bounding box center [619, 384] width 80 height 22
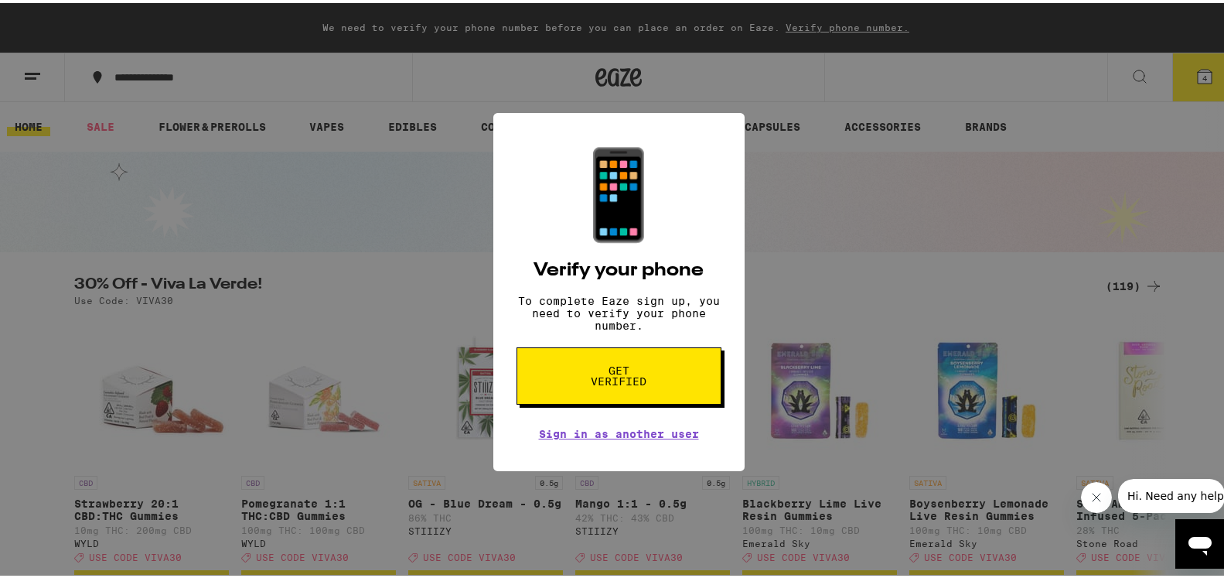
click at [616, 383] on span "Get verified" at bounding box center [619, 373] width 80 height 22
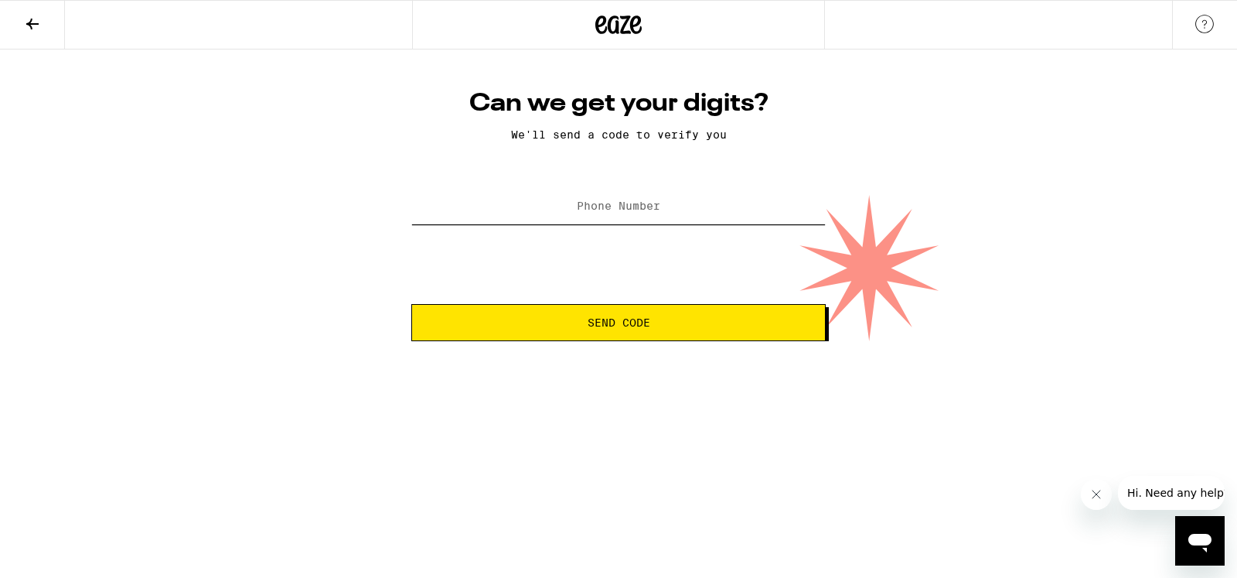
click at [496, 213] on input "Phone Number" at bounding box center [618, 206] width 414 height 35
type input "[PHONE_NUMBER]"
click at [608, 319] on span "Send Code" at bounding box center [619, 322] width 63 height 11
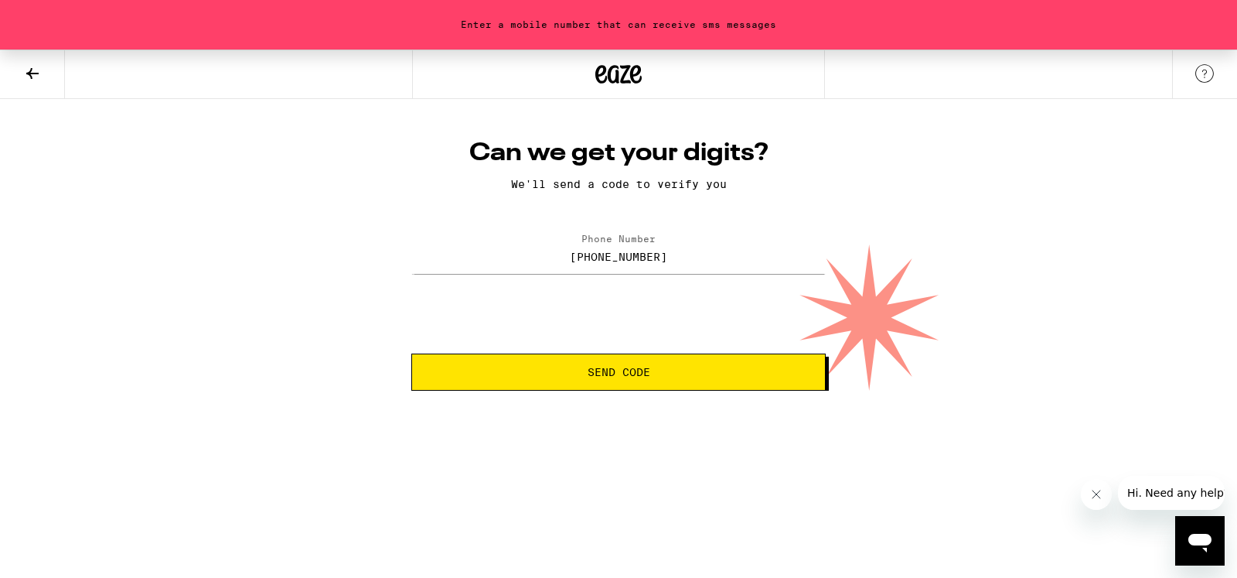
click at [597, 373] on span "Send Code" at bounding box center [619, 371] width 63 height 11
click at [666, 377] on span "Send Code" at bounding box center [618, 371] width 388 height 11
drag, startPoint x: 463, startPoint y: 138, endPoint x: 414, endPoint y: 257, distance: 128.9
drag, startPoint x: 1045, startPoint y: 171, endPoint x: 1036, endPoint y: 175, distance: 9.3
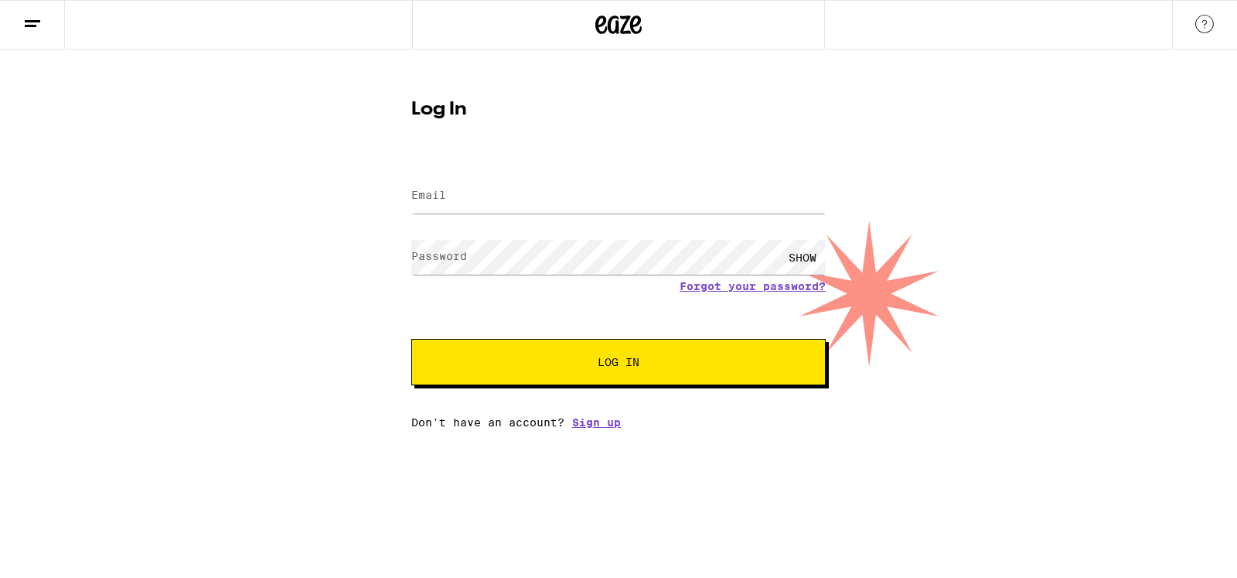
click at [632, 80] on div "Log In Email Email Password Password SHOW Forgot your password? Log In Don't ha…" at bounding box center [618, 238] width 1237 height 379
